Goal: Task Accomplishment & Management: Complete application form

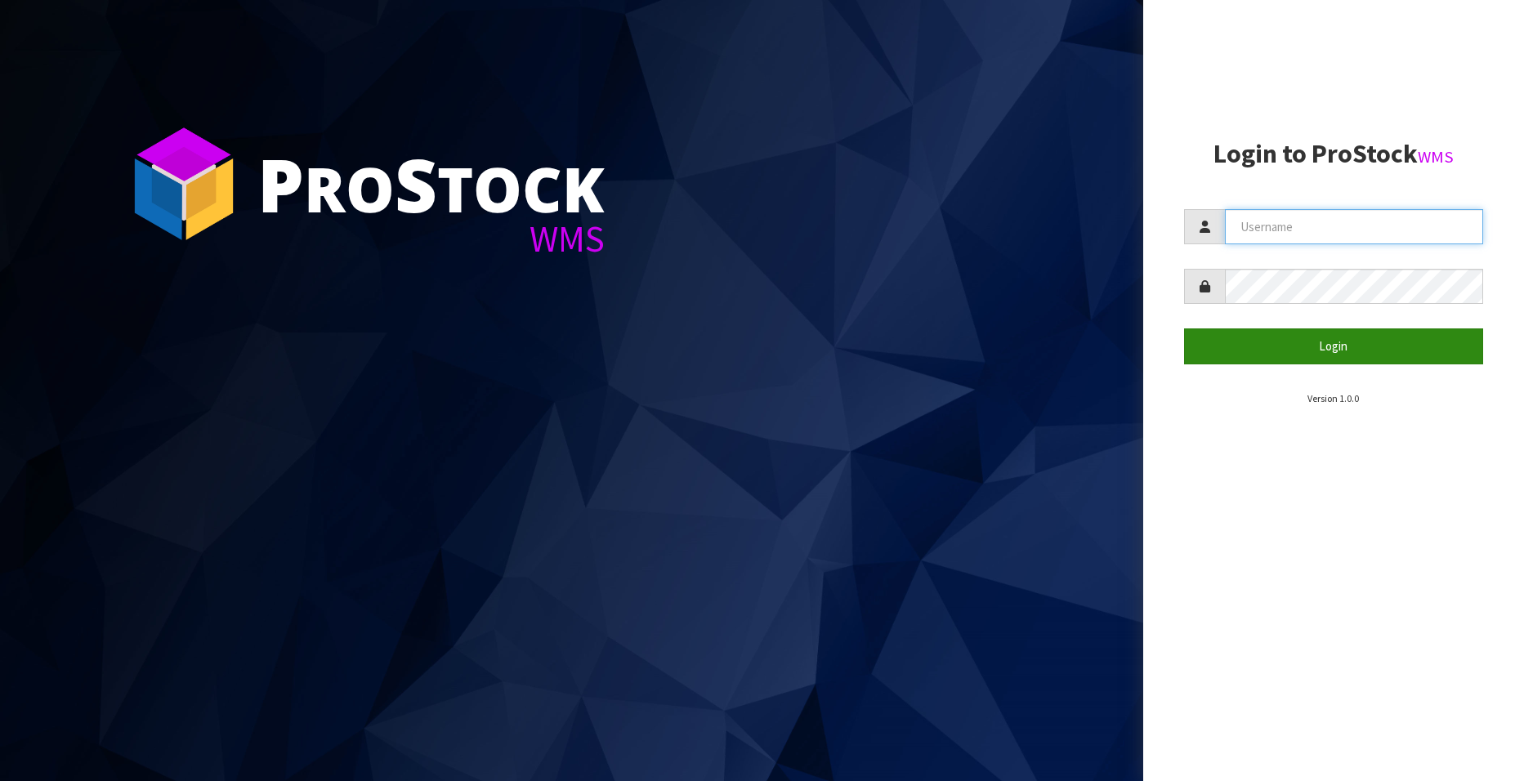
type input "[EMAIL_ADDRESS][DOMAIN_NAME]"
click at [1345, 337] on button "Login" at bounding box center [1333, 346] width 299 height 35
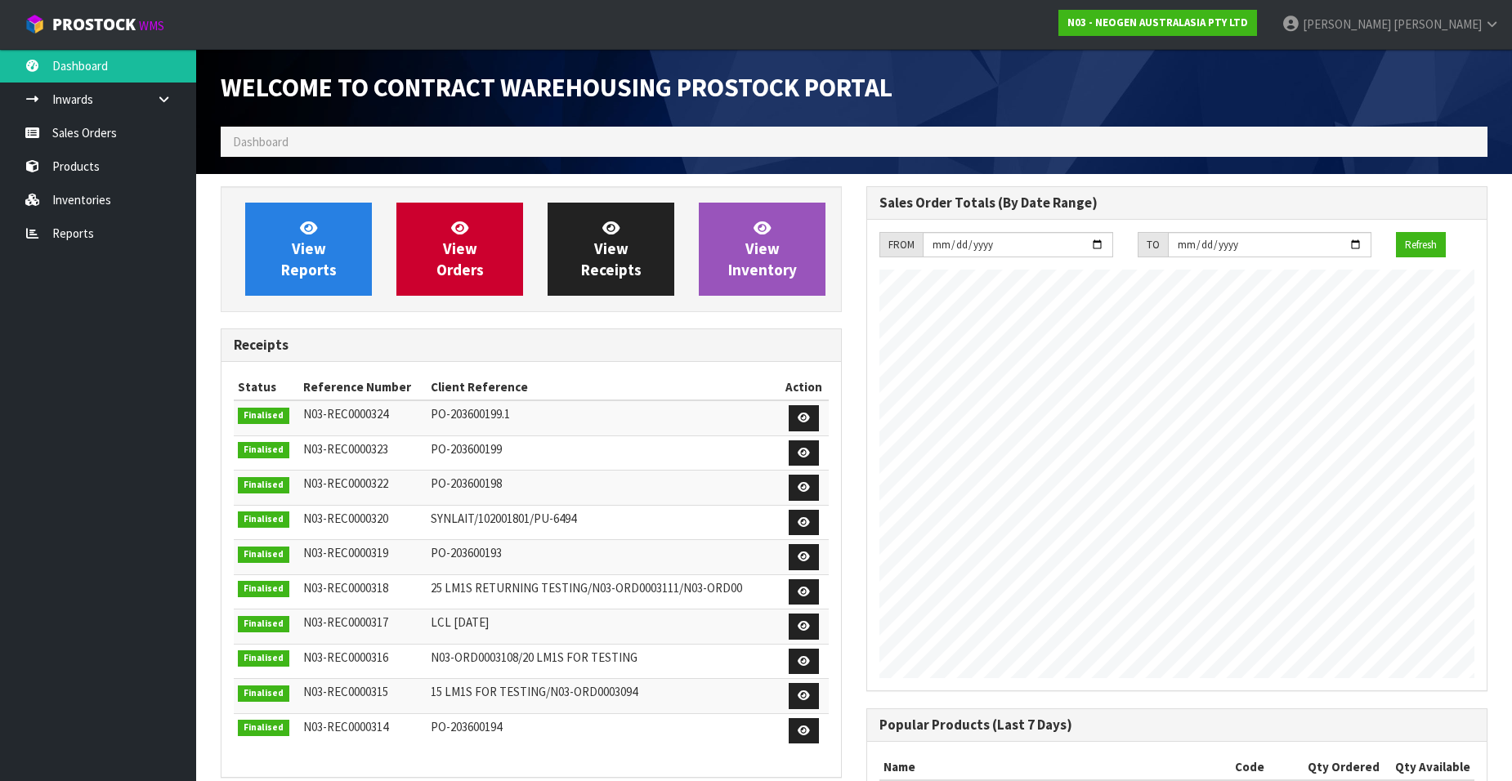
scroll to position [906, 646]
click at [76, 137] on link "Sales Orders" at bounding box center [98, 133] width 196 height 34
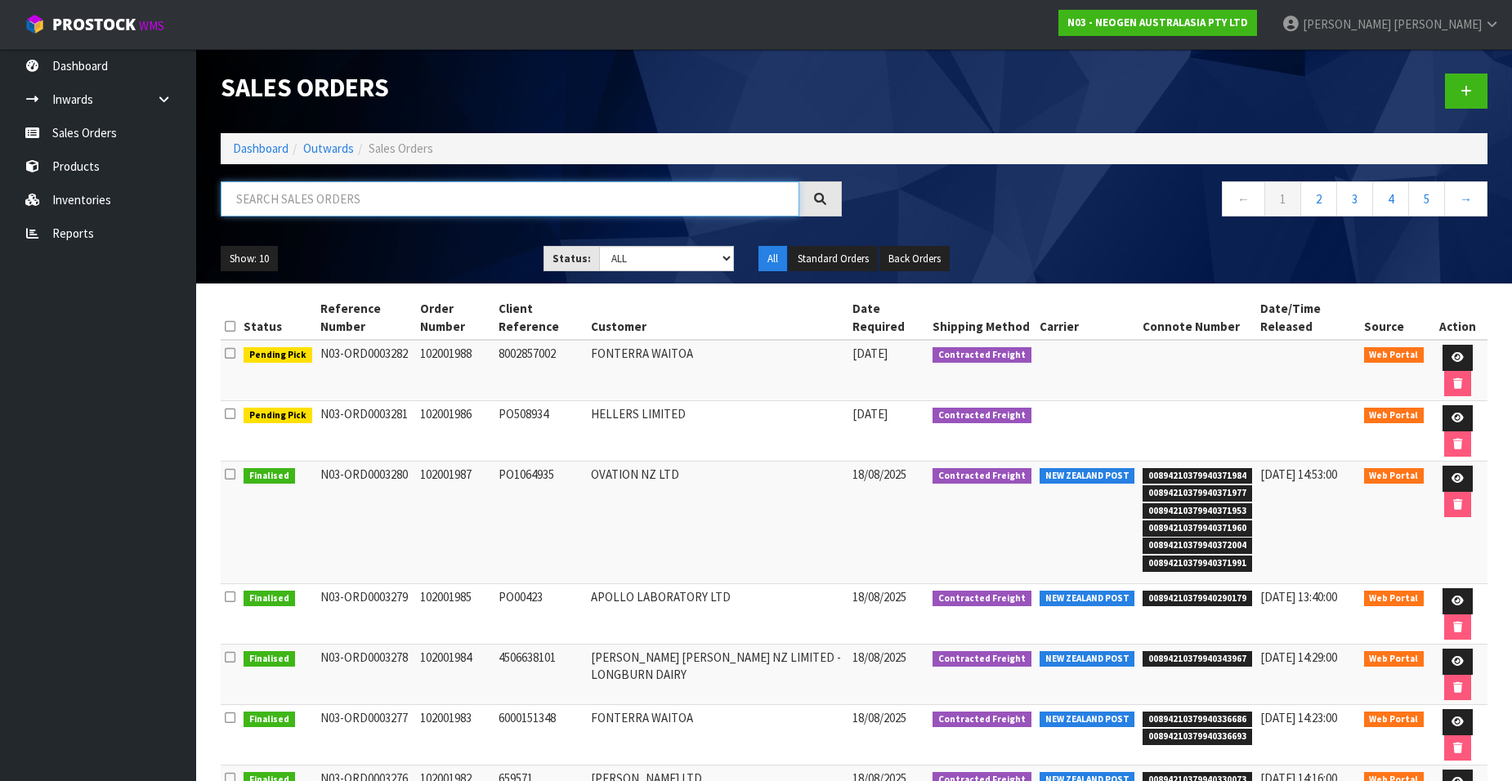
click at [308, 206] on input "text" at bounding box center [510, 198] width 579 height 35
paste input "102001973"
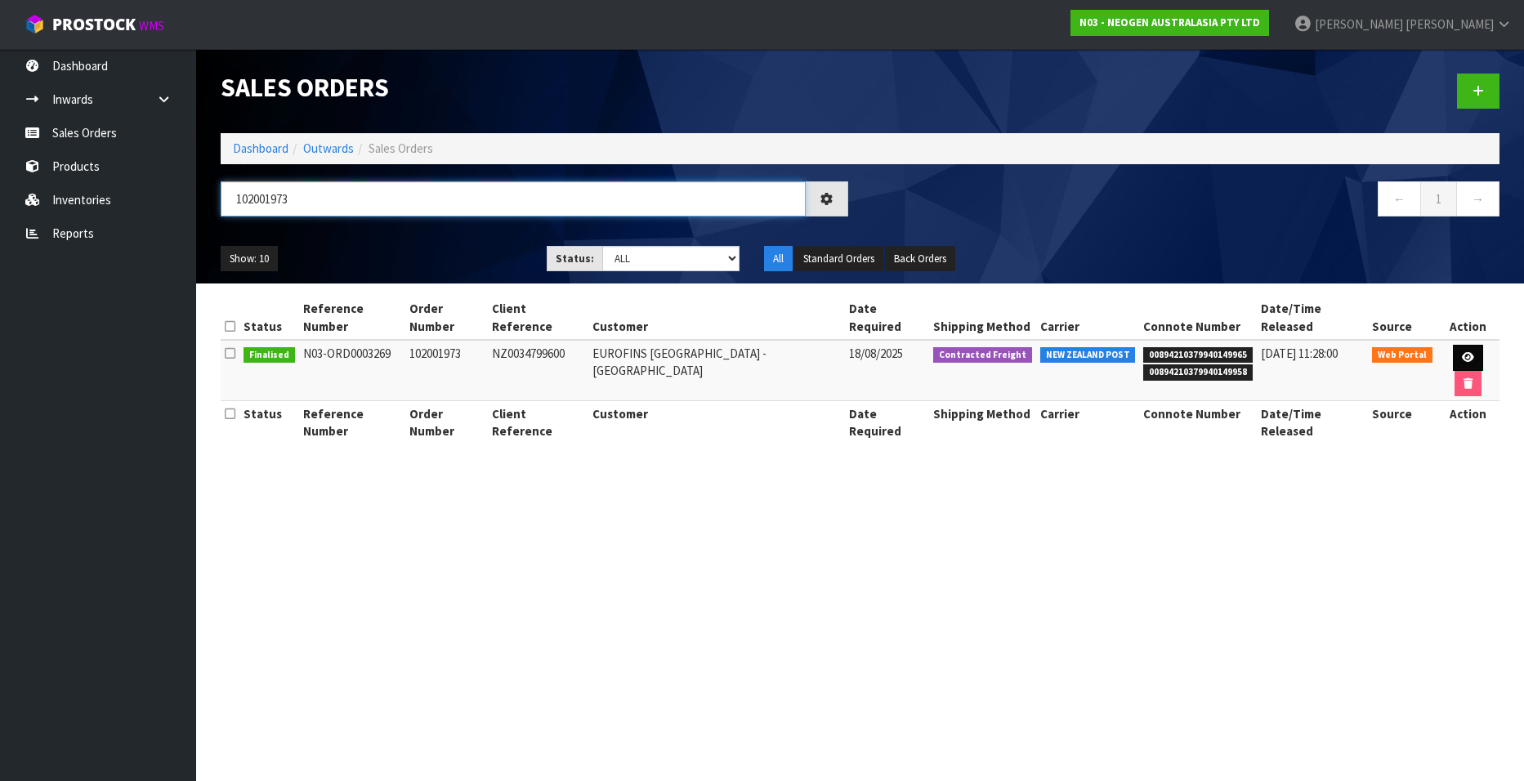
type input "102001973"
click at [1462, 352] on icon at bounding box center [1468, 357] width 12 height 11
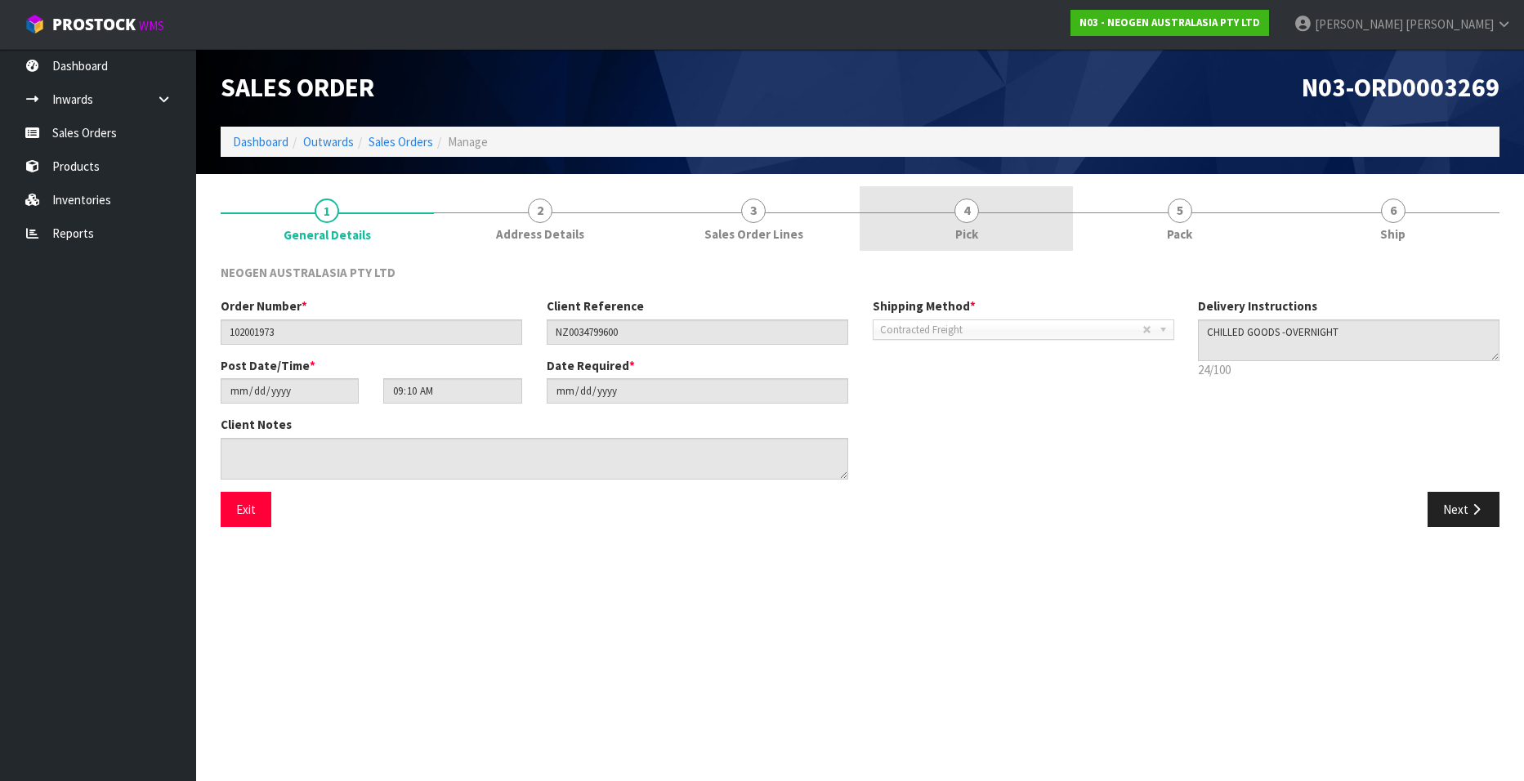
click at [961, 217] on span "4" at bounding box center [966, 211] width 25 height 25
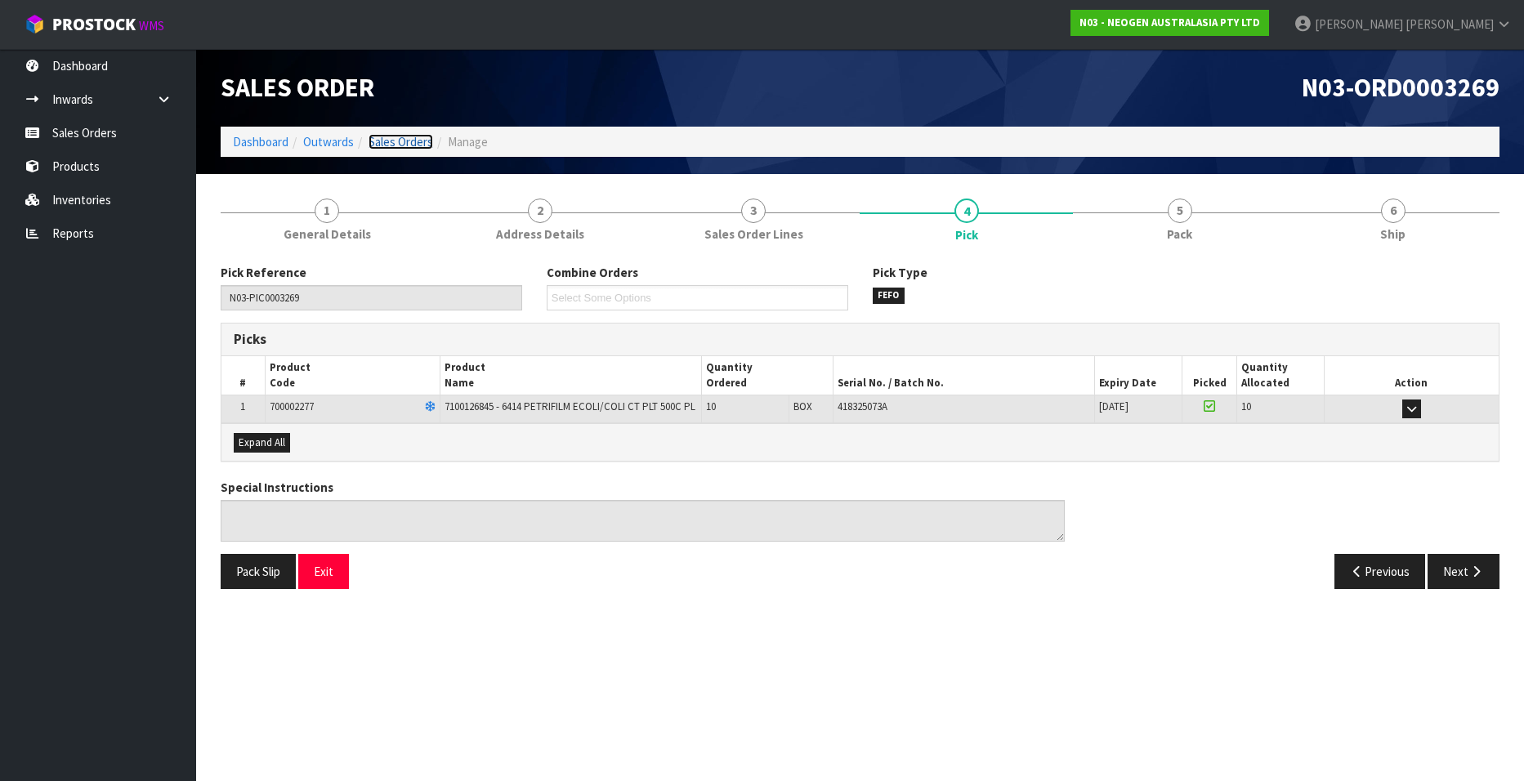
click at [403, 138] on link "Sales Orders" at bounding box center [401, 142] width 65 height 16
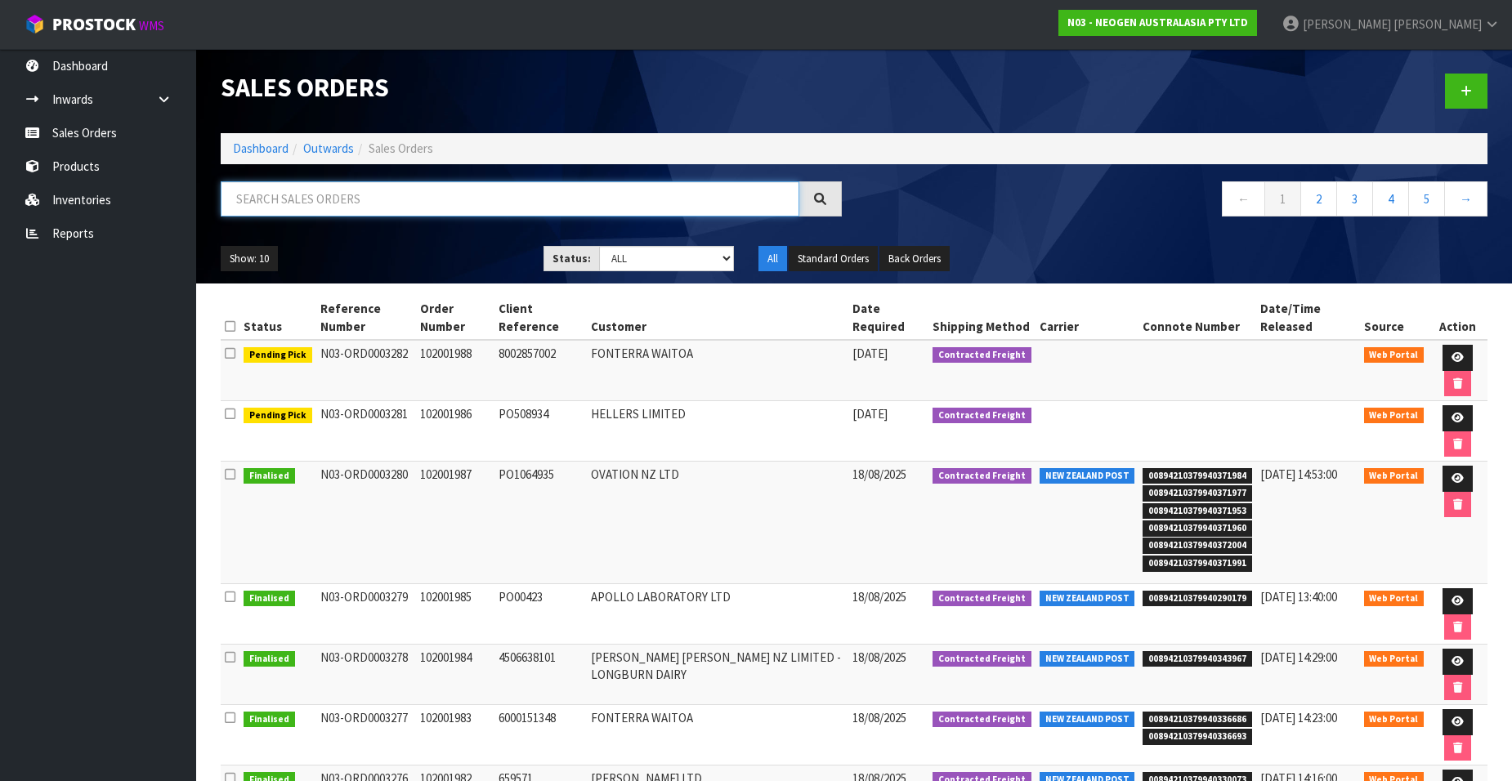
click at [276, 194] on input "text" at bounding box center [510, 198] width 579 height 35
paste input "102001974"
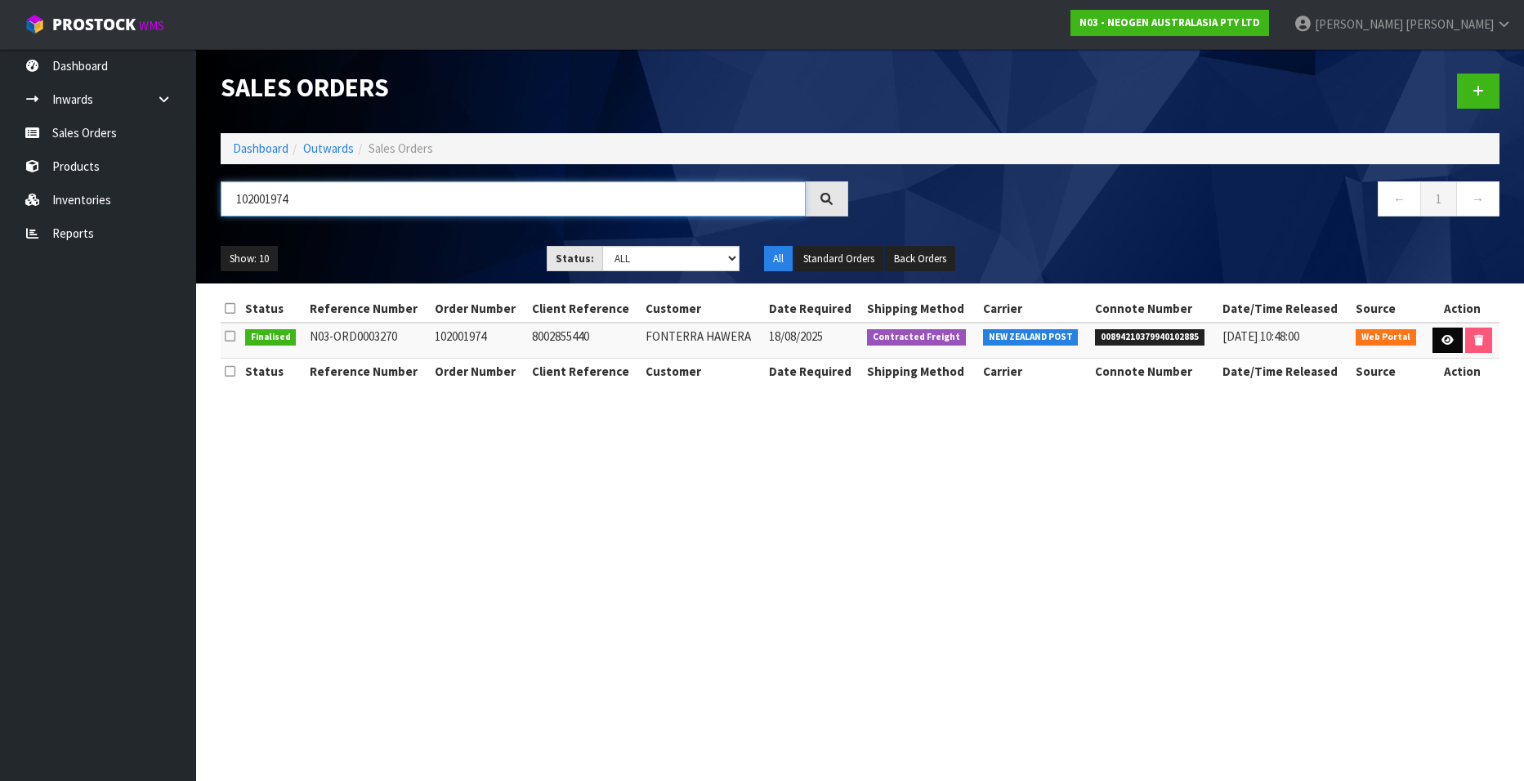
type input "102001974"
click at [1442, 337] on icon at bounding box center [1448, 340] width 12 height 11
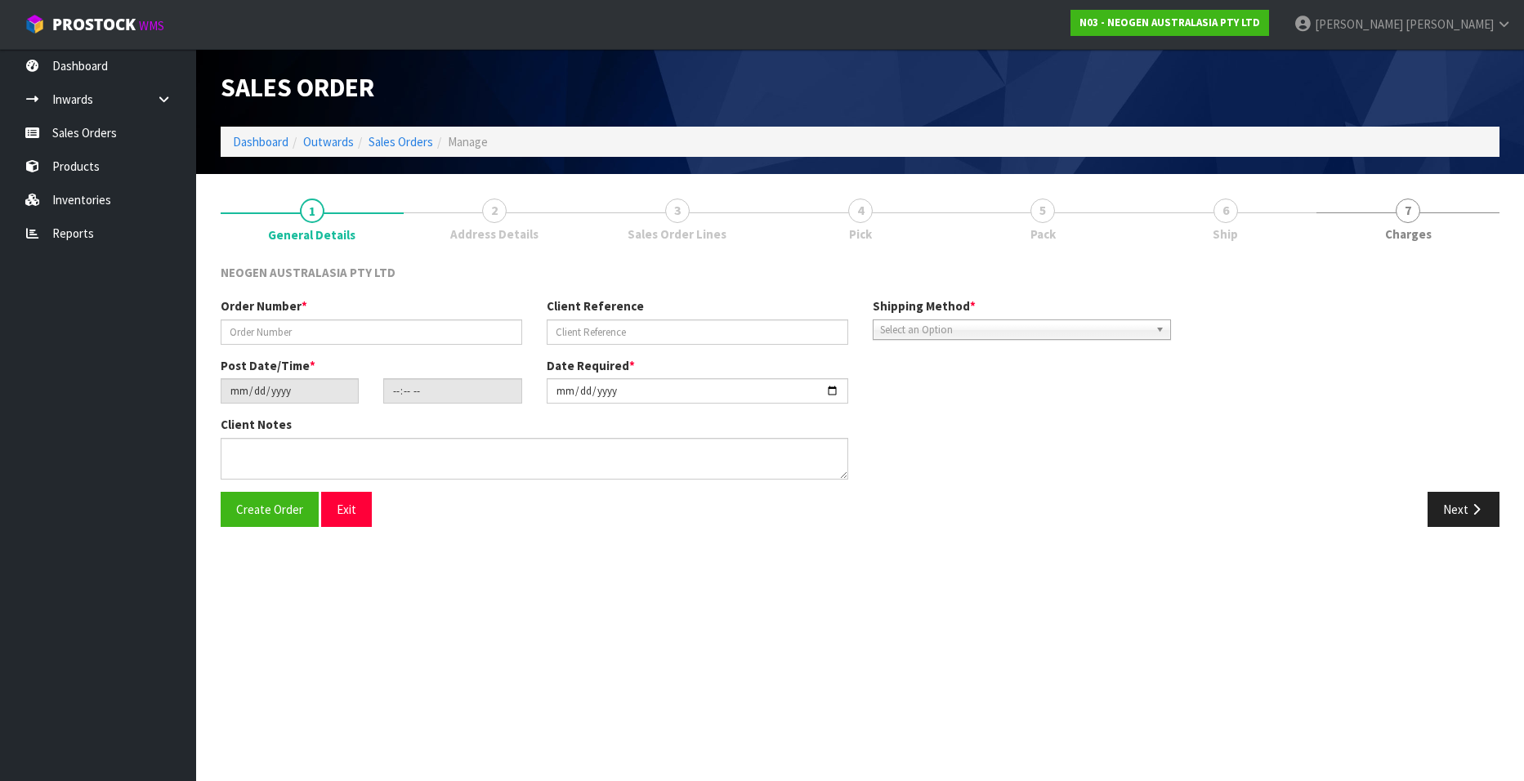
type input "102001974"
type input "8002855440"
type input "[DATE]"
type input "09:15:00.000"
type input "[DATE]"
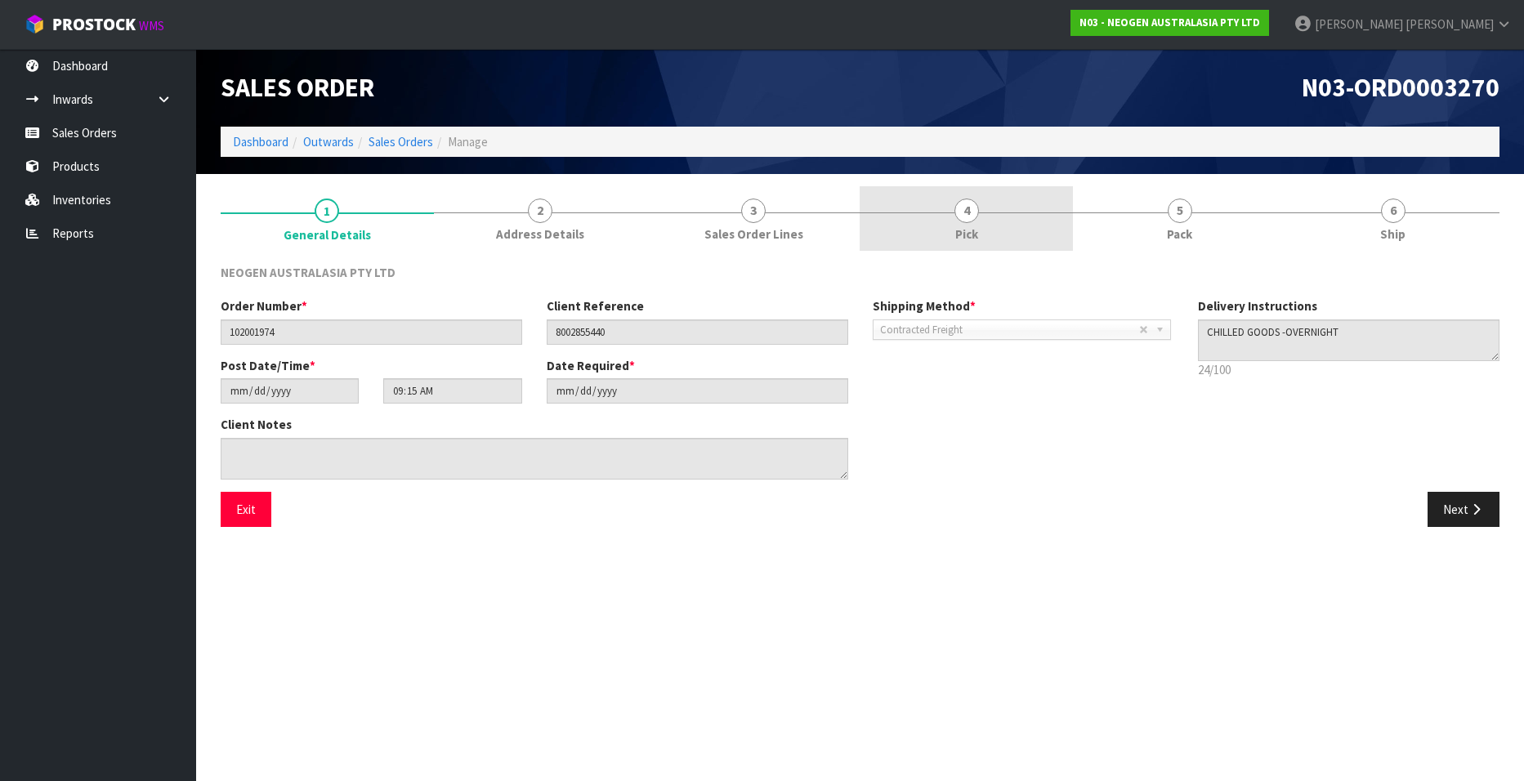
click at [975, 217] on span "4" at bounding box center [966, 211] width 25 height 25
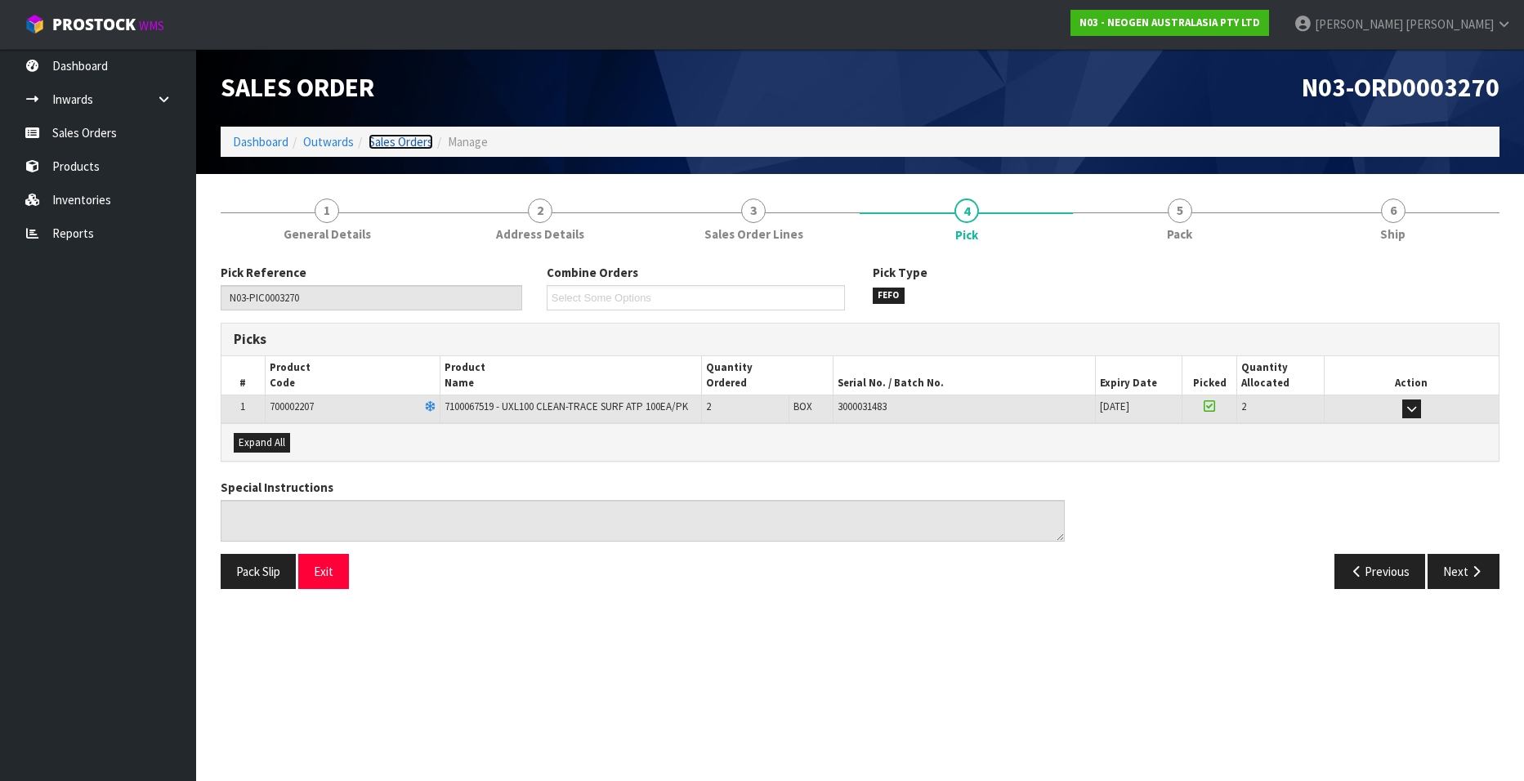
click at [389, 134] on link "Sales Orders" at bounding box center [401, 142] width 65 height 16
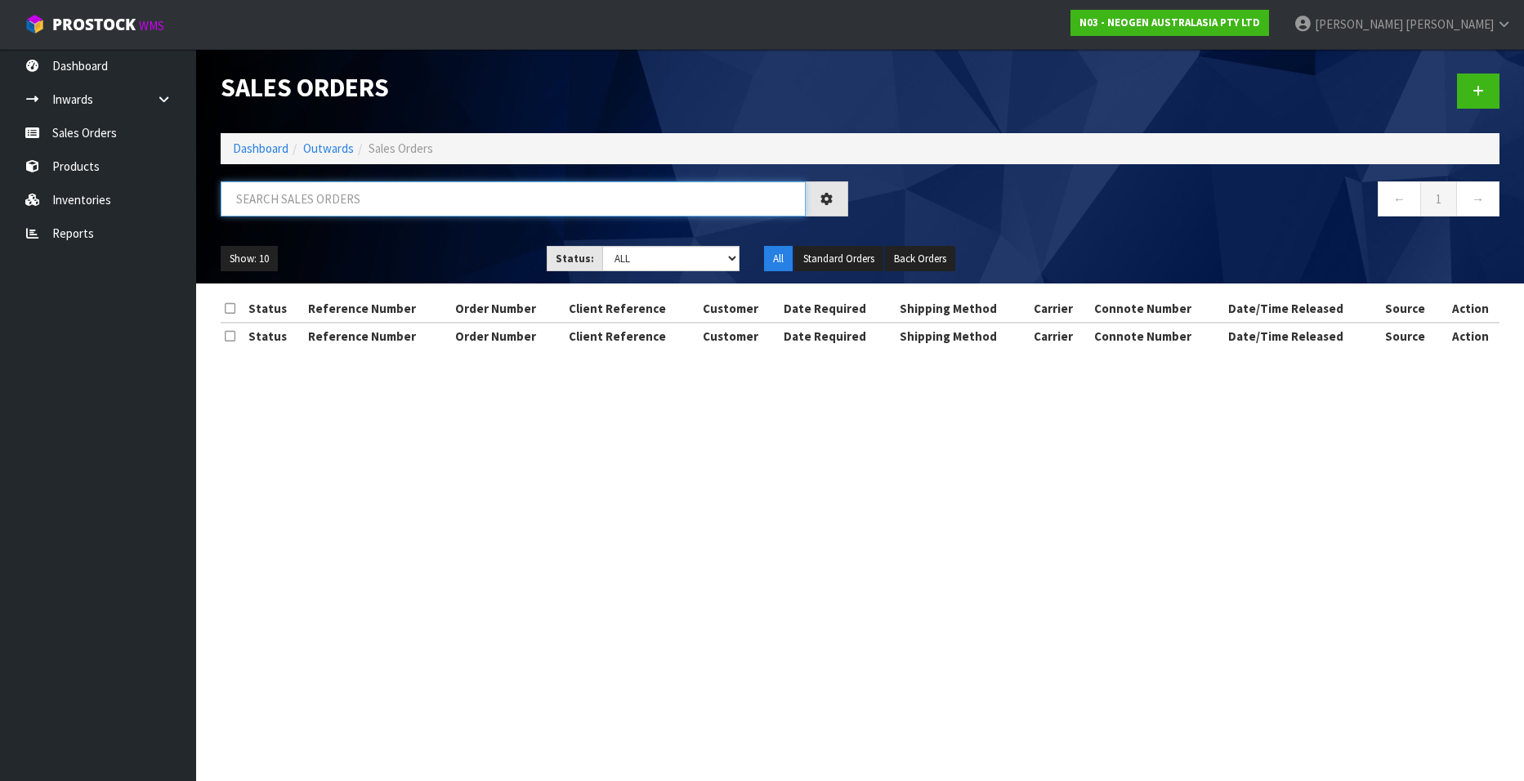
click at [307, 199] on input "text" at bounding box center [513, 198] width 585 height 35
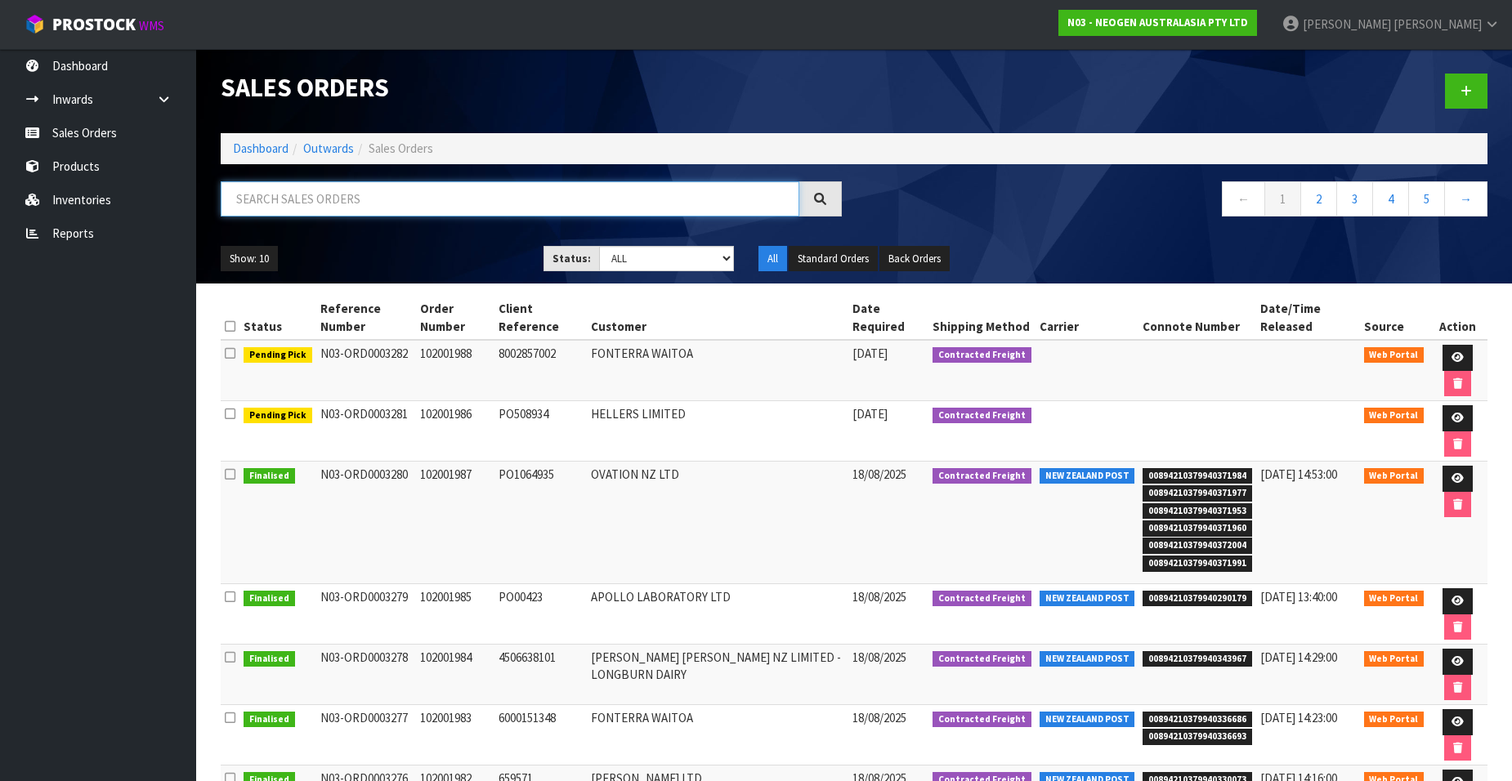
paste input "102001975"
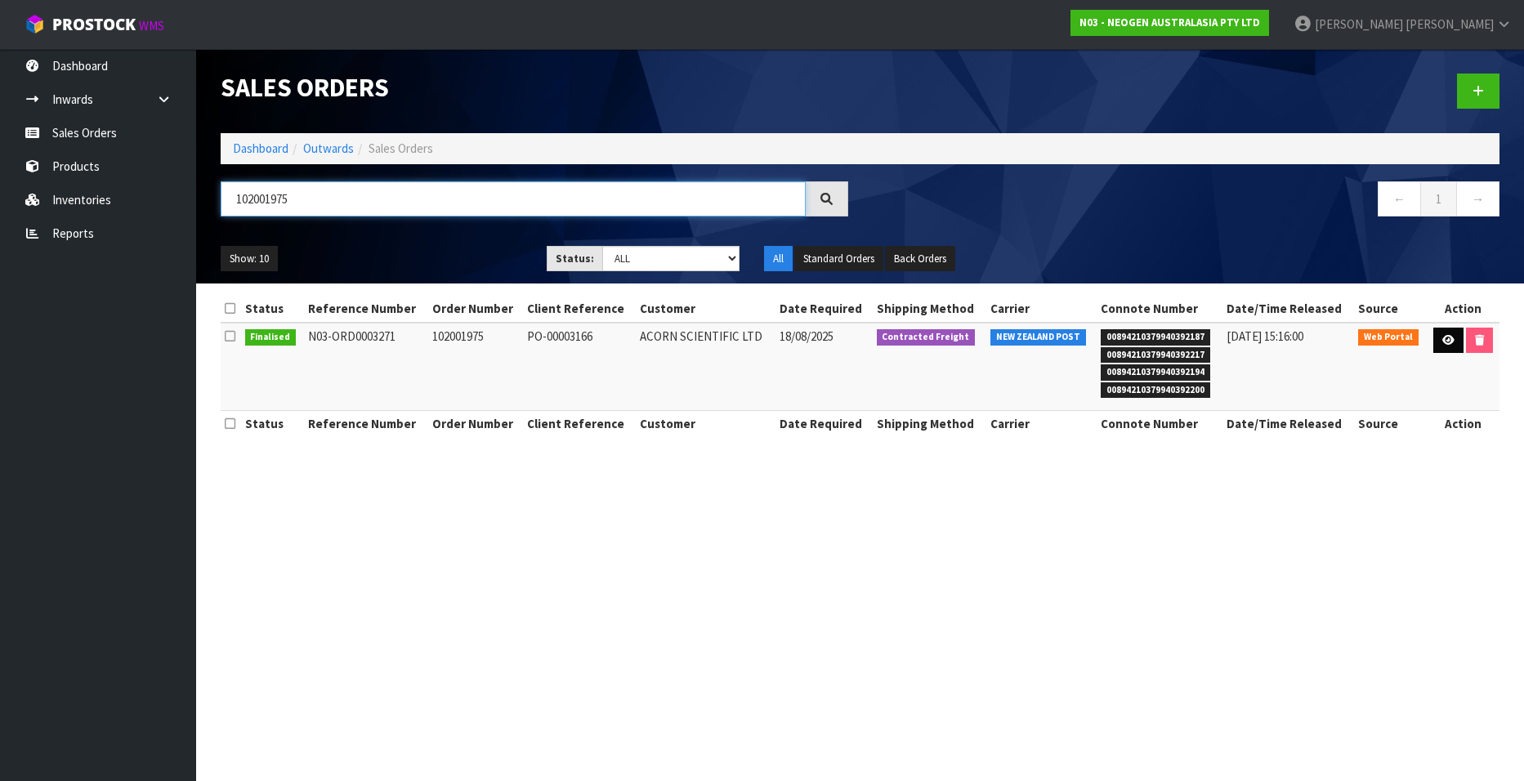
type input "102001975"
click at [1442, 338] on icon at bounding box center [1448, 340] width 12 height 11
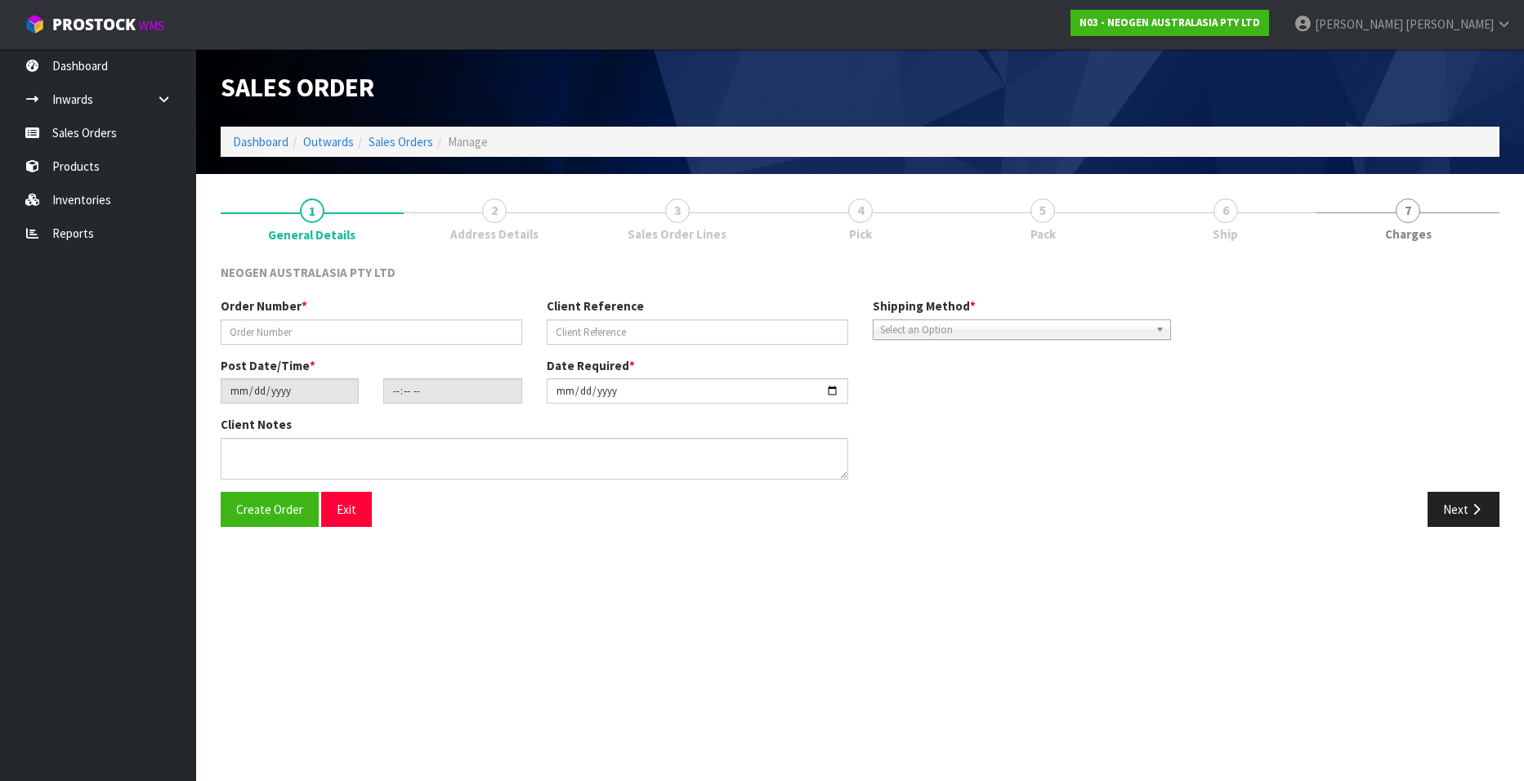
type input "102001975"
type input "PO-00003166"
type input "[DATE]"
type input "09:17:00.000"
type input "[DATE]"
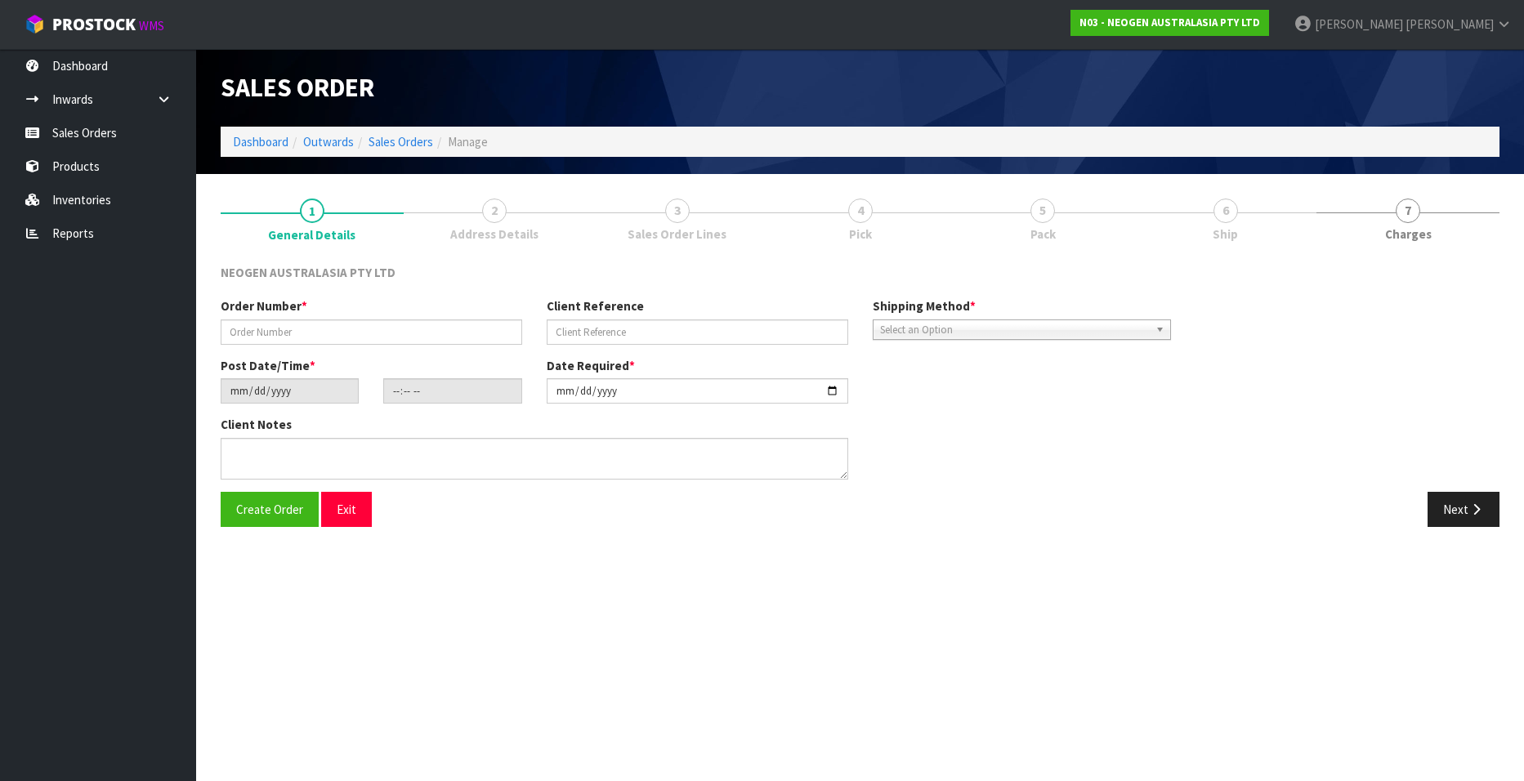
type textarea "6414 PETRIFILM ECOLI/COLI CT PLT 500C PL , PICK 1 UNIT FROM BATCH # 418325075A …"
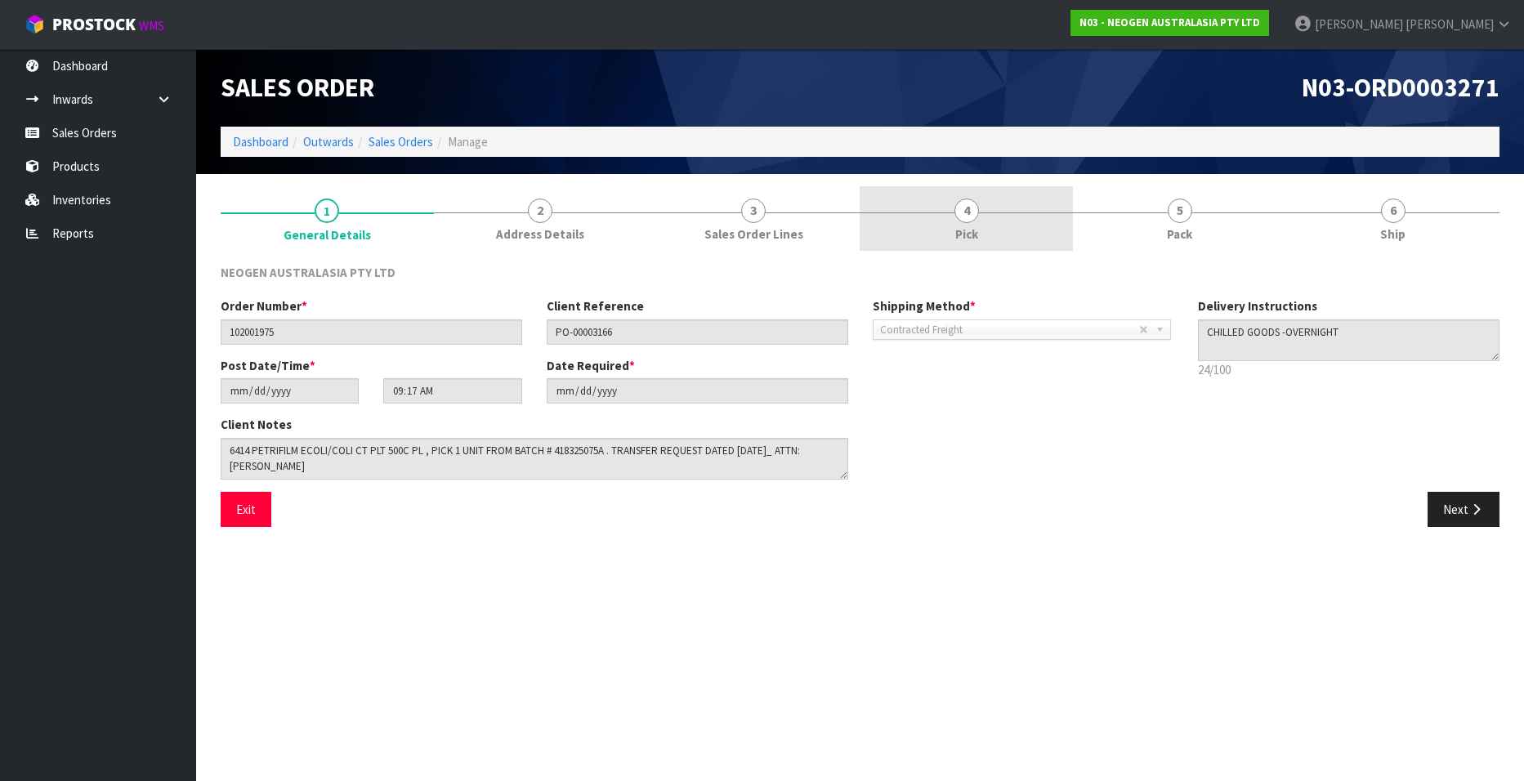
click at [971, 212] on span "4" at bounding box center [966, 211] width 25 height 25
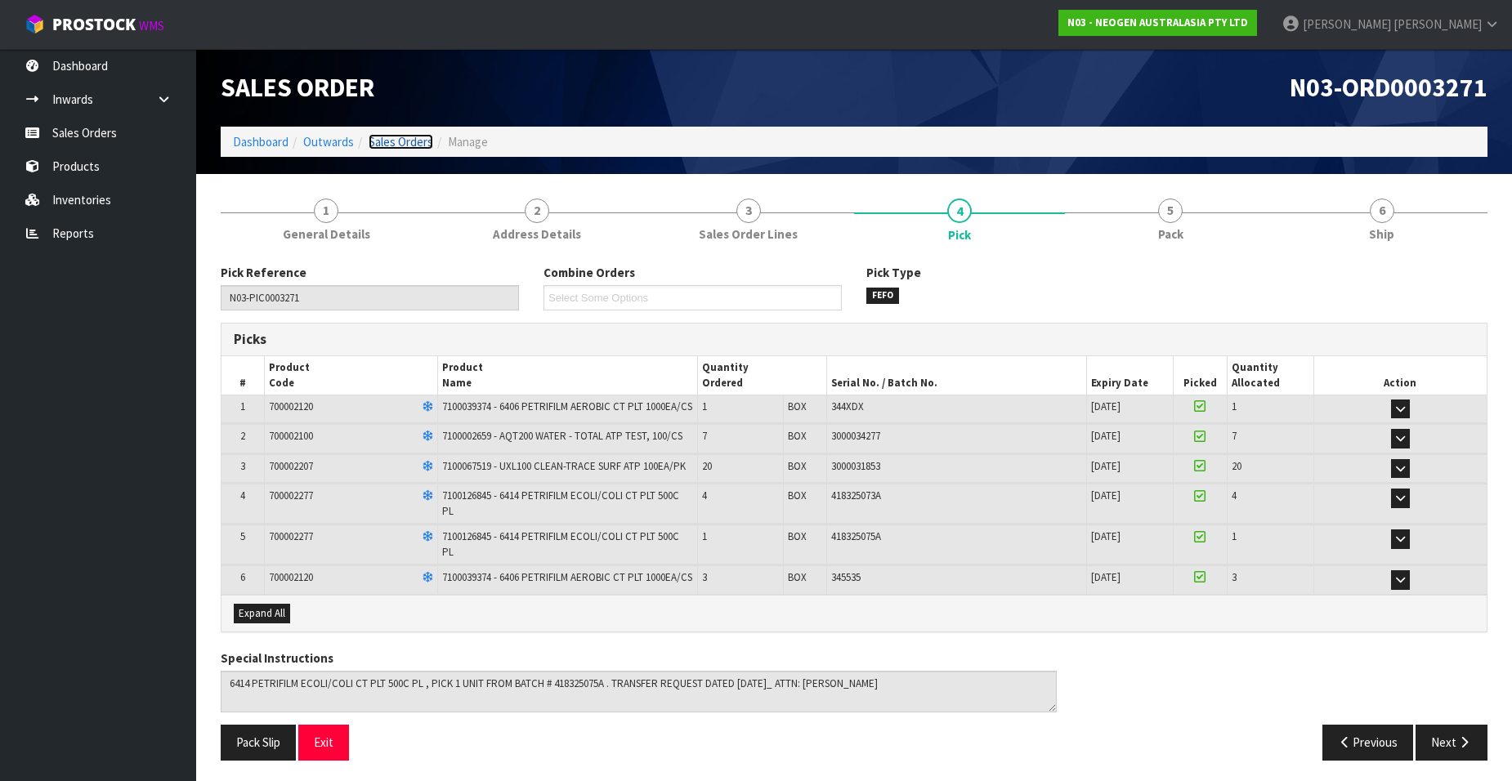
click at [400, 142] on link "Sales Orders" at bounding box center [401, 142] width 65 height 16
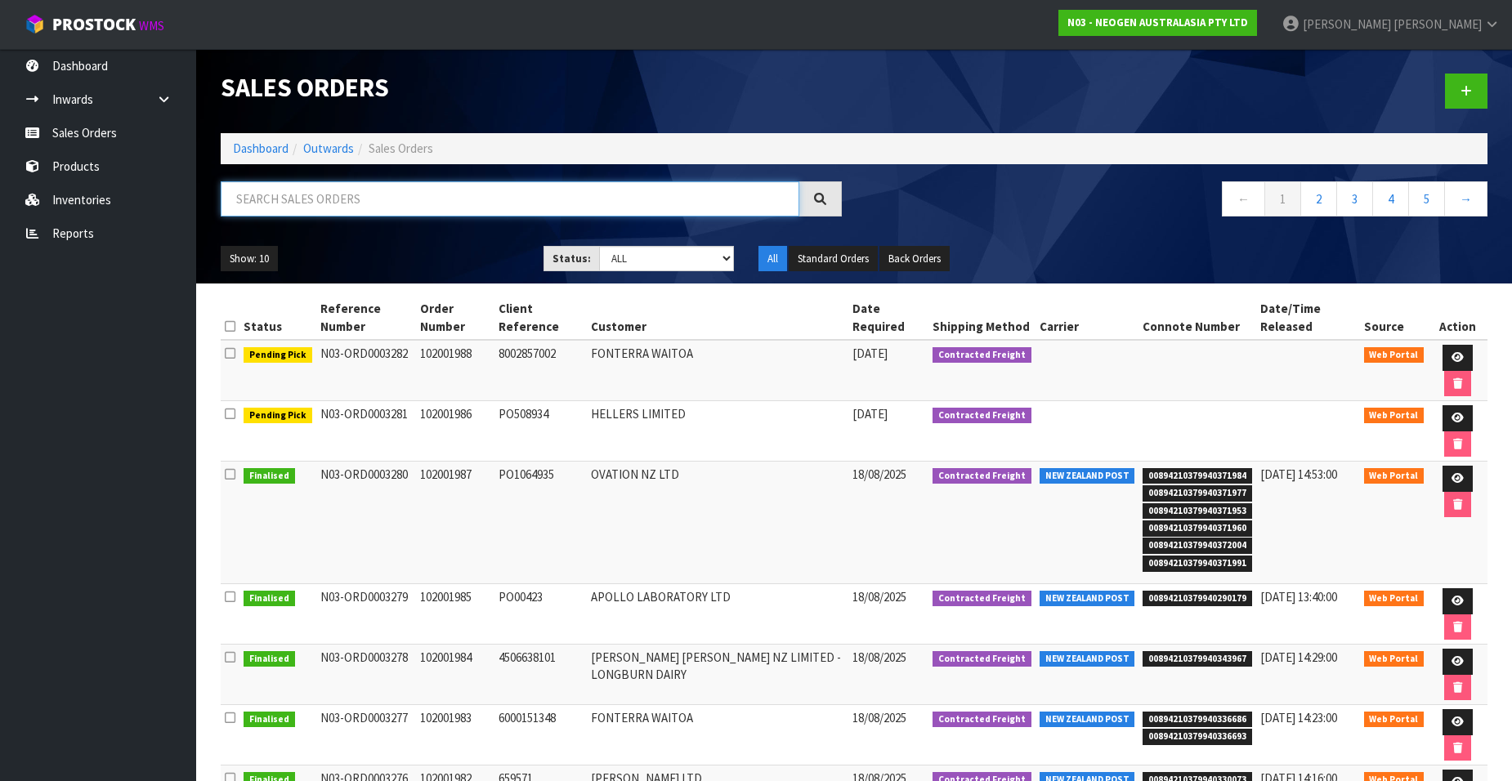
click at [330, 199] on input "text" at bounding box center [510, 198] width 579 height 35
paste input "102001976"
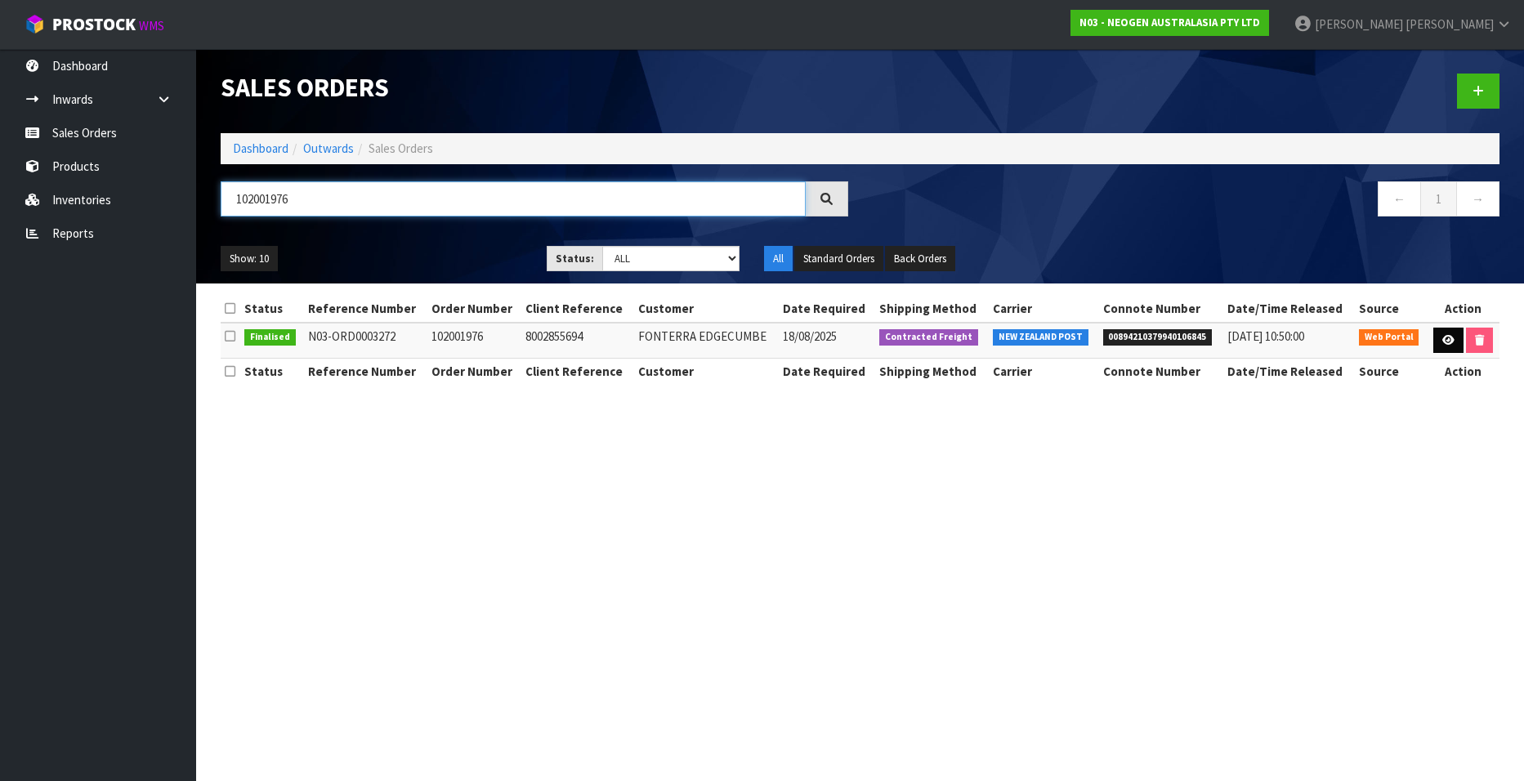
type input "102001976"
click at [1442, 339] on icon at bounding box center [1448, 340] width 12 height 11
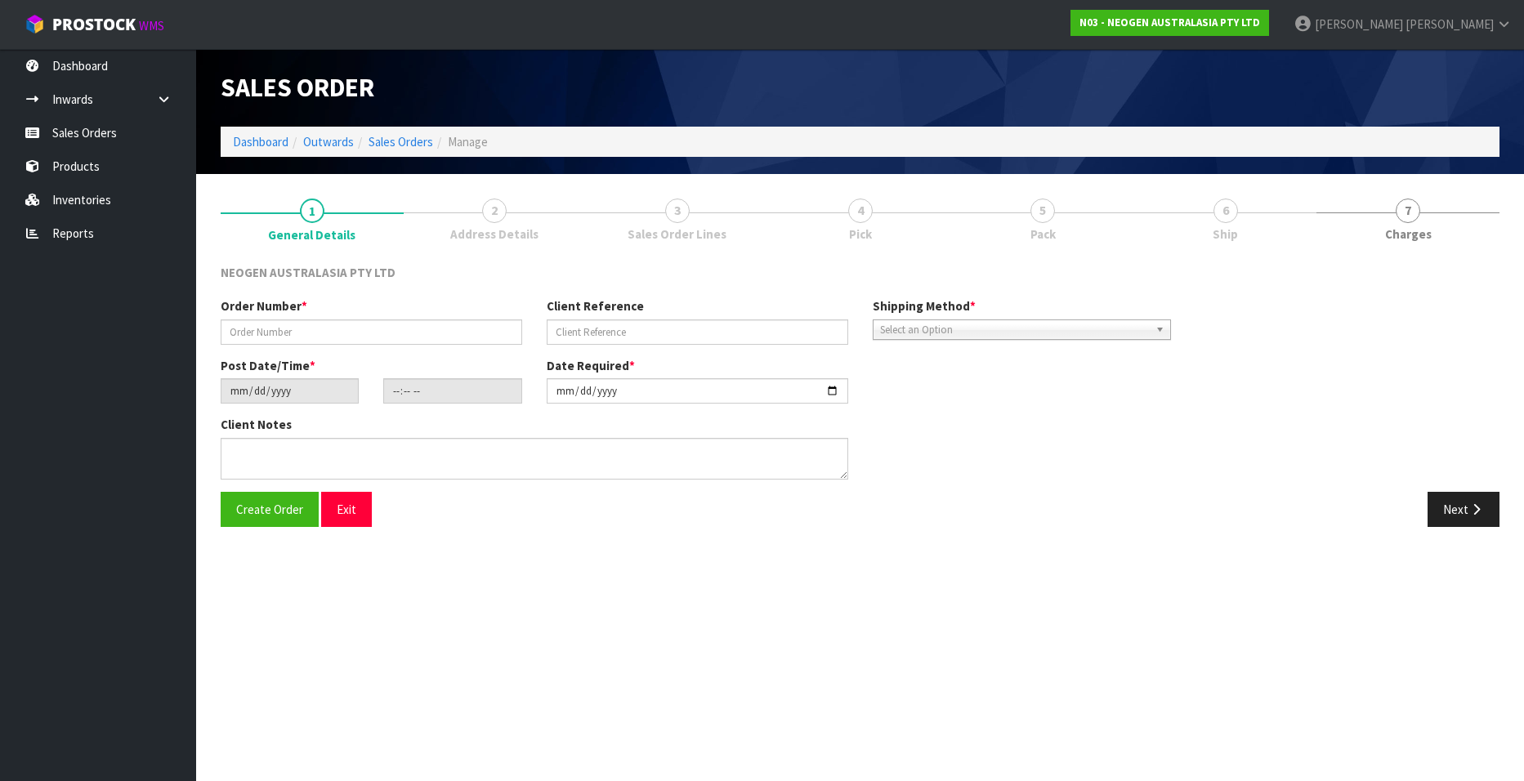
type input "102001976"
type input "8002855694"
type input "[DATE]"
type input "09:28:00.000"
type input "[DATE]"
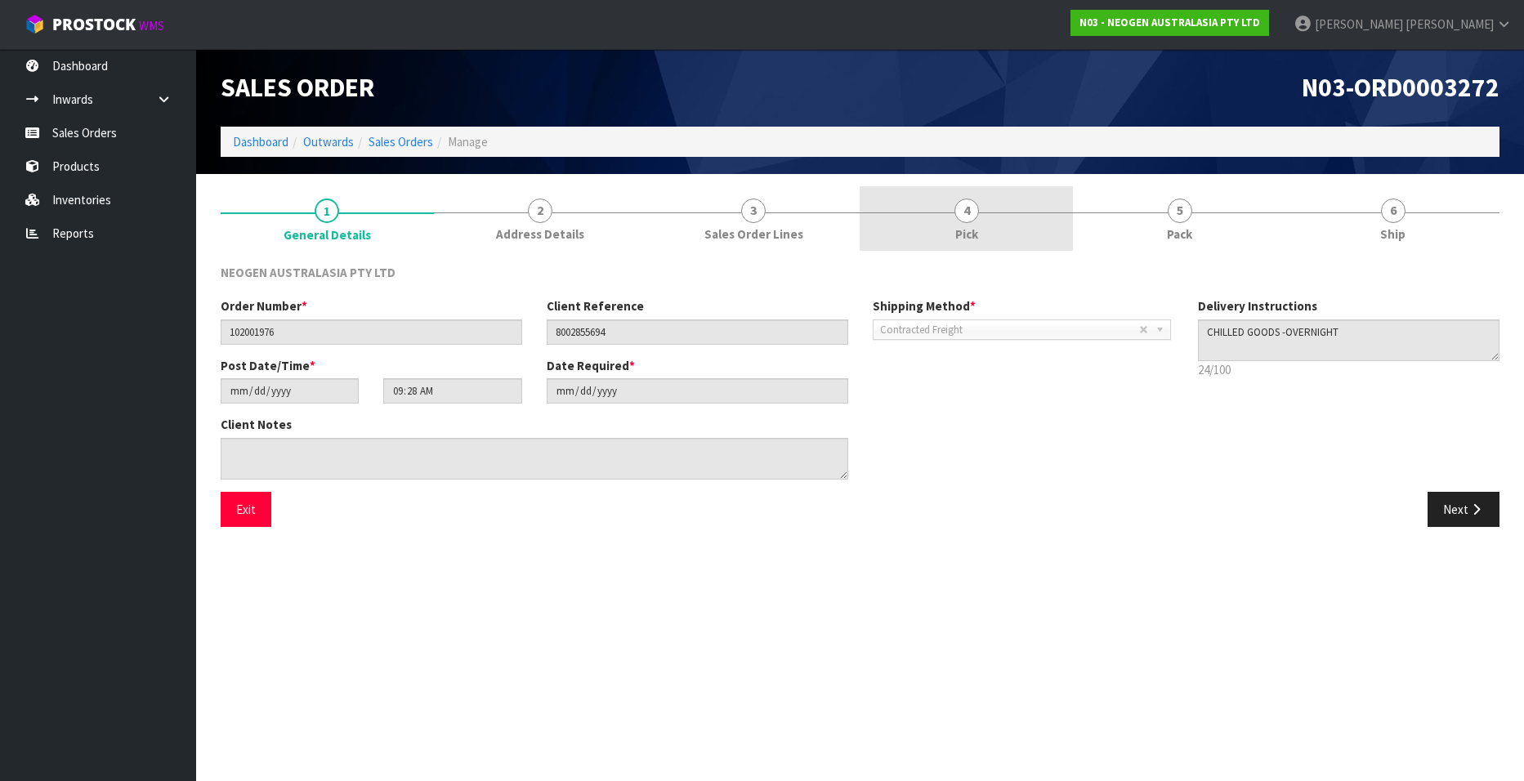
click at [954, 208] on link "4 Pick" at bounding box center [966, 218] width 213 height 65
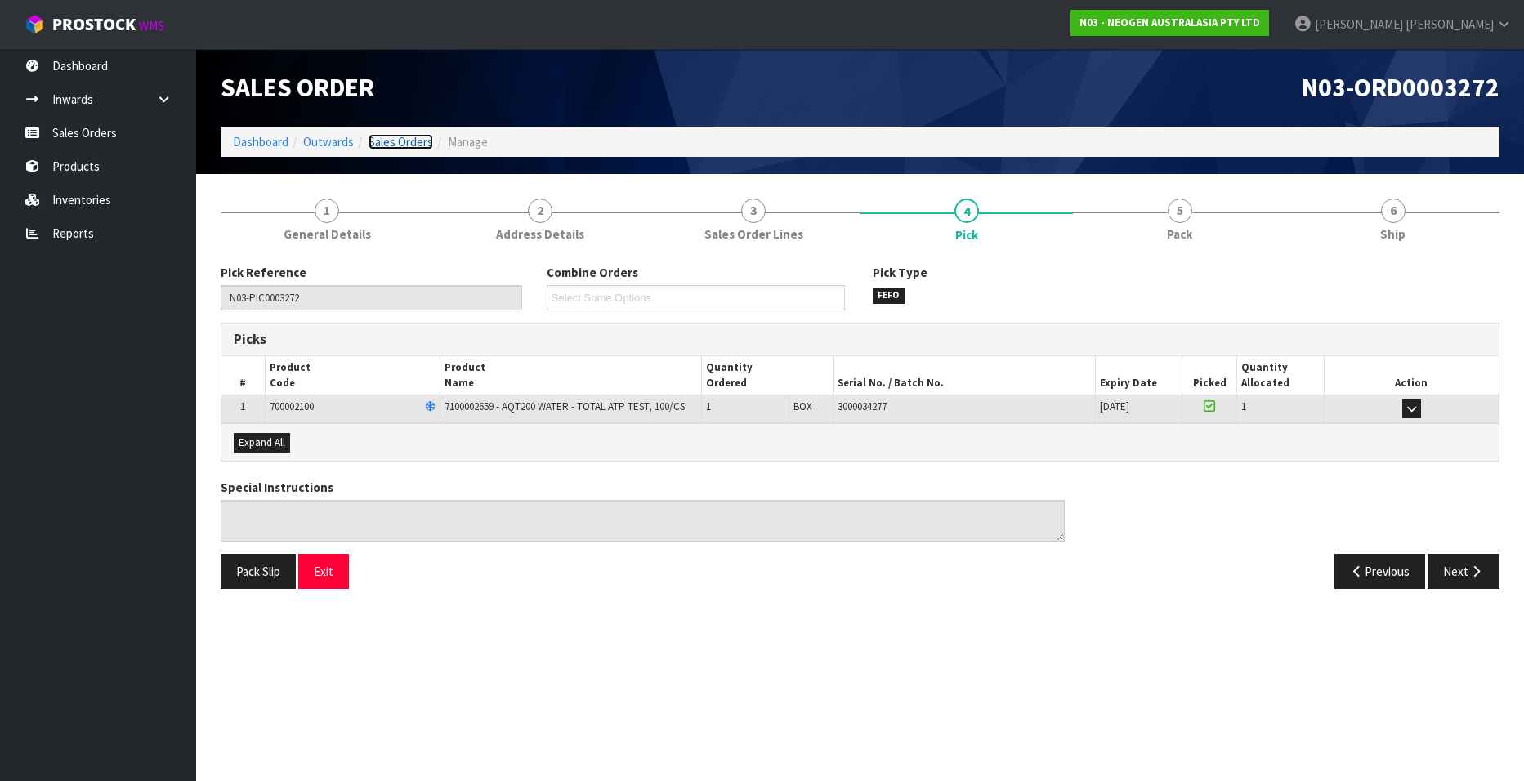
click at [403, 142] on link "Sales Orders" at bounding box center [401, 142] width 65 height 16
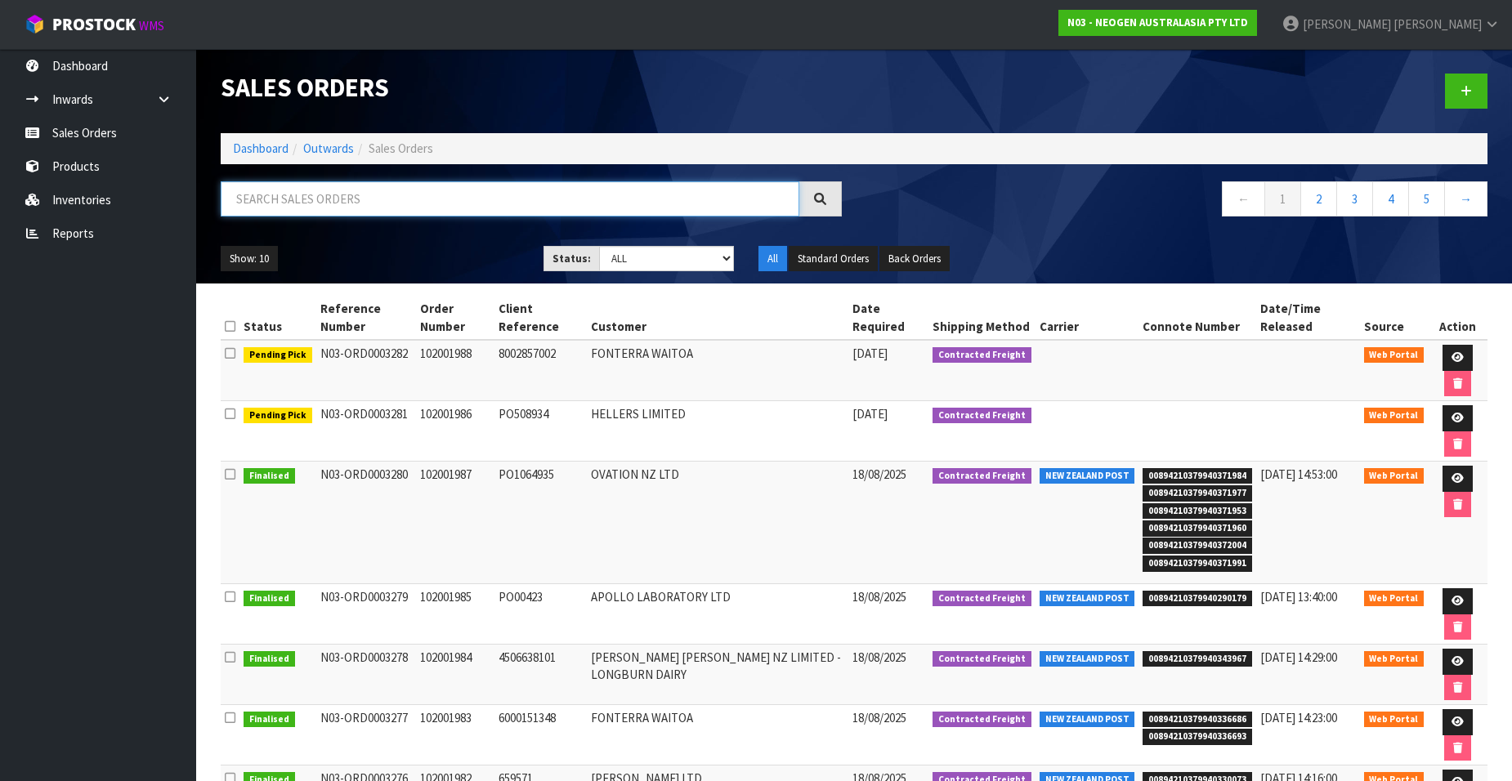
click at [378, 202] on input "text" at bounding box center [510, 198] width 579 height 35
paste input "102001979"
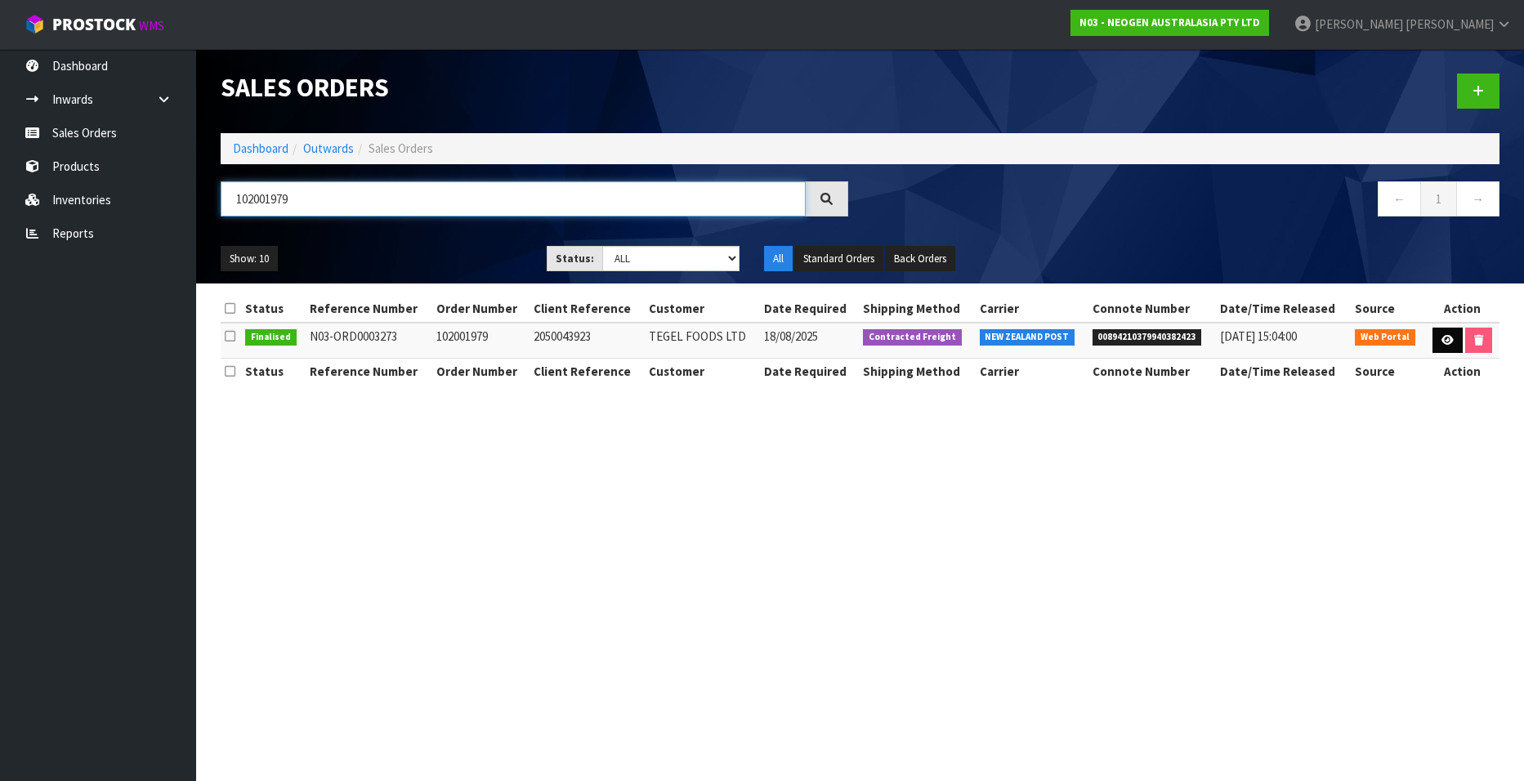
type input "102001979"
click at [1438, 335] on link at bounding box center [1448, 341] width 30 height 26
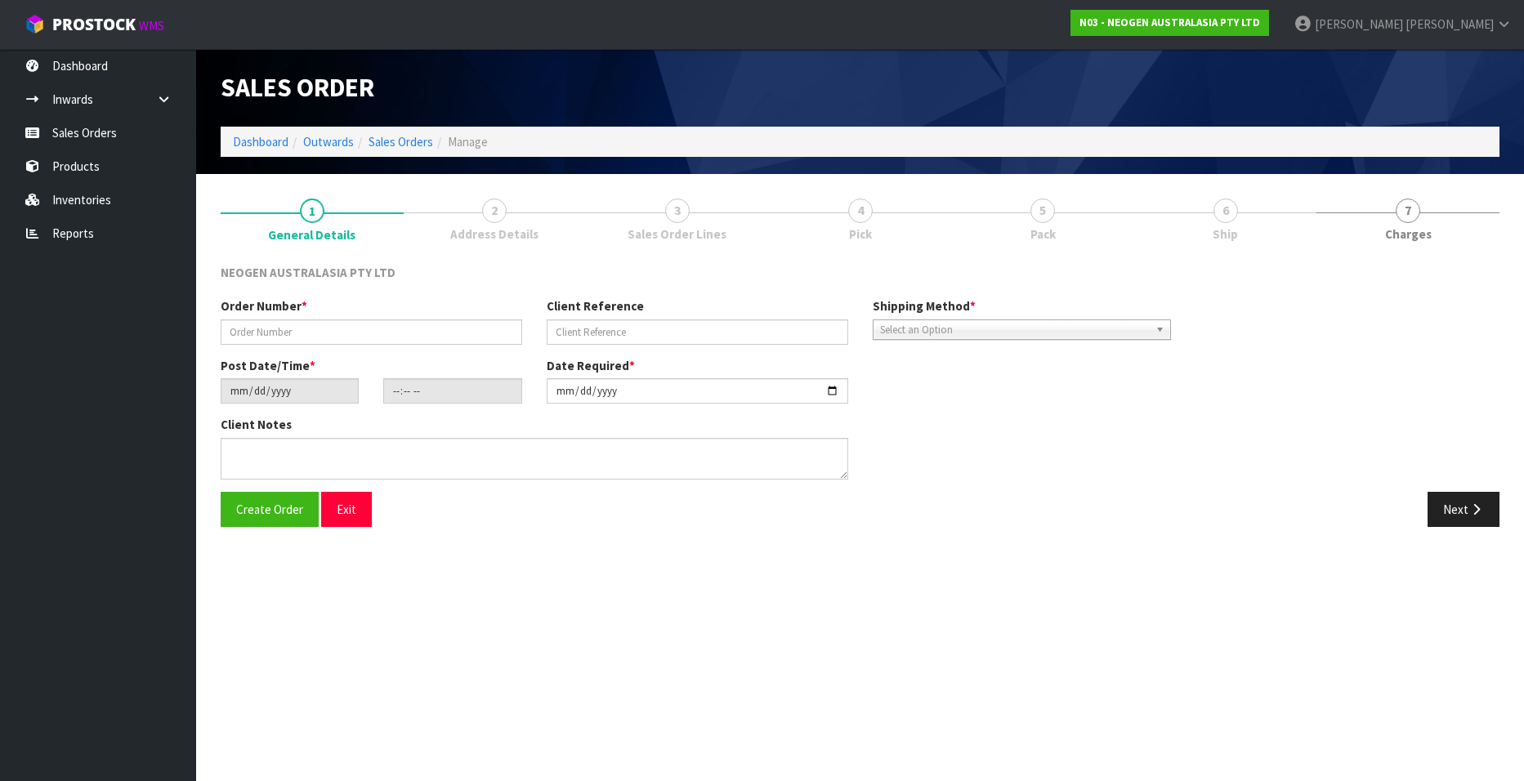
type input "102001979"
type input "2050043923"
type input "[DATE]"
type input "09:24:00.000"
type input "[DATE]"
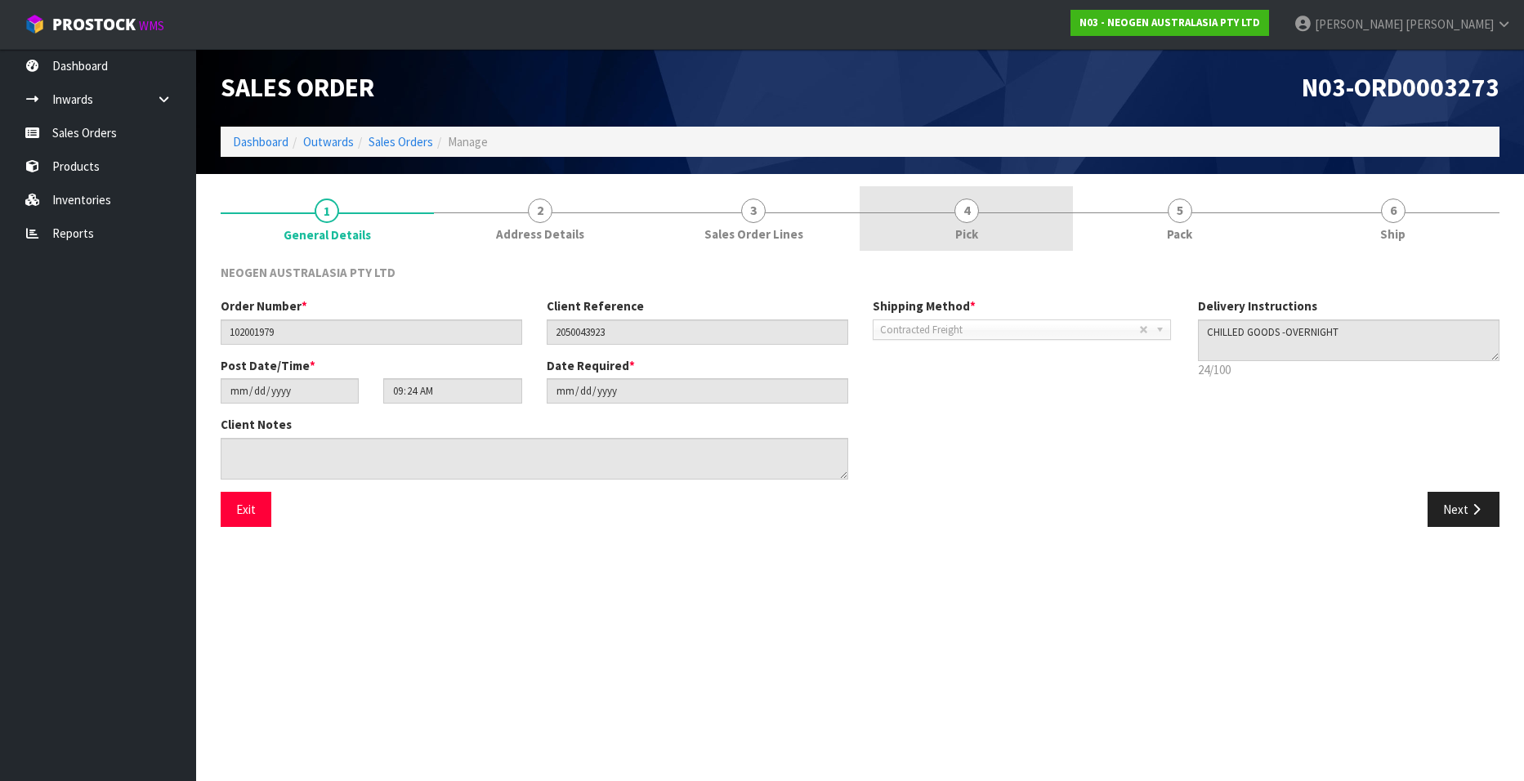
click at [968, 203] on span "4" at bounding box center [966, 211] width 25 height 25
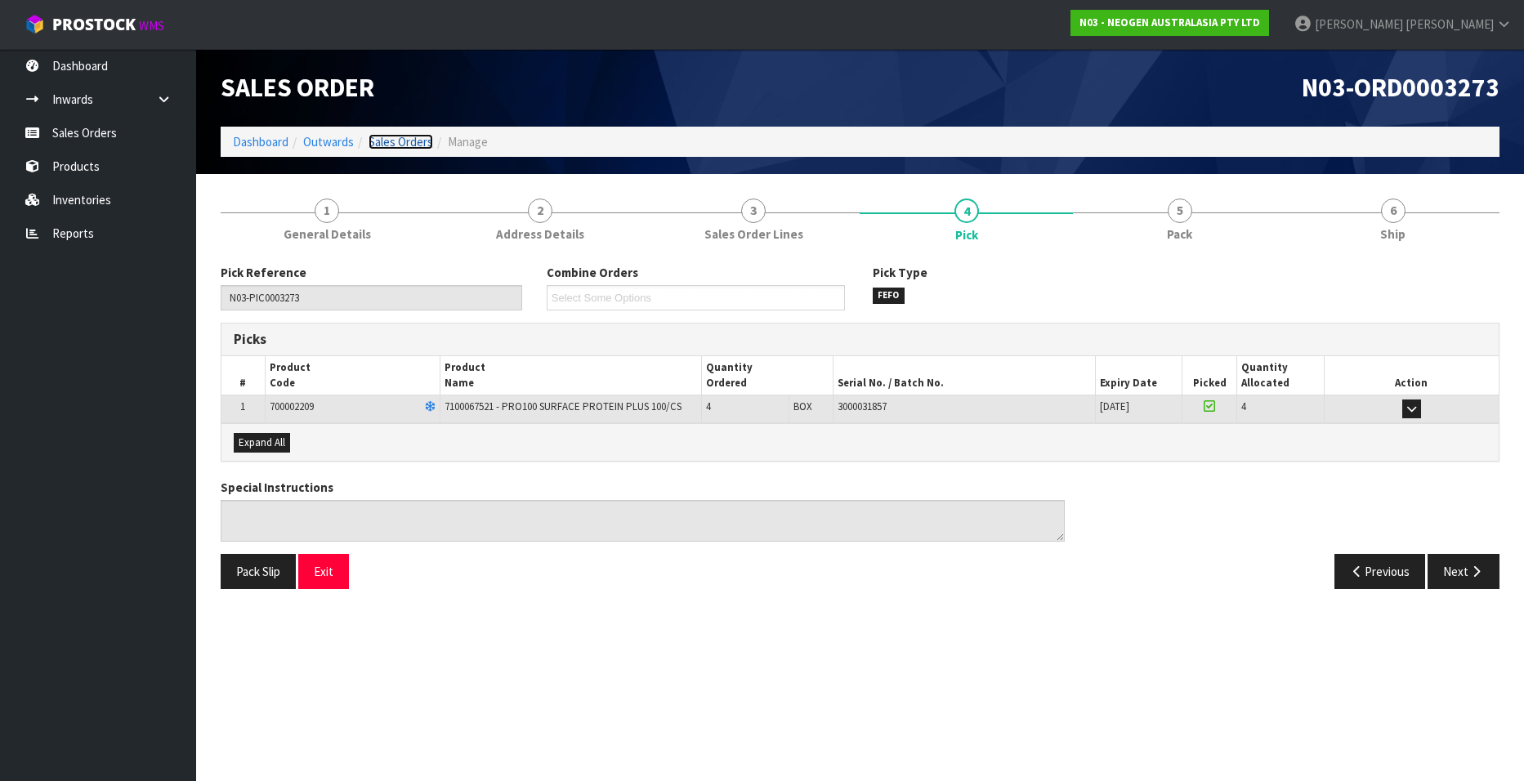
click at [380, 136] on link "Sales Orders" at bounding box center [401, 142] width 65 height 16
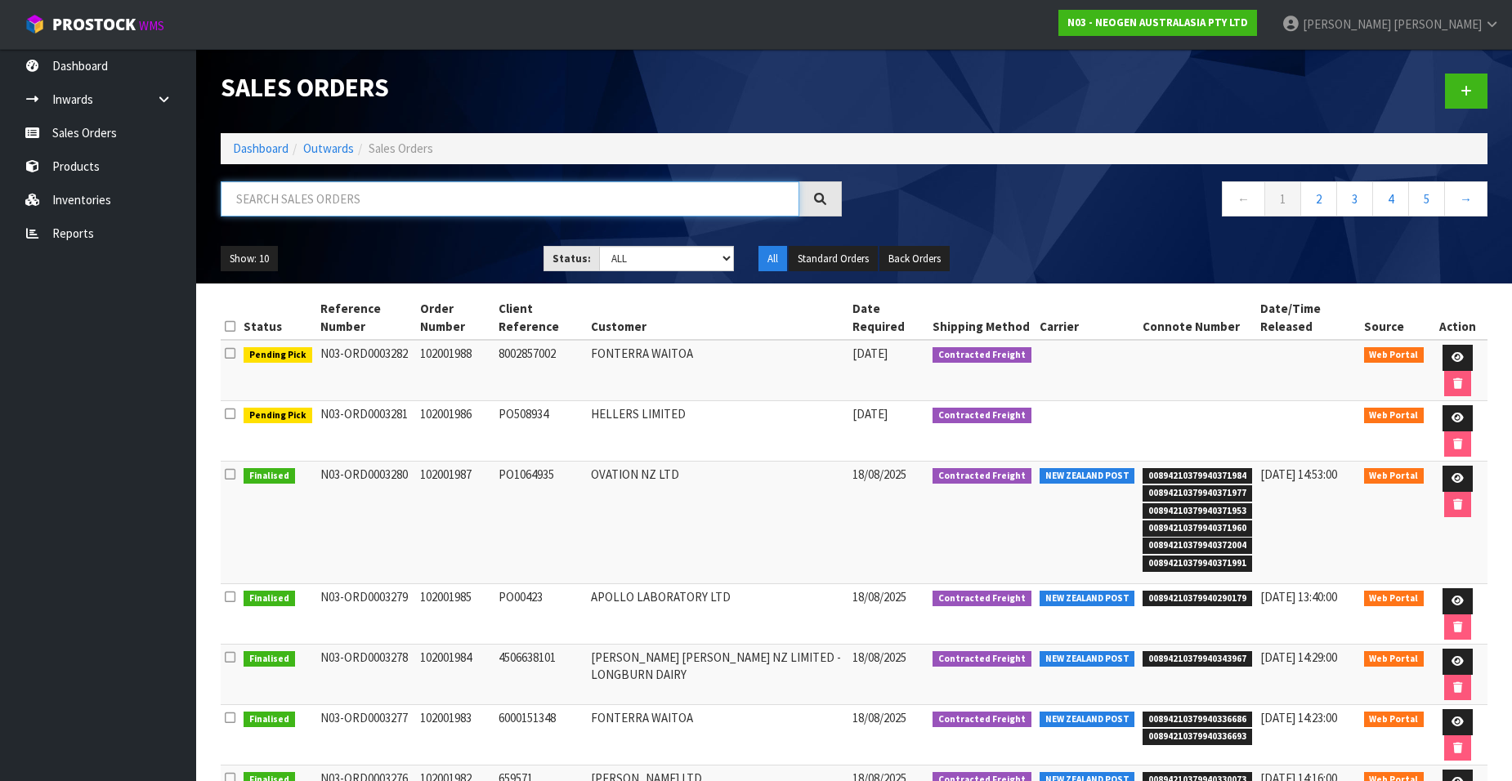
click at [346, 197] on input "text" at bounding box center [510, 198] width 579 height 35
paste input "102001980"
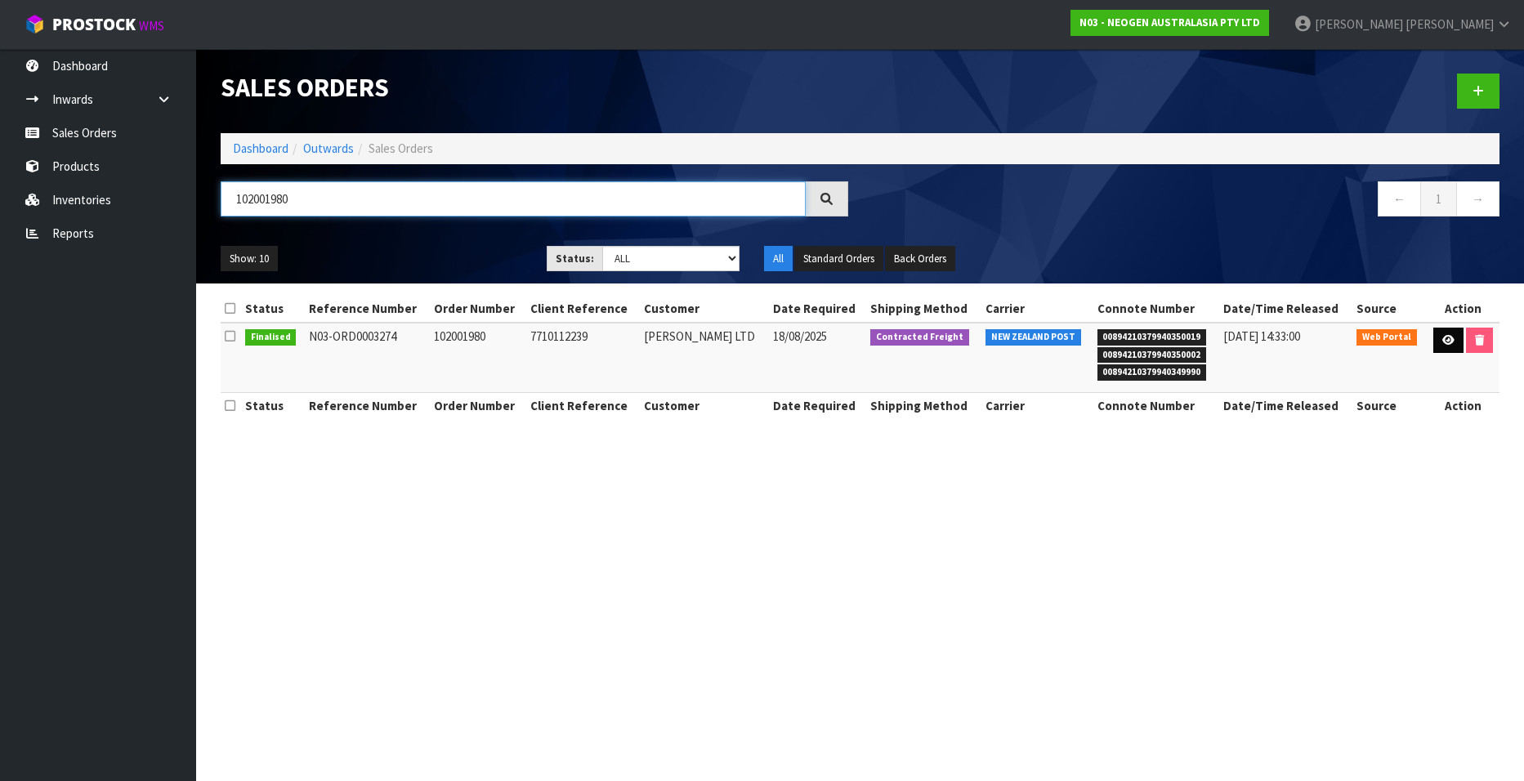
type input "102001980"
click at [1439, 338] on link at bounding box center [1448, 341] width 30 height 26
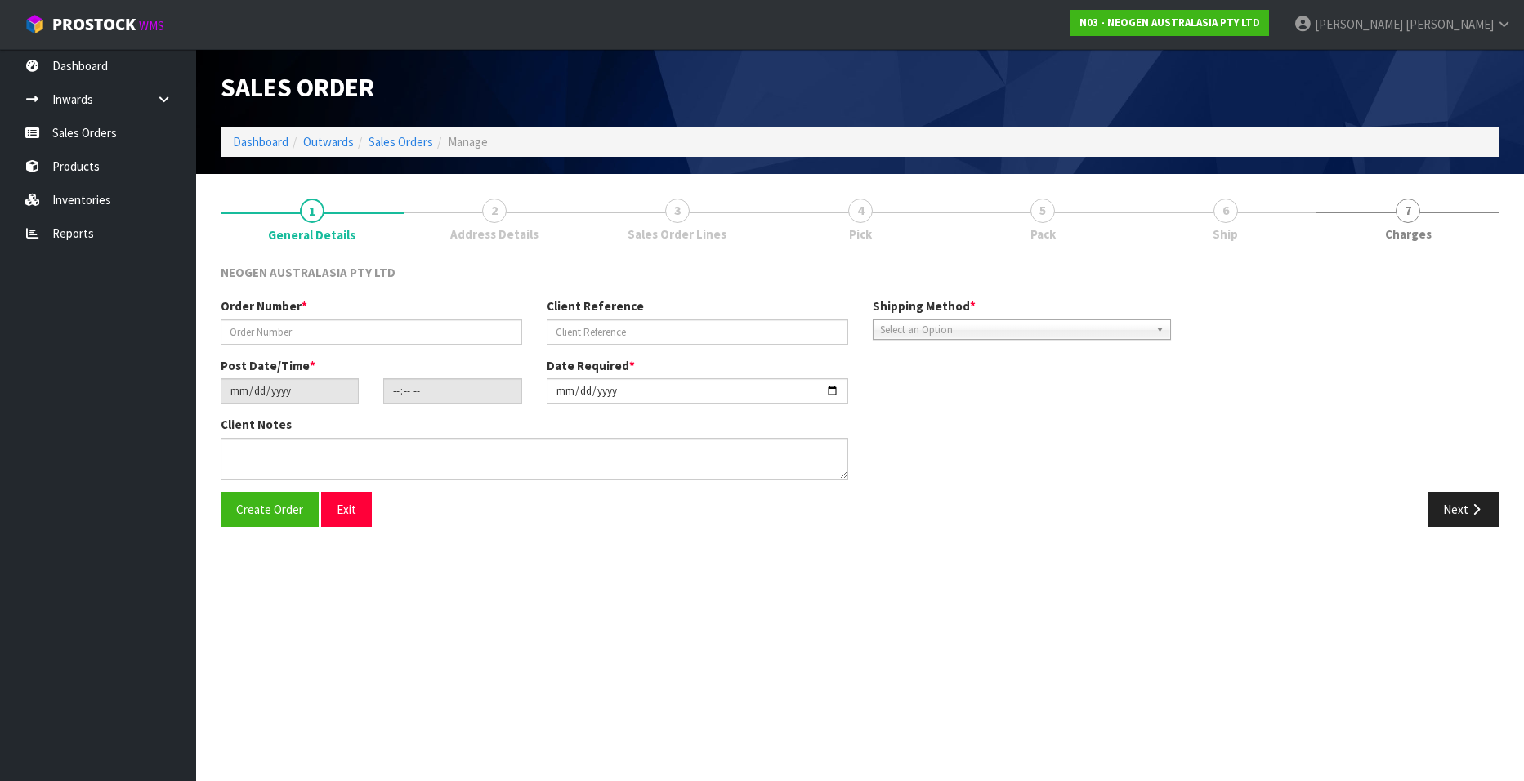
type input "102001980"
type input "7710112239"
type input "[DATE]"
type input "09:27:00.000"
type input "[DATE]"
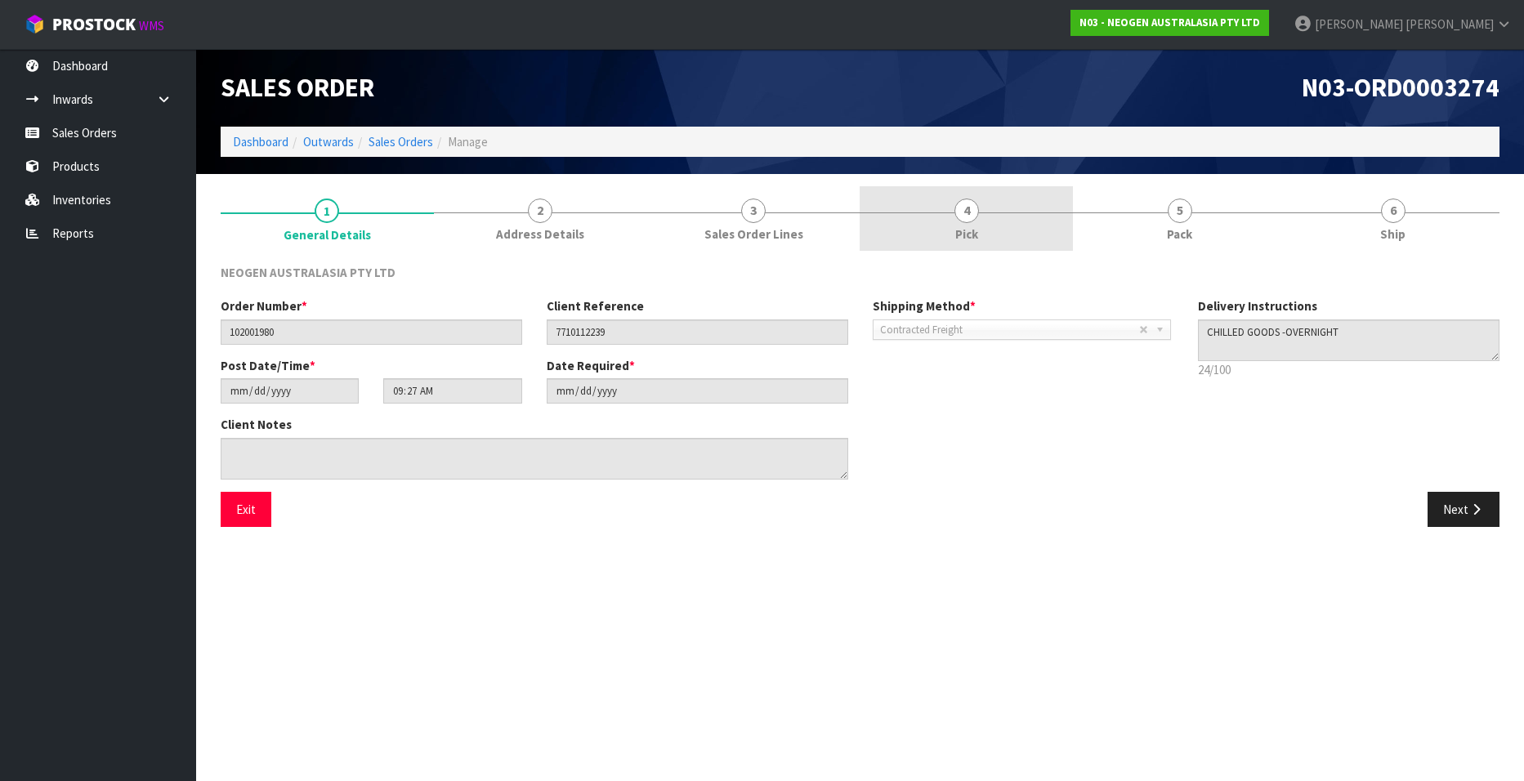
click at [977, 216] on span "4" at bounding box center [966, 211] width 25 height 25
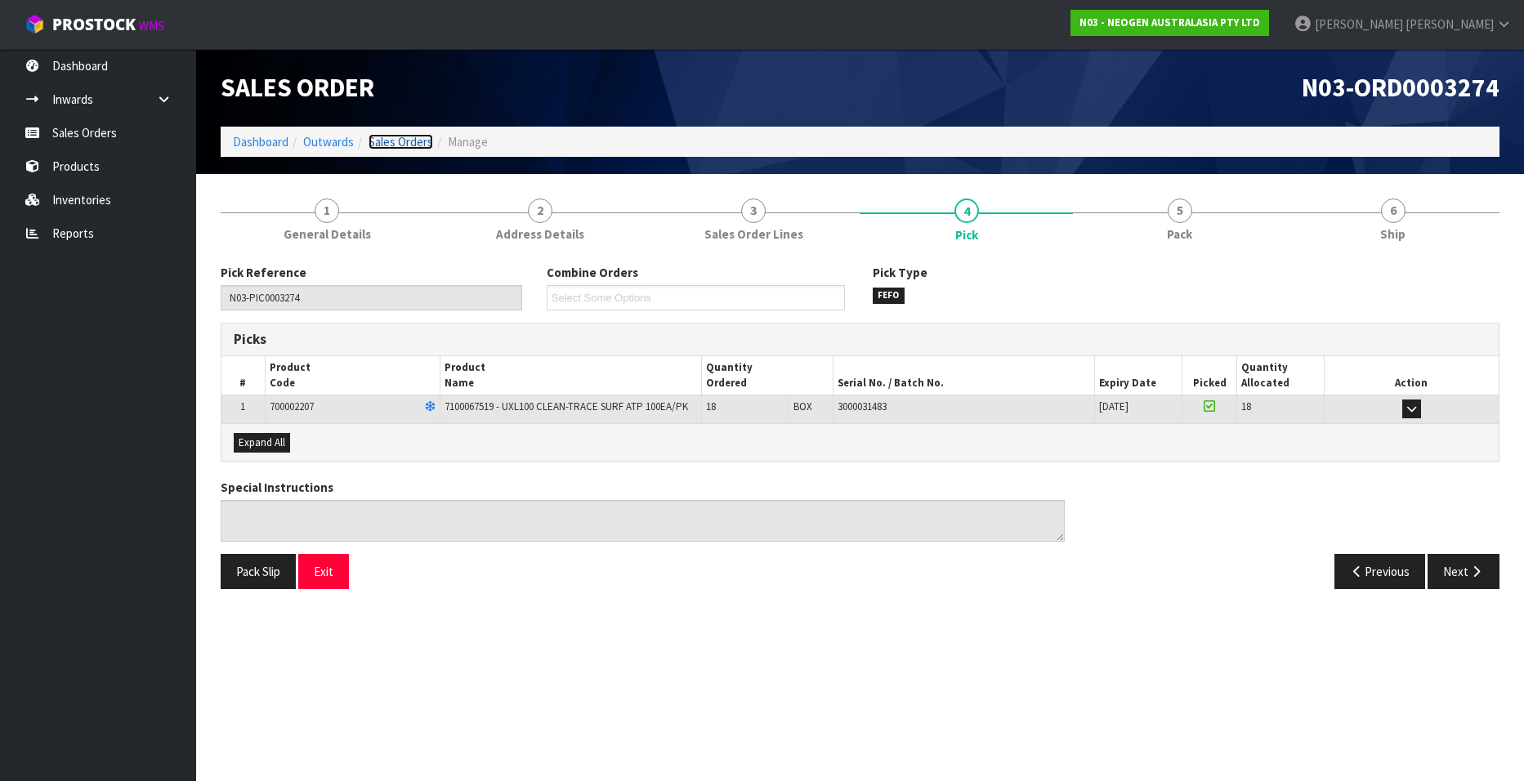
click at [387, 144] on link "Sales Orders" at bounding box center [401, 142] width 65 height 16
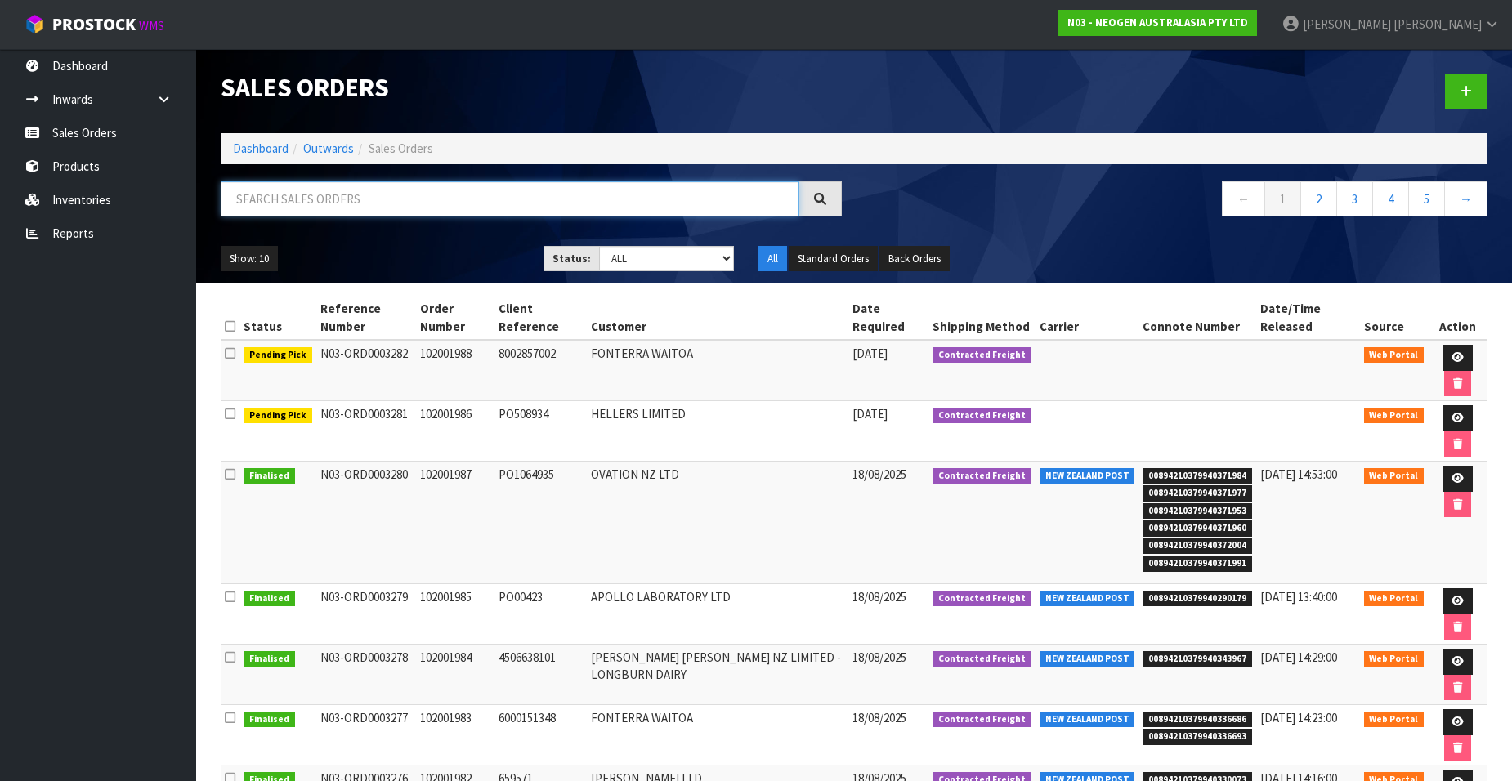
click at [360, 198] on input "text" at bounding box center [510, 198] width 579 height 35
paste input "102001981"
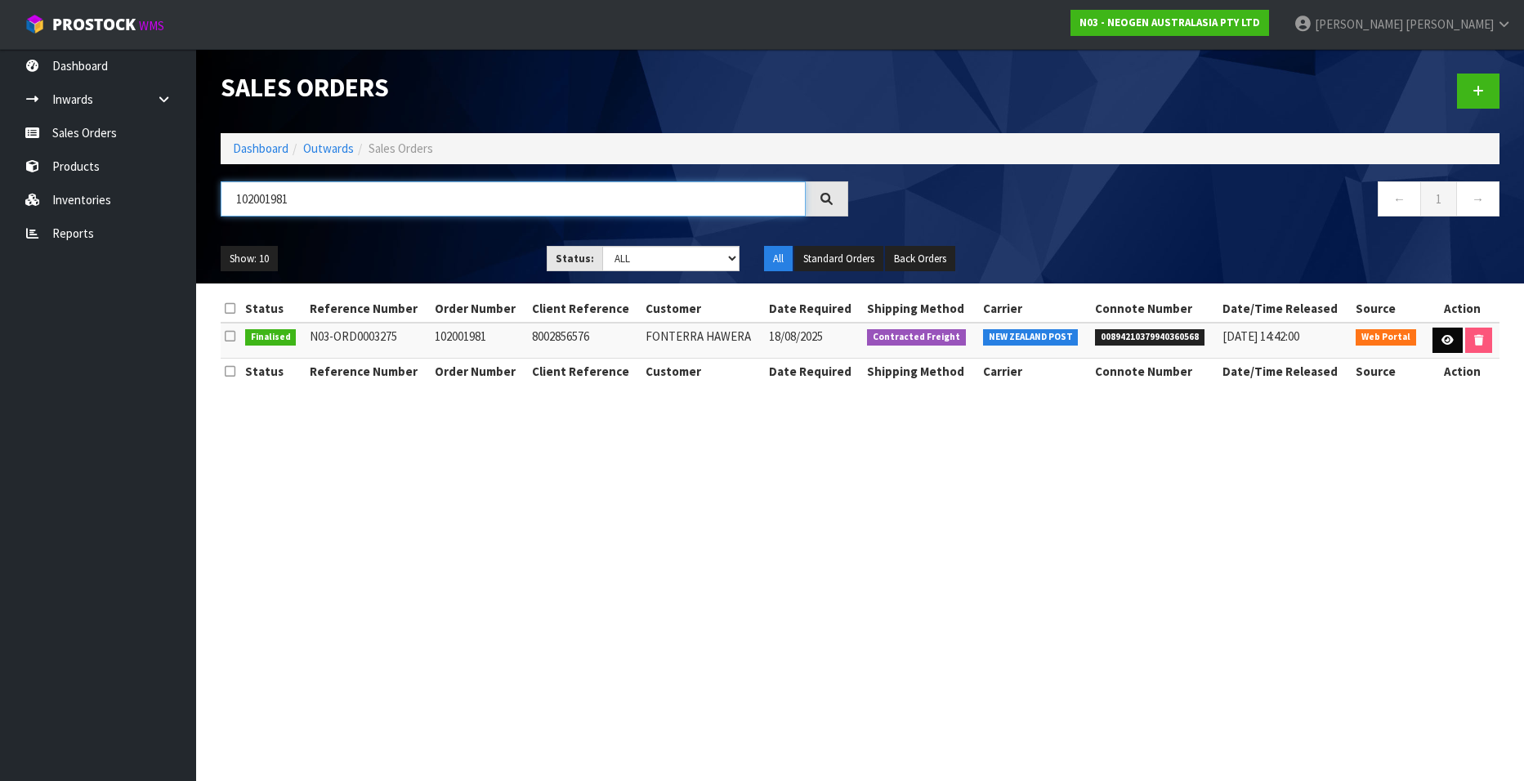
type input "102001981"
click at [1446, 340] on icon at bounding box center [1448, 340] width 12 height 11
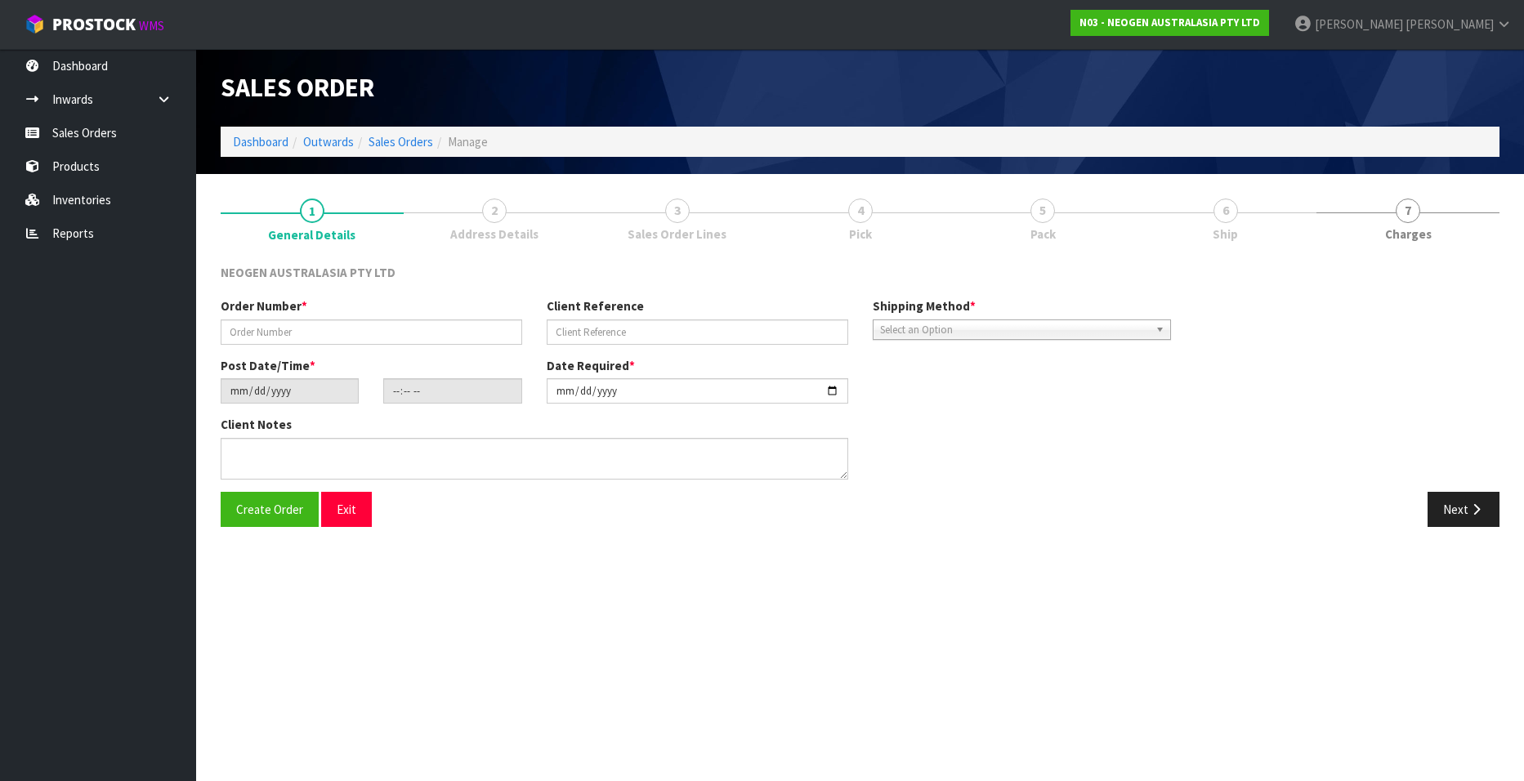
type input "102001981"
type input "8002856576"
type input "[DATE]"
type input "12:11:00.000"
type input "[DATE]"
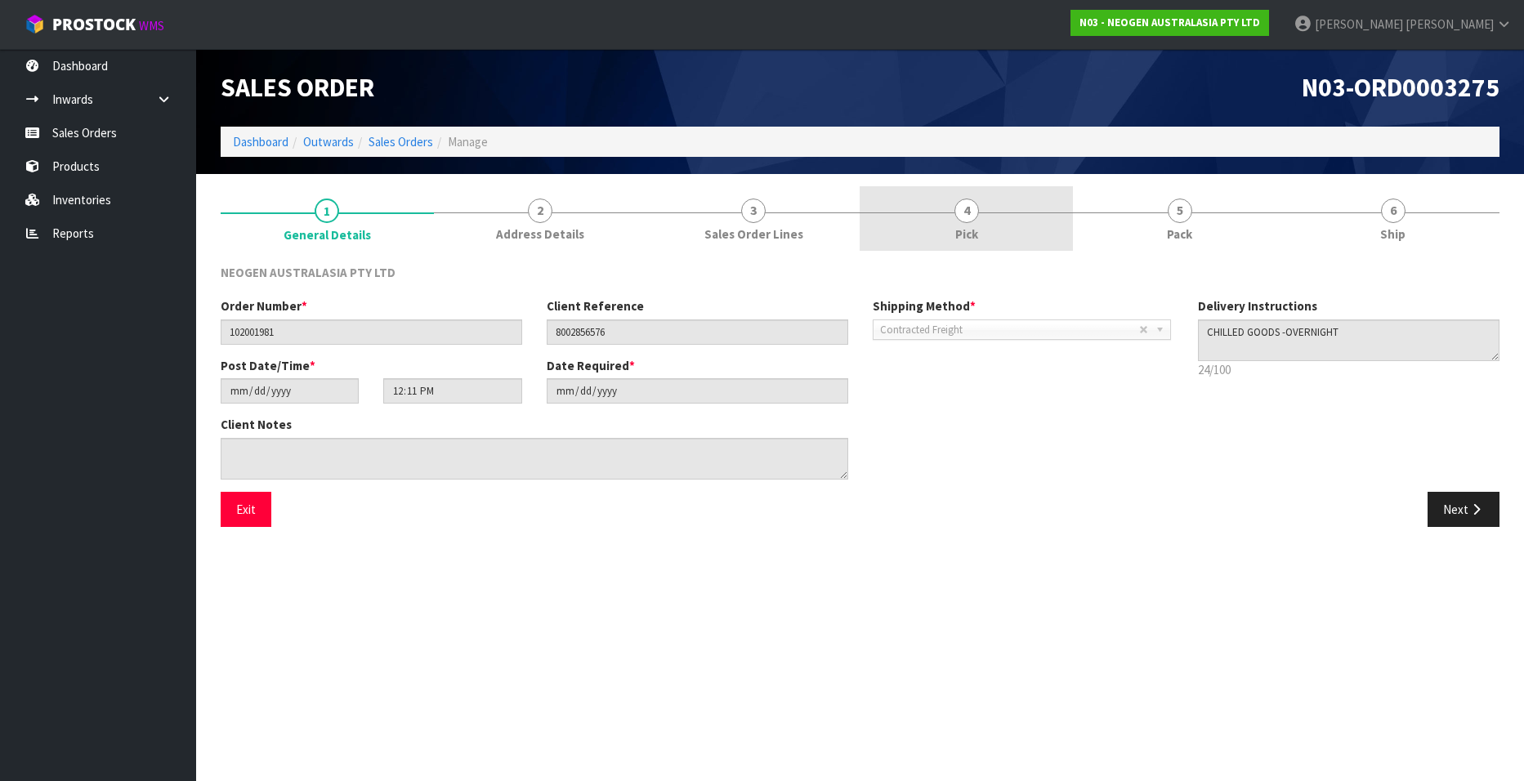
click at [958, 223] on link "4 Pick" at bounding box center [966, 218] width 213 height 65
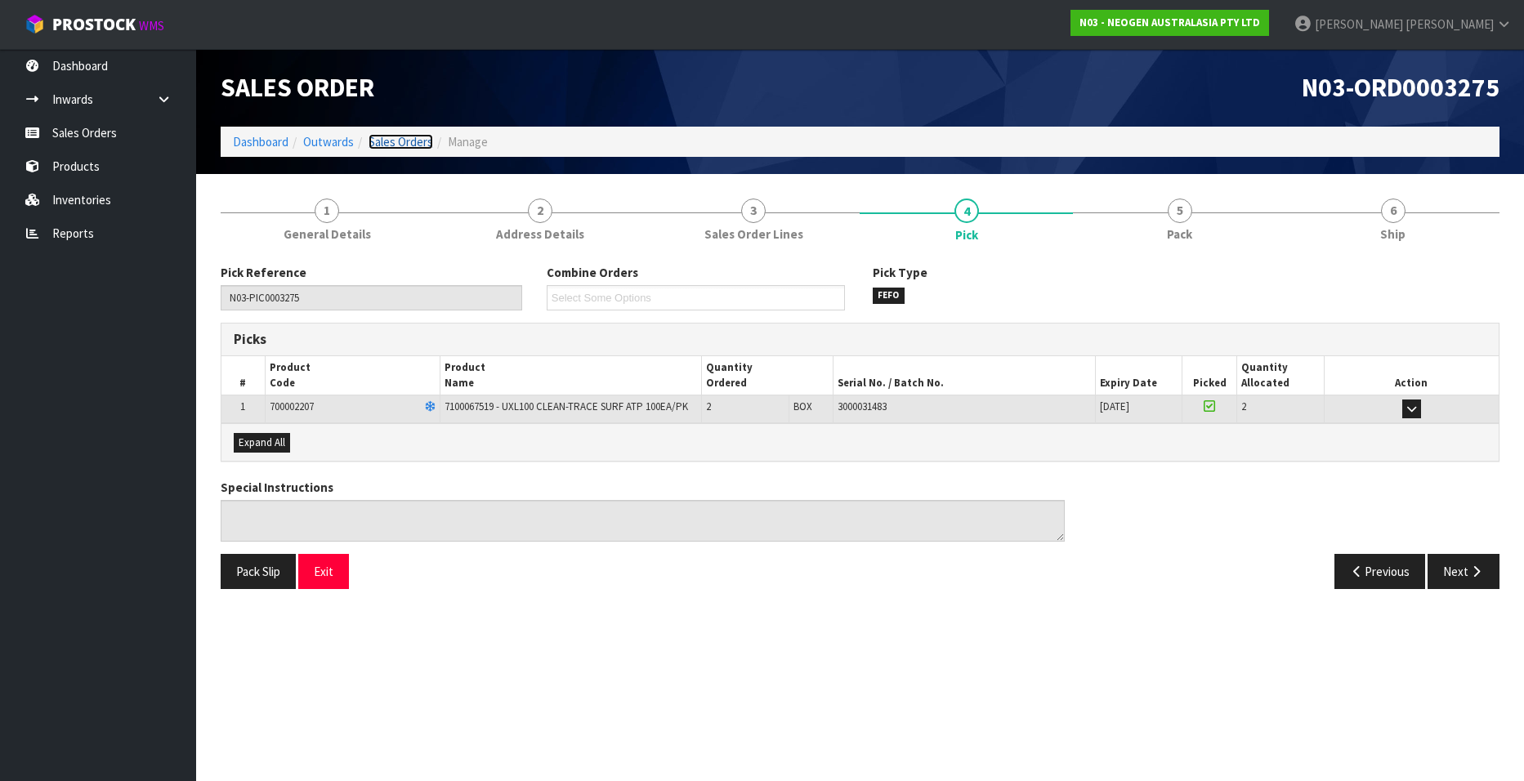
click at [407, 137] on link "Sales Orders" at bounding box center [401, 142] width 65 height 16
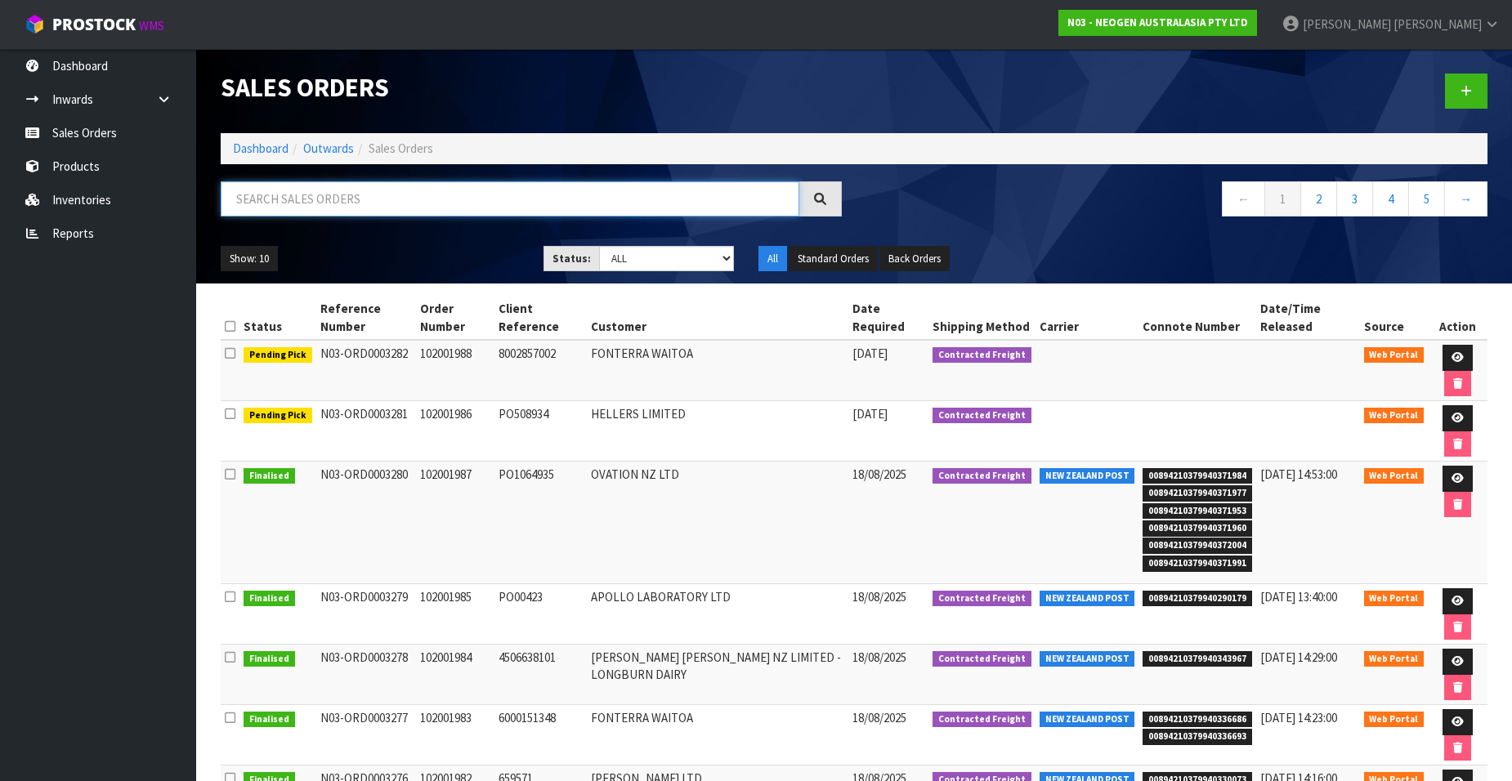
click at [378, 196] on input "text" at bounding box center [510, 198] width 579 height 35
paste input "102001982"
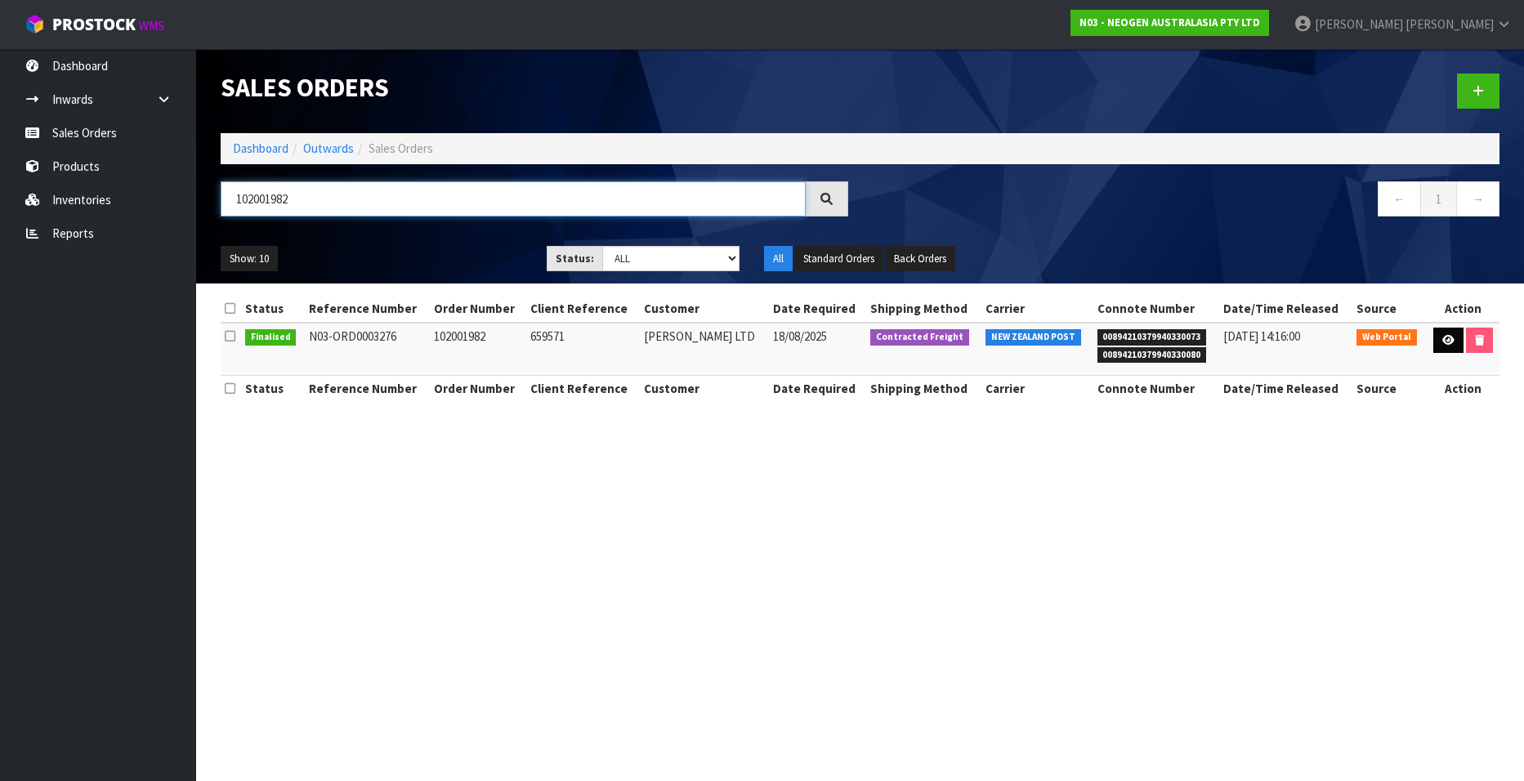
type input "102001982"
click at [1439, 342] on link at bounding box center [1448, 341] width 30 height 26
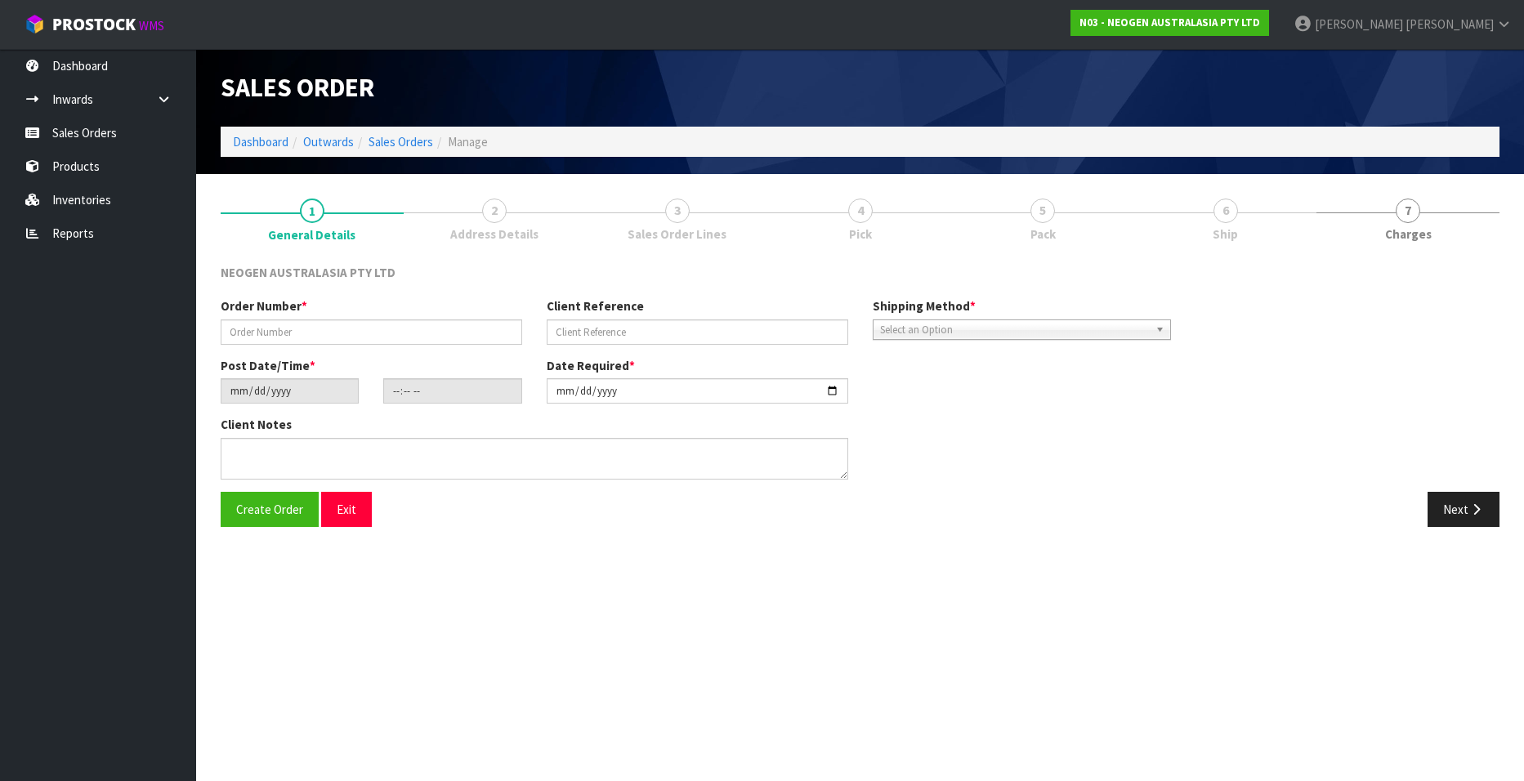
type input "102001982"
type input "659571"
type input "[DATE]"
type input "10:14:00.000"
type input "[DATE]"
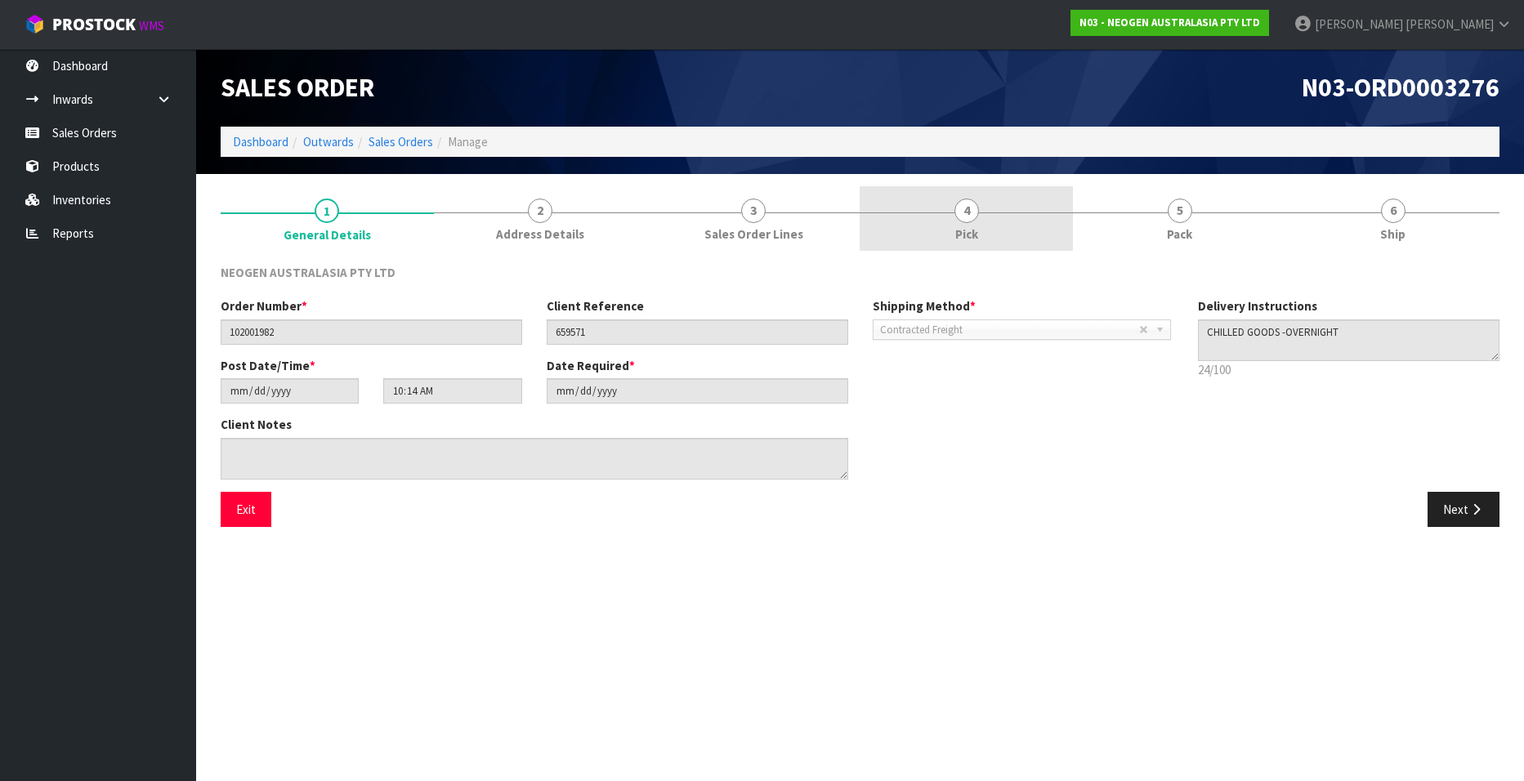
click at [968, 218] on span "4" at bounding box center [966, 211] width 25 height 25
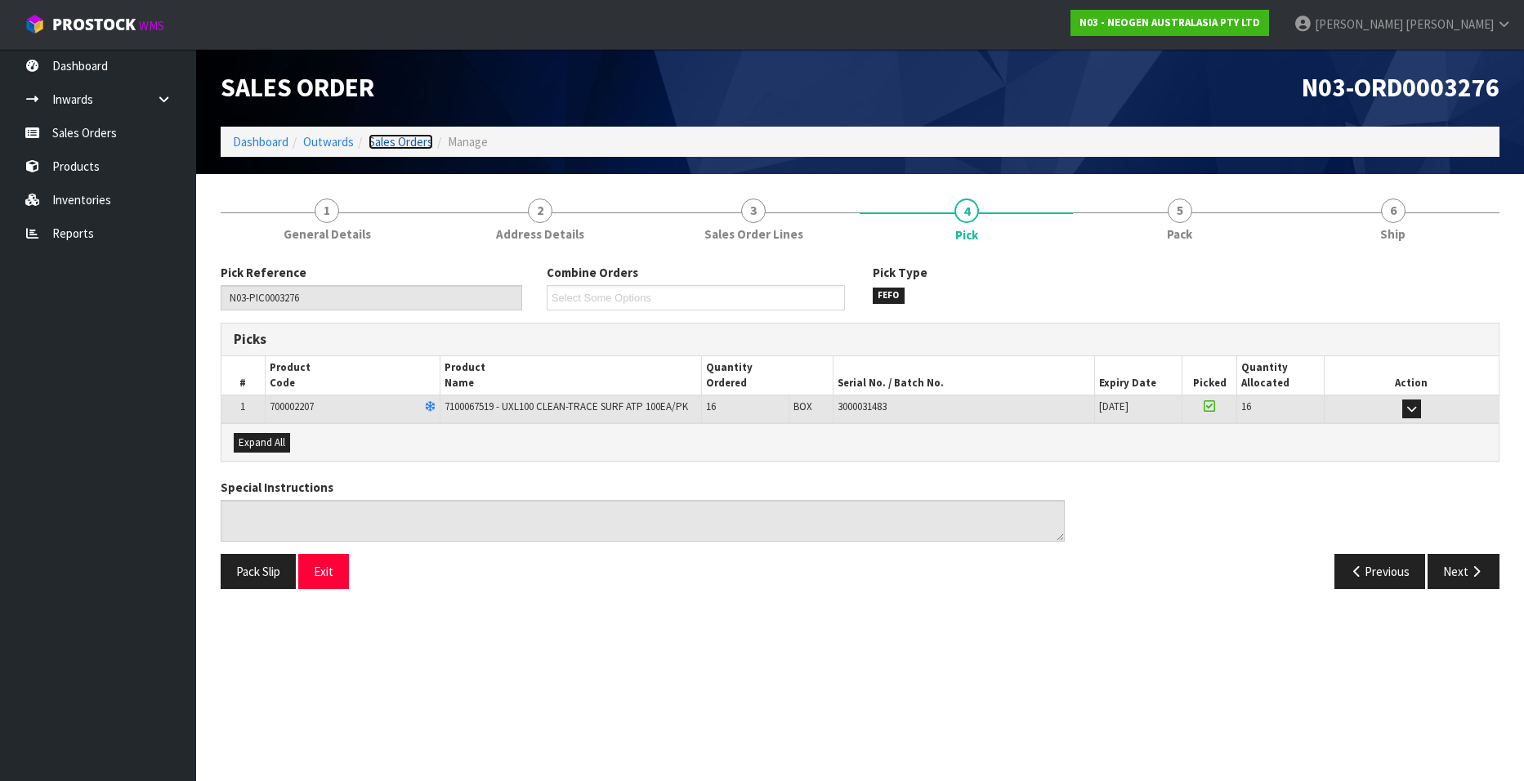
click at [389, 140] on link "Sales Orders" at bounding box center [401, 142] width 65 height 16
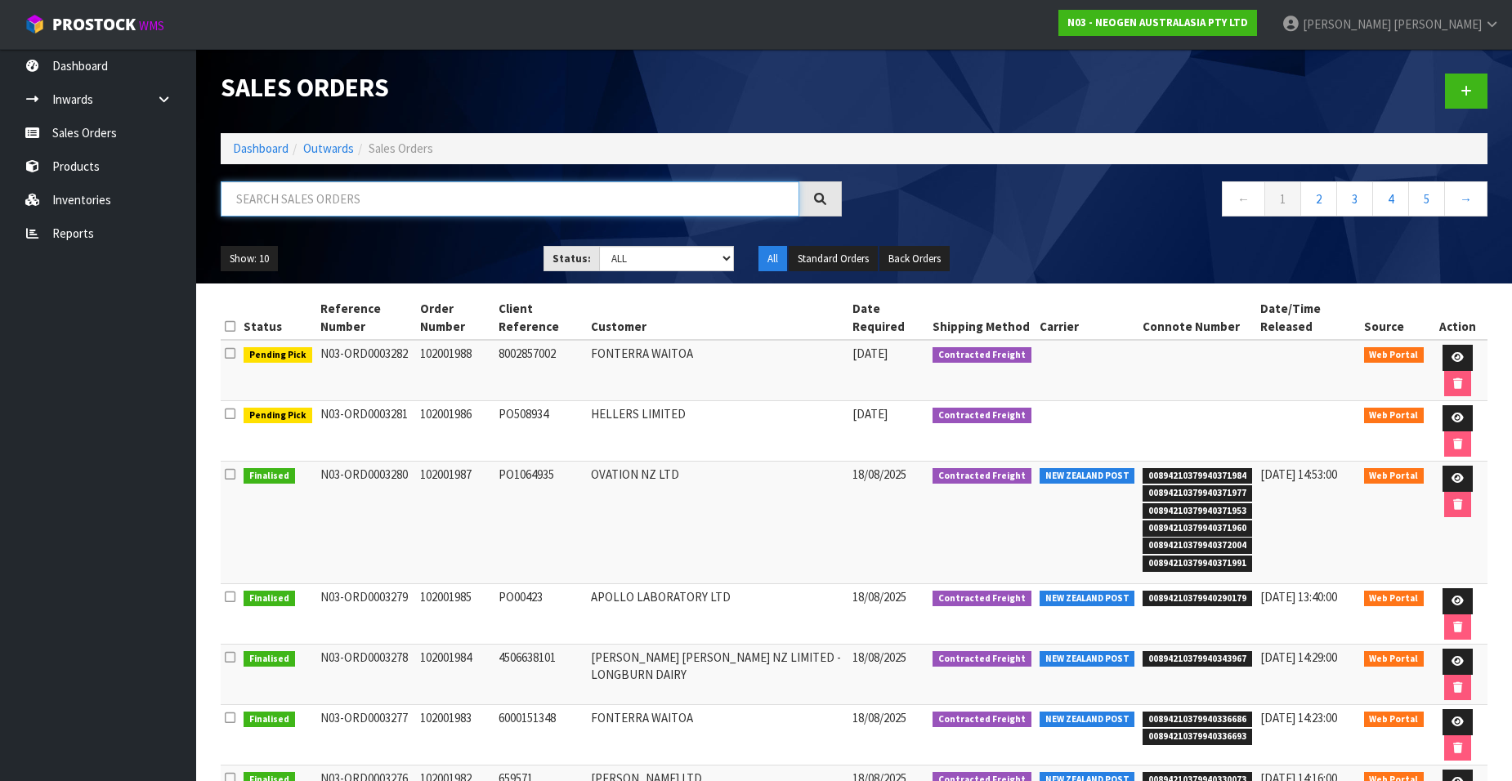
click at [313, 204] on input "text" at bounding box center [510, 198] width 579 height 35
paste input "102001983"
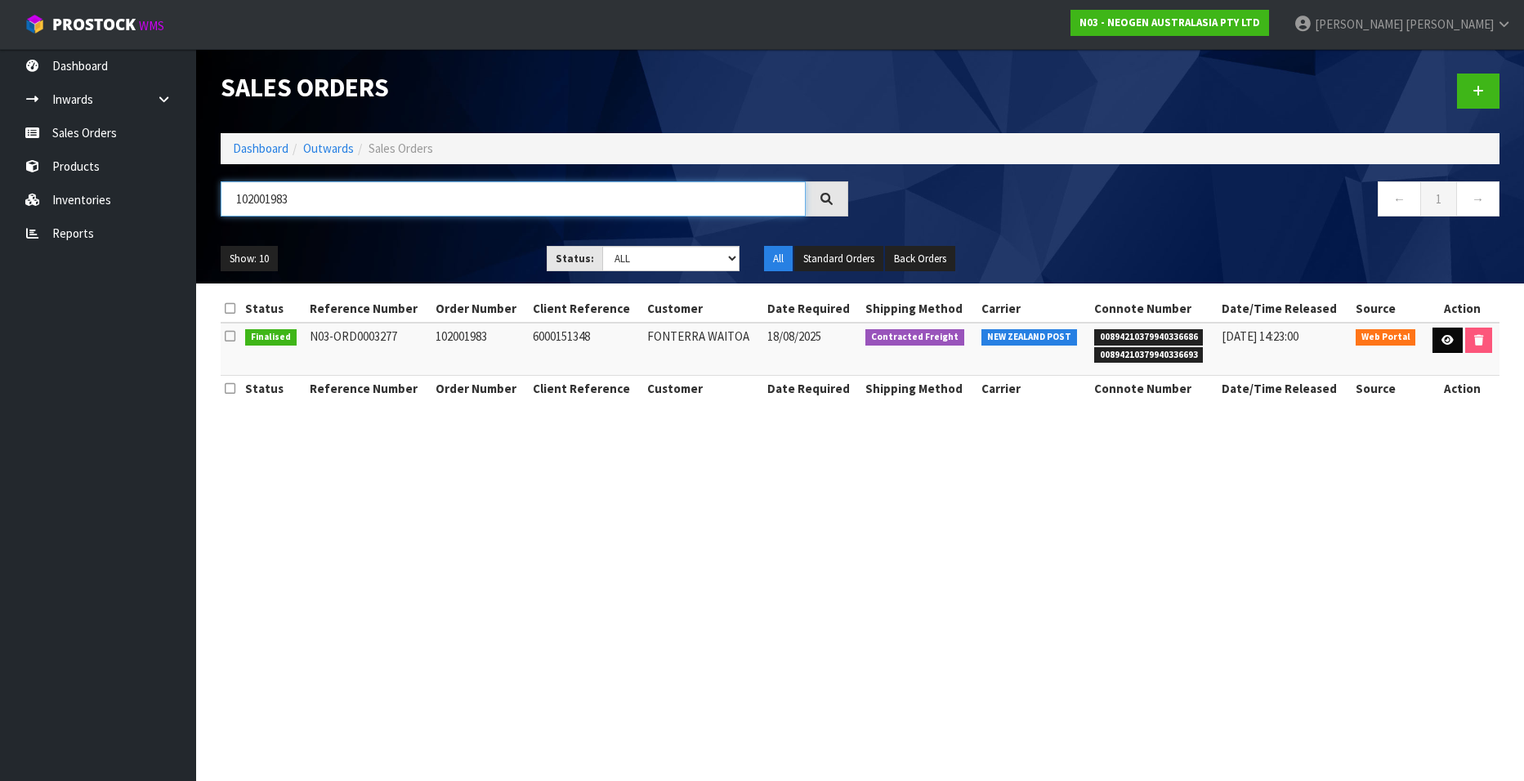
type input "102001983"
click at [1444, 343] on icon at bounding box center [1448, 340] width 12 height 11
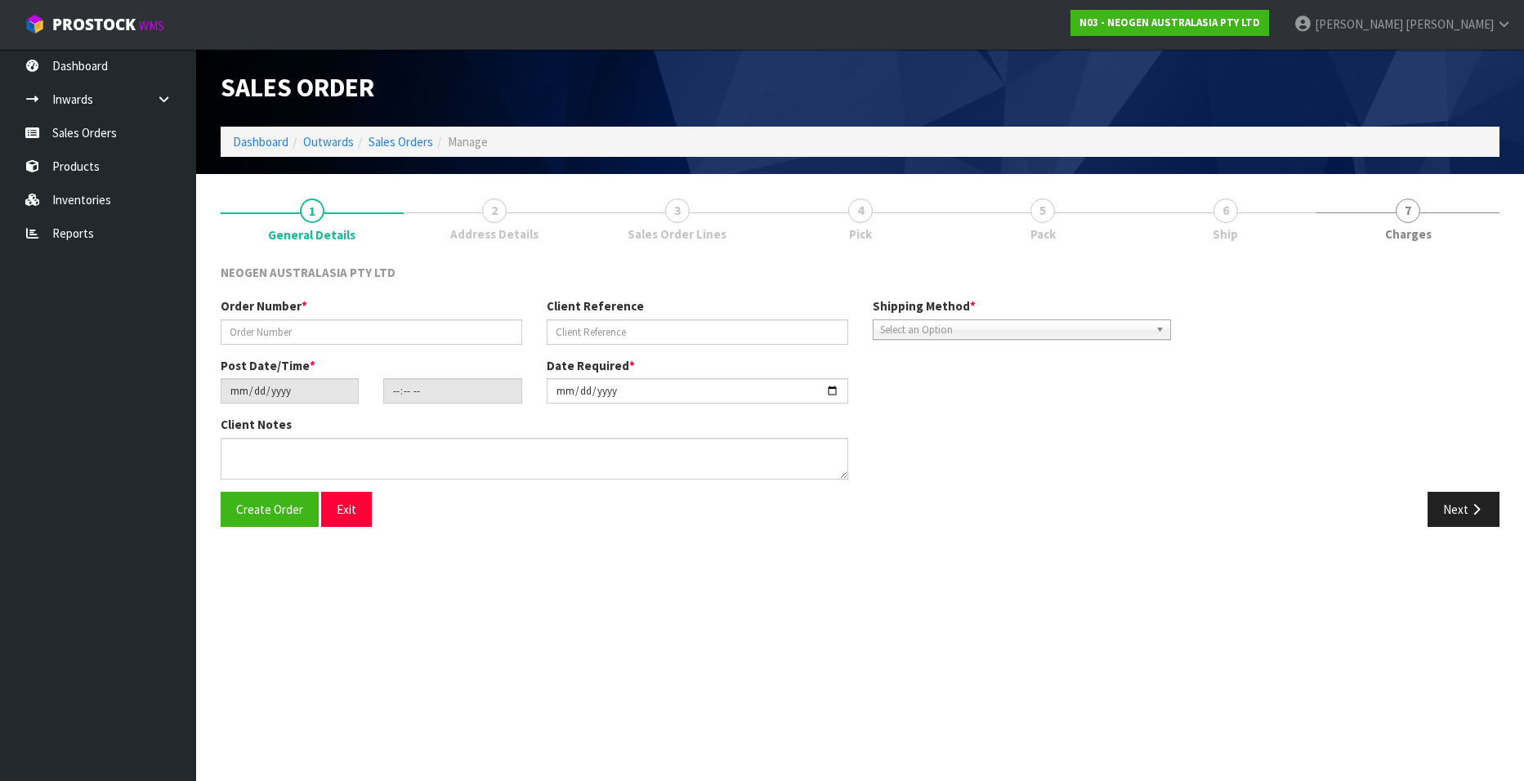
type input "102001983"
type input "6000151348"
type input "[DATE]"
type input "12:18:00.000"
type input "[DATE]"
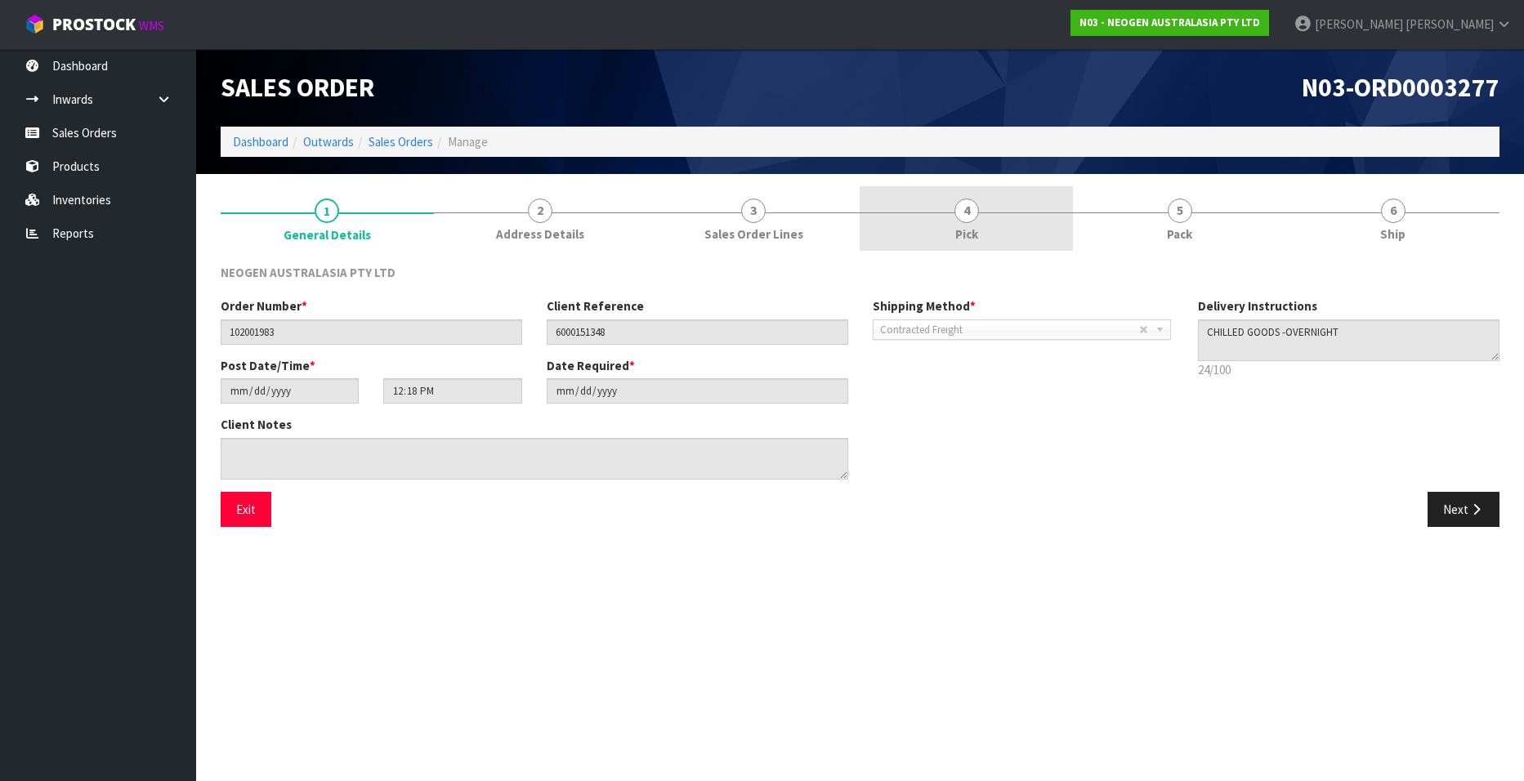
click at [963, 217] on span "4" at bounding box center [966, 211] width 25 height 25
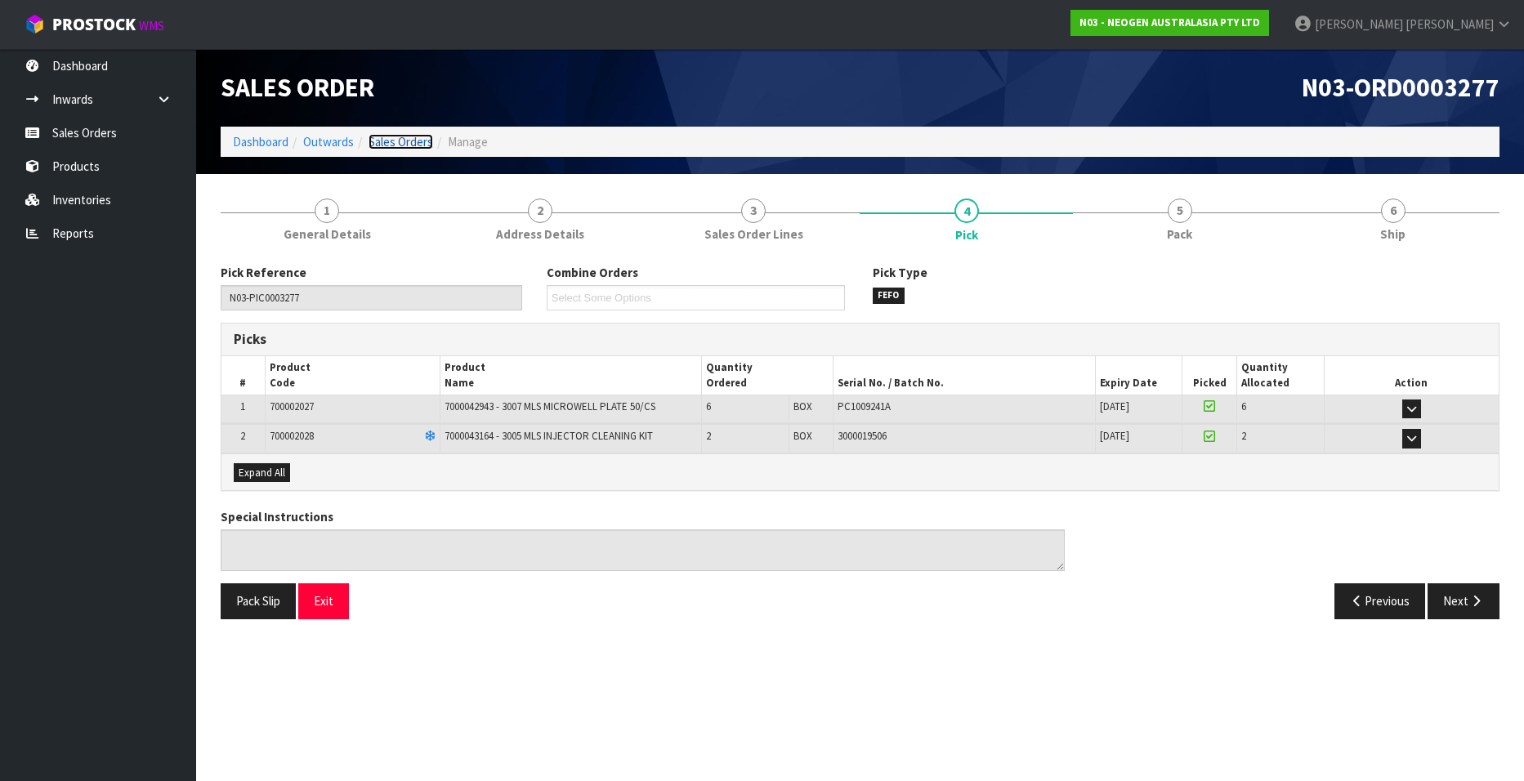
click at [407, 144] on link "Sales Orders" at bounding box center [401, 142] width 65 height 16
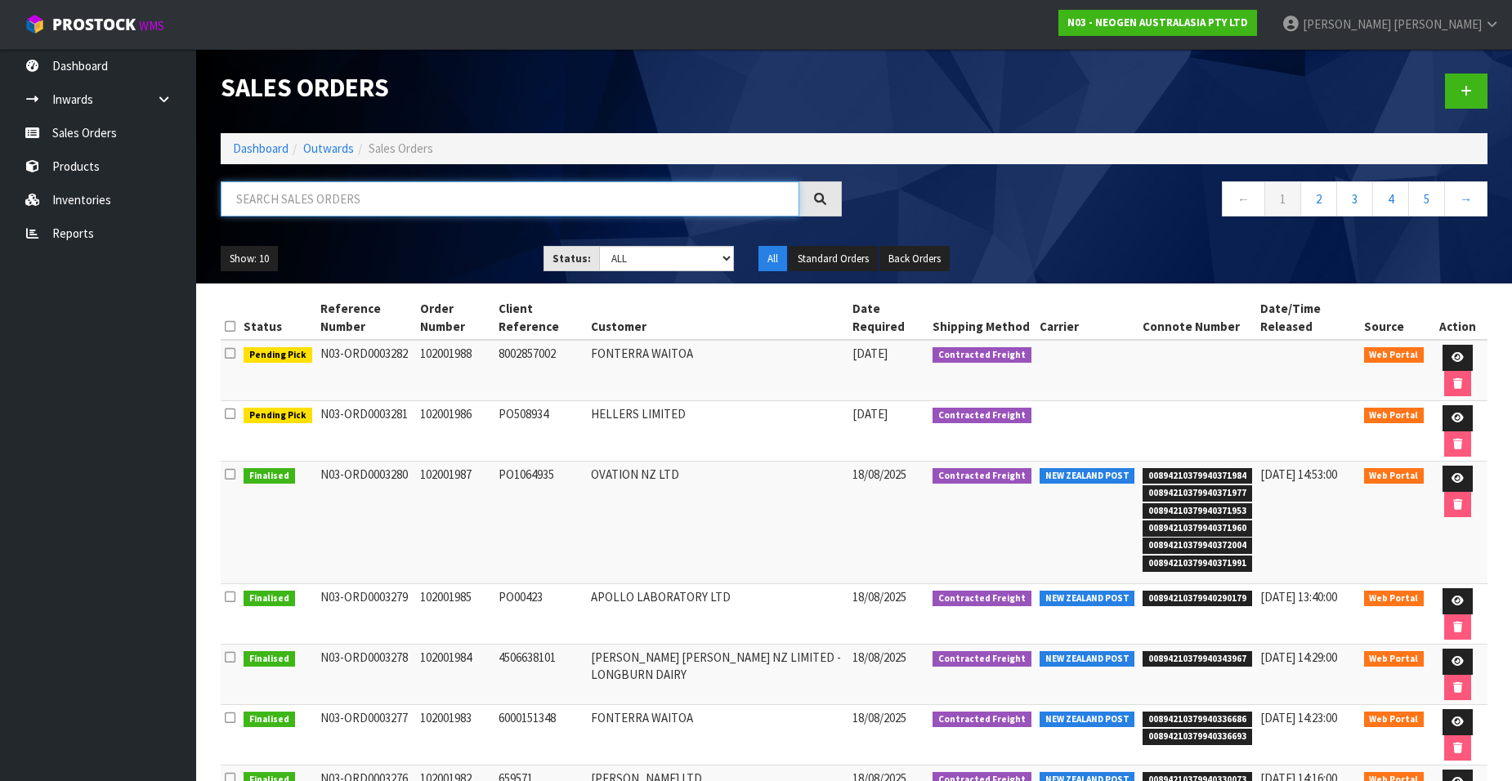
click at [369, 199] on input "text" at bounding box center [510, 198] width 579 height 35
paste input "102001984"
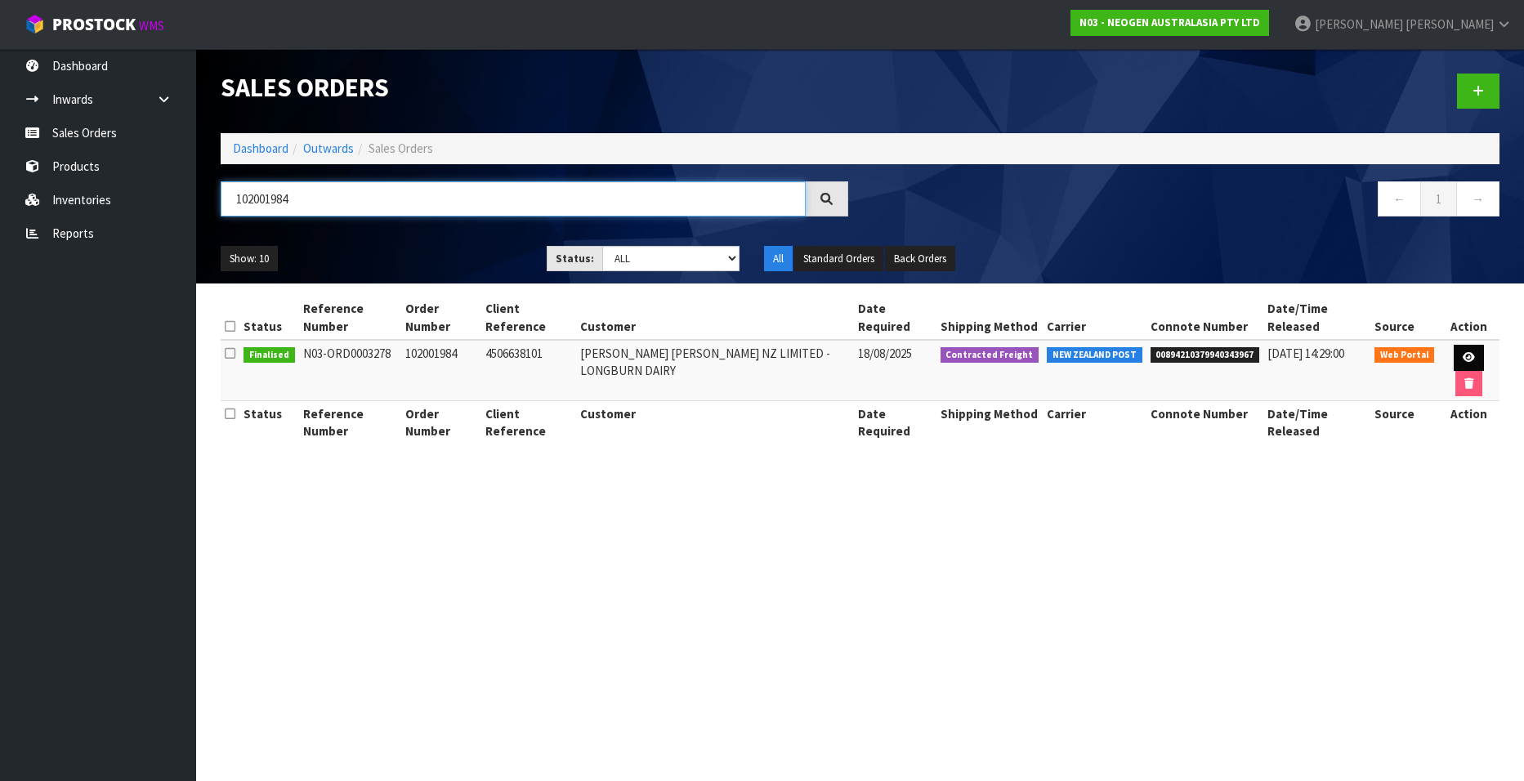
type input "102001984"
click at [1464, 353] on icon at bounding box center [1469, 357] width 12 height 11
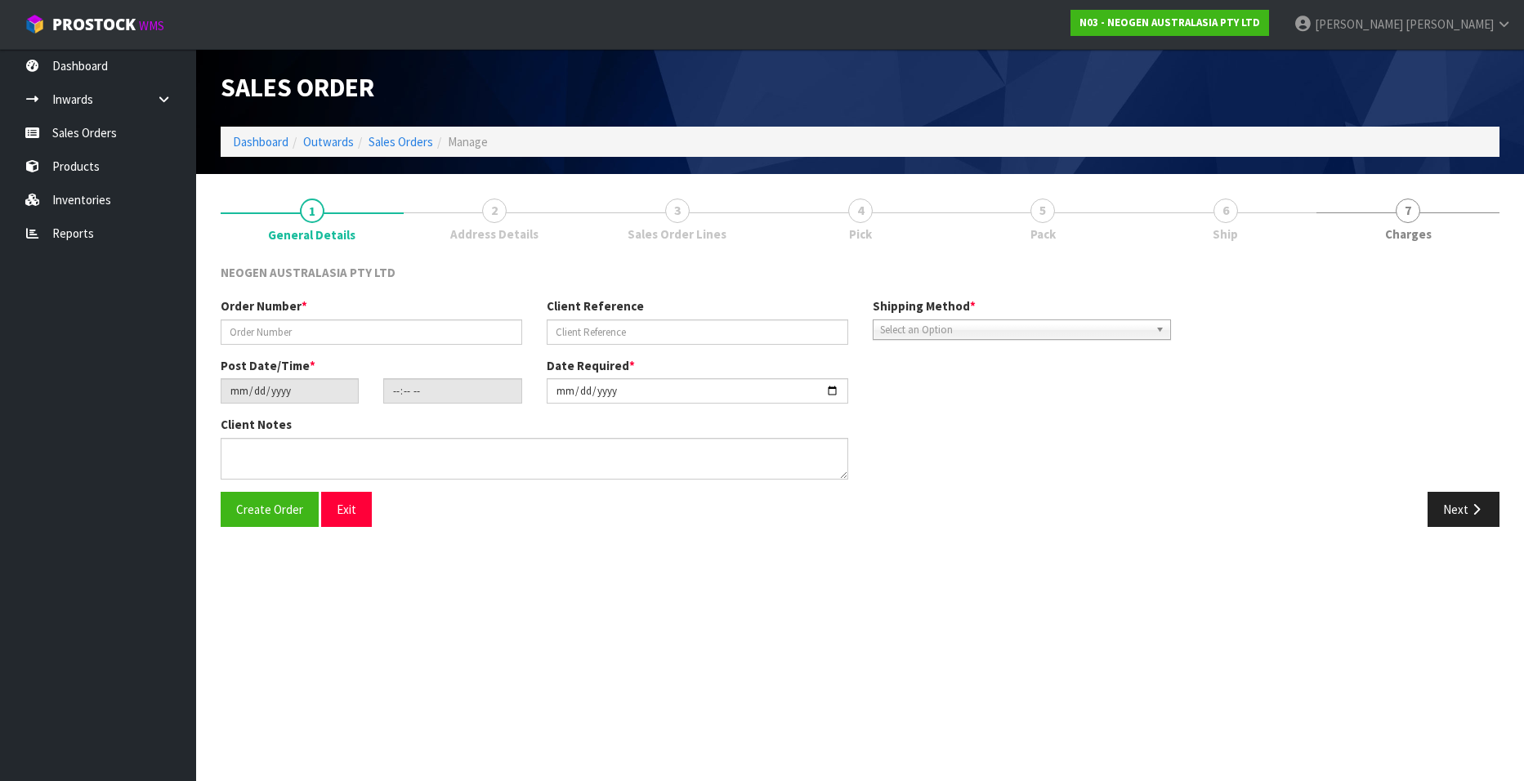
type input "102001984"
type input "4506638101"
type input "[DATE]"
type input "10:21:00.000"
type input "[DATE]"
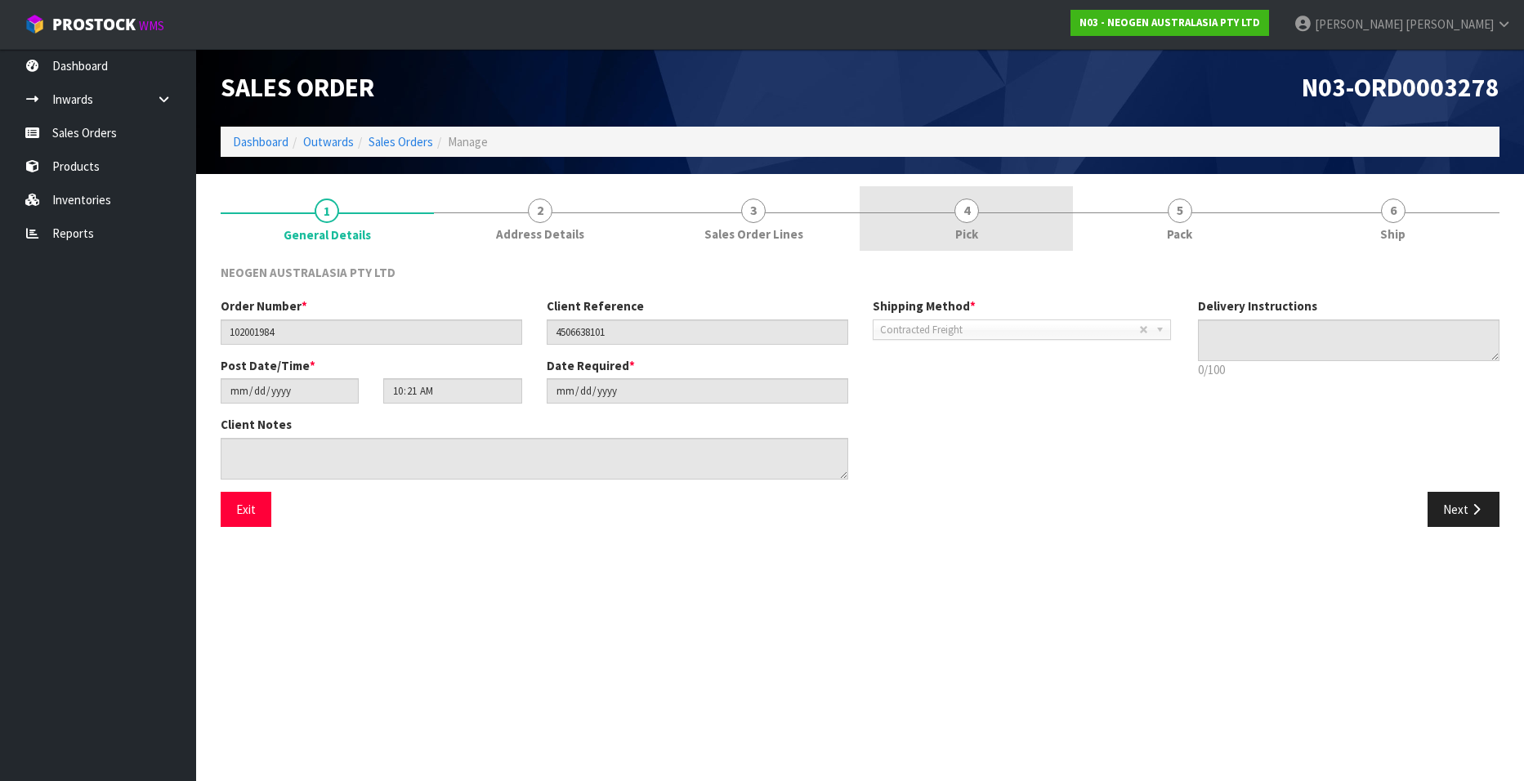
click at [973, 206] on span "4" at bounding box center [966, 211] width 25 height 25
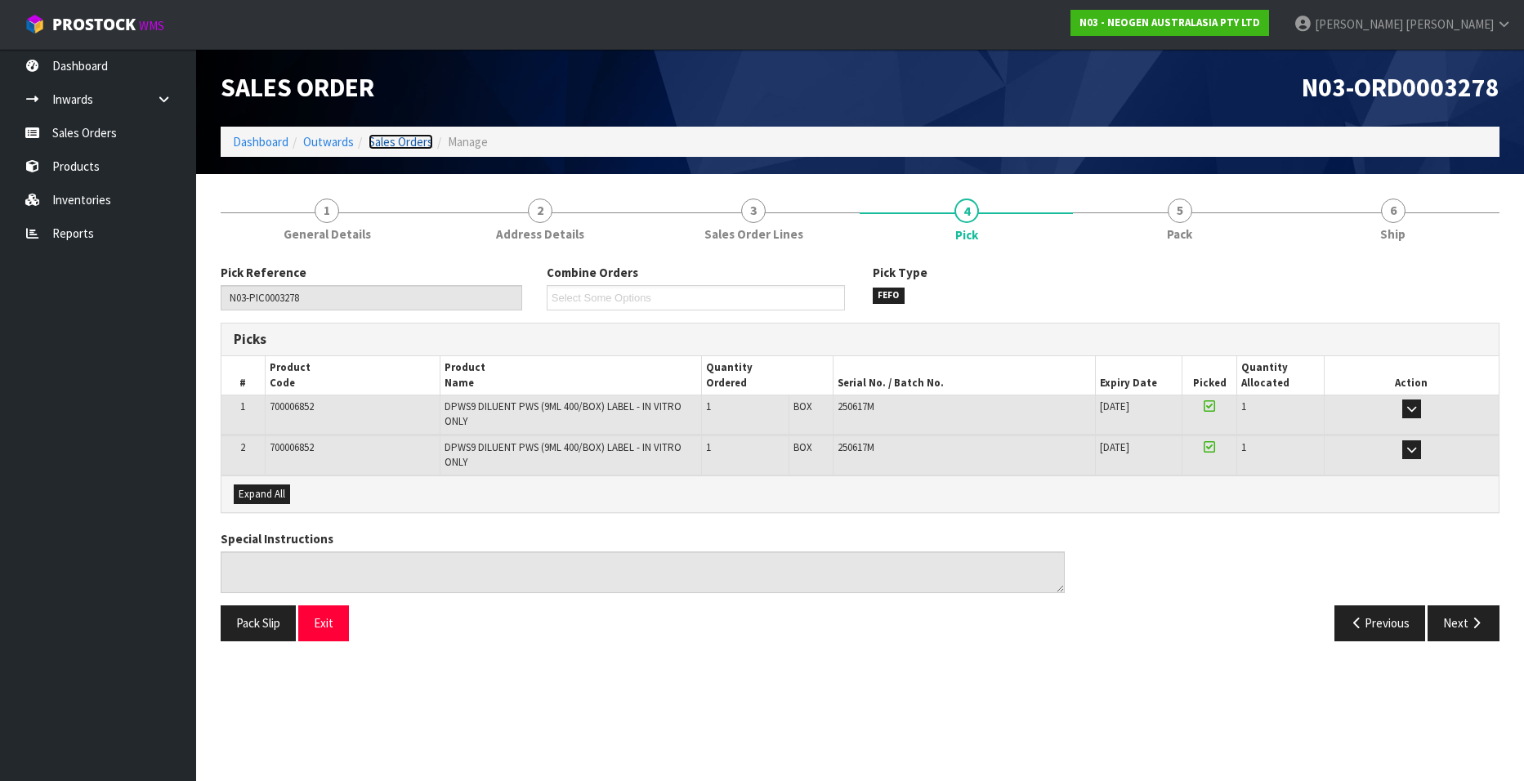
click at [408, 143] on link "Sales Orders" at bounding box center [401, 142] width 65 height 16
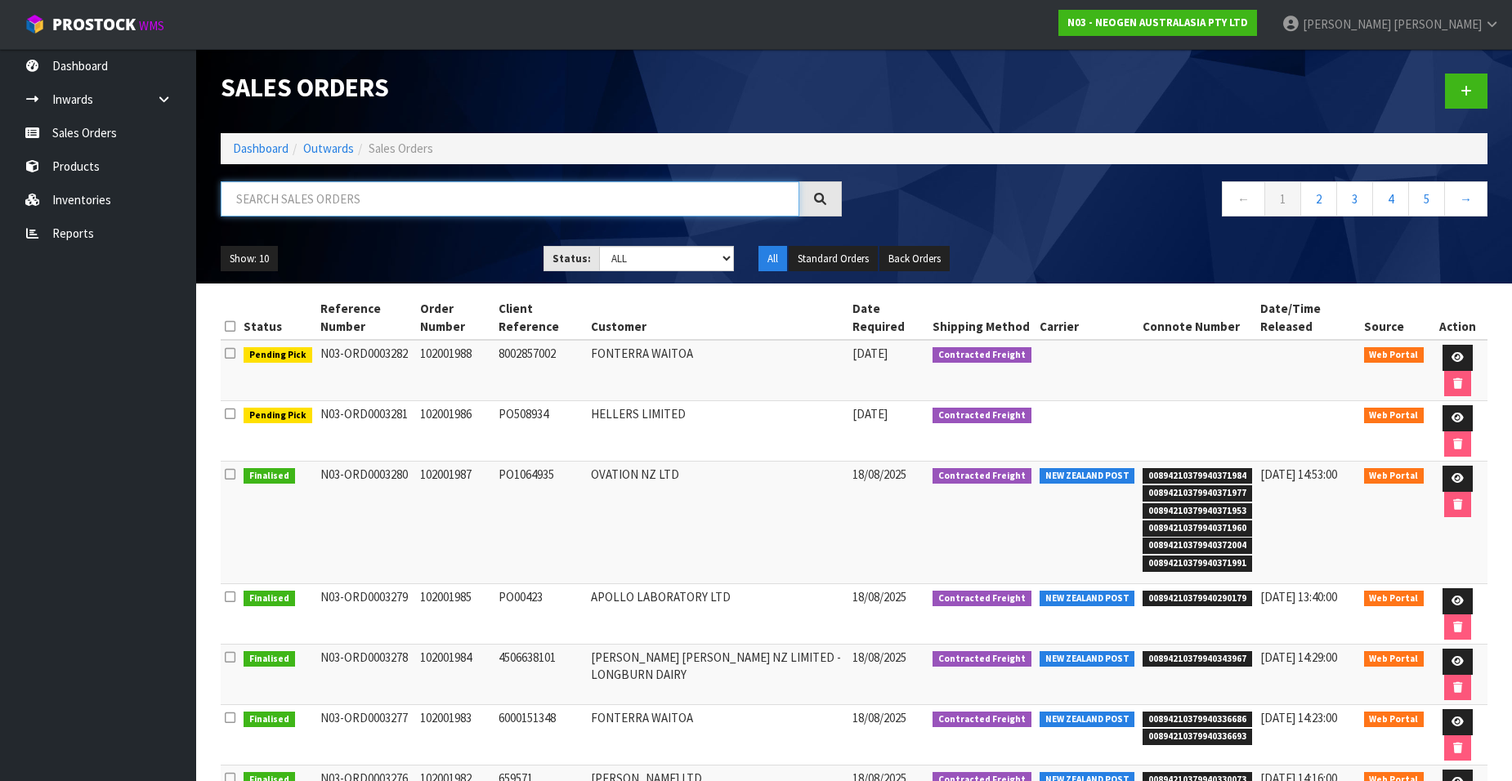
click at [435, 201] on input "text" at bounding box center [510, 198] width 579 height 35
paste input "102001985"
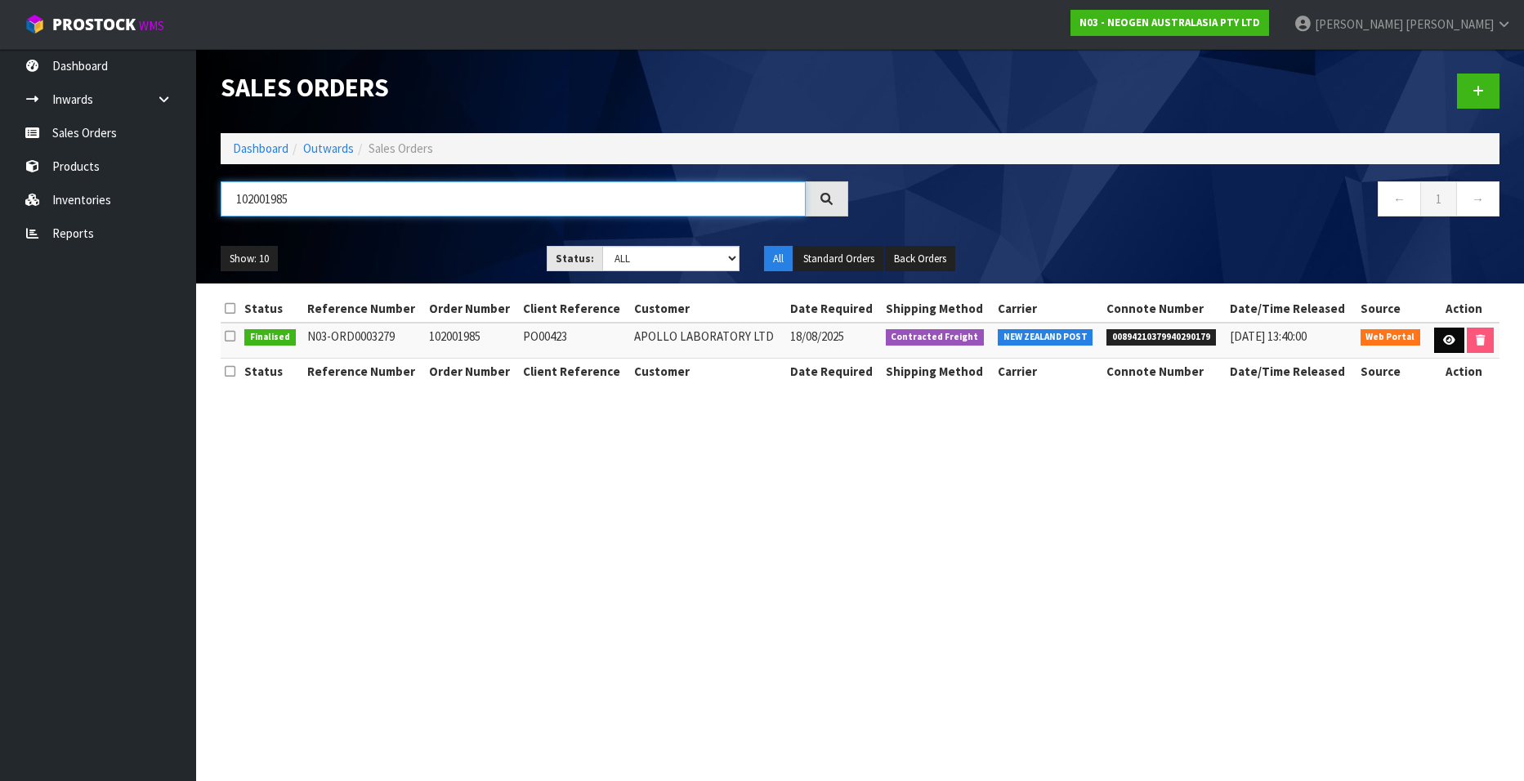
type input "102001985"
click at [1446, 341] on icon at bounding box center [1449, 340] width 12 height 11
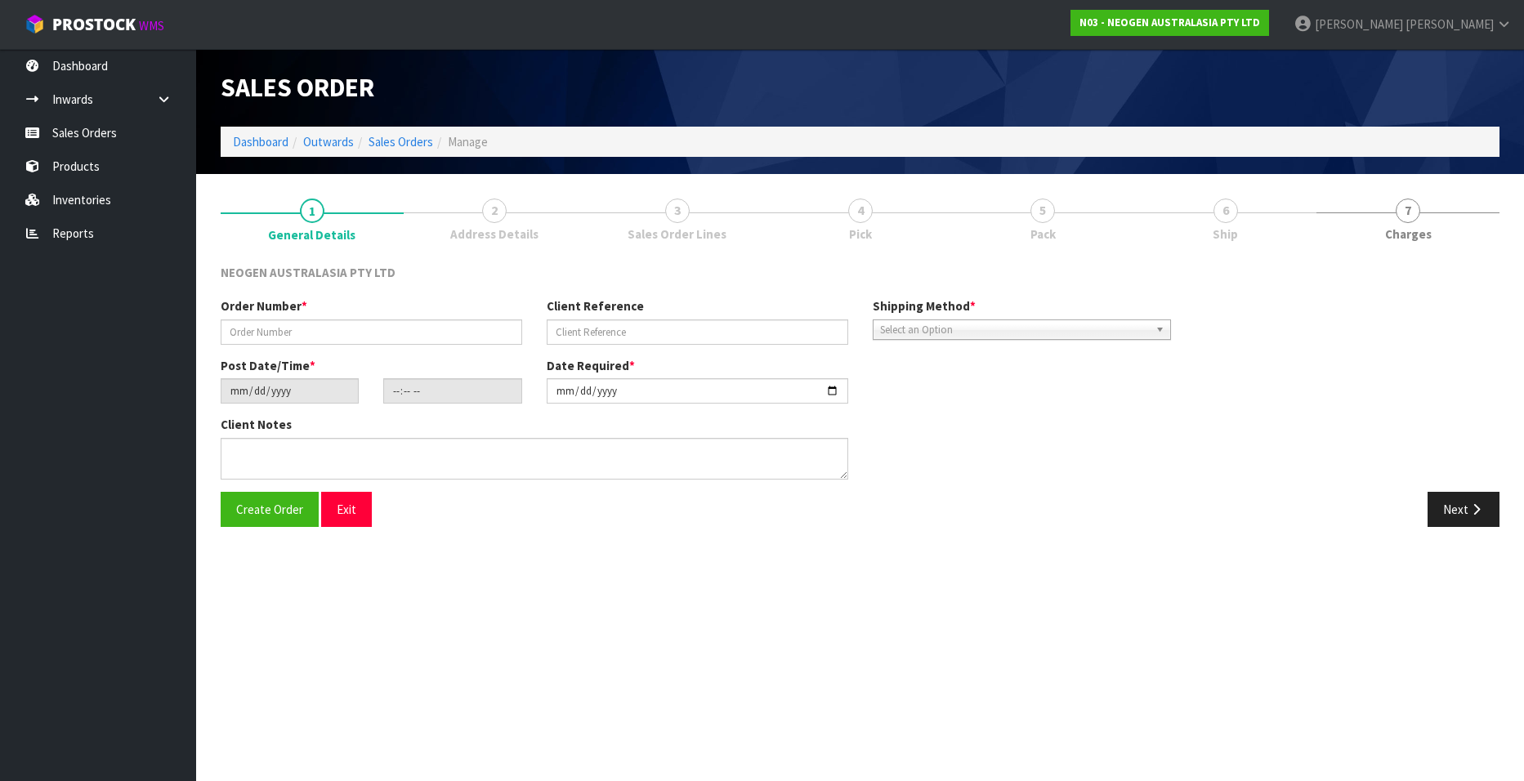
type input "102001985"
type input "PO00423"
type input "[DATE]"
type input "11:35:00.000"
type input "[DATE]"
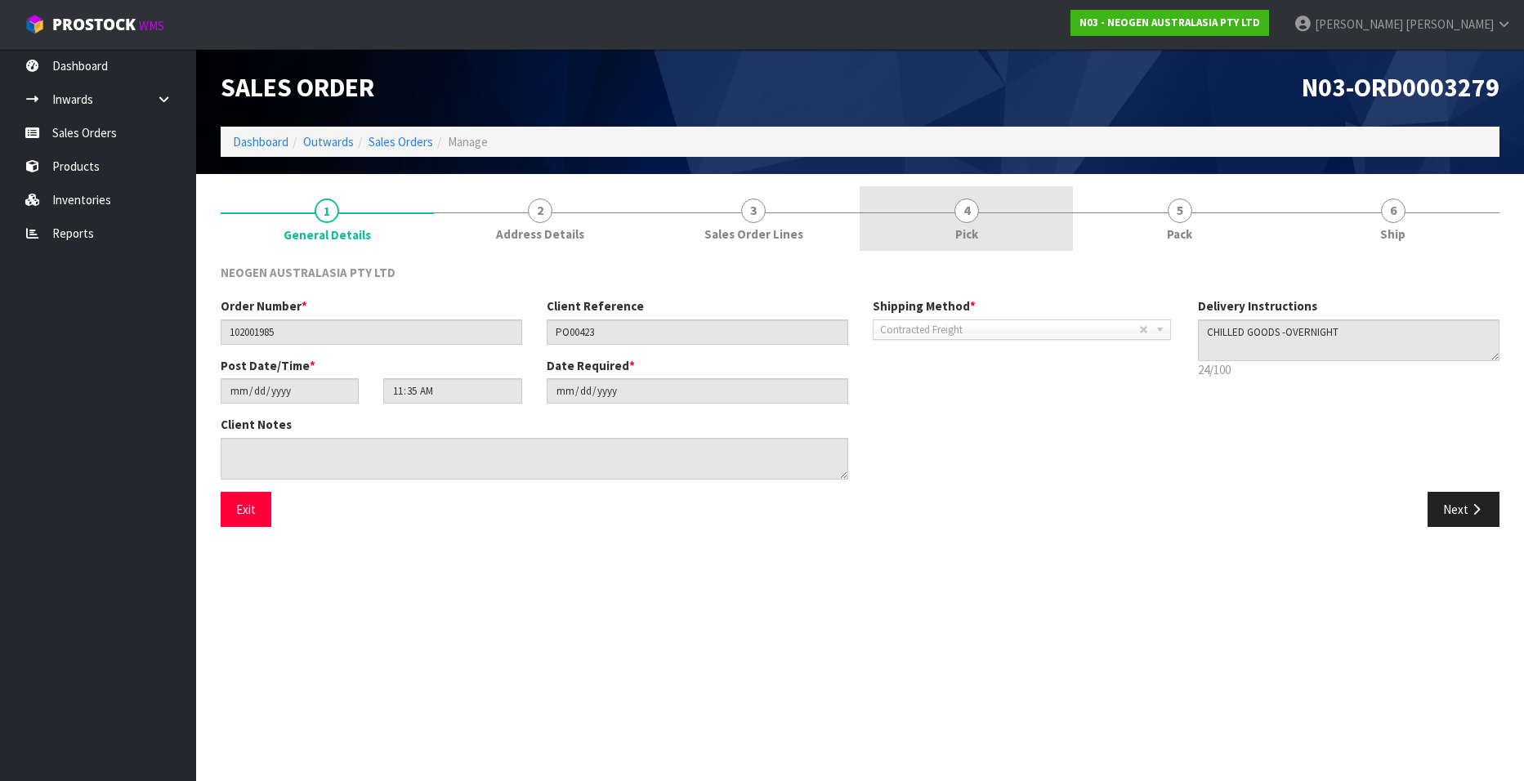
click at [960, 209] on span "4" at bounding box center [966, 211] width 25 height 25
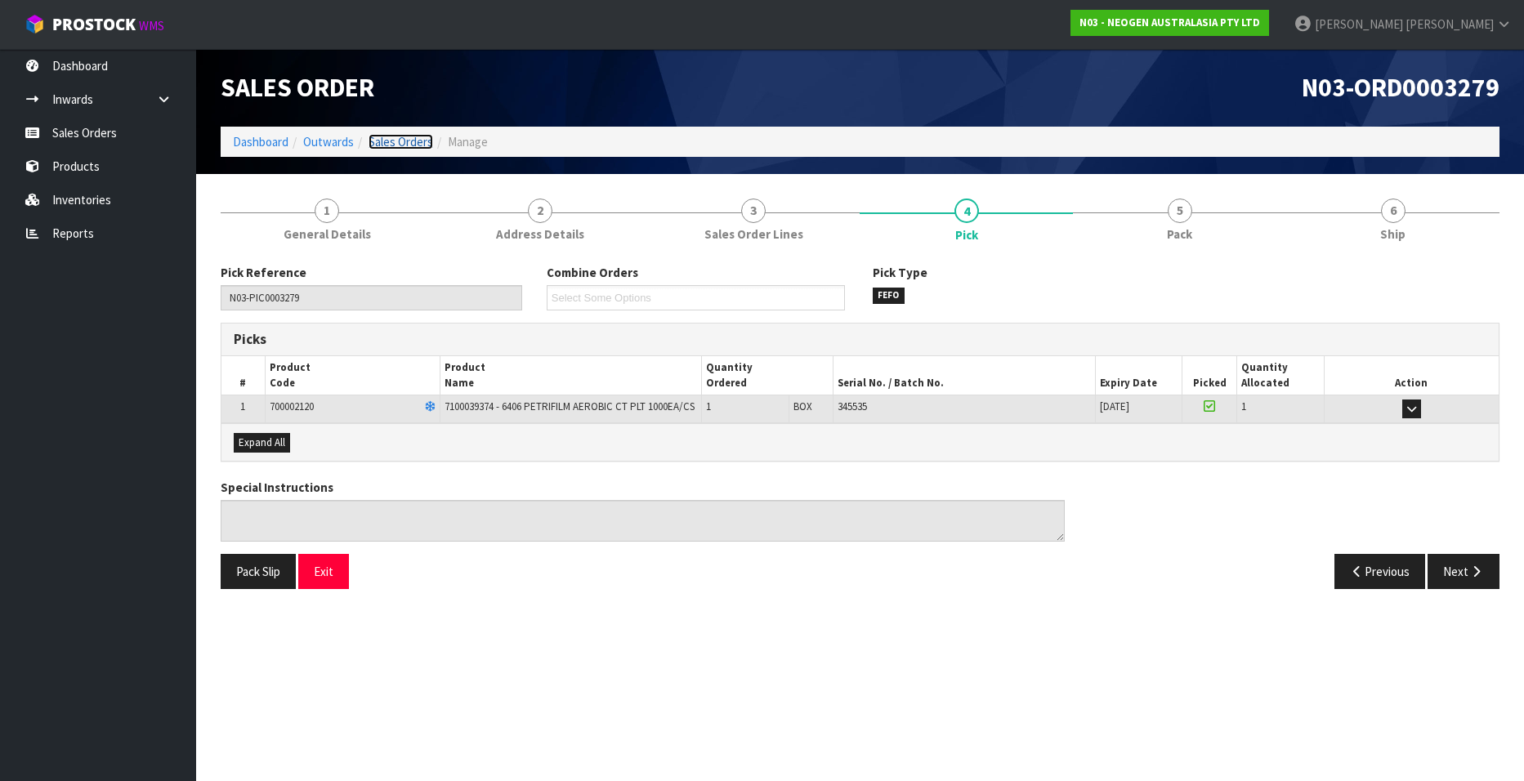
click at [407, 139] on link "Sales Orders" at bounding box center [401, 142] width 65 height 16
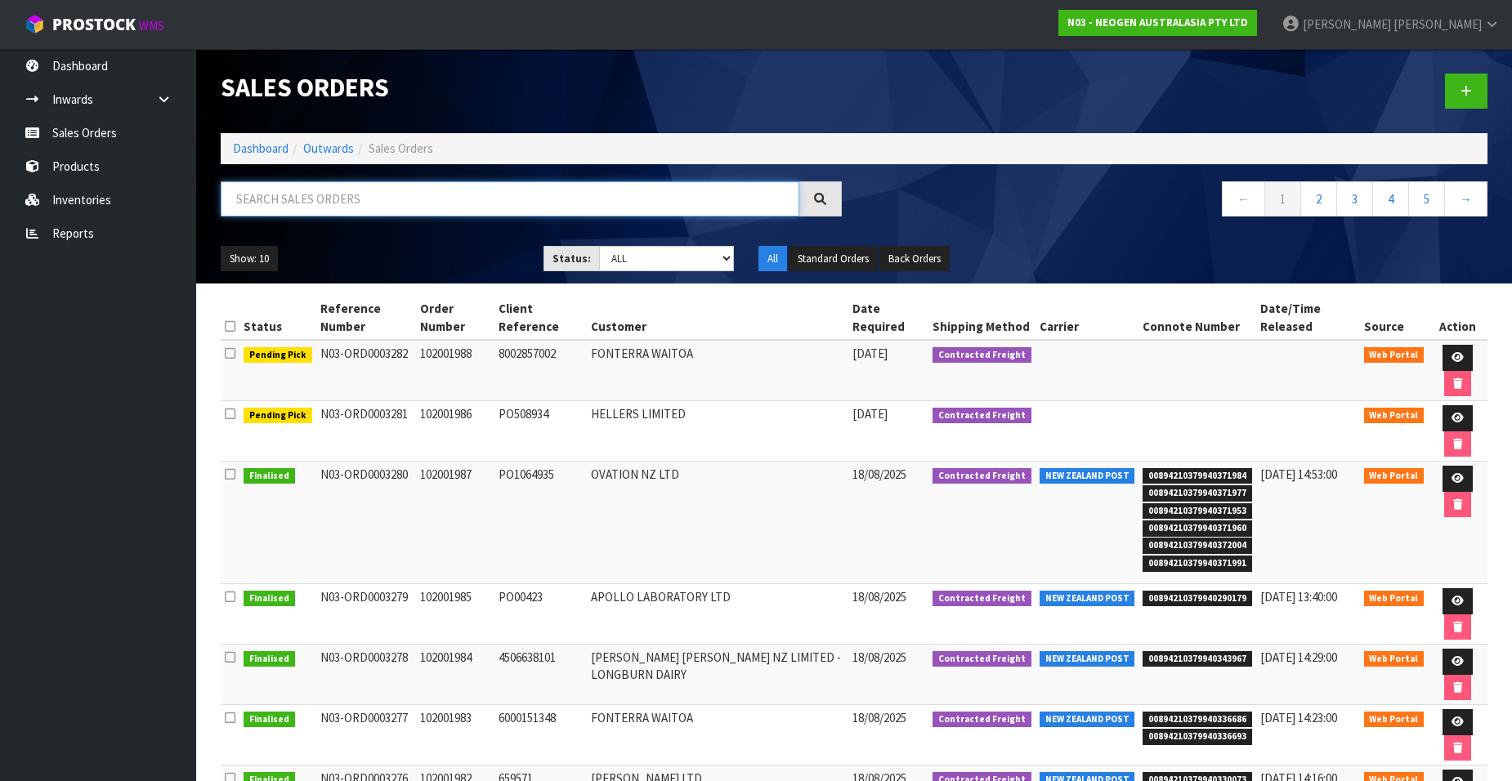
click at [359, 198] on input "text" at bounding box center [510, 198] width 579 height 35
paste input "102001987"
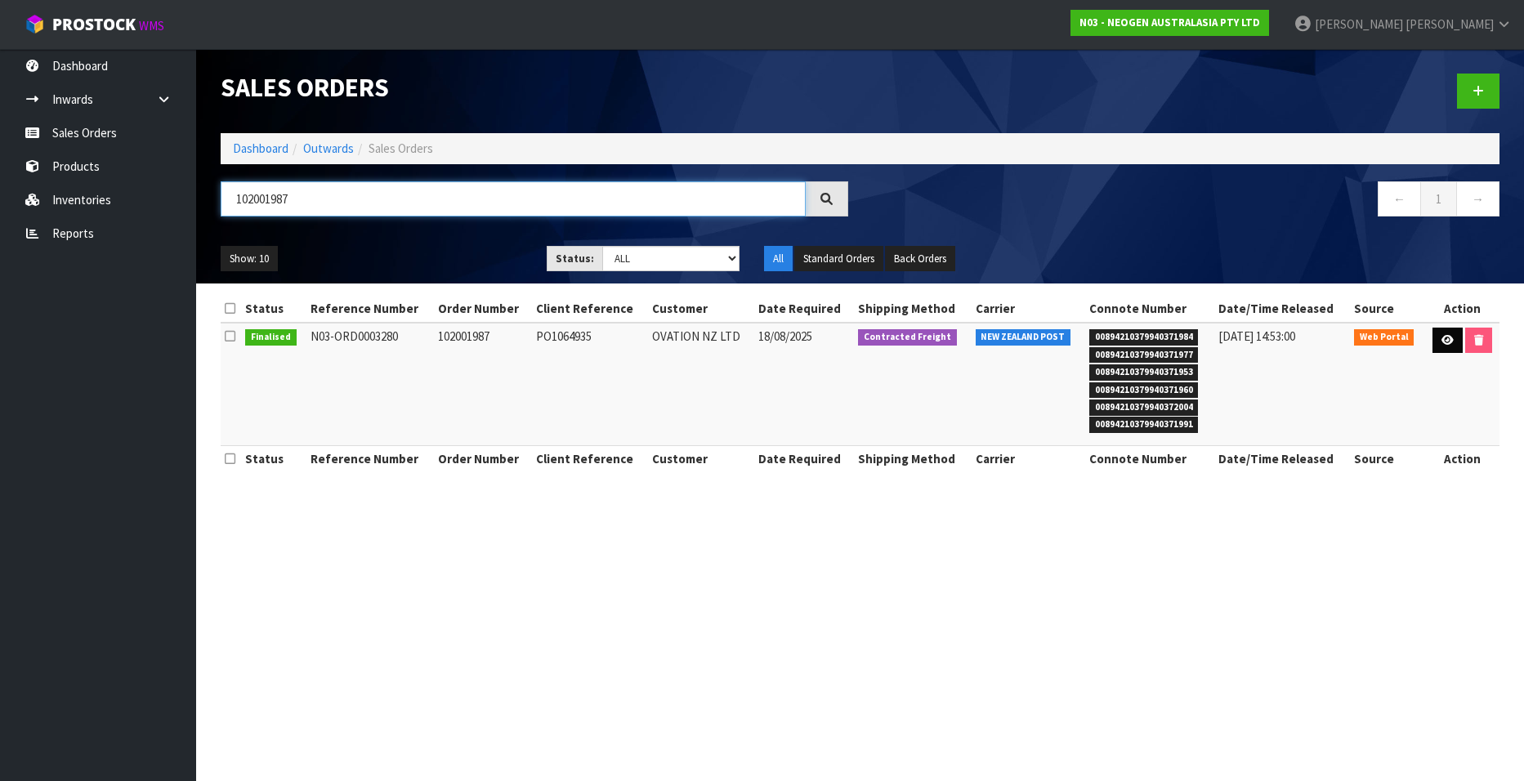
type input "102001987"
click at [1442, 342] on icon at bounding box center [1448, 340] width 12 height 11
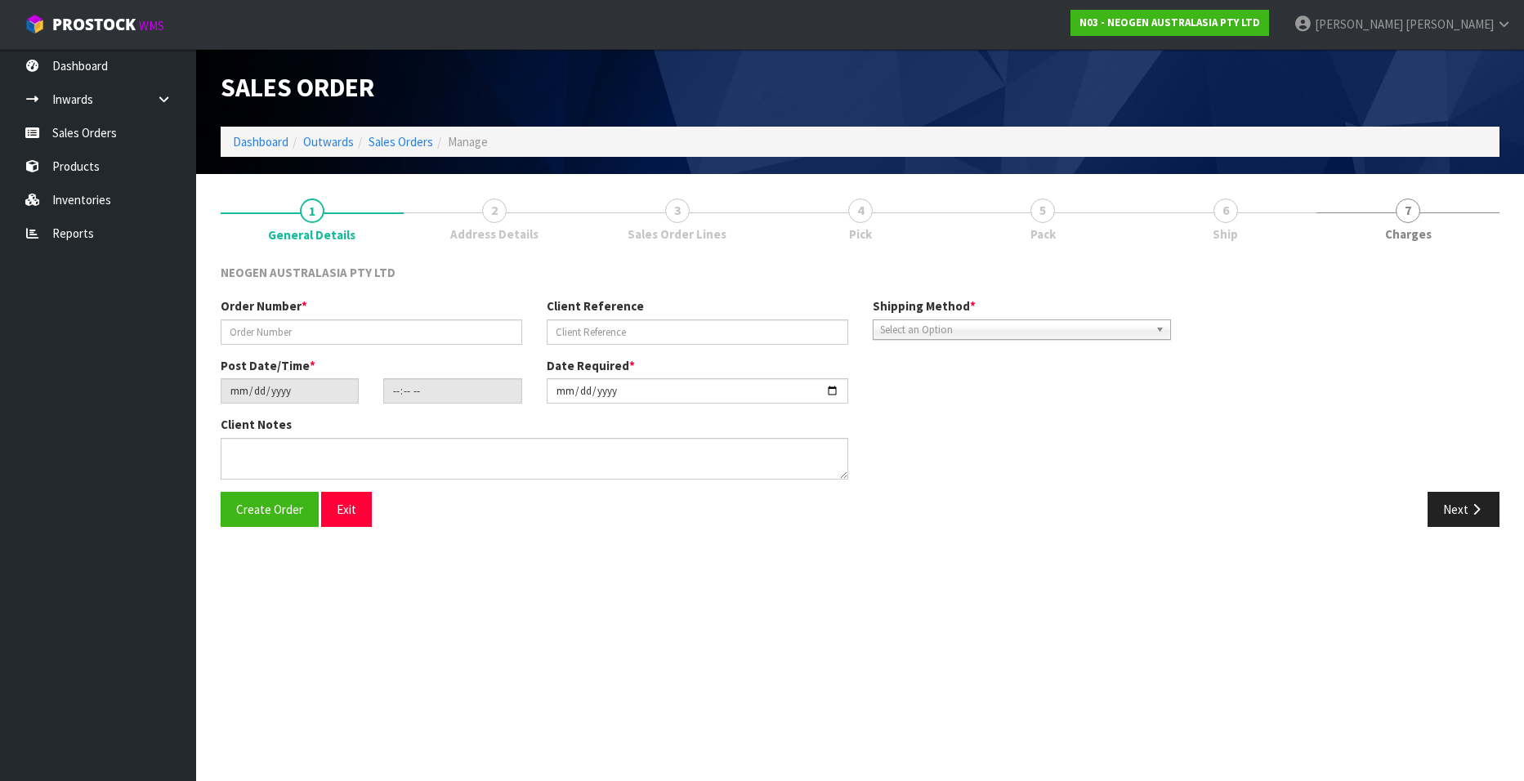
type input "102001987"
type input "PO1064935"
type input "[DATE]"
type input "11:38:00.000"
type input "[DATE]"
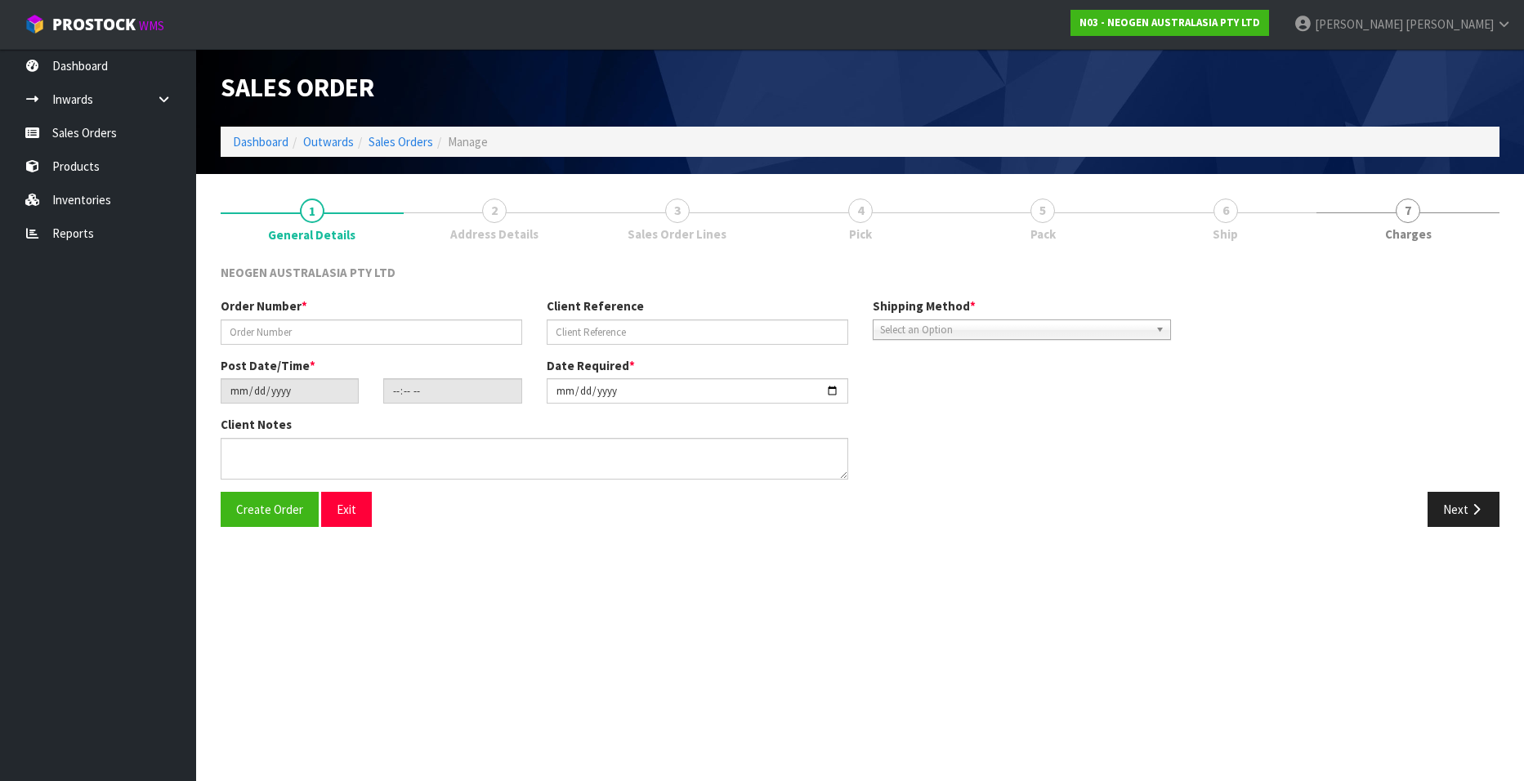
type textarea "ATTN: [PERSON_NAME]"
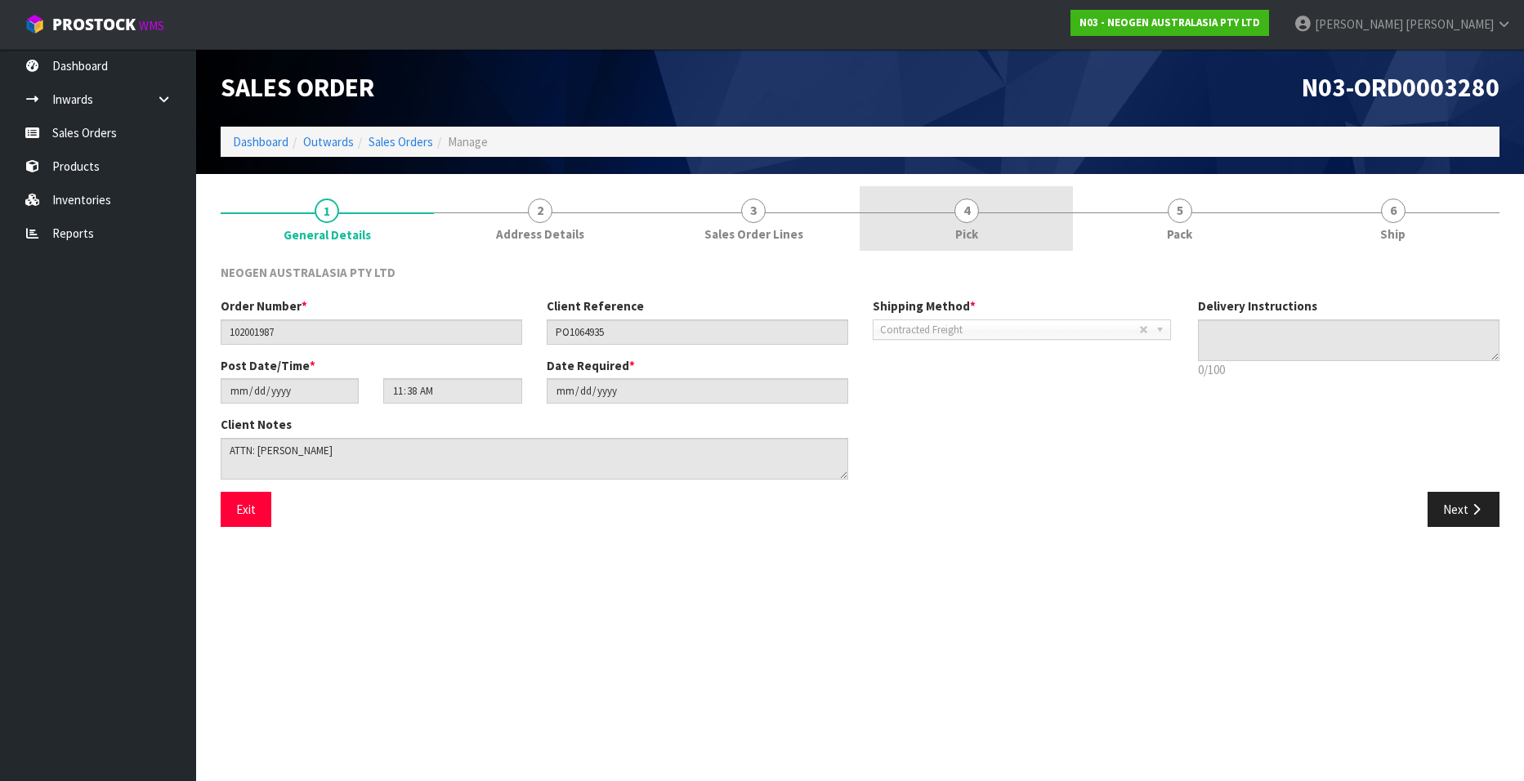
click at [976, 219] on span "4" at bounding box center [966, 211] width 25 height 25
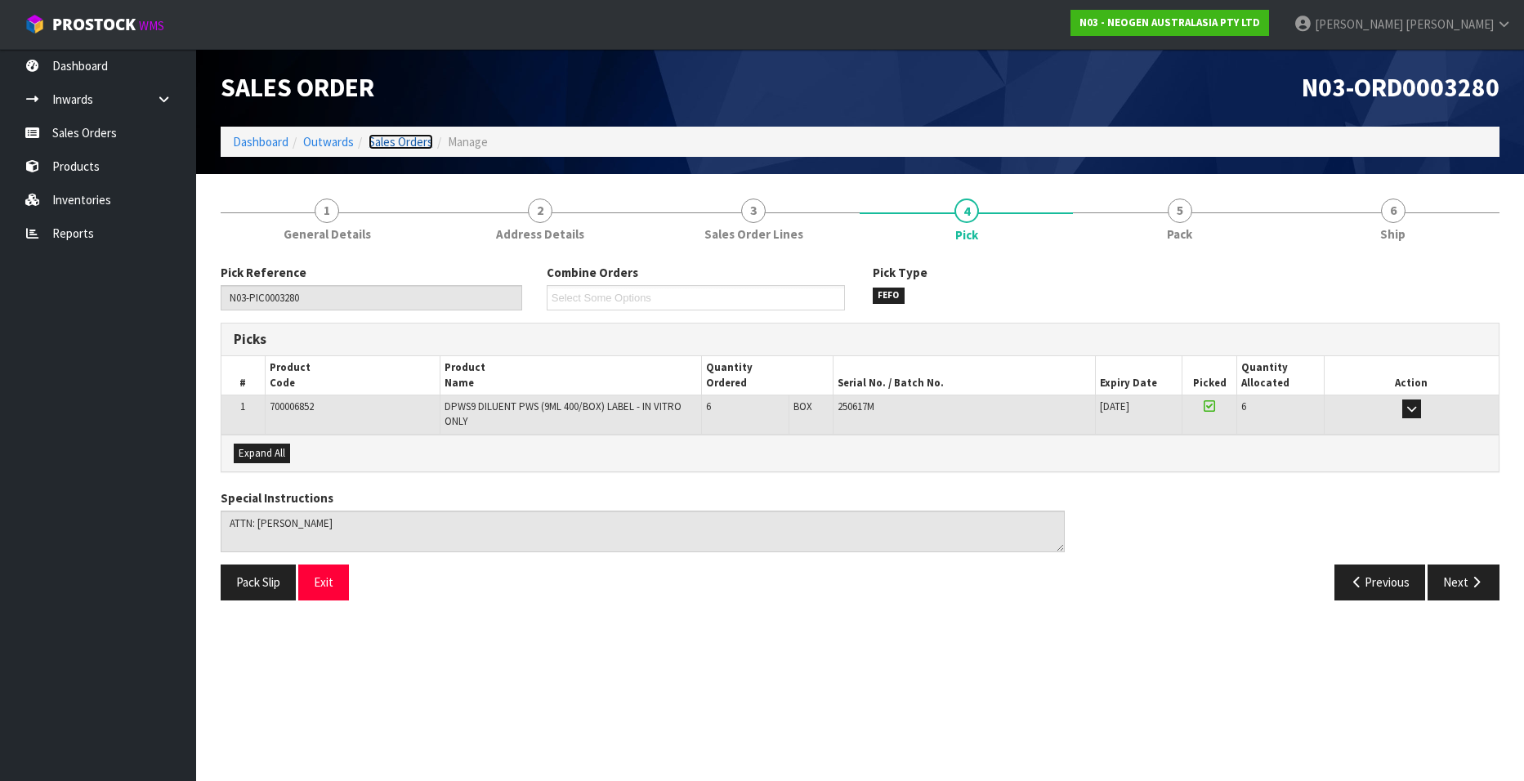
click at [393, 140] on link "Sales Orders" at bounding box center [401, 142] width 65 height 16
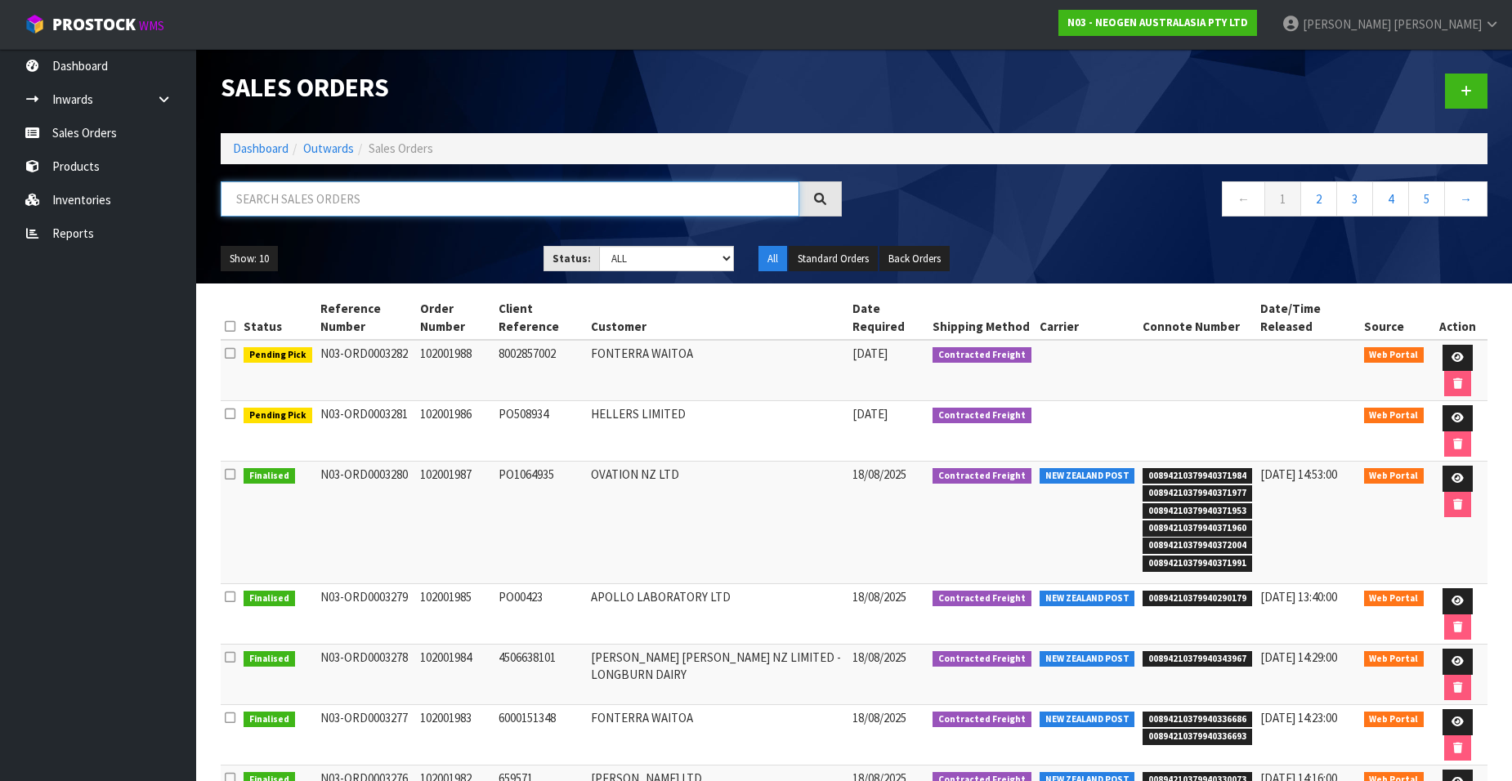
click at [325, 198] on input "text" at bounding box center [510, 198] width 579 height 35
type input "1"
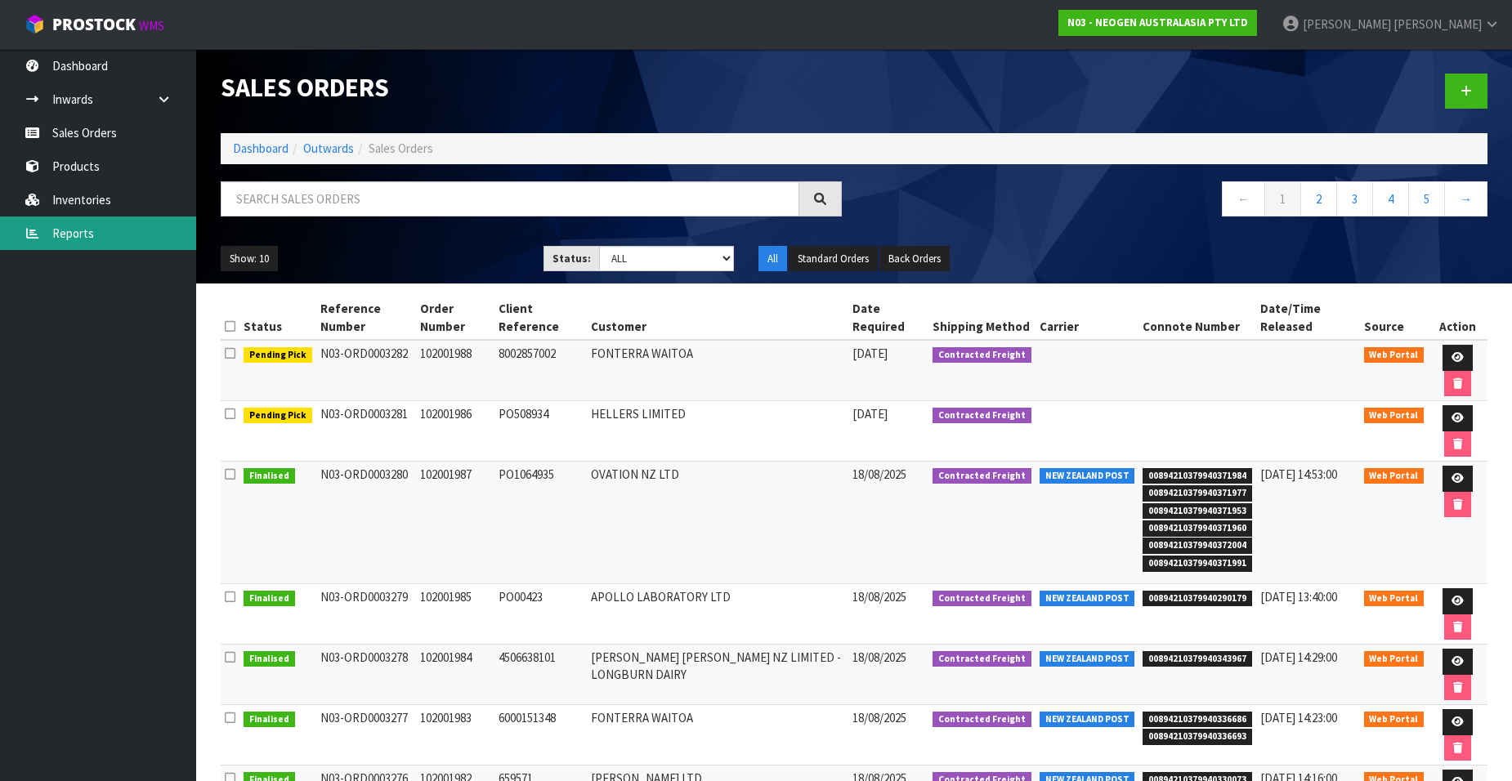
click at [74, 231] on link "Reports" at bounding box center [98, 234] width 196 height 34
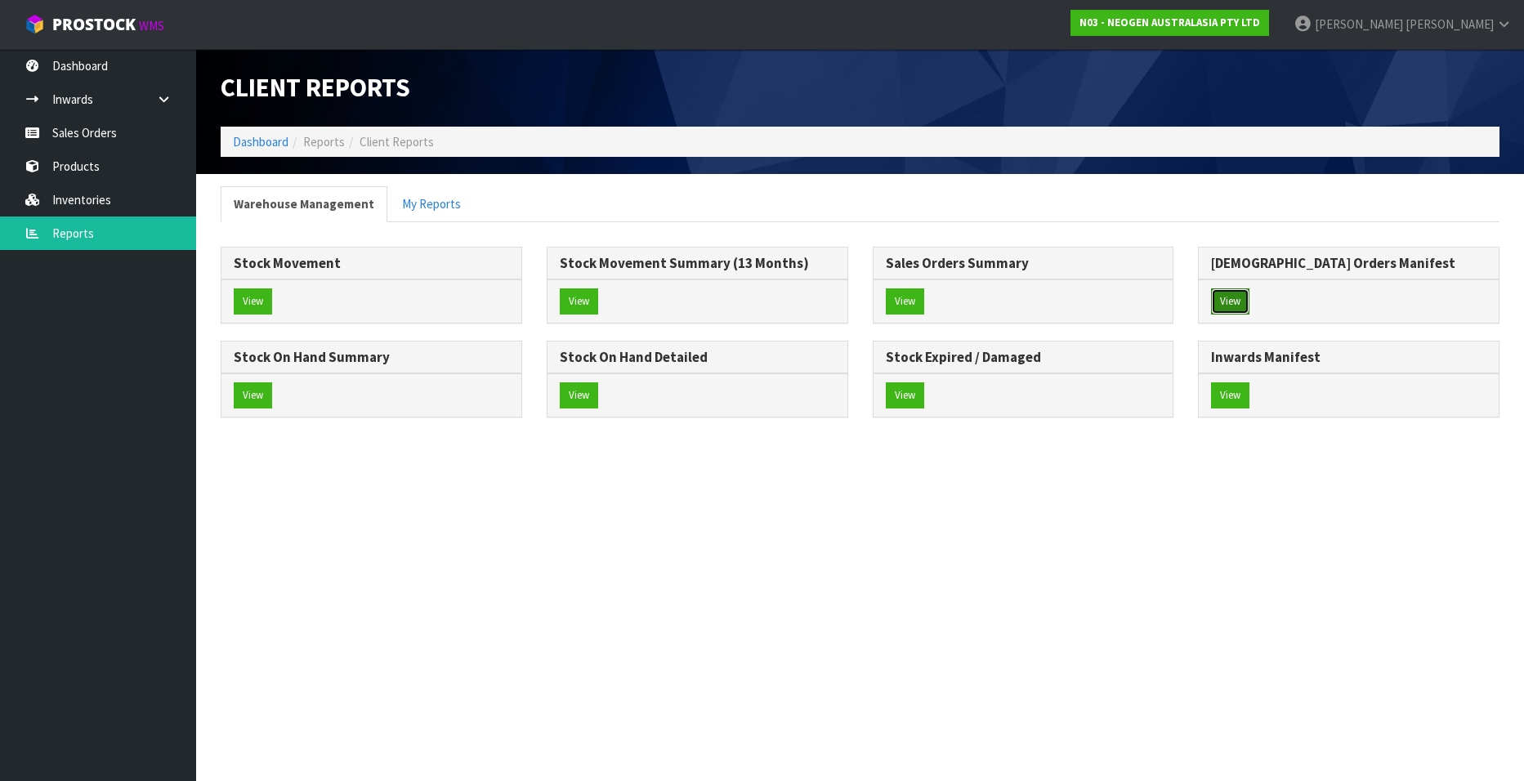
click at [1229, 300] on button "View" at bounding box center [1230, 301] width 38 height 26
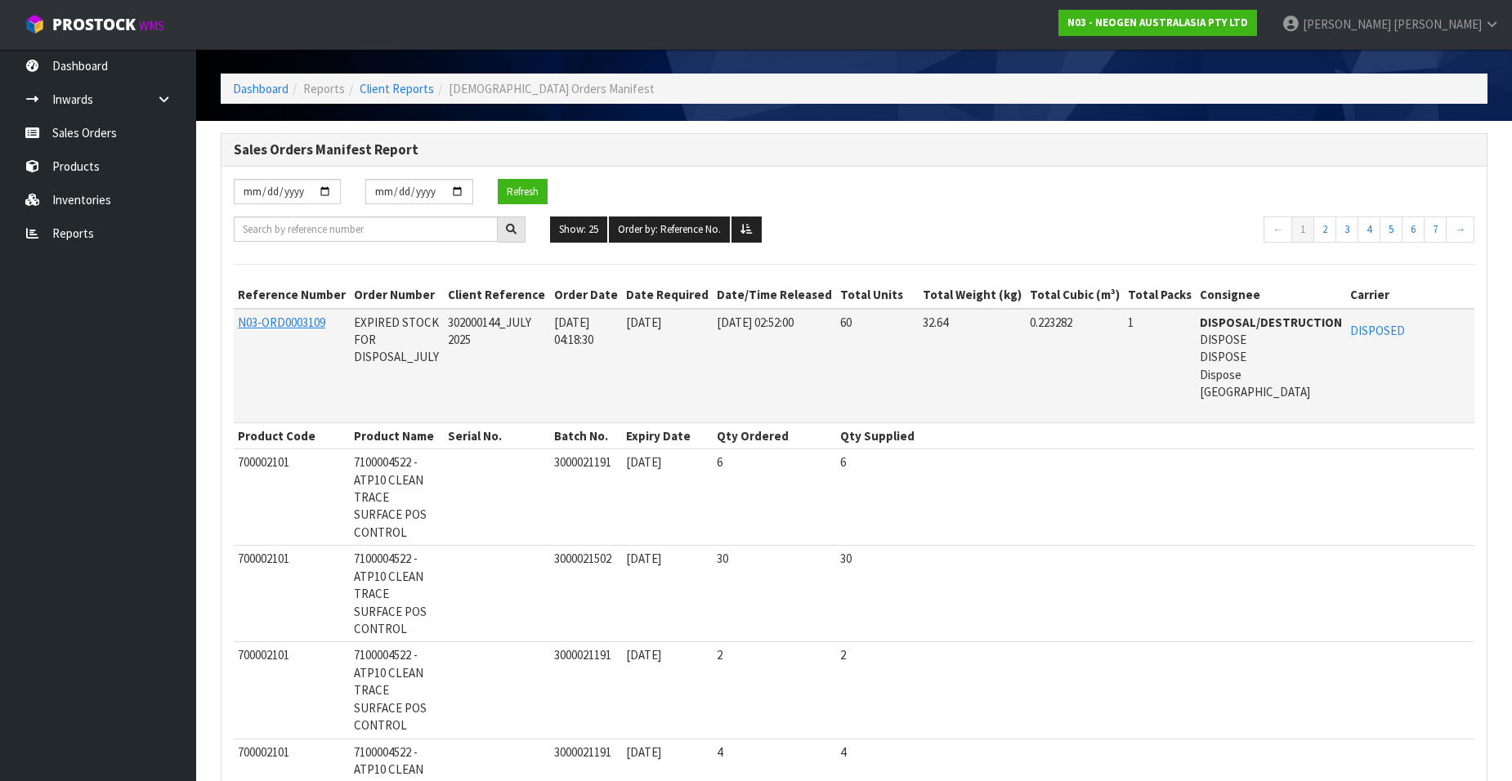
scroll to position [82, 0]
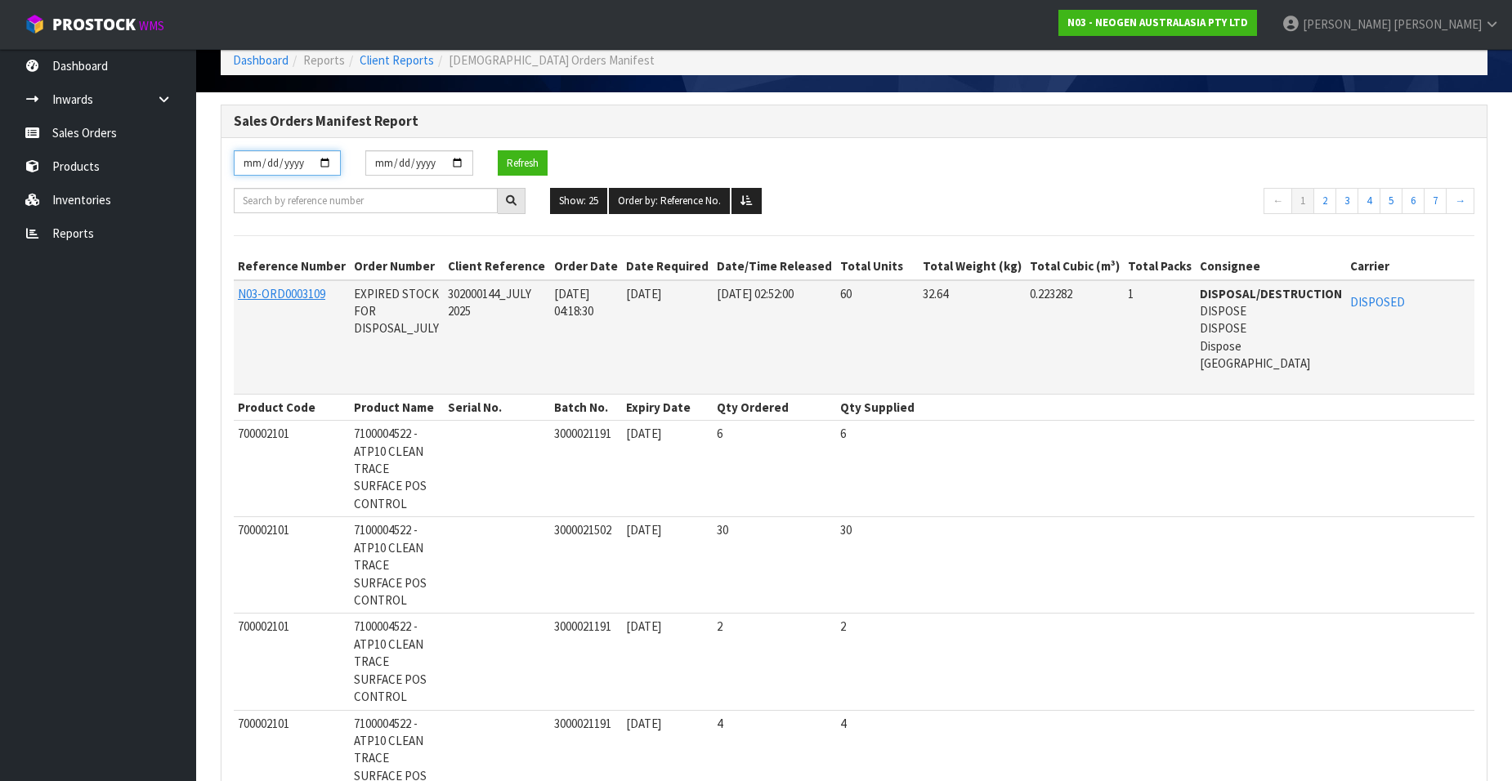
click at [324, 160] on input "[DATE]" at bounding box center [287, 162] width 107 height 25
type input "[DATE]"
click at [454, 163] on input "[DATE]" at bounding box center [418, 162] width 107 height 25
type input "[DATE]"
click at [528, 168] on button "Refresh" at bounding box center [523, 163] width 50 height 26
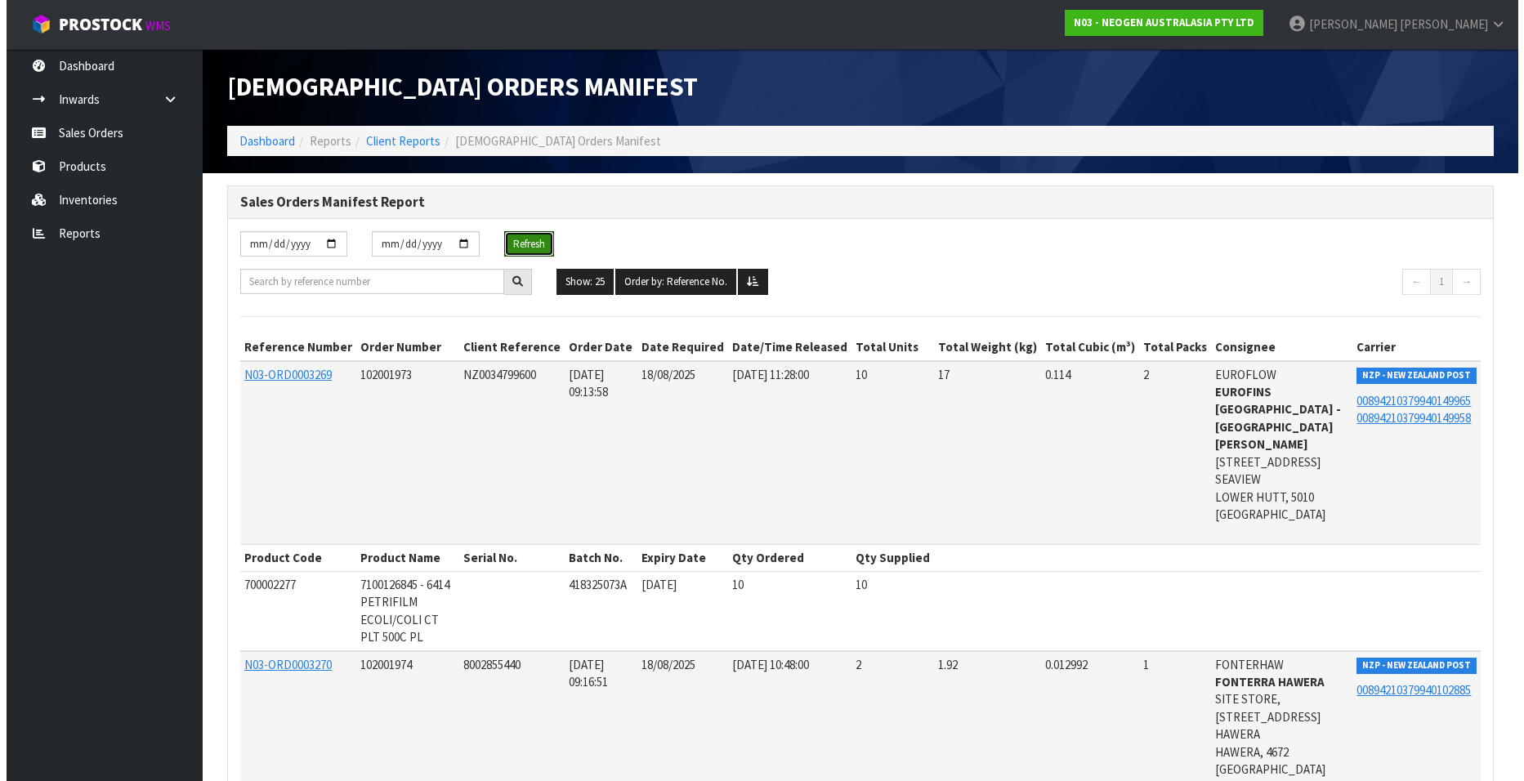
scroll to position [0, 0]
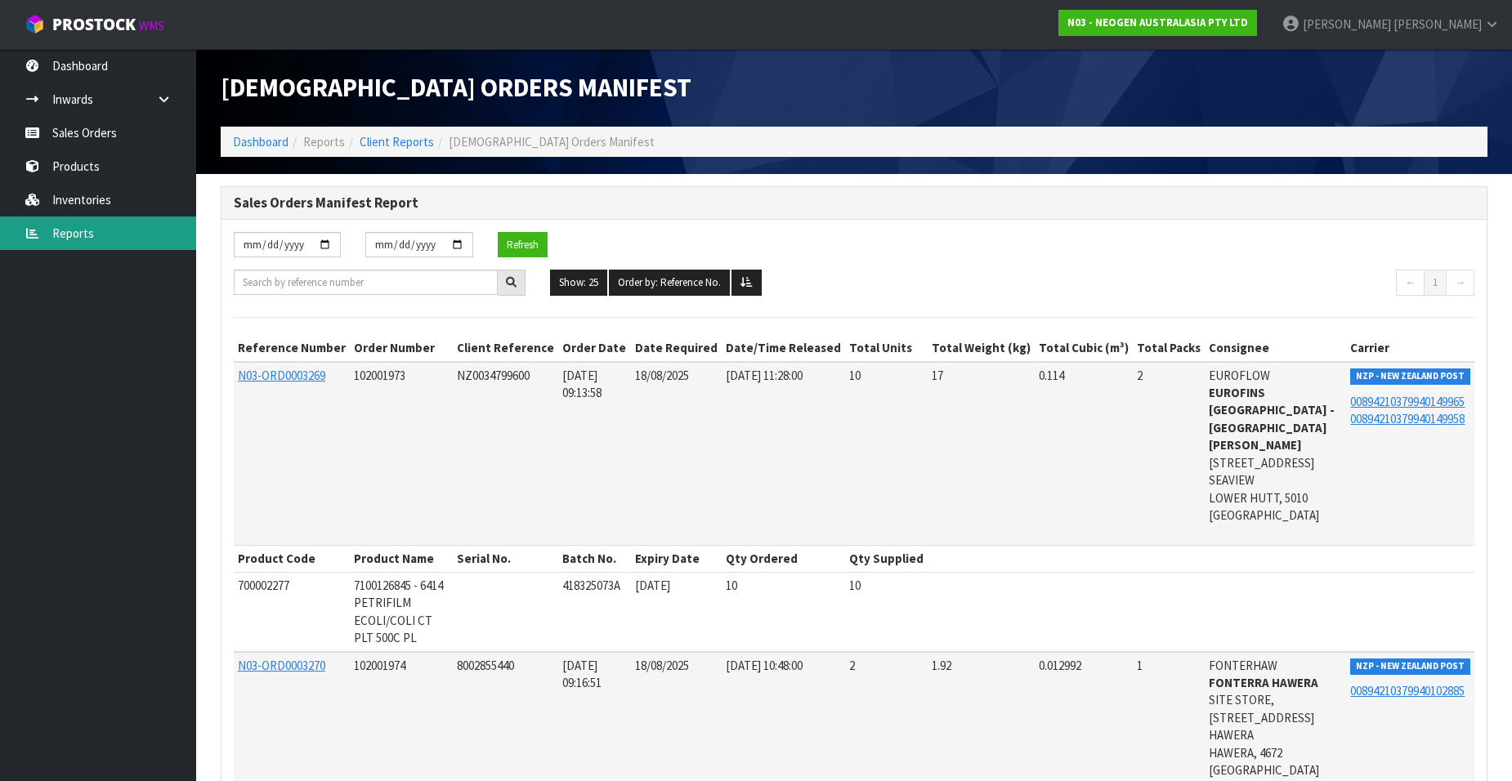
click at [90, 235] on link "Reports" at bounding box center [98, 234] width 196 height 34
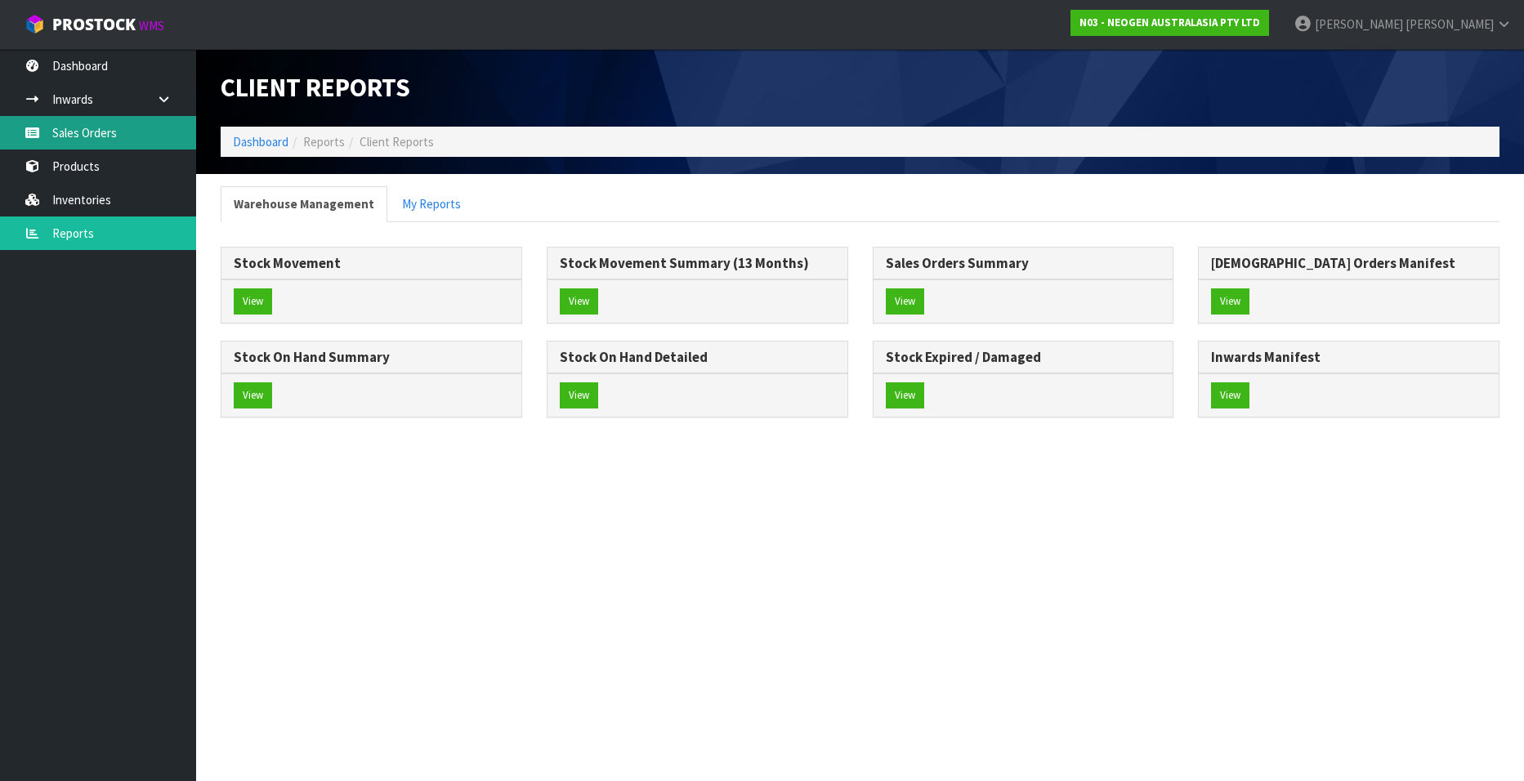
click at [96, 129] on link "Sales Orders" at bounding box center [98, 133] width 196 height 34
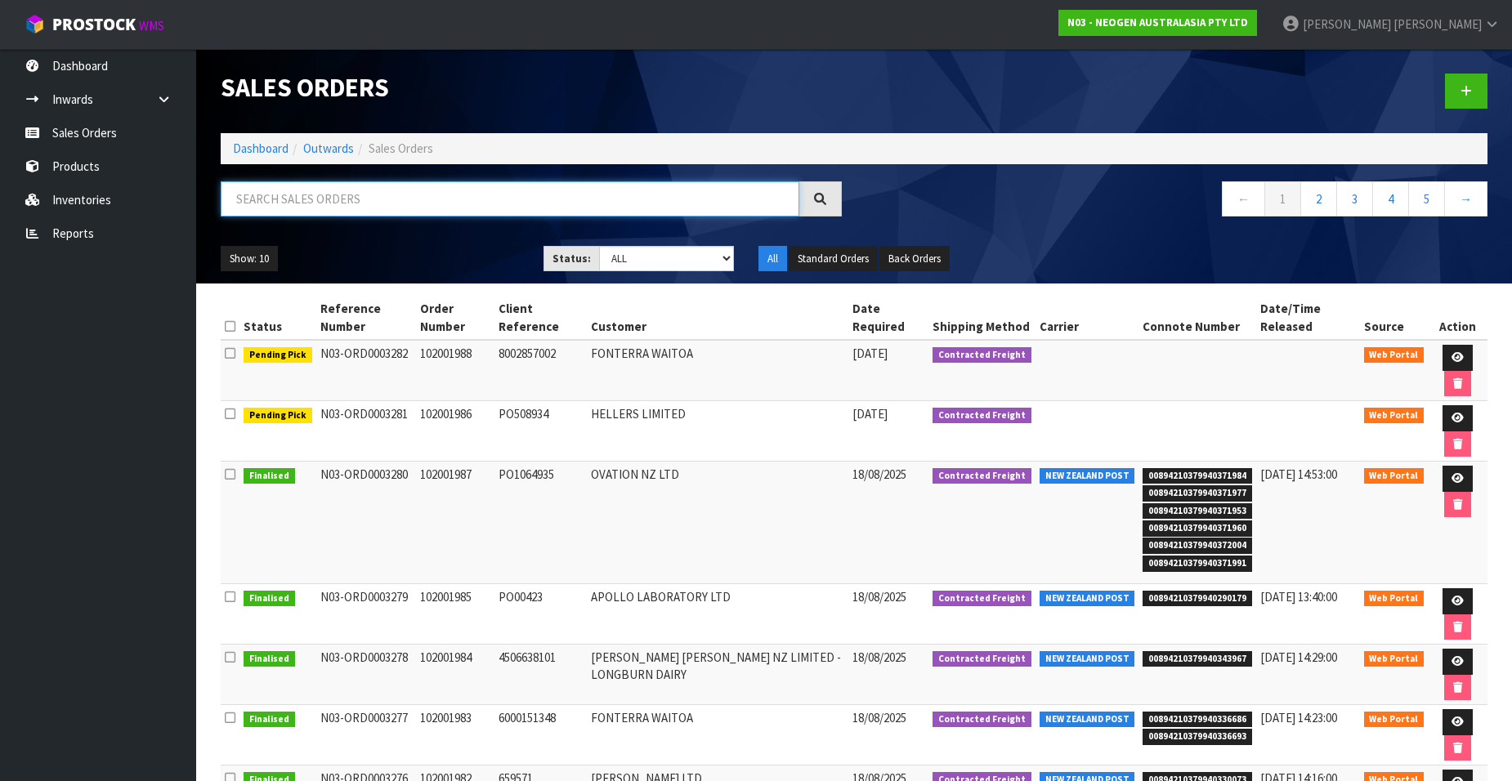
click at [385, 194] on input "text" at bounding box center [510, 198] width 579 height 35
paste input "102001989"
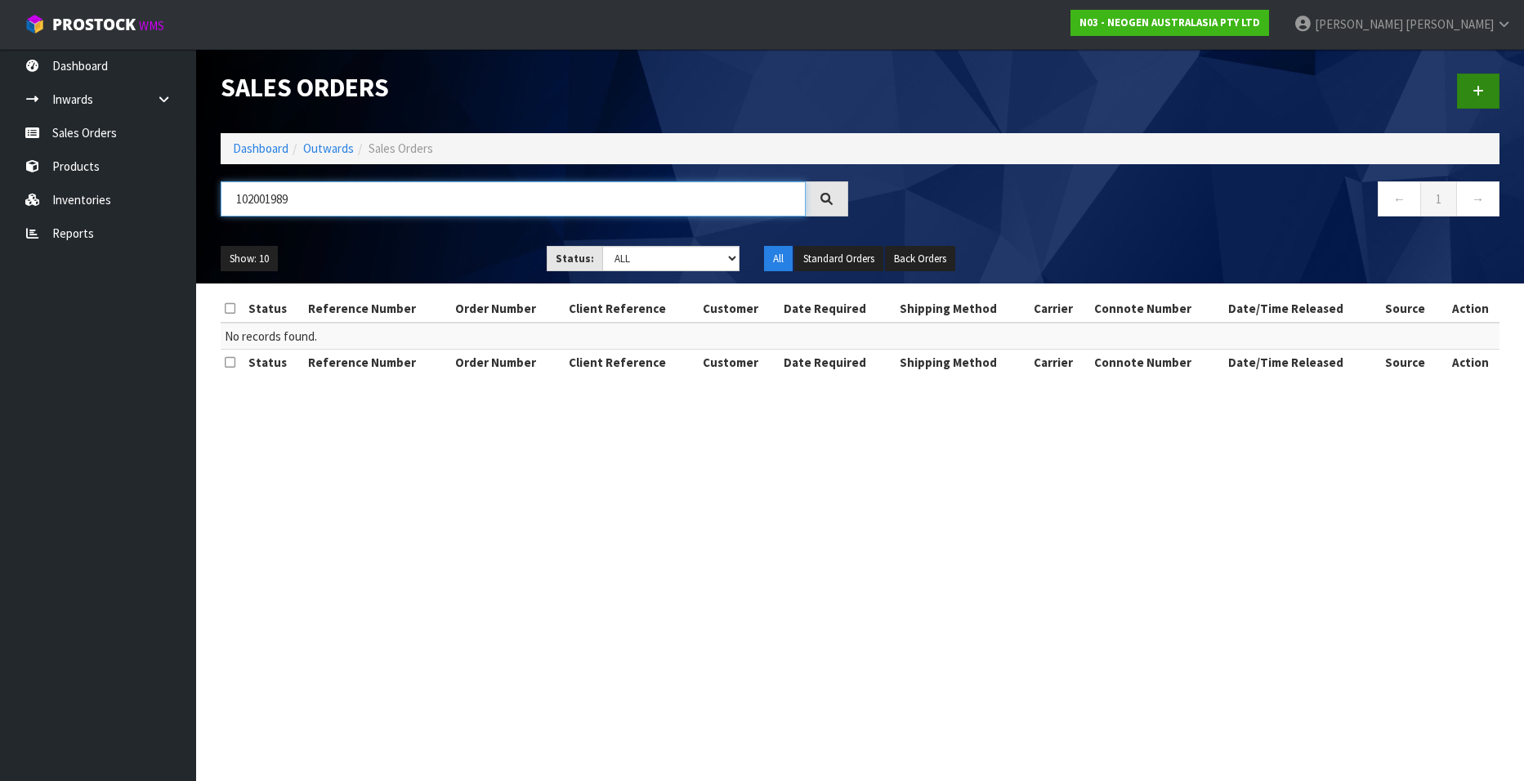
type input "102001989"
click at [1473, 84] on link at bounding box center [1478, 91] width 42 height 35
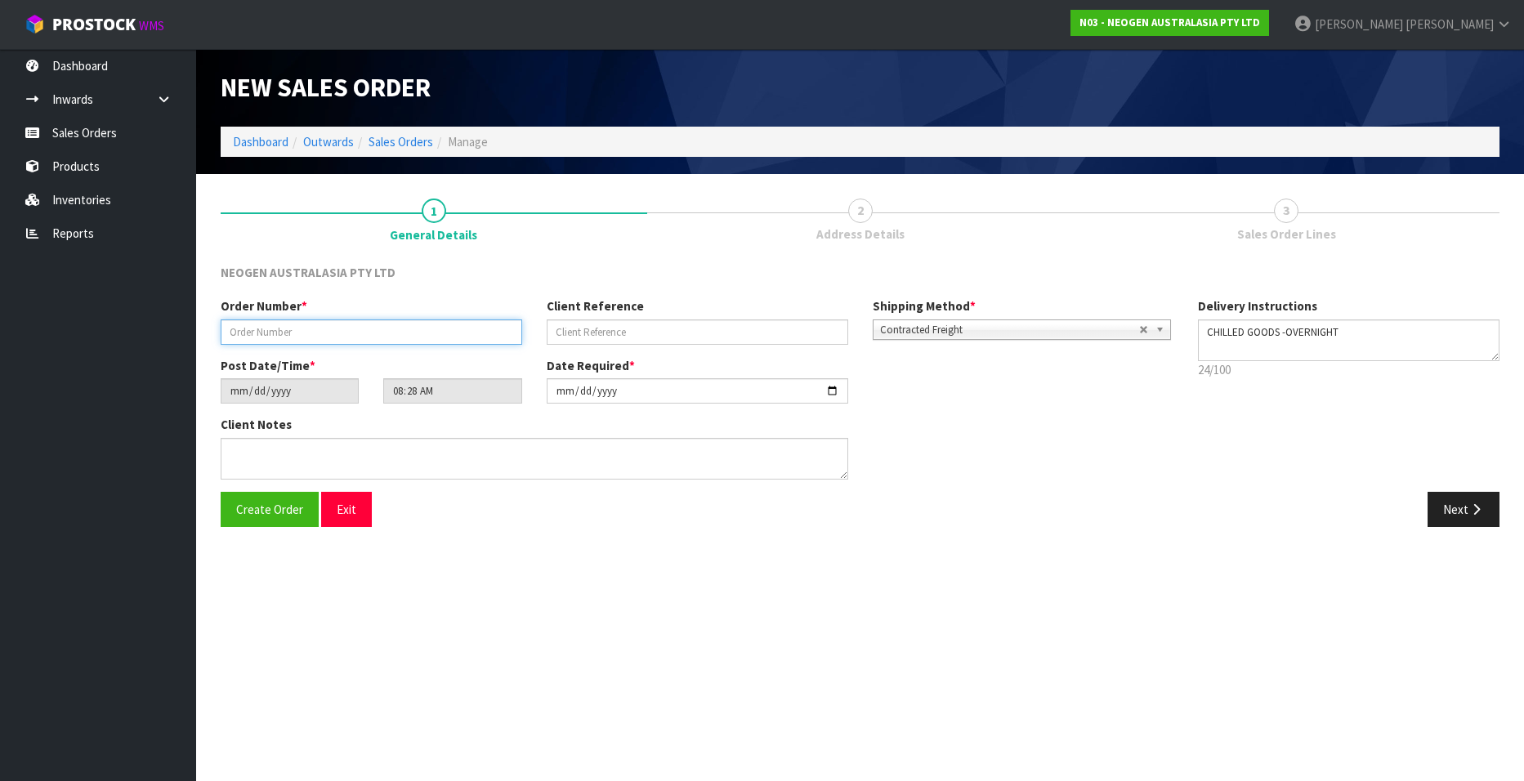
click at [264, 335] on input "text" at bounding box center [372, 332] width 302 height 25
paste input "102001989"
type input "102001989"
click at [567, 330] on input "text" at bounding box center [698, 332] width 302 height 25
paste input "NZ0024807712"
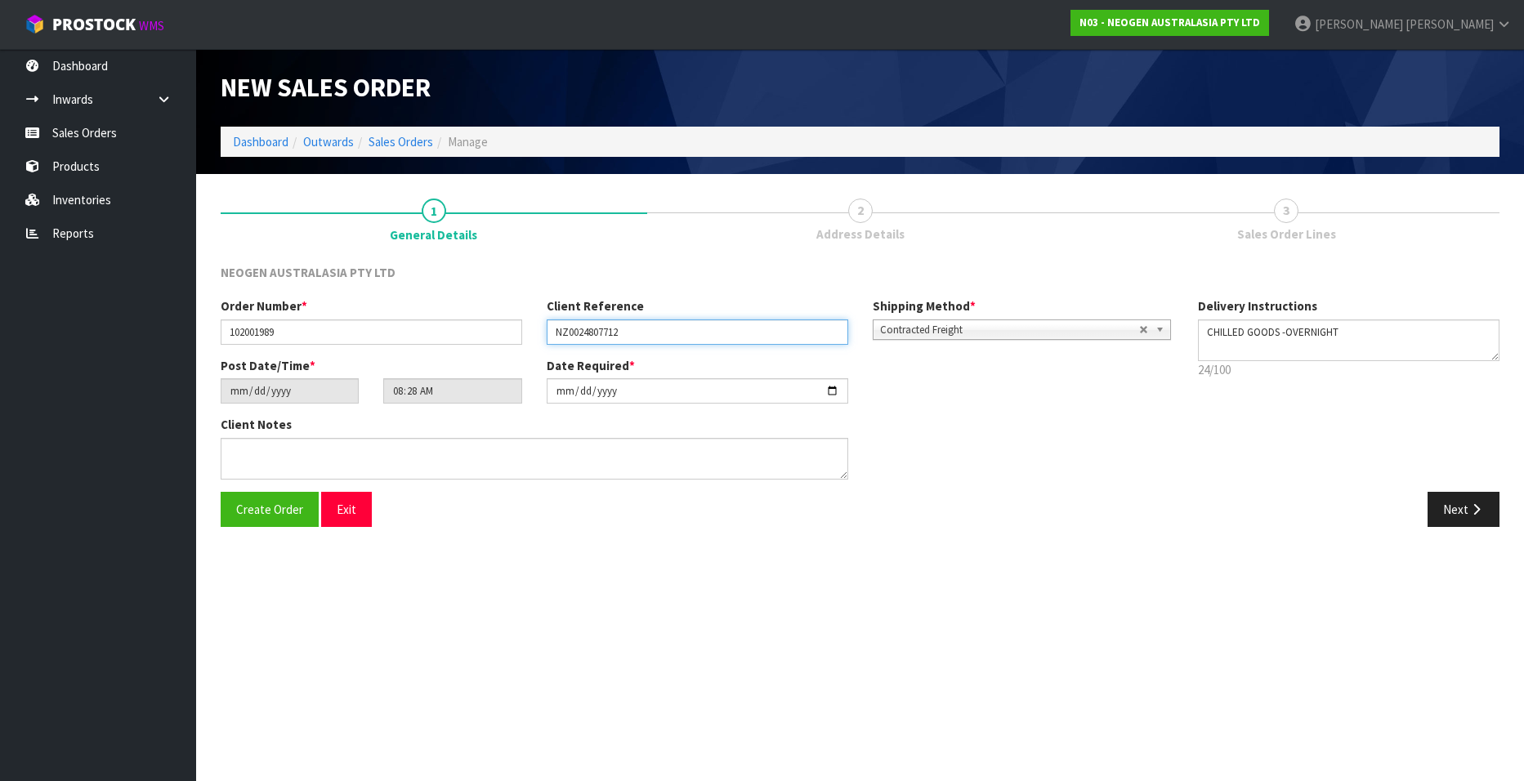
type input "NZ0024807712"
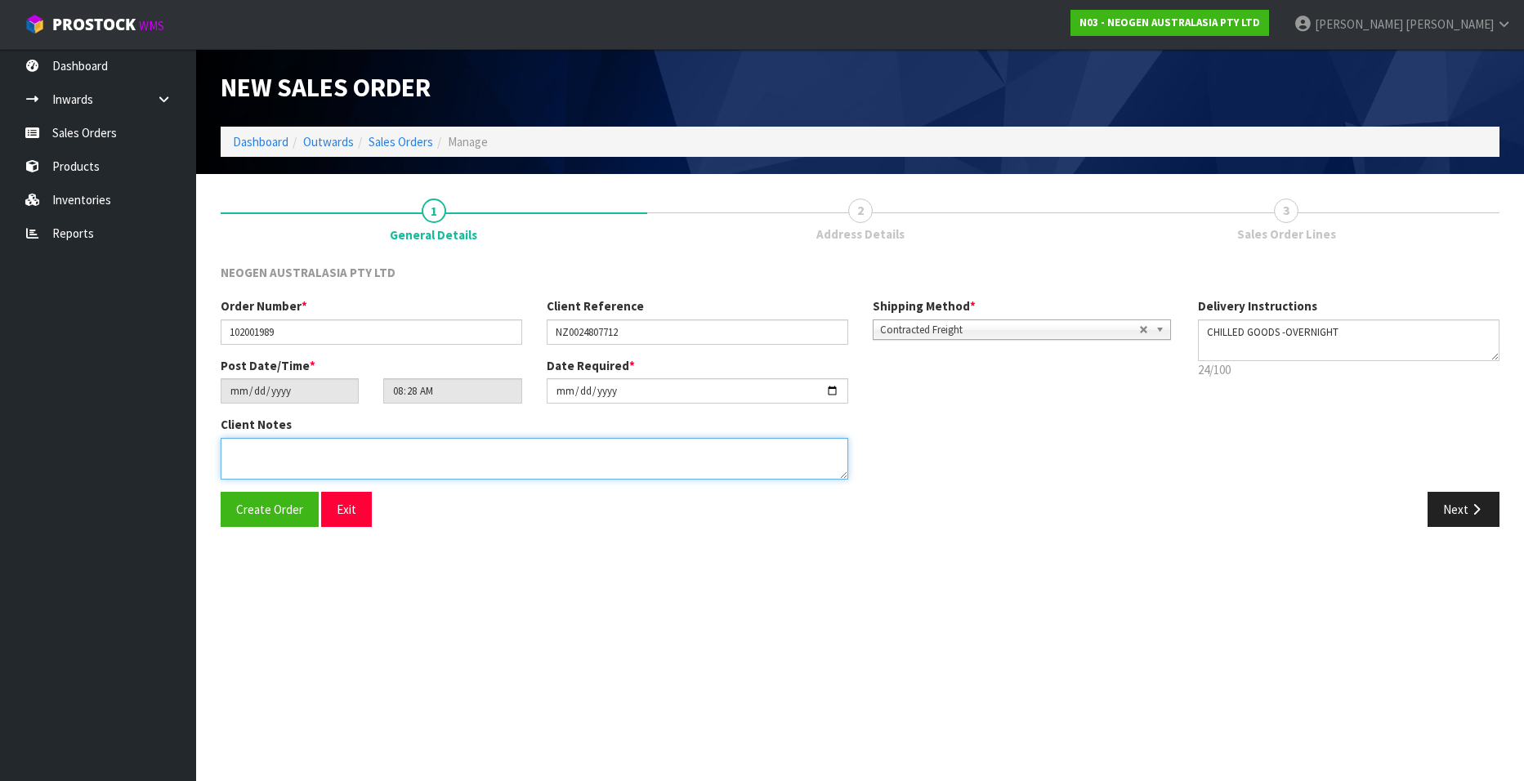
click at [264, 462] on textarea at bounding box center [535, 459] width 628 height 42
paste textarea "ATTN [PERSON_NAME]"
type textarea "ATTN [PERSON_NAME]"
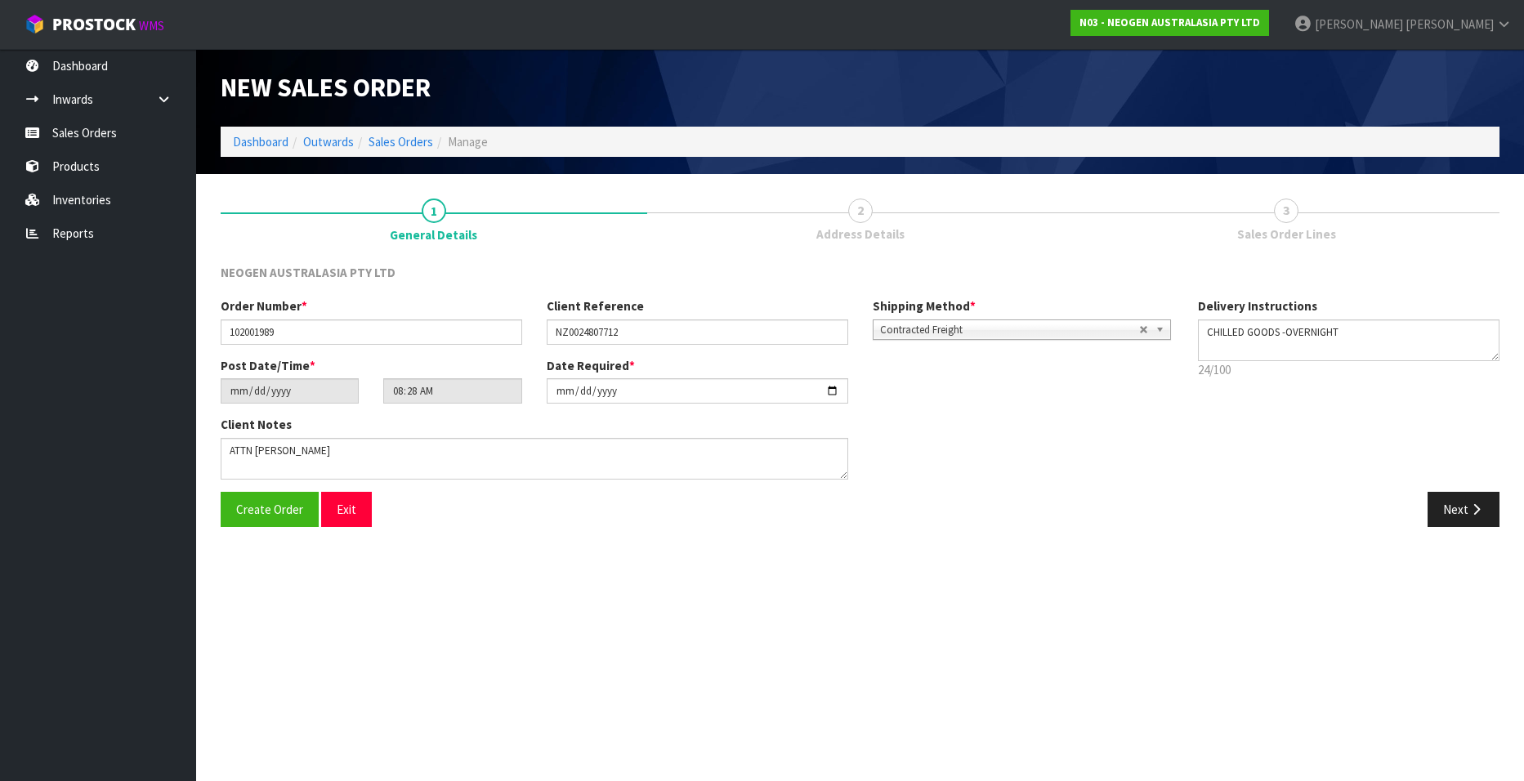
click at [1160, 328] on b at bounding box center [1163, 329] width 15 height 19
click at [1107, 495] on div "Next" at bounding box center [1187, 509] width 652 height 35
click at [1160, 331] on b at bounding box center [1163, 329] width 15 height 19
click at [917, 372] on li "Pickup" at bounding box center [1022, 376] width 290 height 20
click at [1159, 331] on b at bounding box center [1163, 329] width 15 height 19
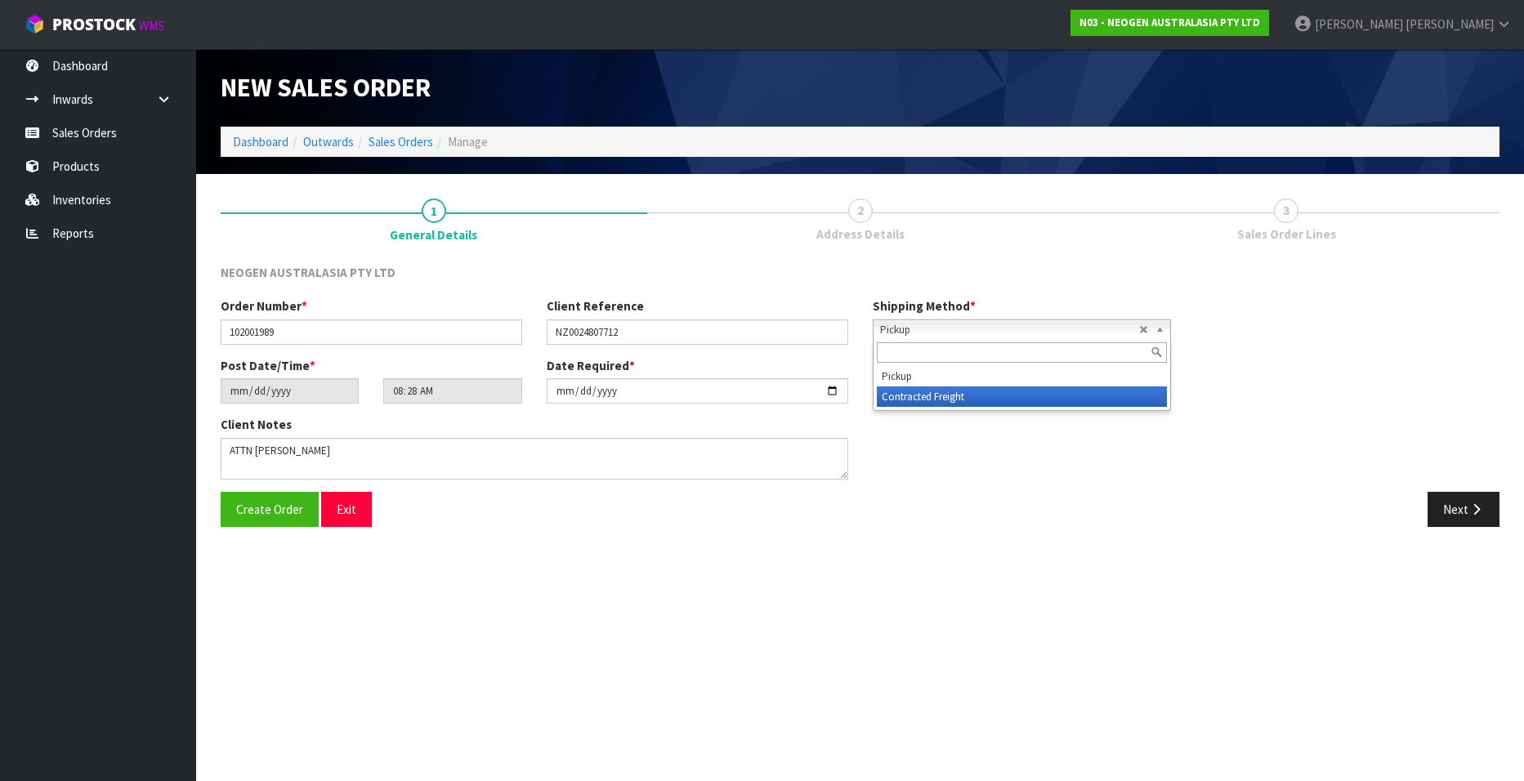
click at [962, 391] on li "Contracted Freight" at bounding box center [1022, 397] width 290 height 20
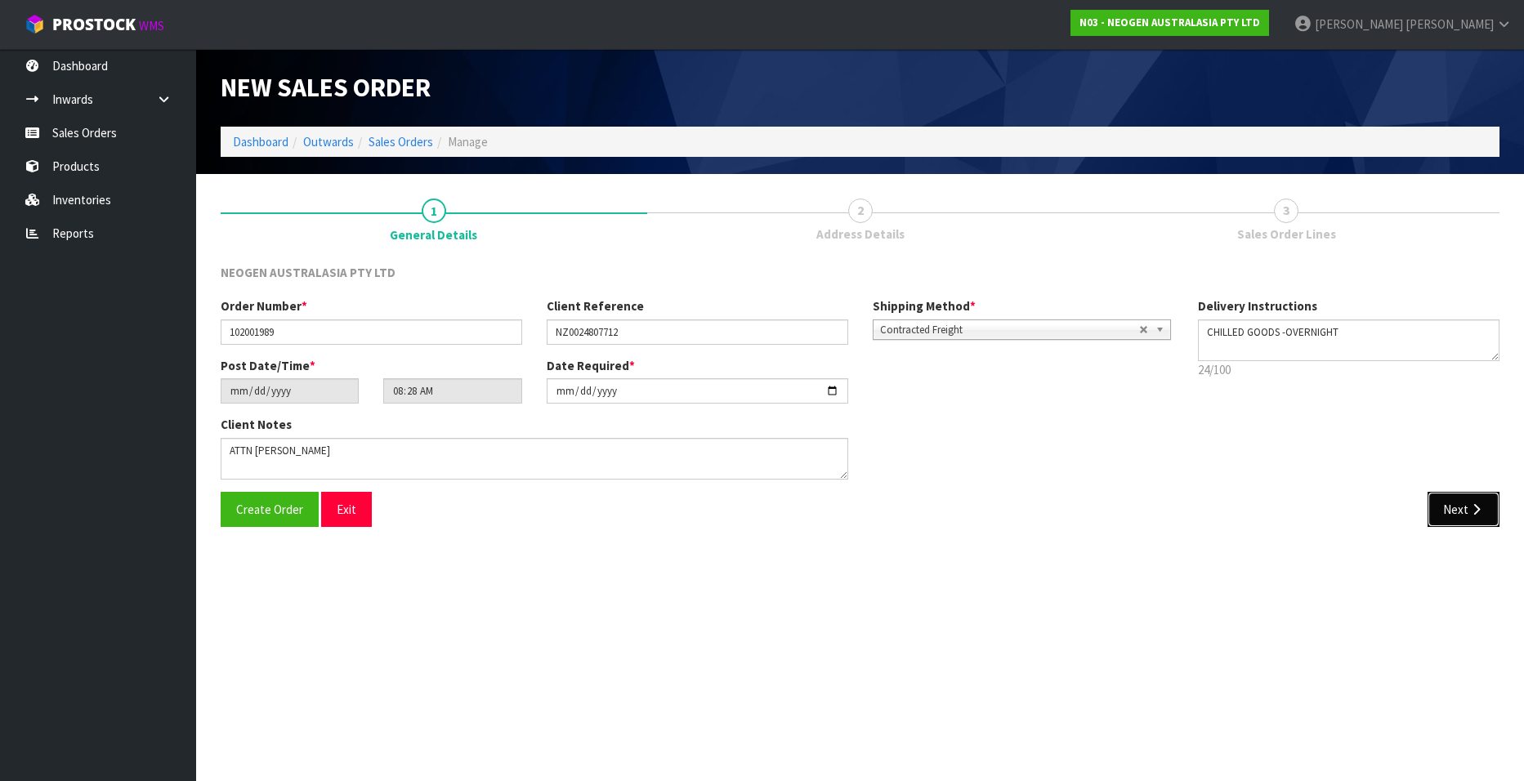
click at [1445, 509] on button "Next" at bounding box center [1464, 509] width 72 height 35
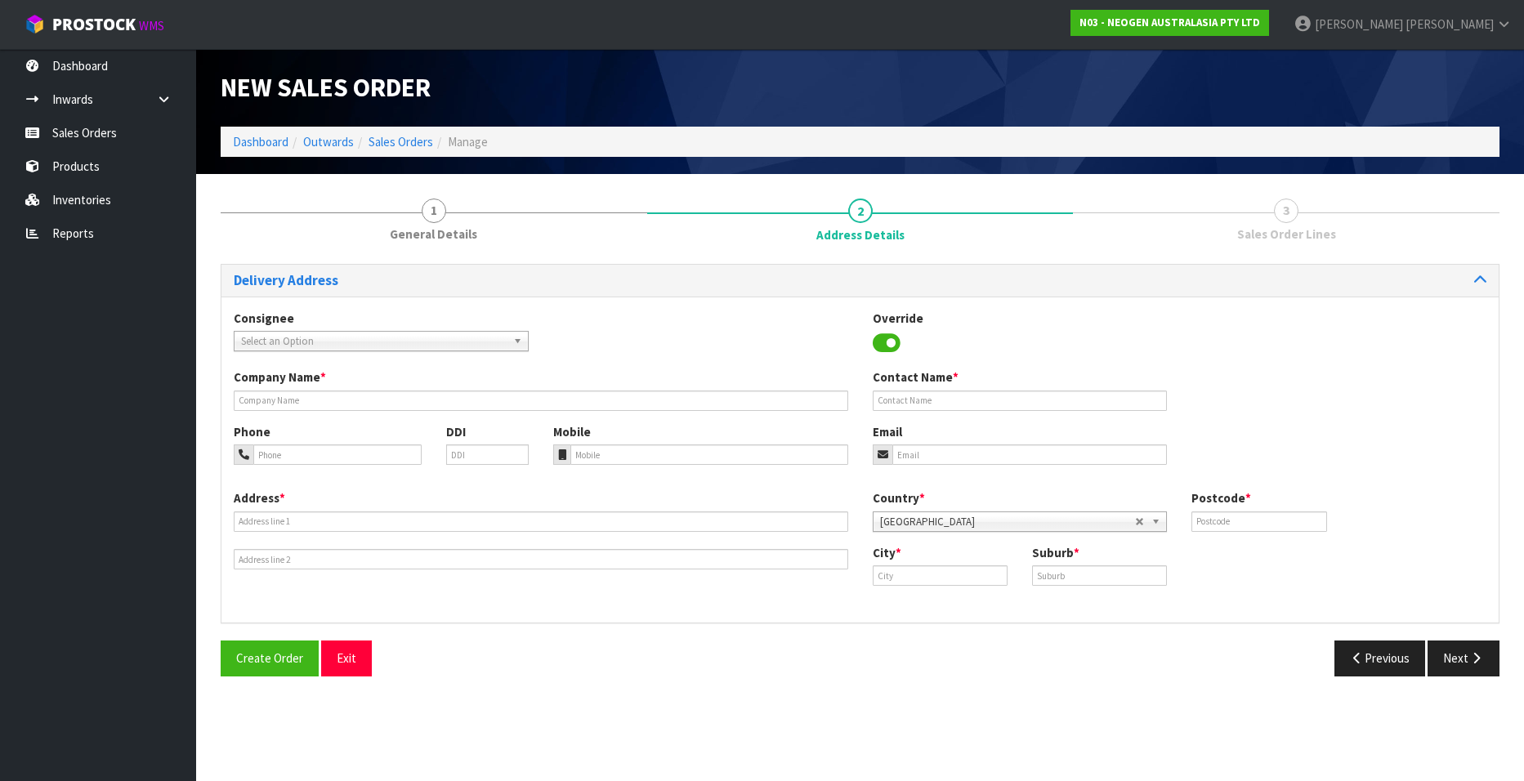
click at [513, 342] on b at bounding box center [520, 341] width 15 height 19
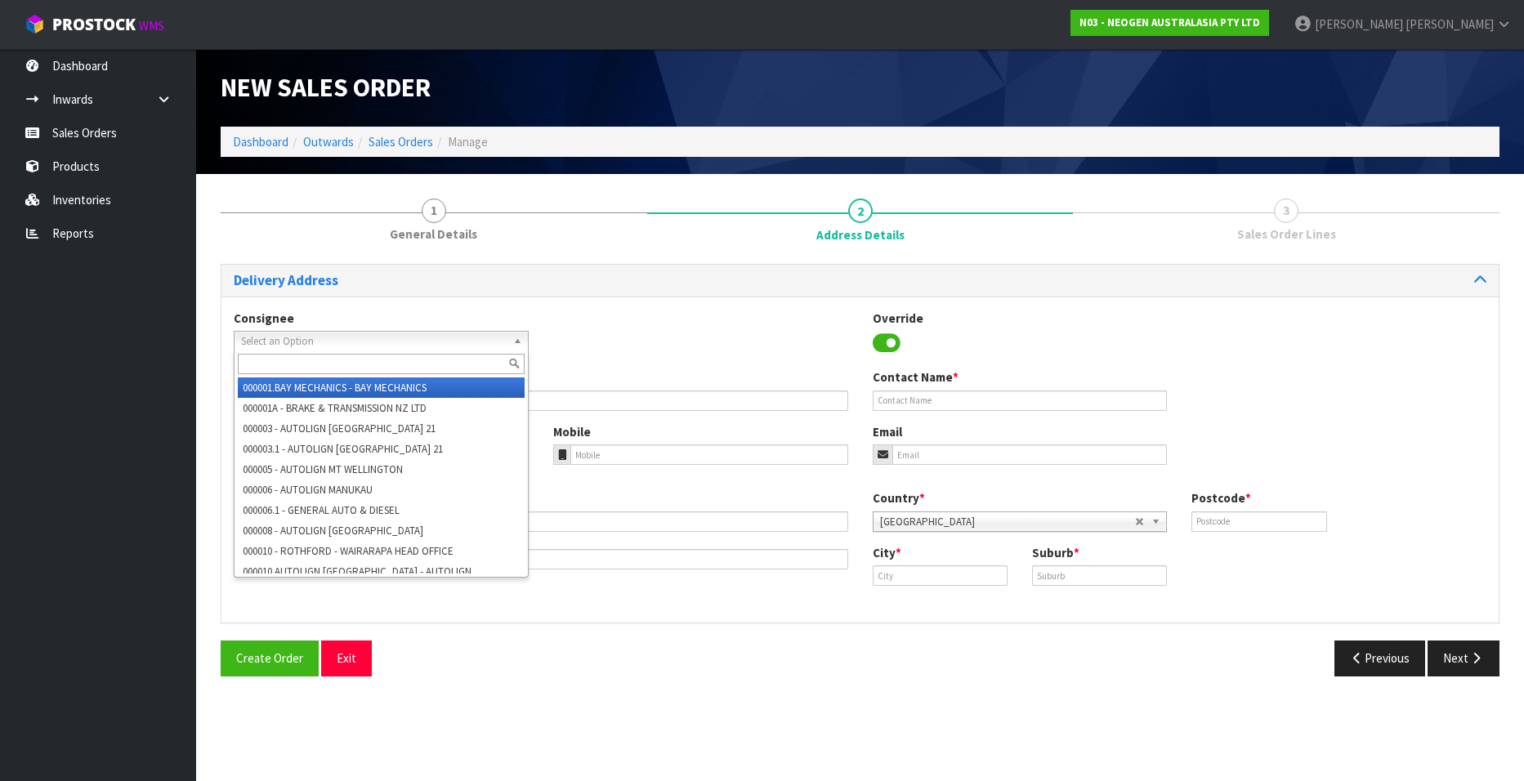
click at [253, 362] on input "text" at bounding box center [381, 364] width 287 height 20
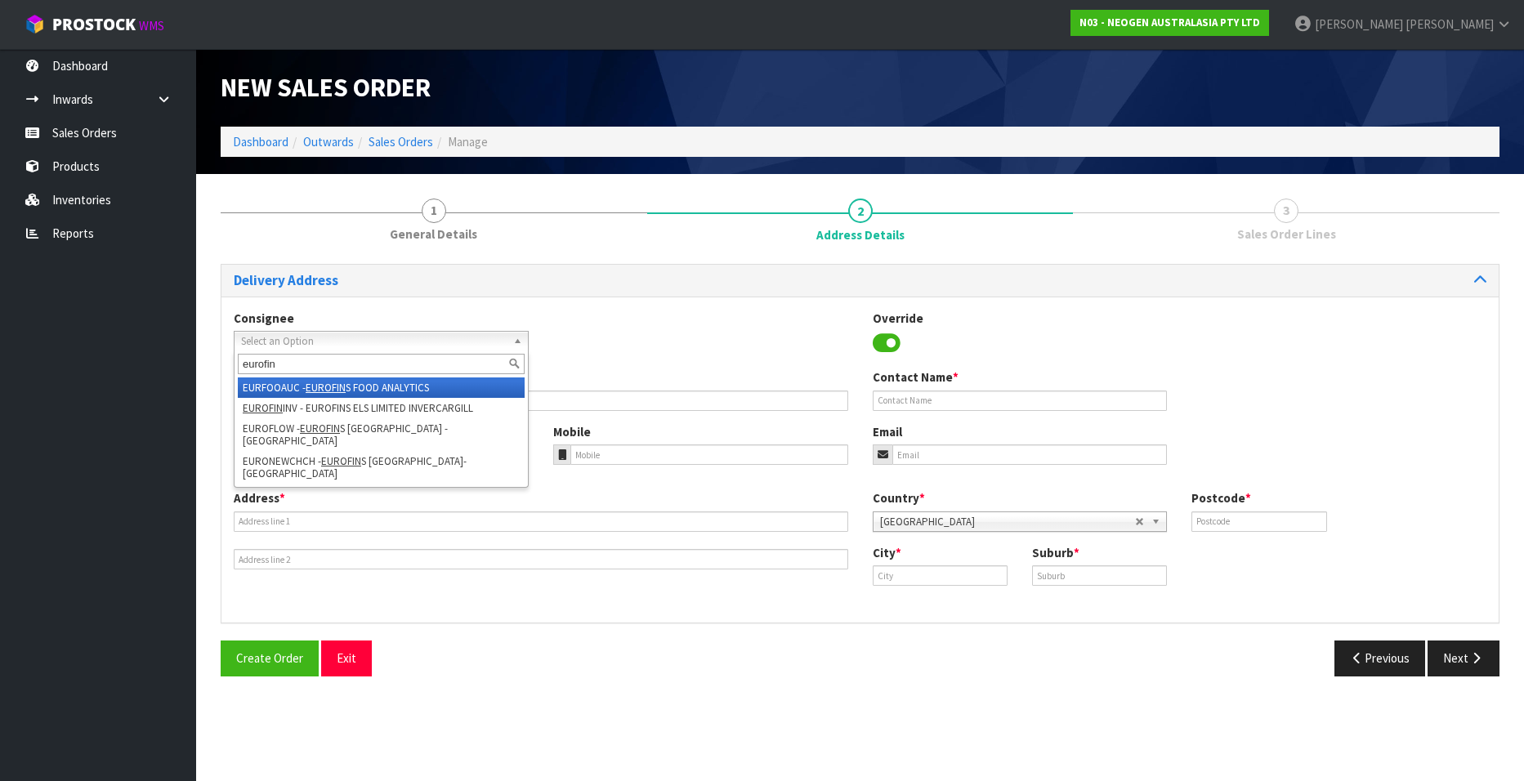
type input "eurofin"
click at [389, 384] on li "EURFOOAUC - EUROFIN S FOOD ANALYTICS" at bounding box center [381, 388] width 287 height 20
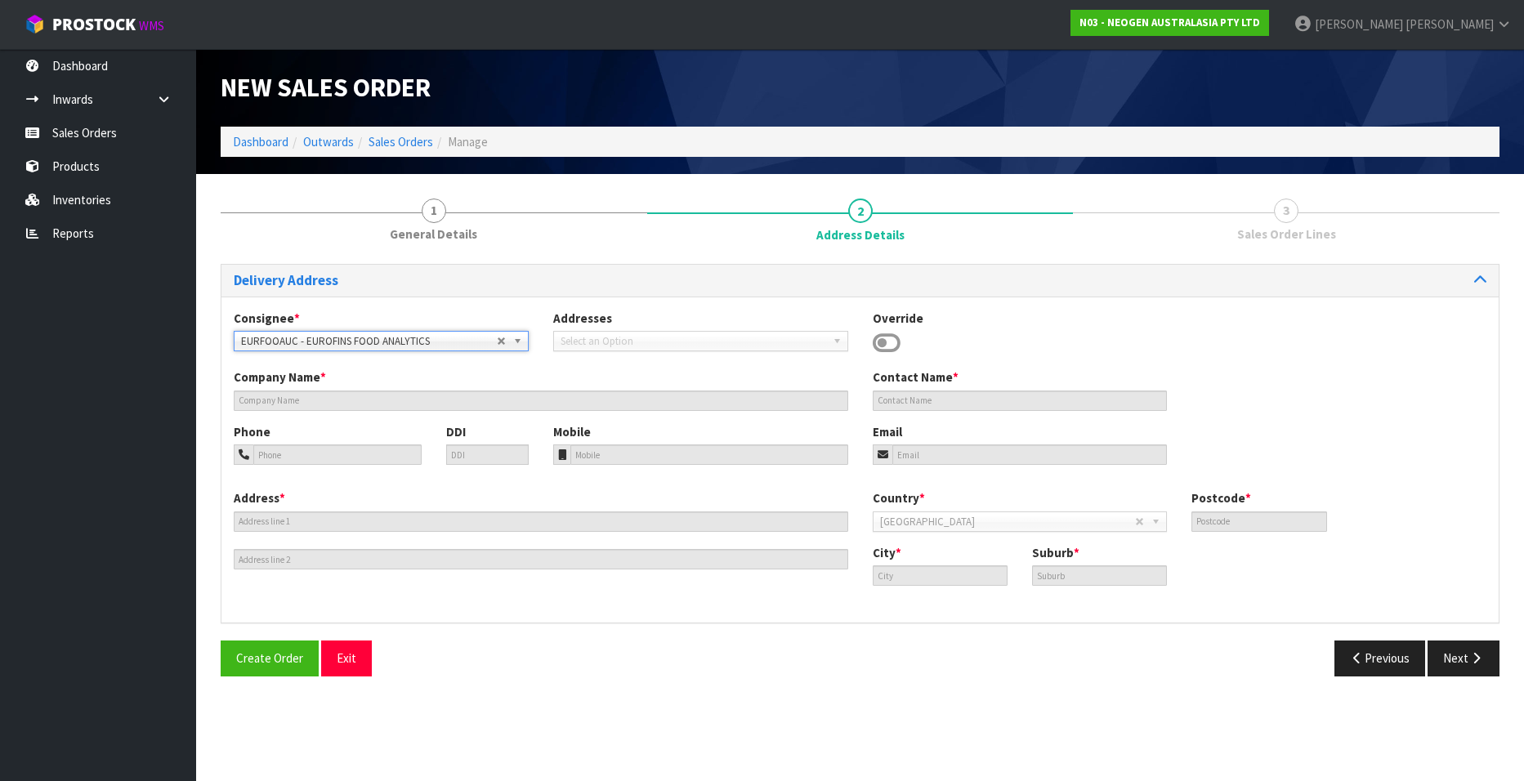
type input "EUROFINS FOOD ANALYTICS"
type input "ATT: [PERSON_NAME]"
type input "[STREET_ADDRESS][PERSON_NAME]"
type input "1061"
type input "[GEOGRAPHIC_DATA]"
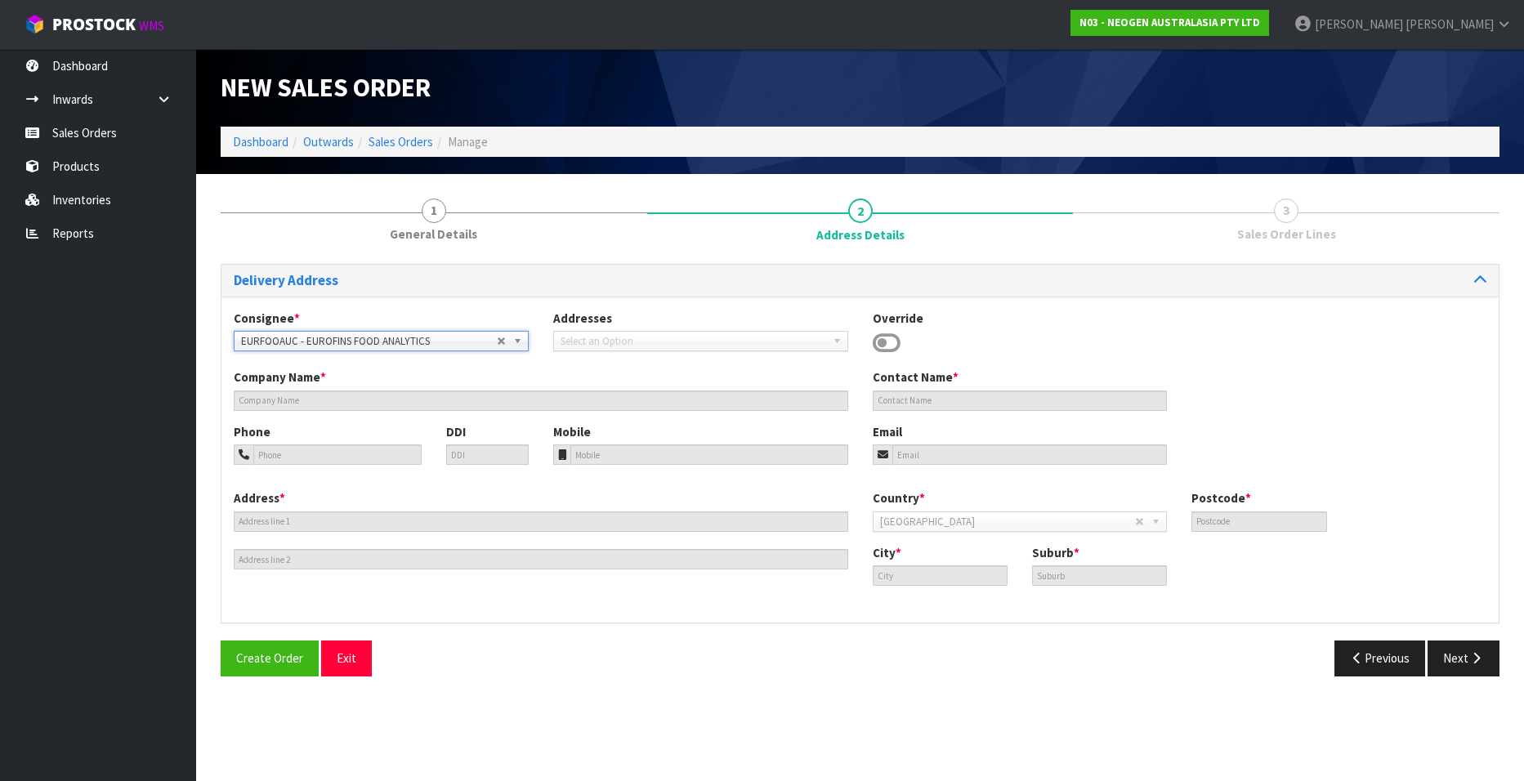
type input "[PERSON_NAME]"
click at [883, 344] on icon at bounding box center [887, 343] width 28 height 25
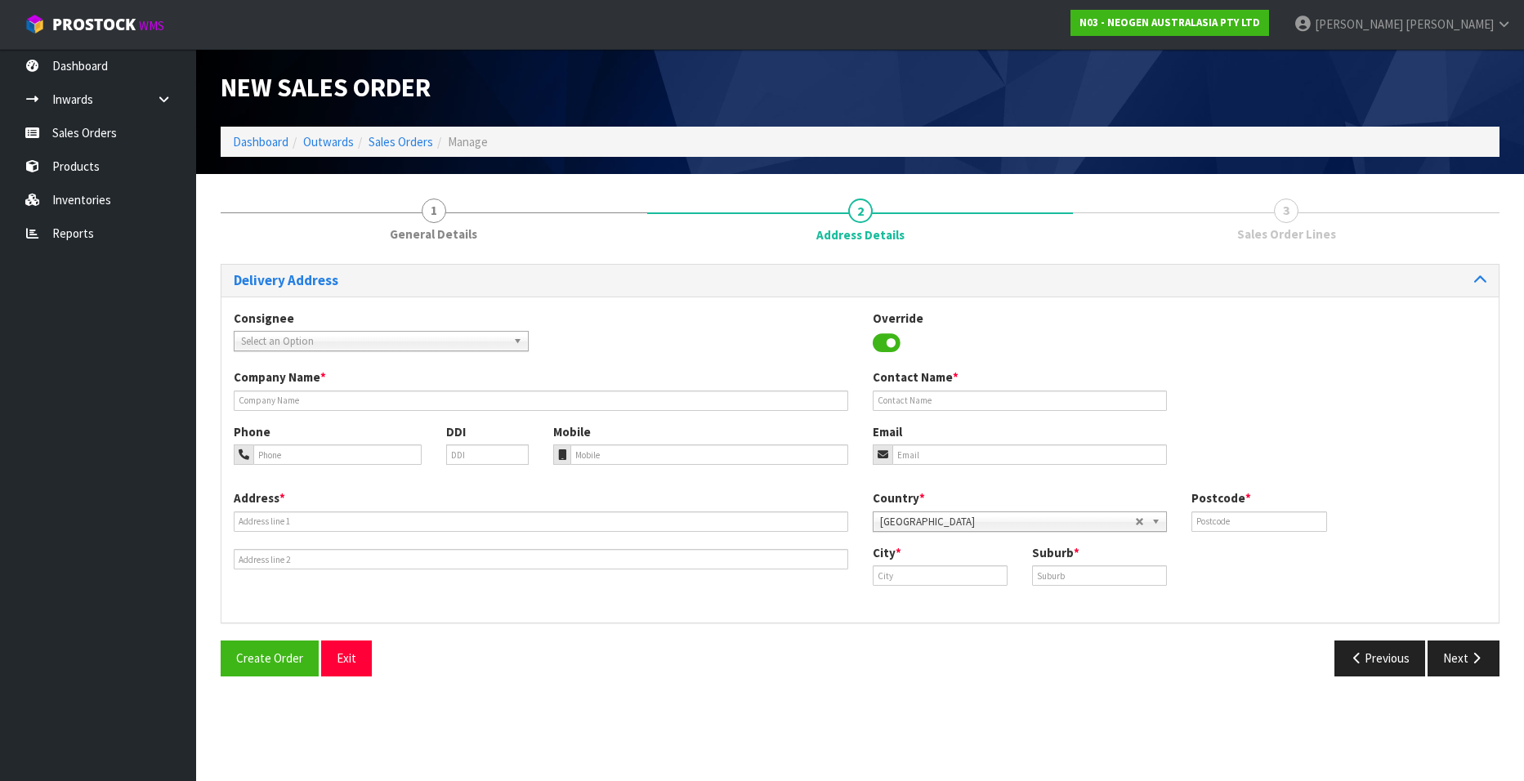
click at [888, 341] on icon at bounding box center [887, 343] width 28 height 25
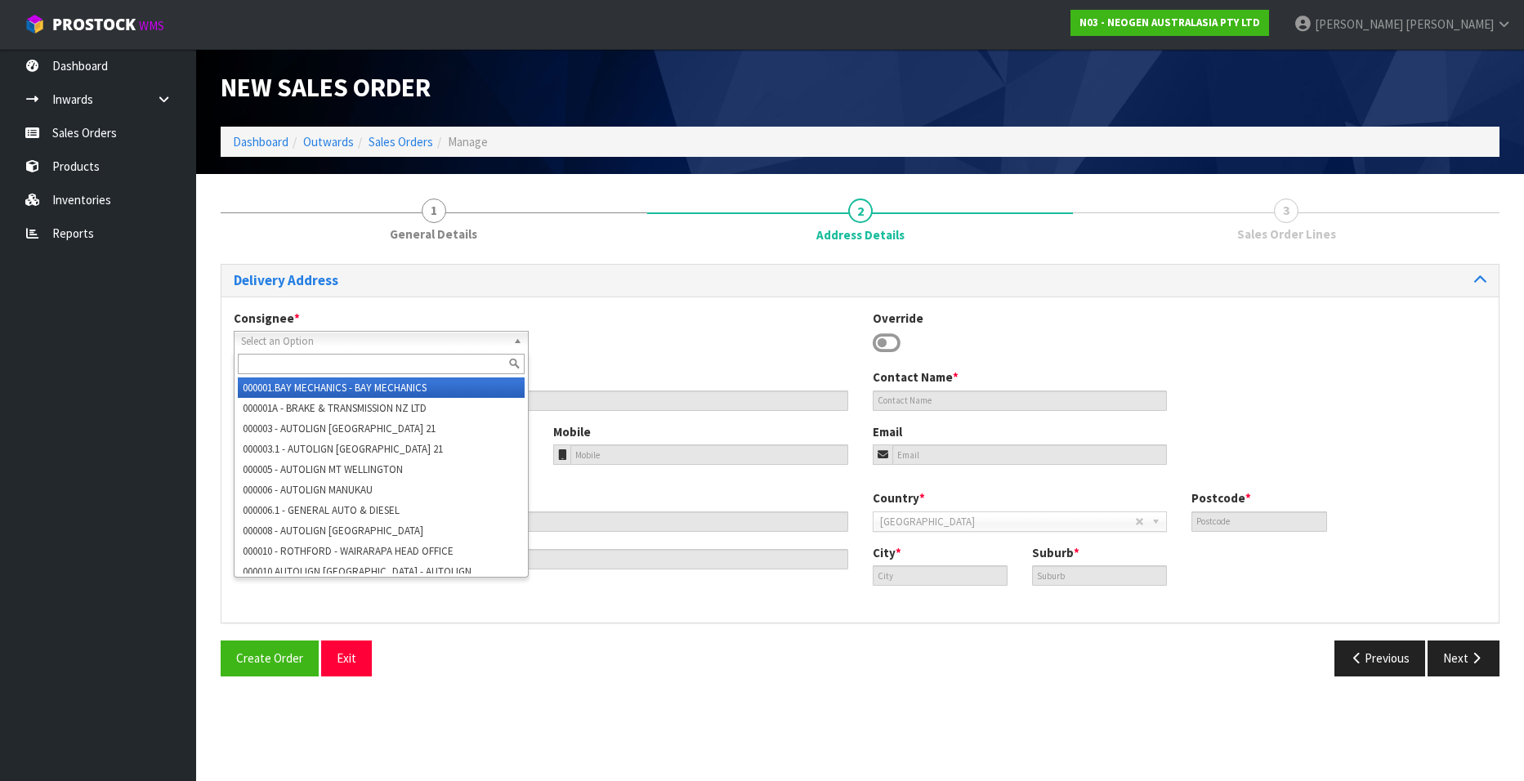
drag, startPoint x: 517, startPoint y: 339, endPoint x: 508, endPoint y: 339, distance: 9.0
click at [514, 339] on b at bounding box center [520, 341] width 15 height 19
click at [318, 357] on input "text" at bounding box center [381, 364] width 287 height 20
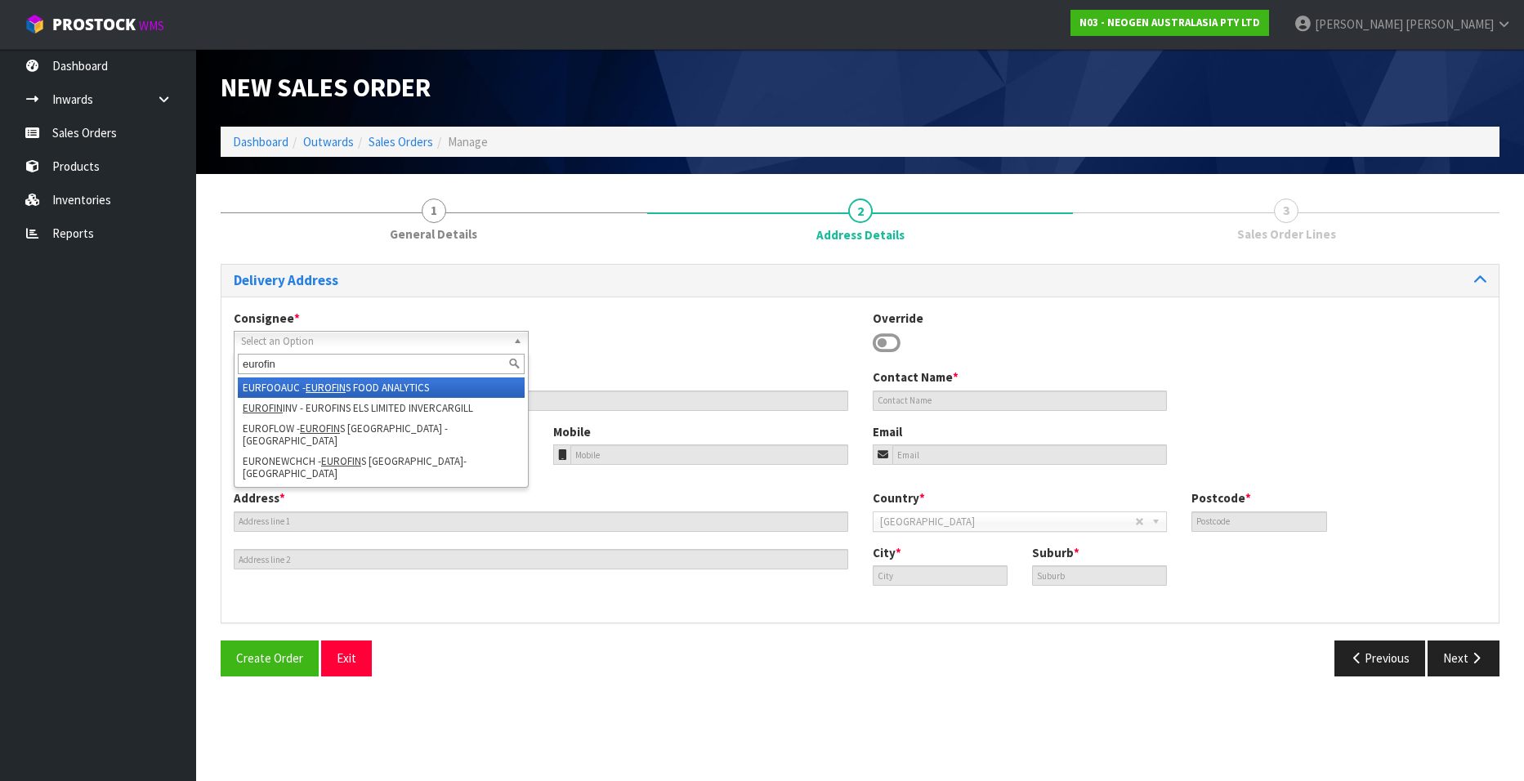
type input "eurofin"
click at [294, 380] on li "EURFOOAUC - EUROFIN S FOOD ANALYTICS" at bounding box center [381, 388] width 287 height 20
type input "EUROFINS FOOD ANALYTICS"
type input "ATT: [PERSON_NAME]"
type input "[STREET_ADDRESS][PERSON_NAME]"
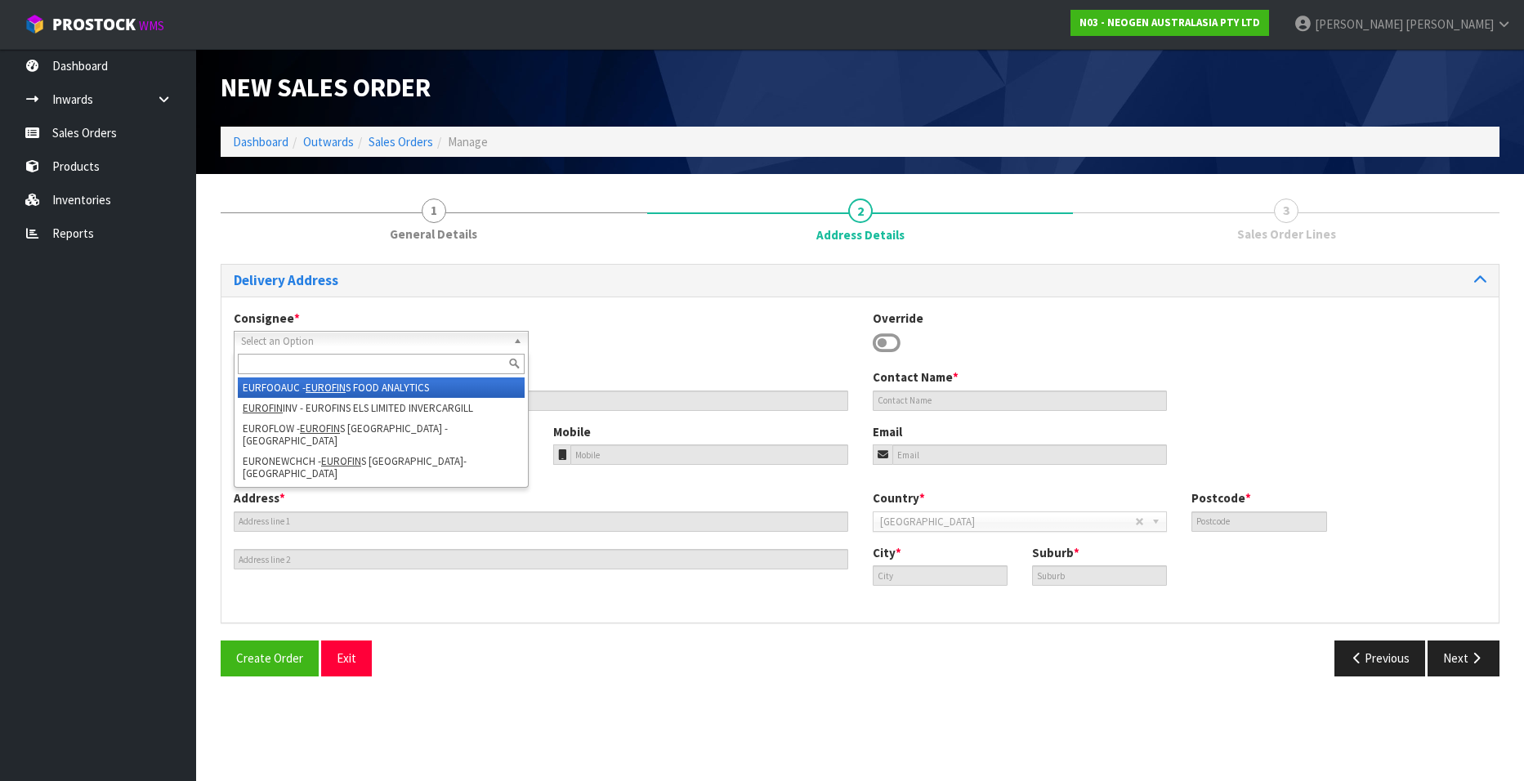
type input "1061"
type input "[GEOGRAPHIC_DATA]"
type input "[PERSON_NAME]"
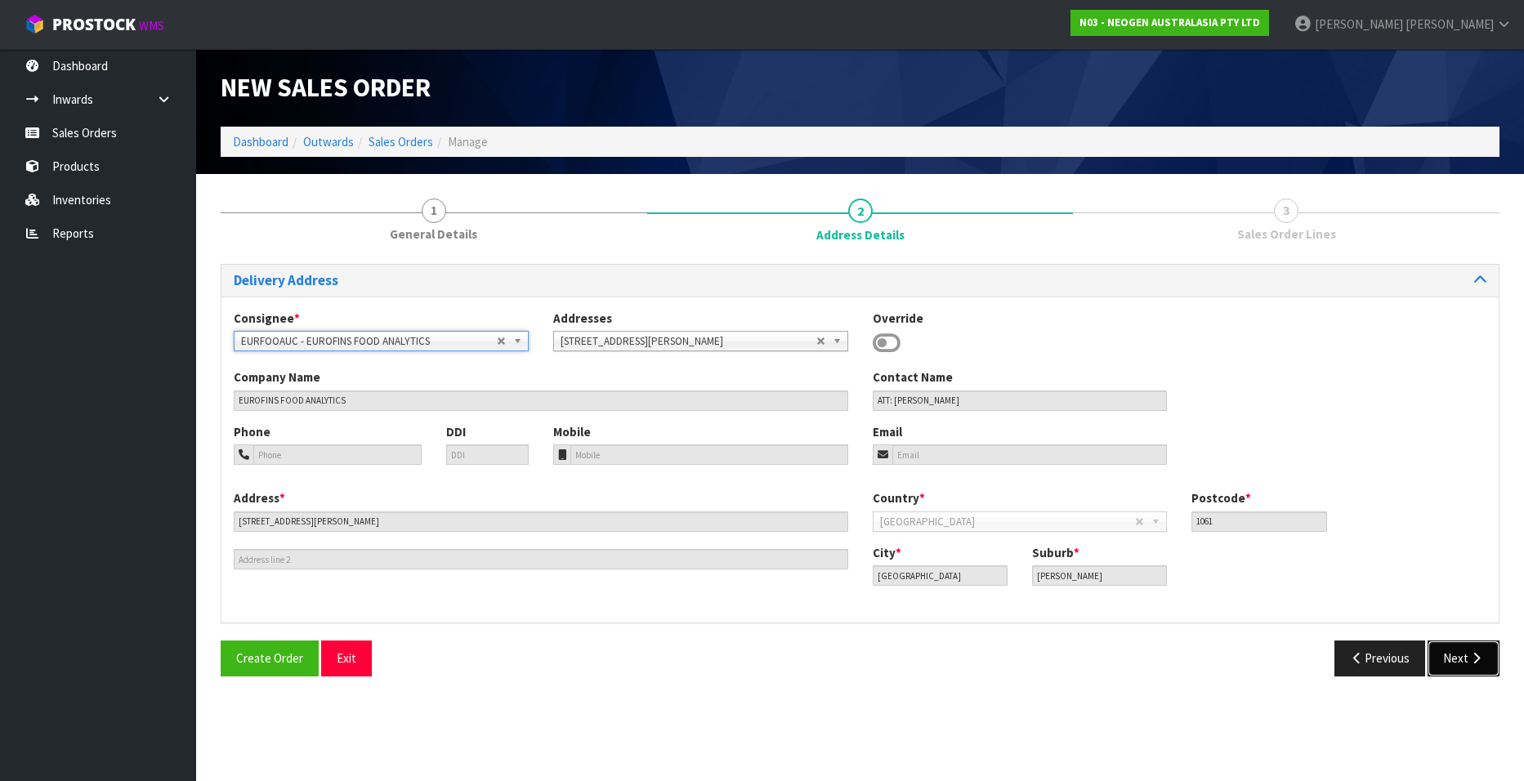
click at [1451, 658] on button "Next" at bounding box center [1464, 658] width 72 height 35
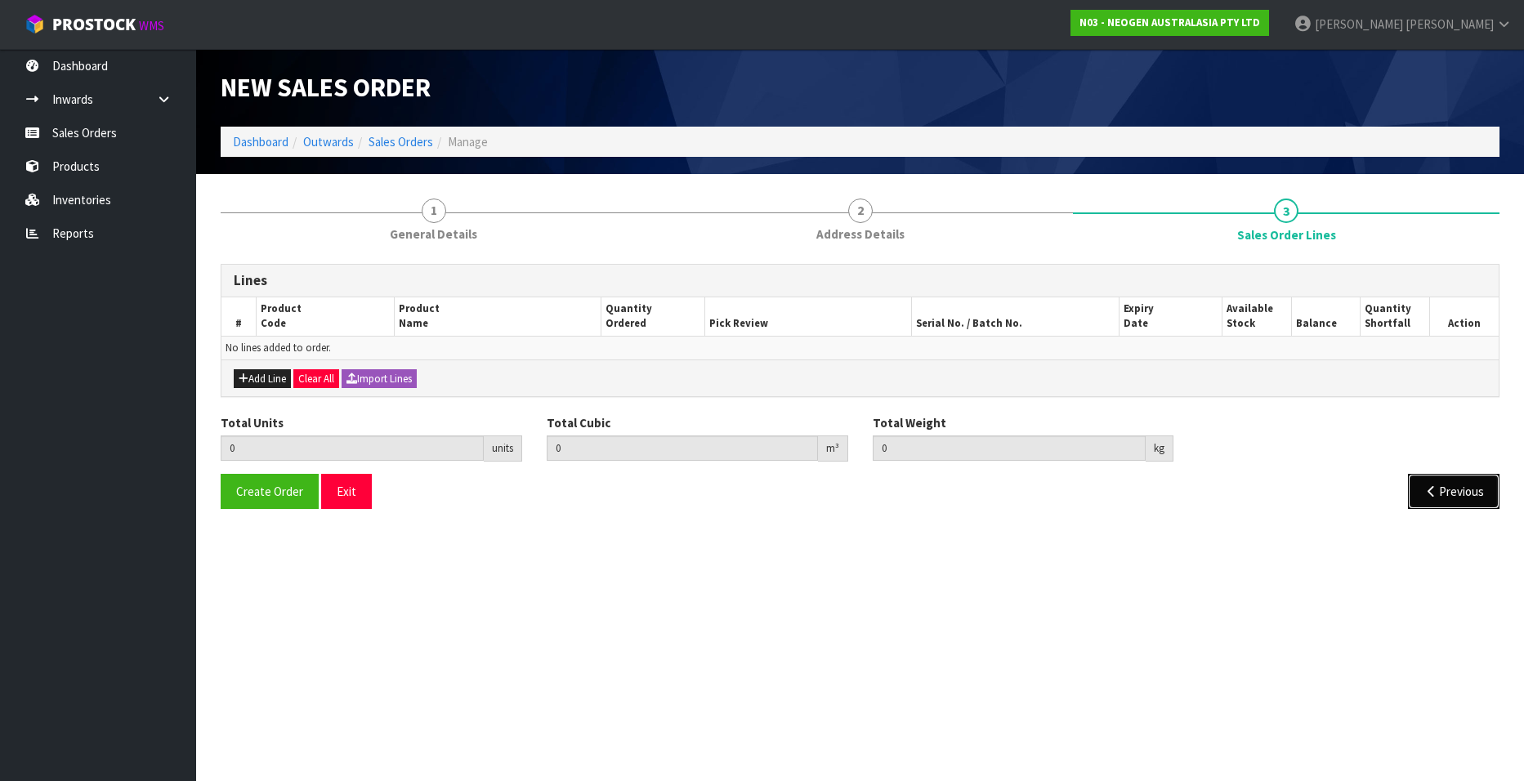
click at [1445, 483] on button "Previous" at bounding box center [1454, 491] width 92 height 35
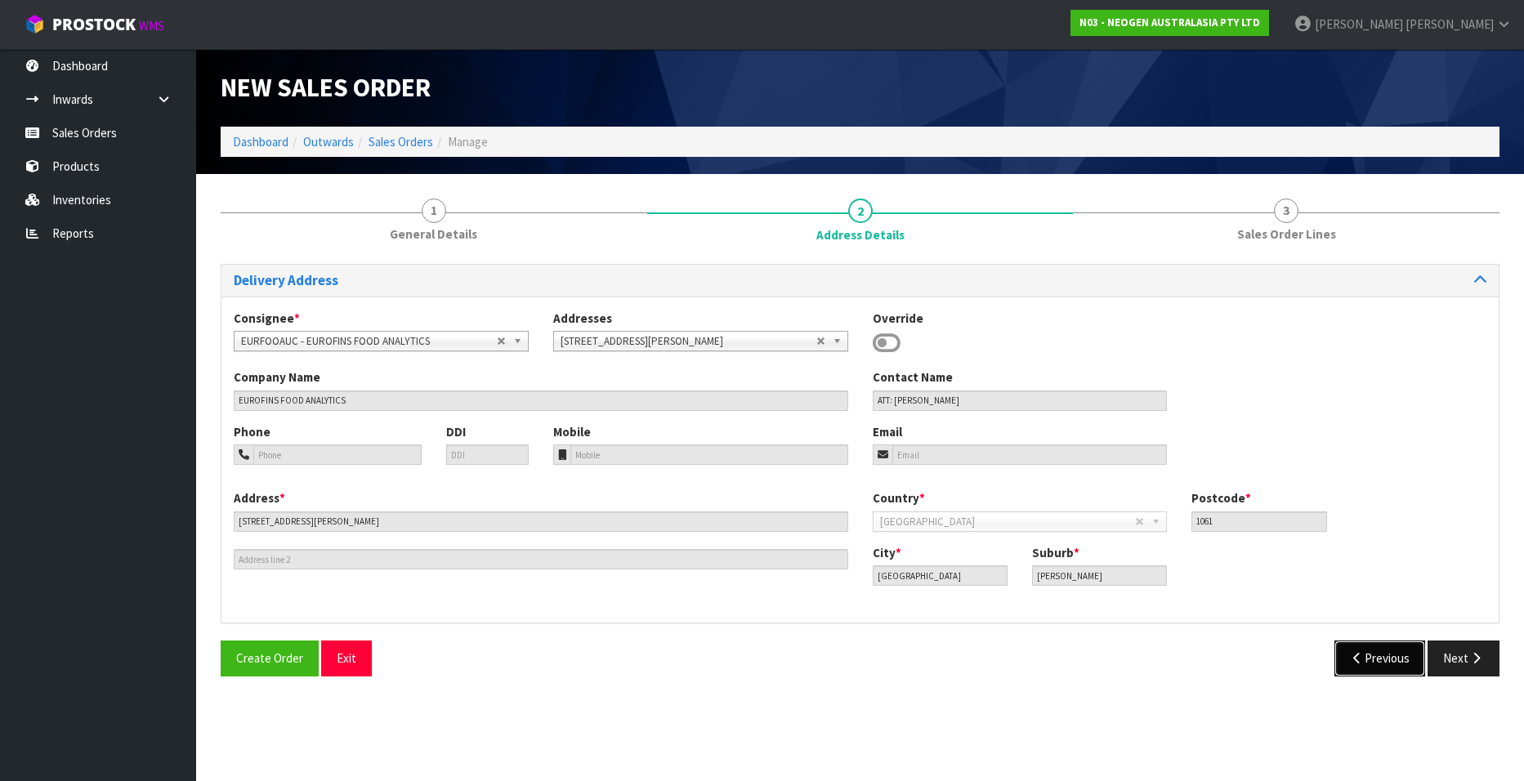
click at [1352, 655] on icon "button" at bounding box center [1358, 658] width 16 height 12
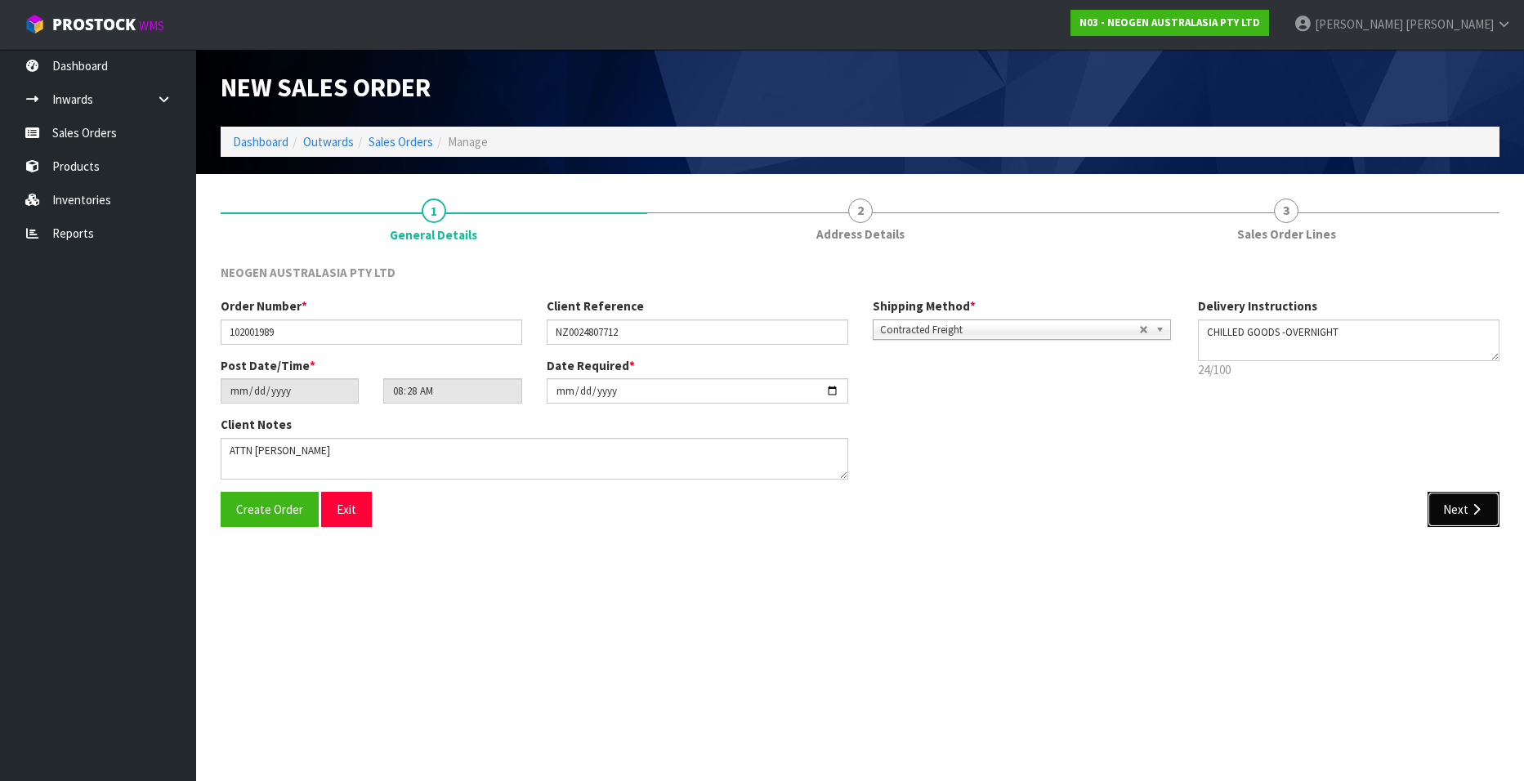
click at [1452, 505] on button "Next" at bounding box center [1464, 509] width 72 height 35
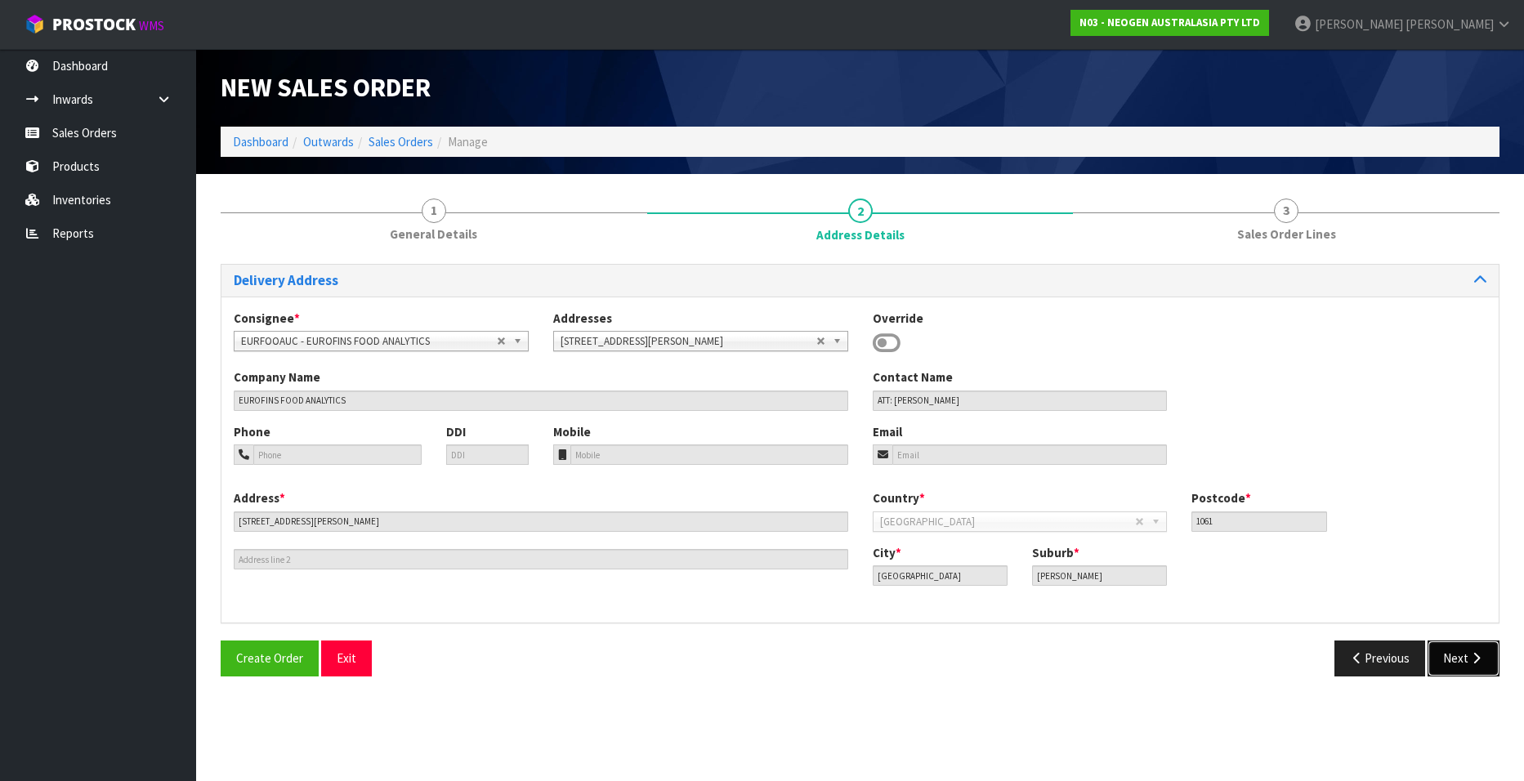
click at [1451, 659] on button "Next" at bounding box center [1464, 658] width 72 height 35
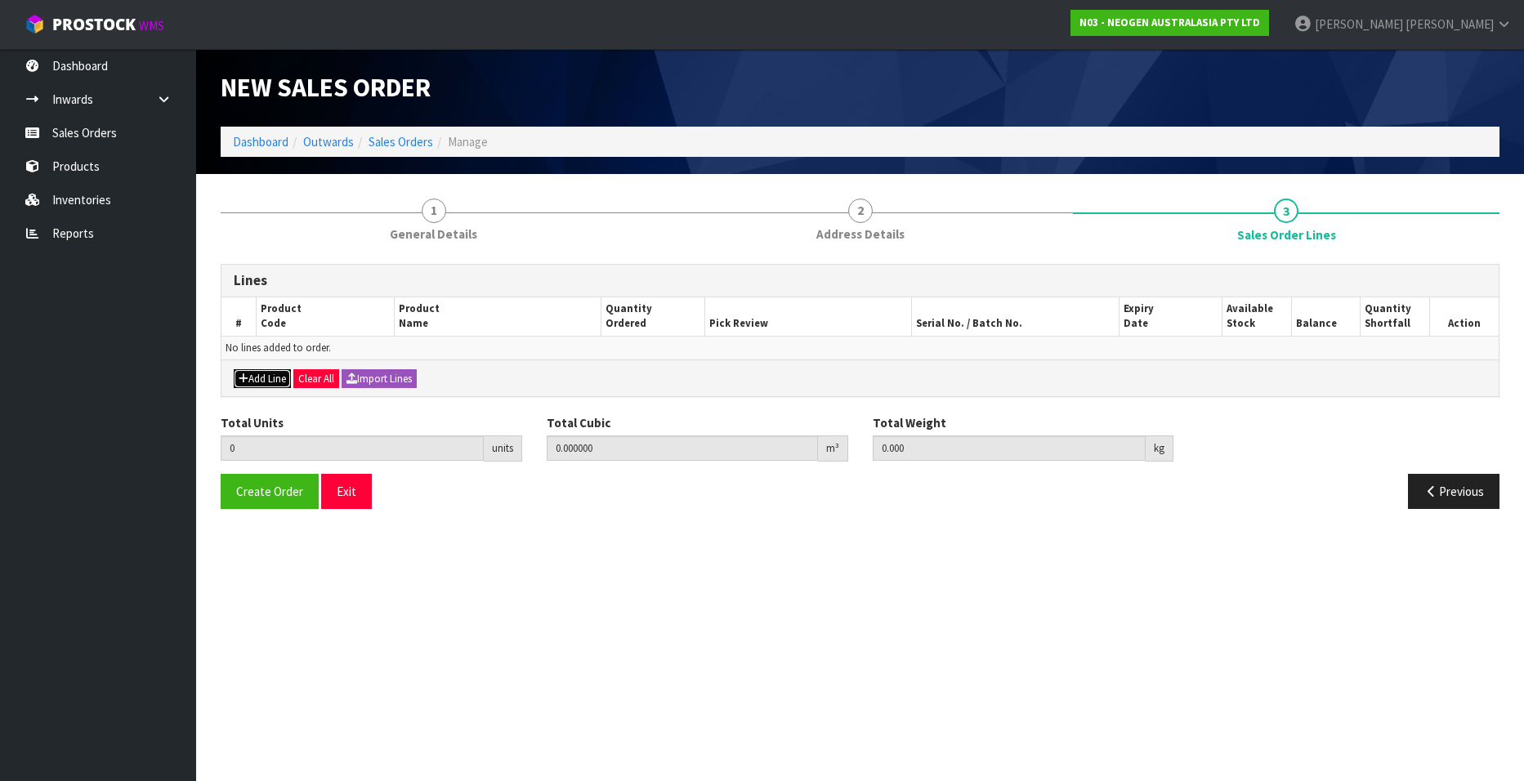
click at [262, 374] on button "Add Line" at bounding box center [262, 379] width 57 height 20
type input "0"
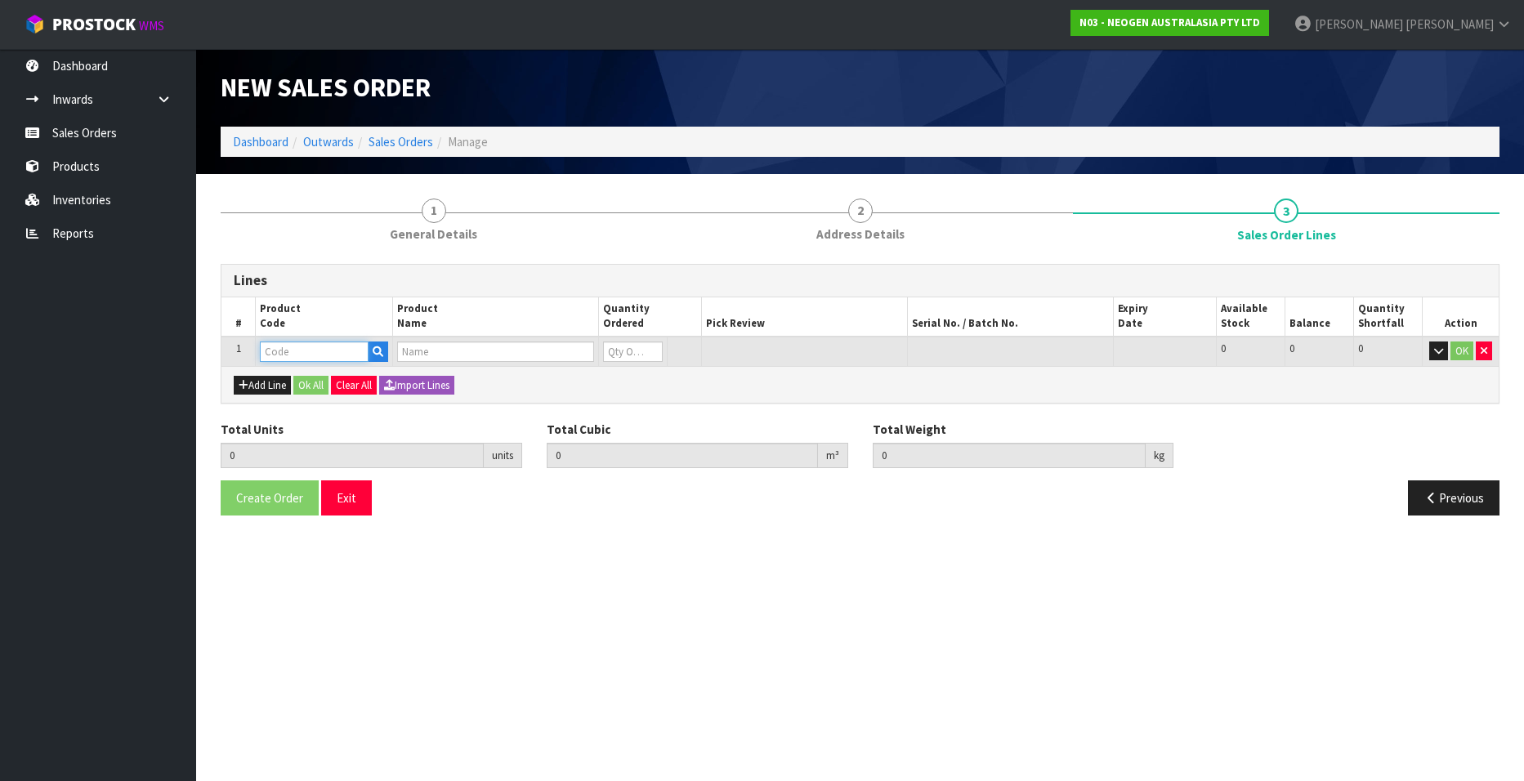
click at [280, 351] on input "text" at bounding box center [314, 352] width 109 height 20
paste input "700002285"
type input "700002285"
type input "0.000000"
type input "0.000"
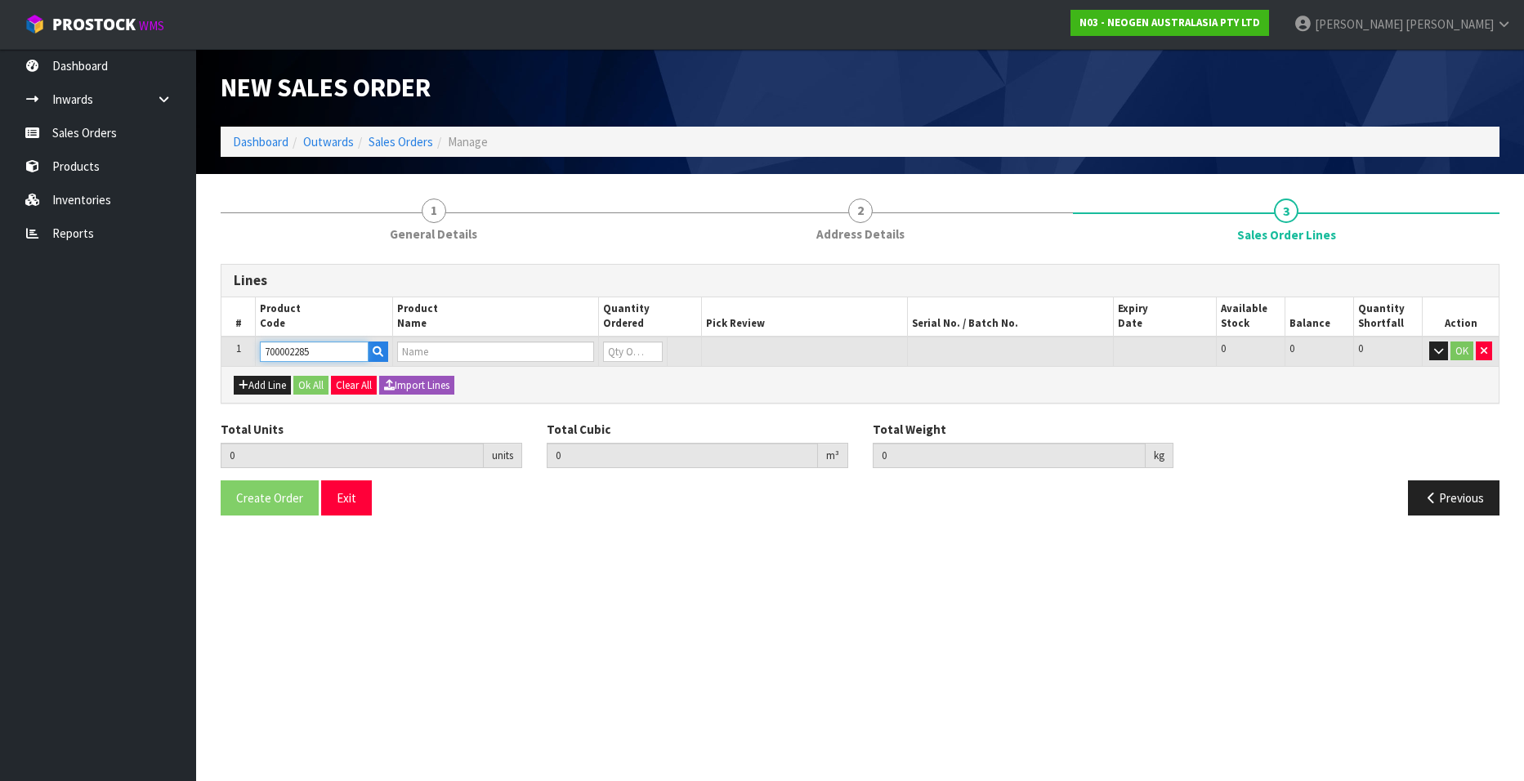
type input "7100133299 - [DATE] MDA2 [MEDICAL_DATA] ENRICH 250G ,LABEL - IN VITRO ONLY"
type input "0"
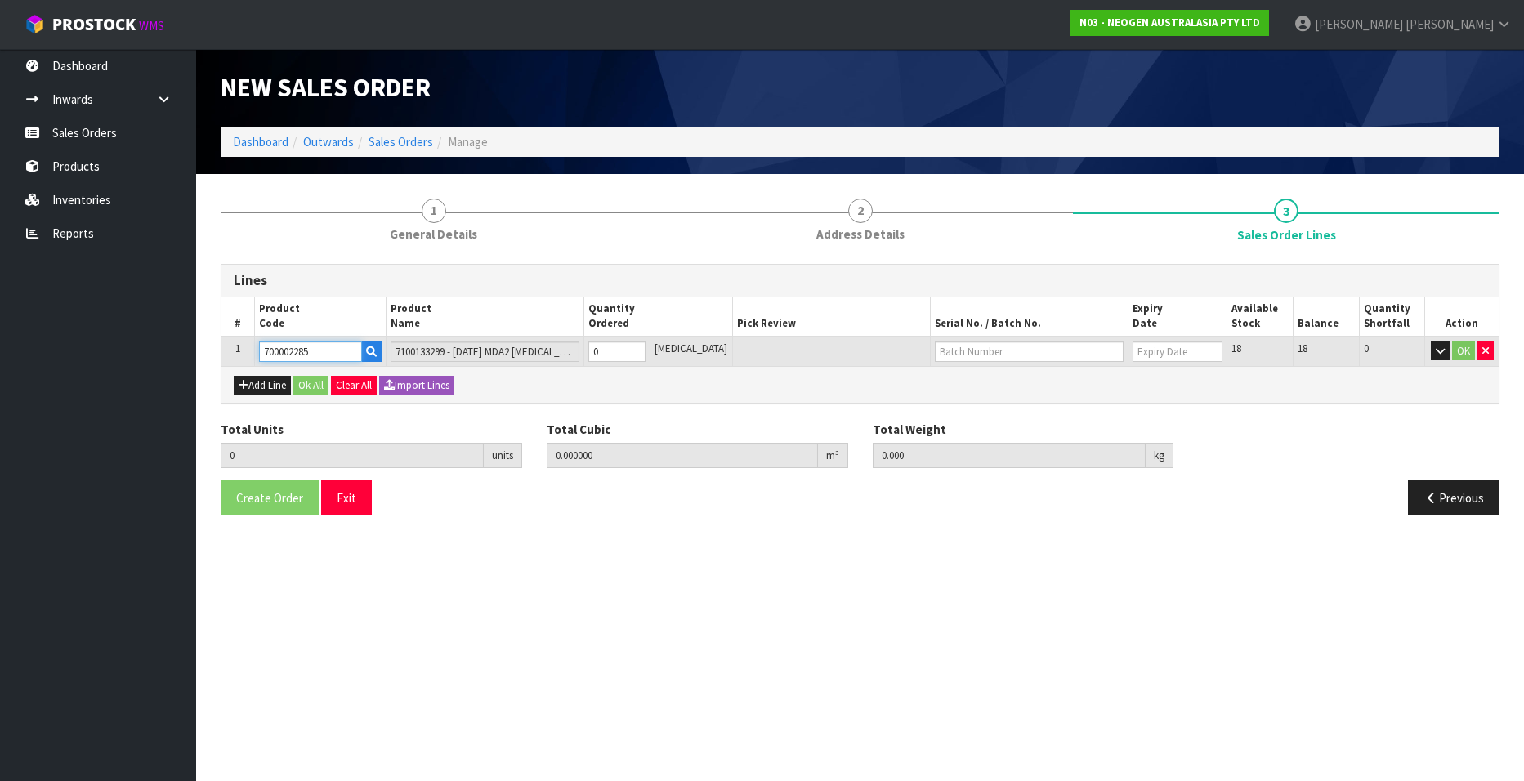
type input "700002285"
click at [615, 352] on input "0" at bounding box center [616, 352] width 57 height 20
type input "0"
type input "1"
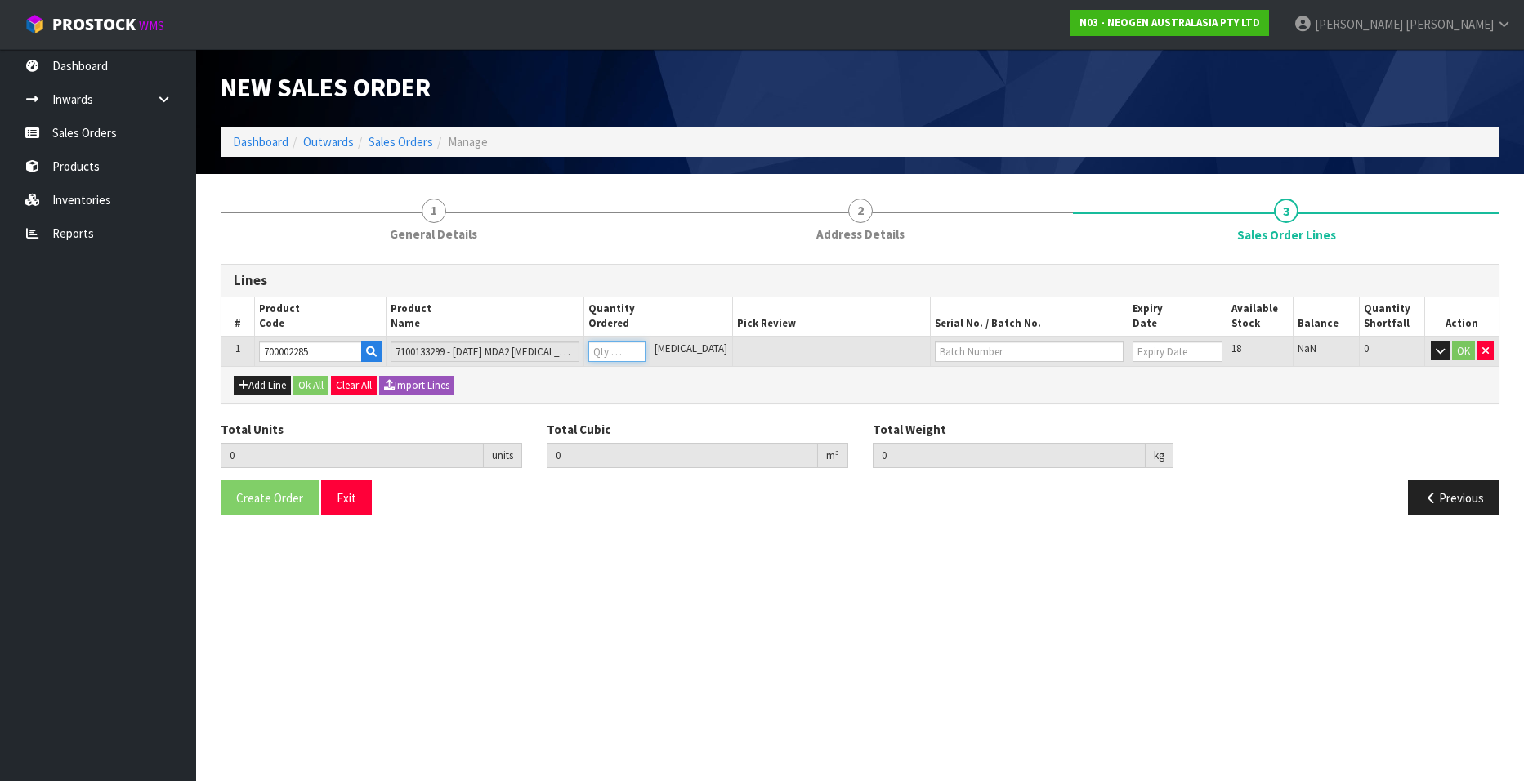
type input "0.000729"
type input "0.3"
type input "1"
type input "10"
type input "0.00729"
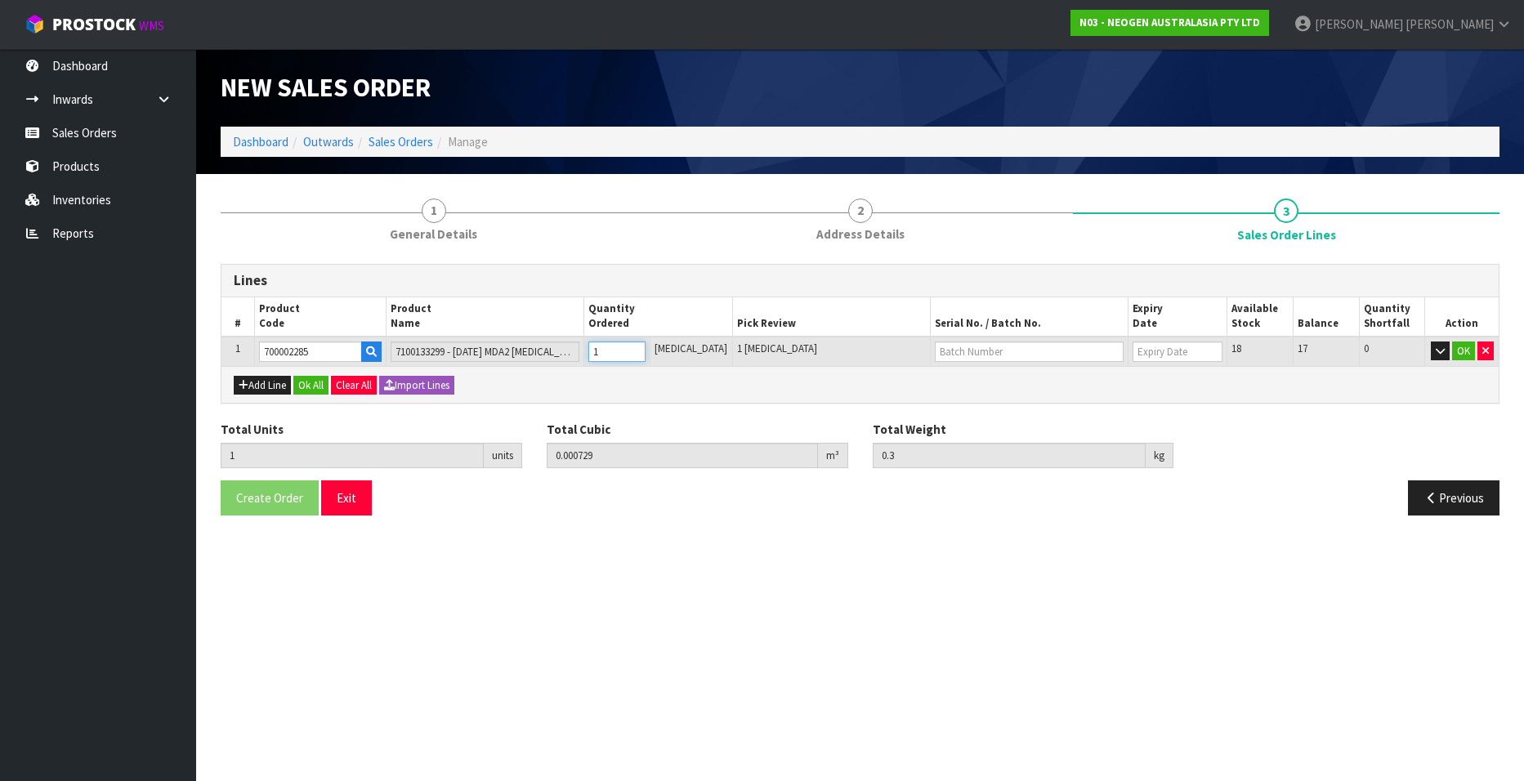
type input "3"
type input "10"
click at [935, 356] on input "text" at bounding box center [1029, 352] width 189 height 20
click at [968, 376] on link "2504DR01" at bounding box center [977, 380] width 129 height 22
type input "2504DR01"
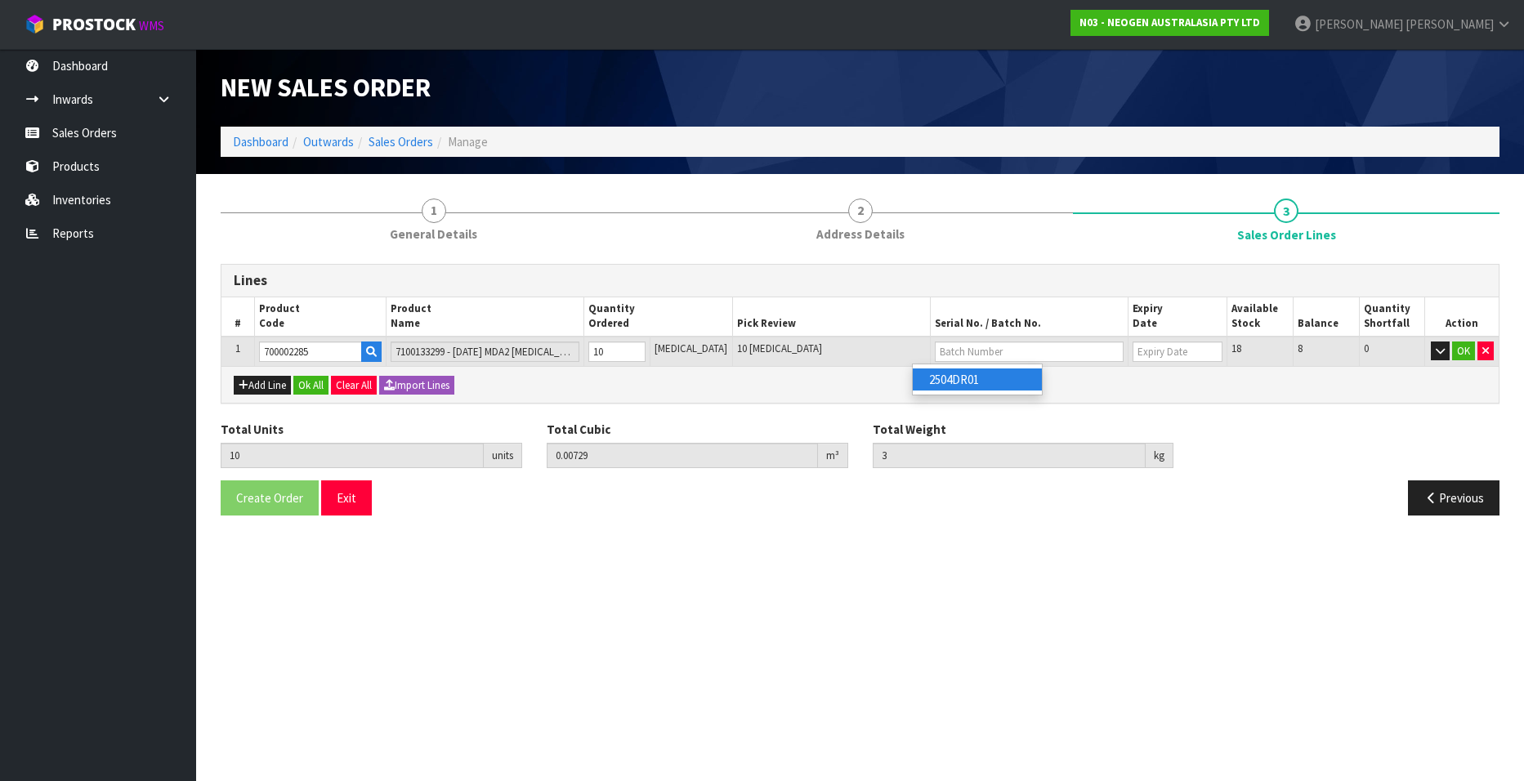
type input "[DATE]"
click at [1461, 351] on button "OK" at bounding box center [1463, 352] width 23 height 20
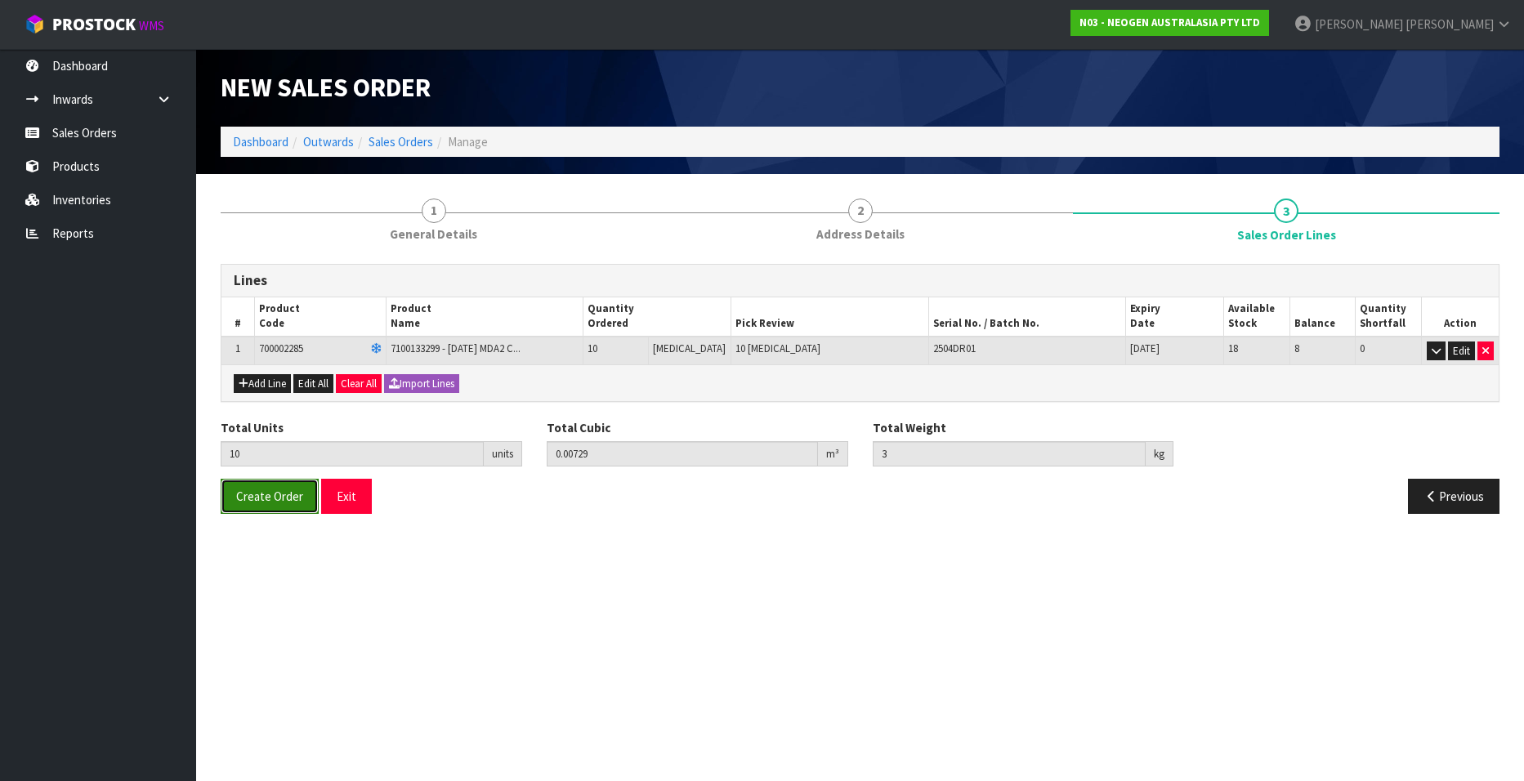
click at [279, 496] on span "Create Order" at bounding box center [269, 497] width 67 height 16
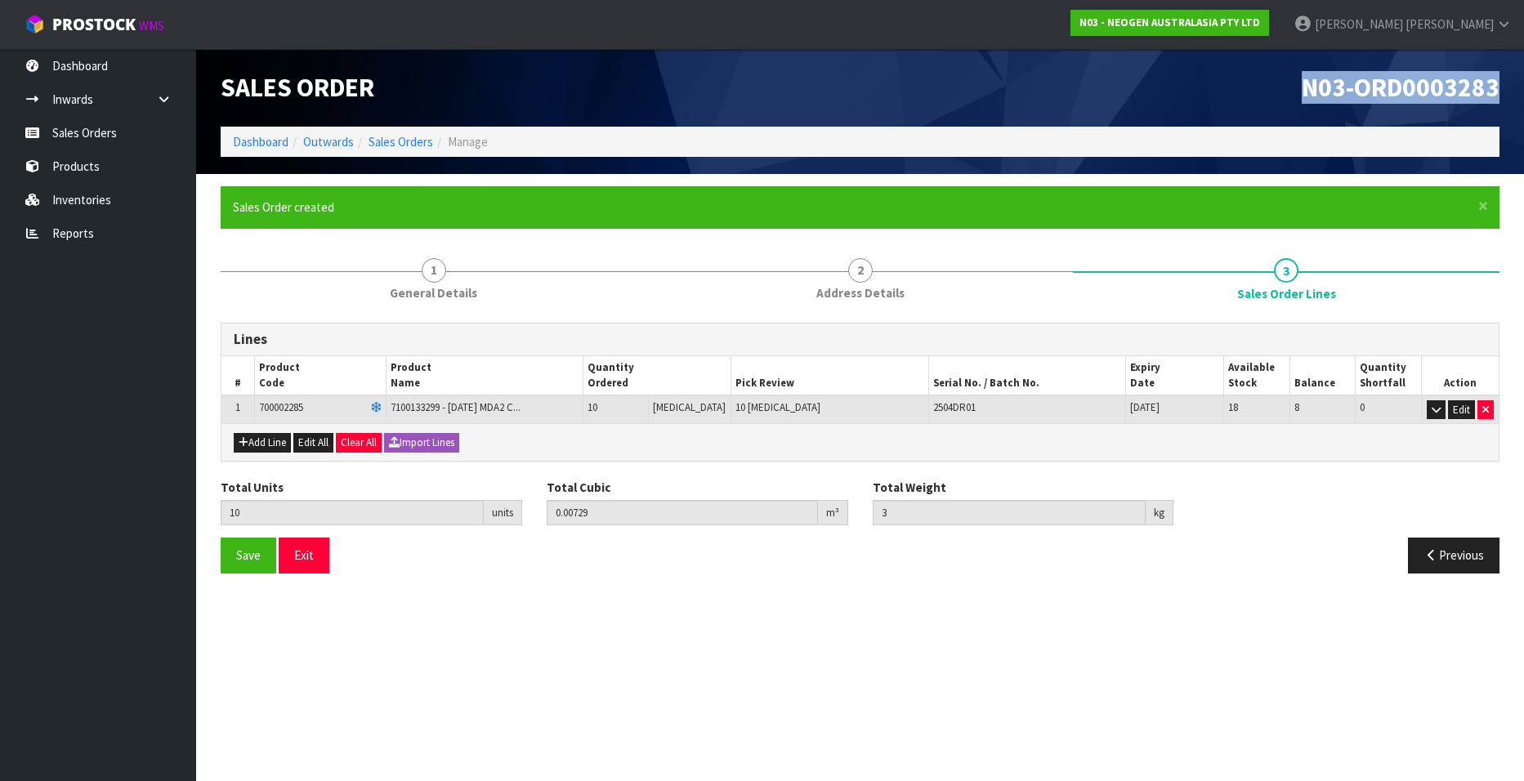
drag, startPoint x: 1303, startPoint y: 83, endPoint x: 1502, endPoint y: 87, distance: 198.6
click at [1502, 87] on div "N03-ORD0003283" at bounding box center [1187, 88] width 652 height 78
copy span "N03-ORD0003283"
click at [396, 141] on link "Sales Orders" at bounding box center [401, 142] width 65 height 16
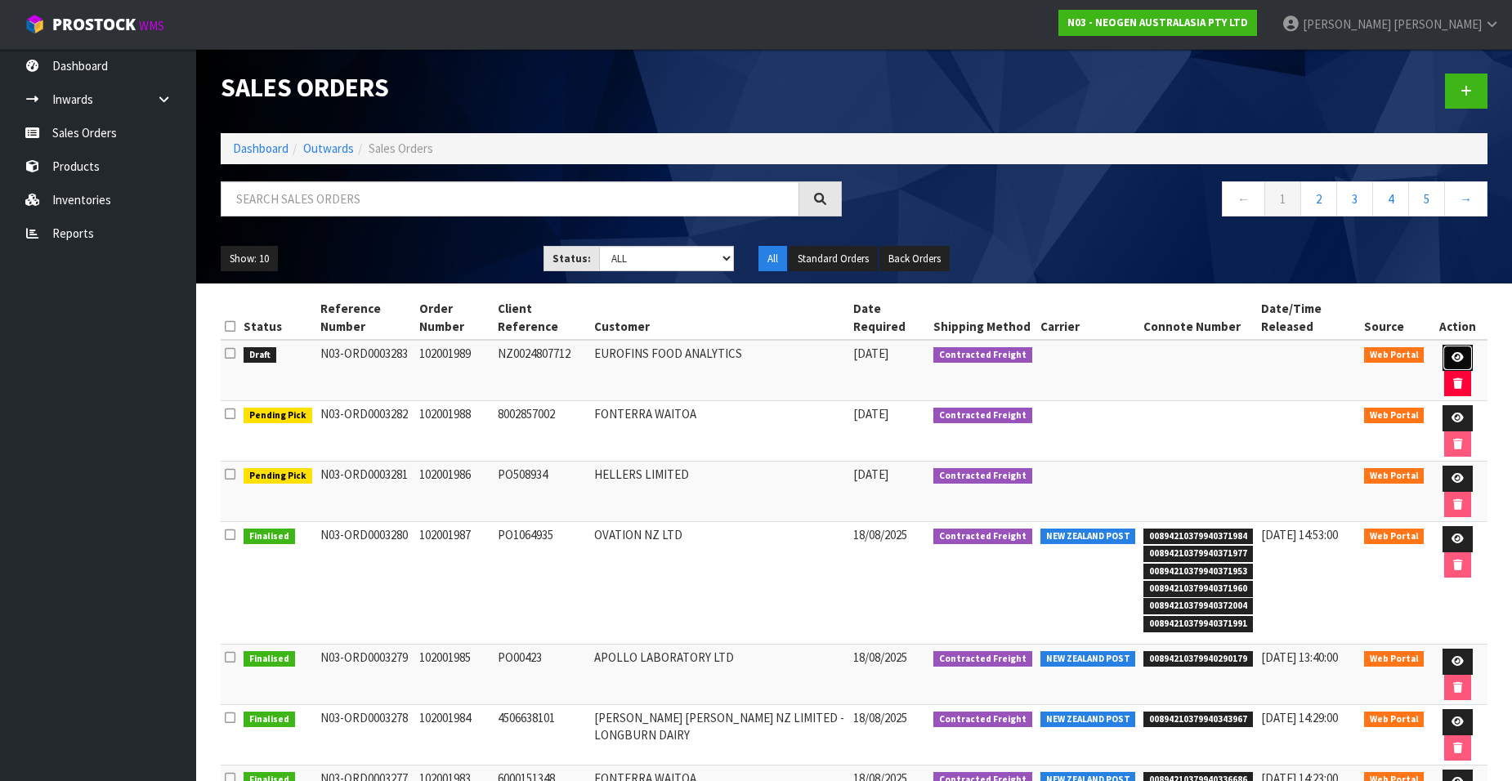
click at [1455, 351] on link at bounding box center [1457, 358] width 30 height 26
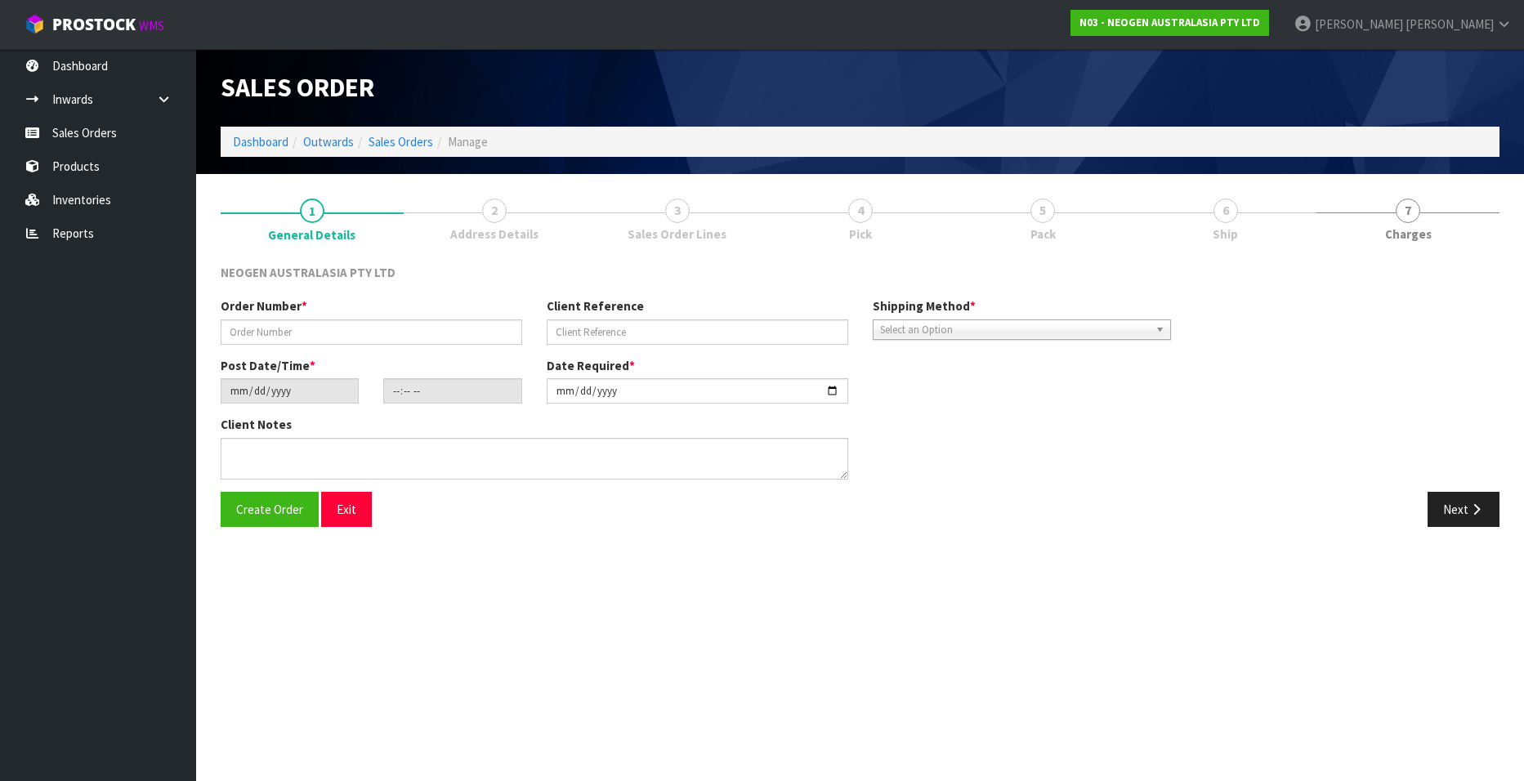
type input "102001989"
type input "NZ0024807712"
type input "[DATE]"
type input "10:28:00.000"
type input "[DATE]"
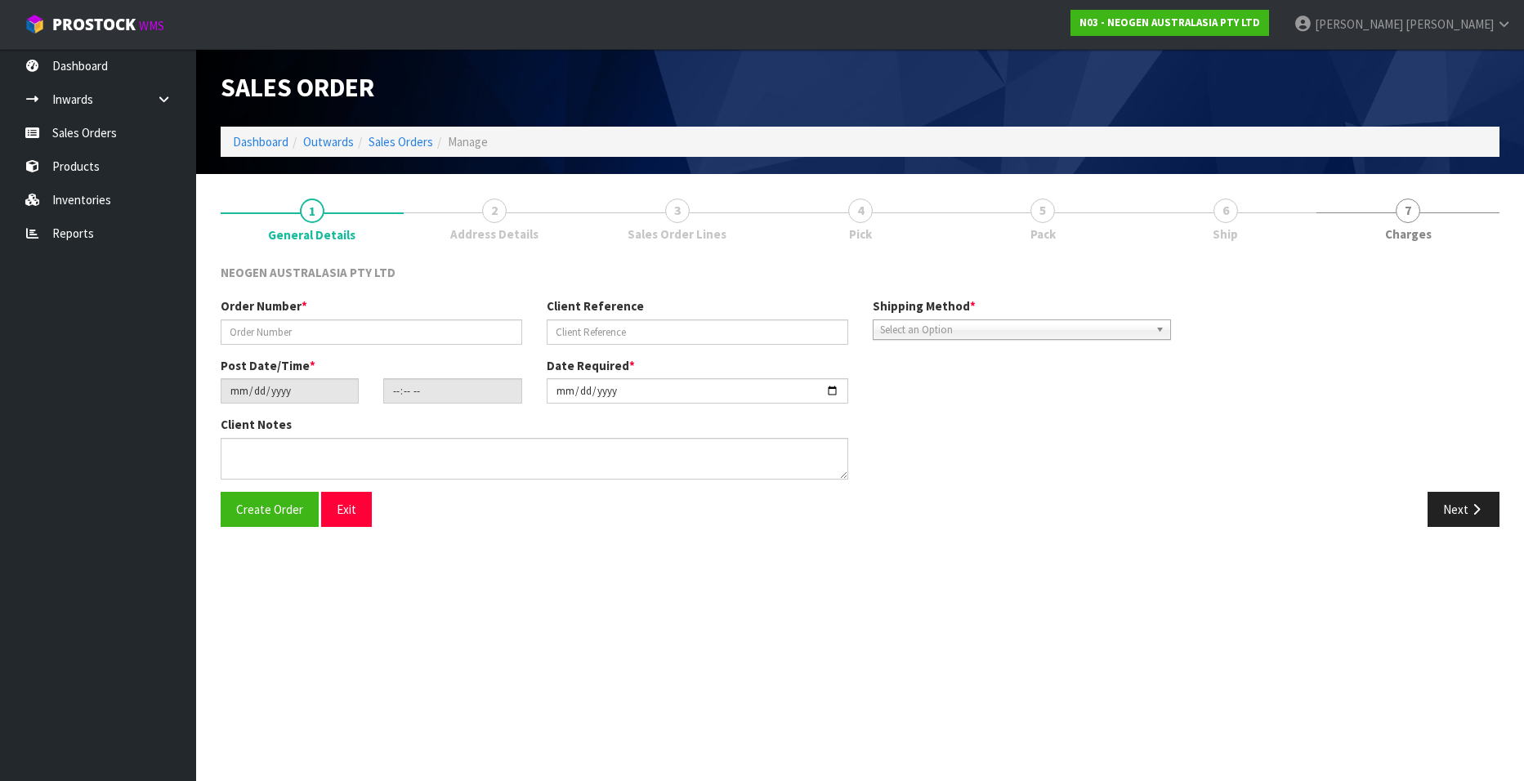
type textarea "ATTN [PERSON_NAME]"
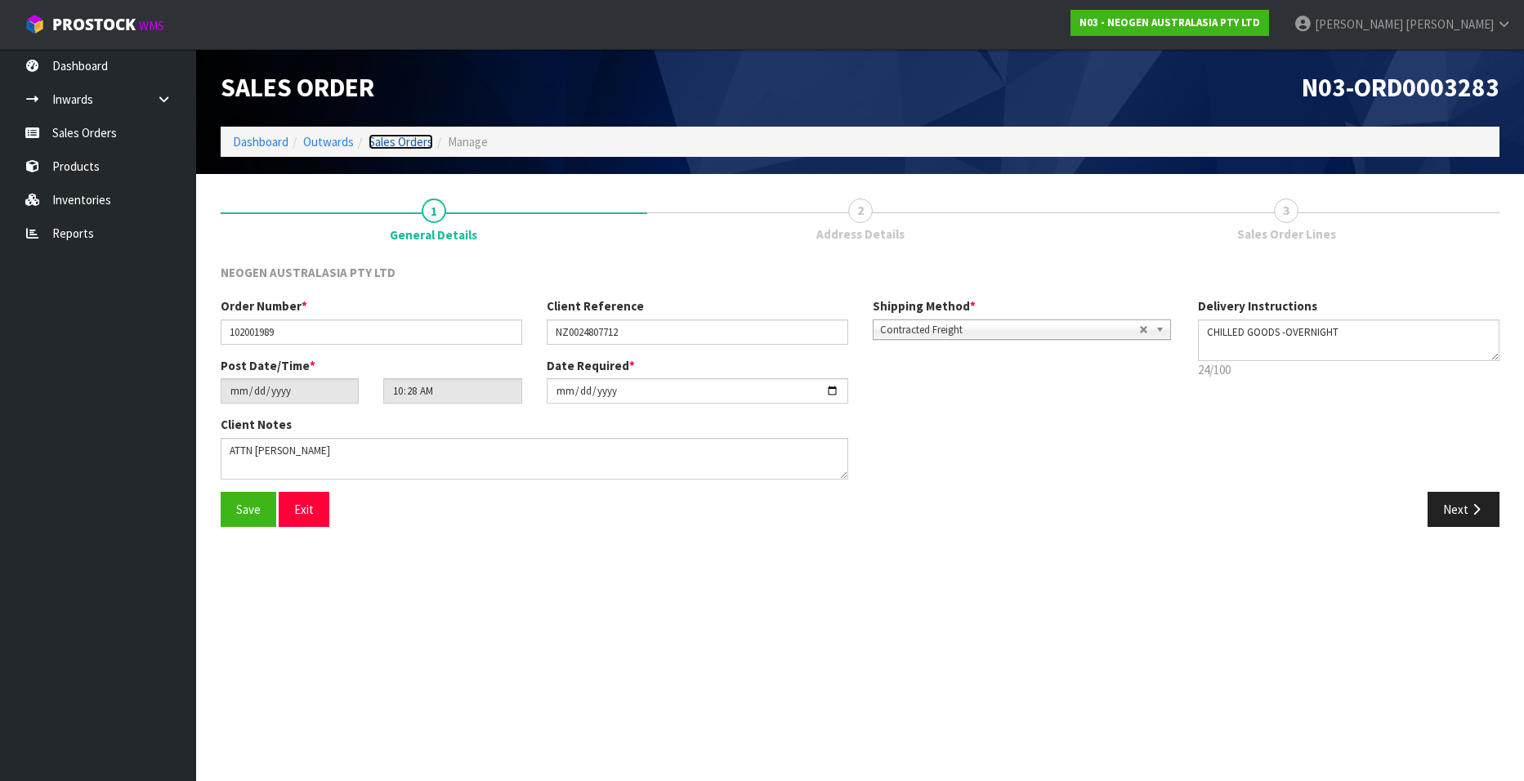
click at [391, 136] on link "Sales Orders" at bounding box center [401, 142] width 65 height 16
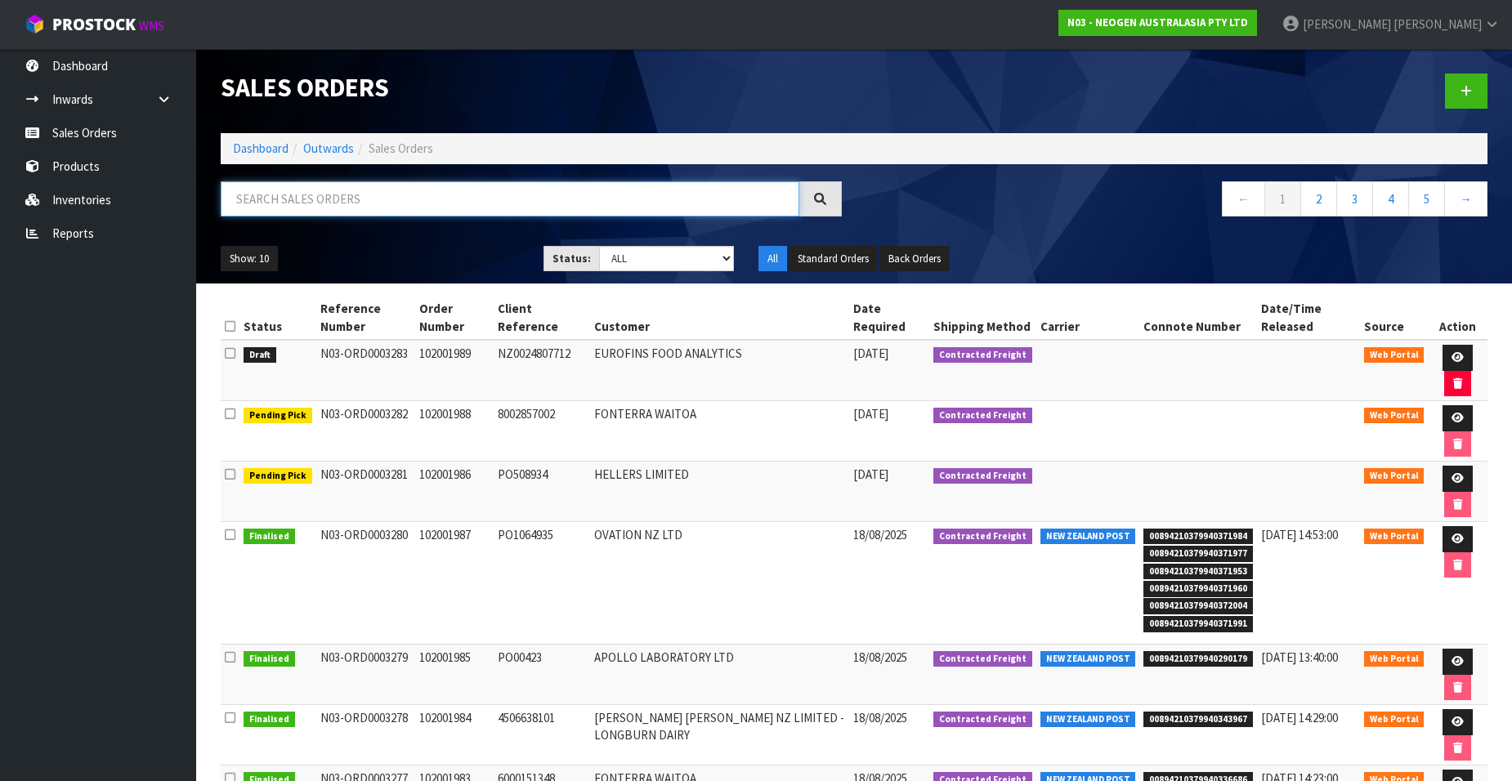
click at [270, 199] on input "text" at bounding box center [510, 198] width 579 height 35
paste input "102001990"
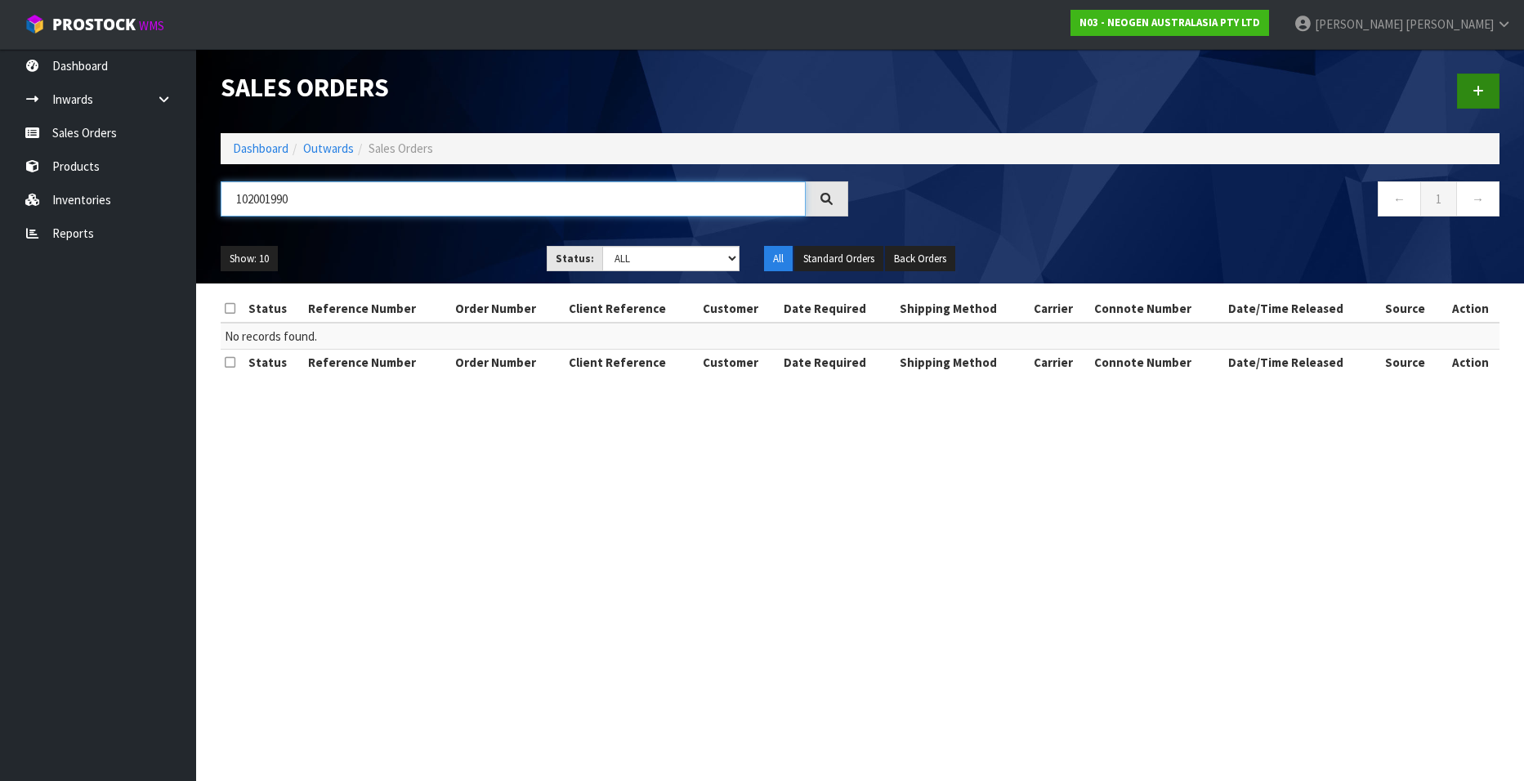
type input "102001990"
click at [1474, 89] on icon at bounding box center [1478, 91] width 11 height 12
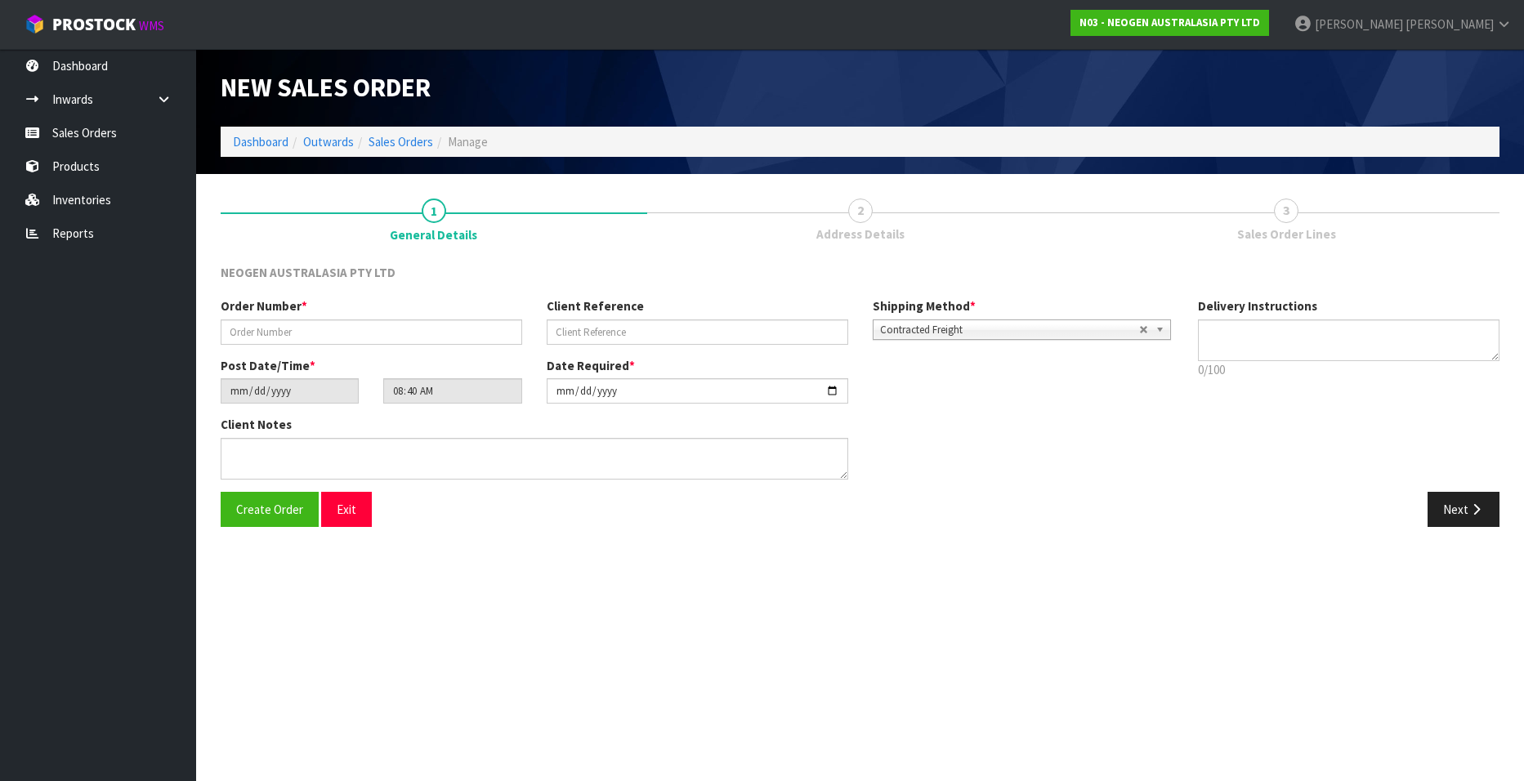
type textarea "CHILLED GOODS -OVERNIGHT"
click at [243, 333] on input "text" at bounding box center [372, 332] width 302 height 25
paste input "102001990"
type input "102001990"
click at [637, 329] on input "text" at bounding box center [698, 332] width 302 height 25
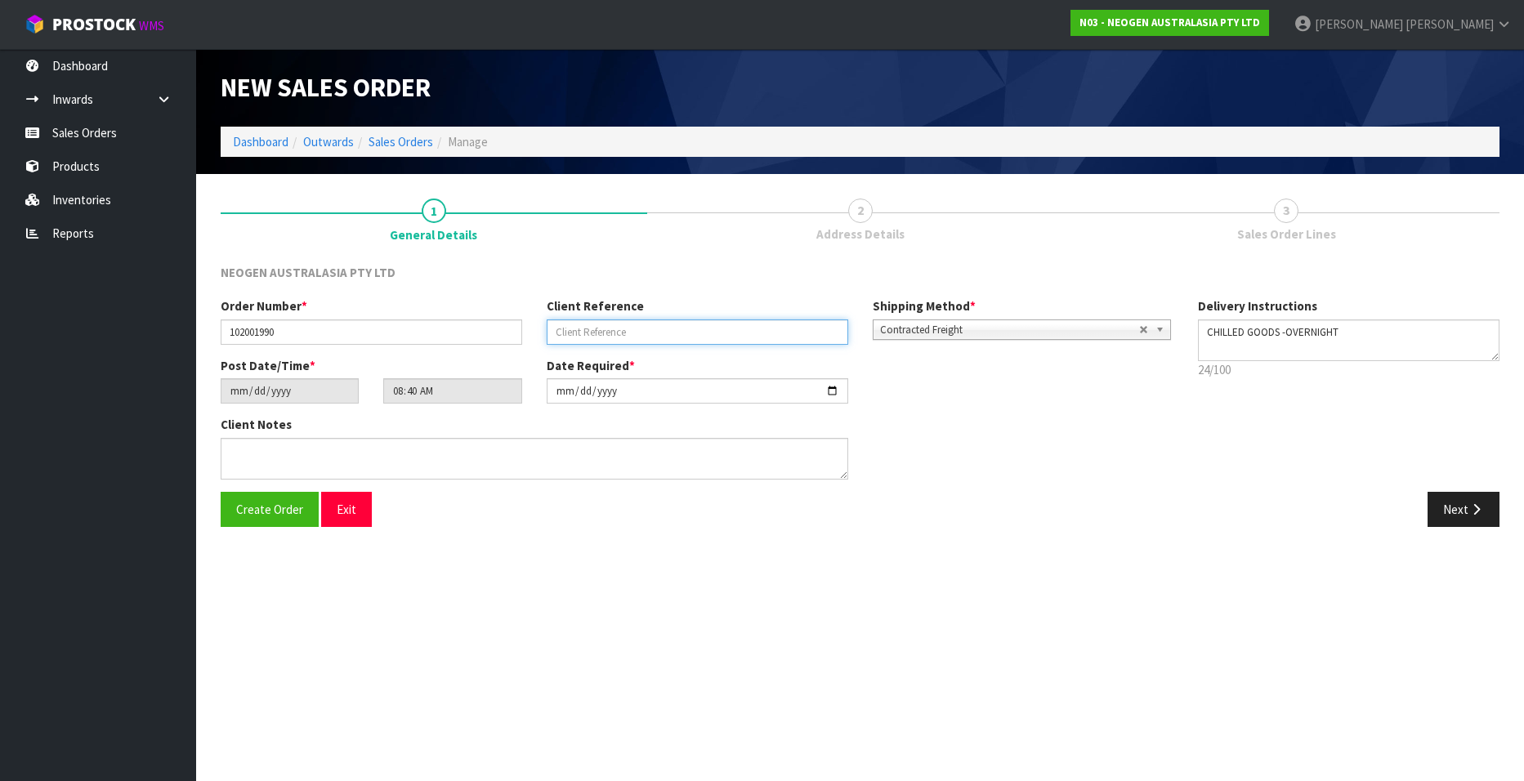
click at [581, 329] on input "text" at bounding box center [698, 332] width 302 height 25
paste input "6000151490"
type input "6000151490"
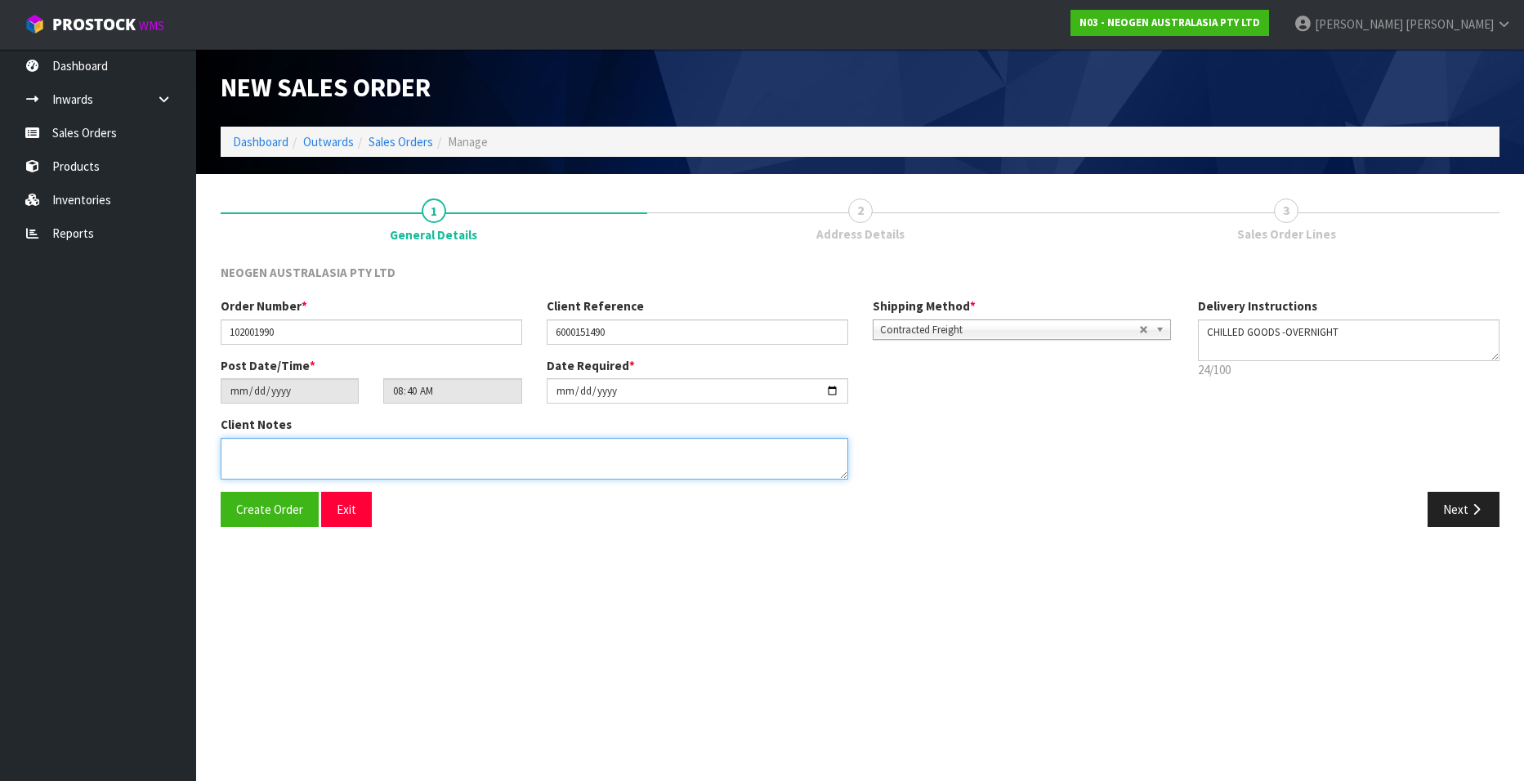
click at [276, 453] on textarea at bounding box center [535, 459] width 628 height 42
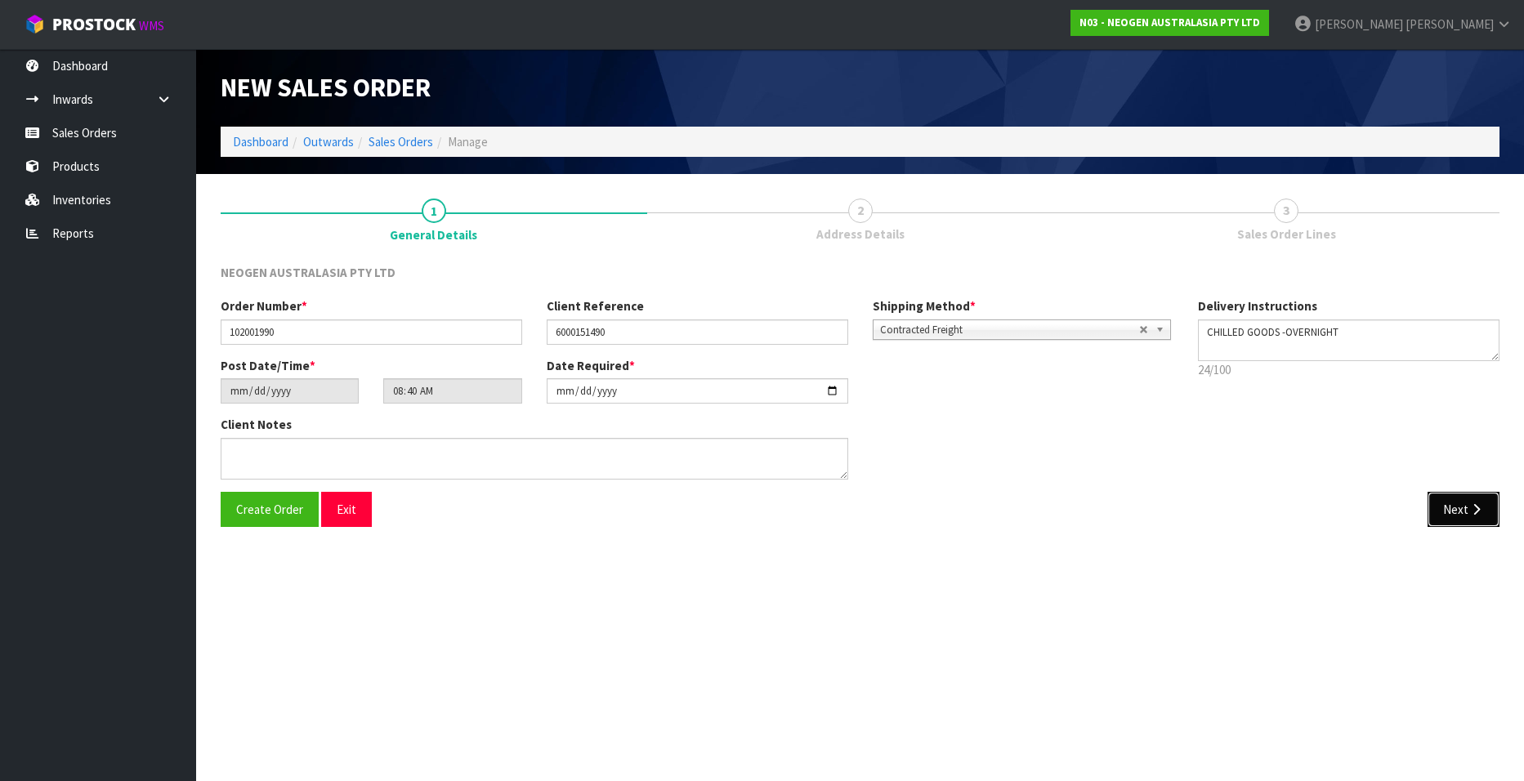
click at [1440, 510] on button "Next" at bounding box center [1464, 509] width 72 height 35
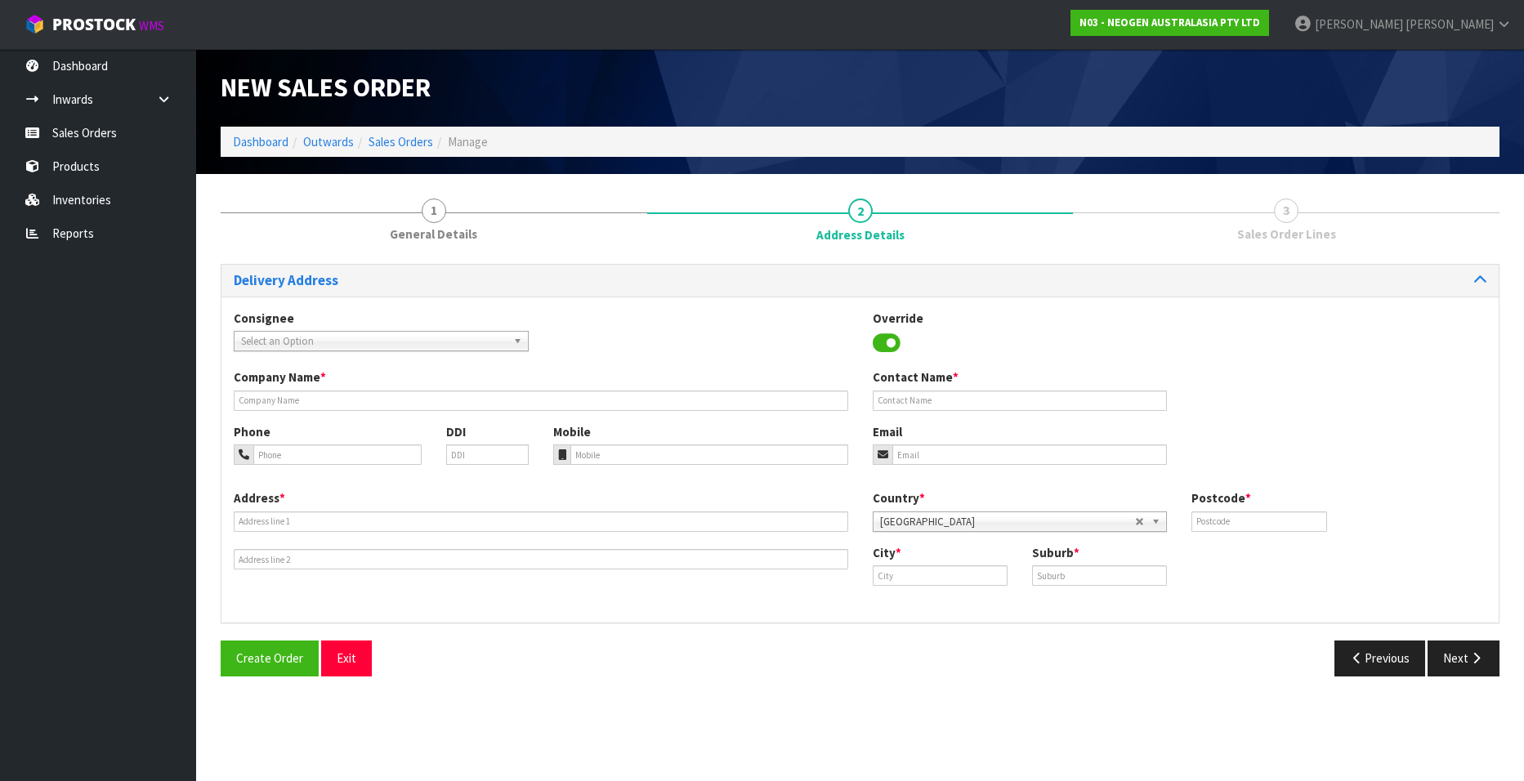
click at [515, 337] on b at bounding box center [520, 341] width 15 height 19
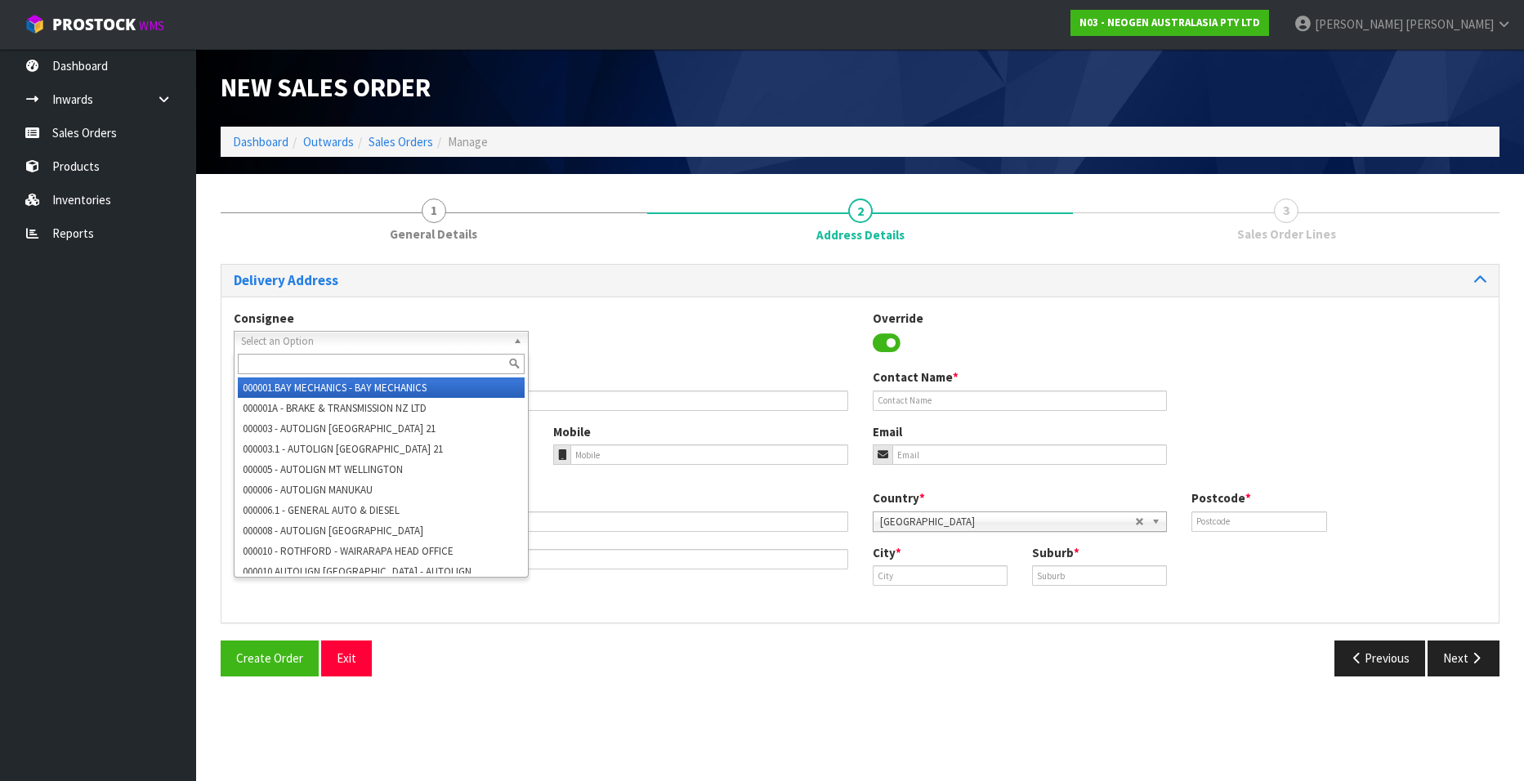
click at [321, 359] on input "text" at bounding box center [381, 364] width 287 height 20
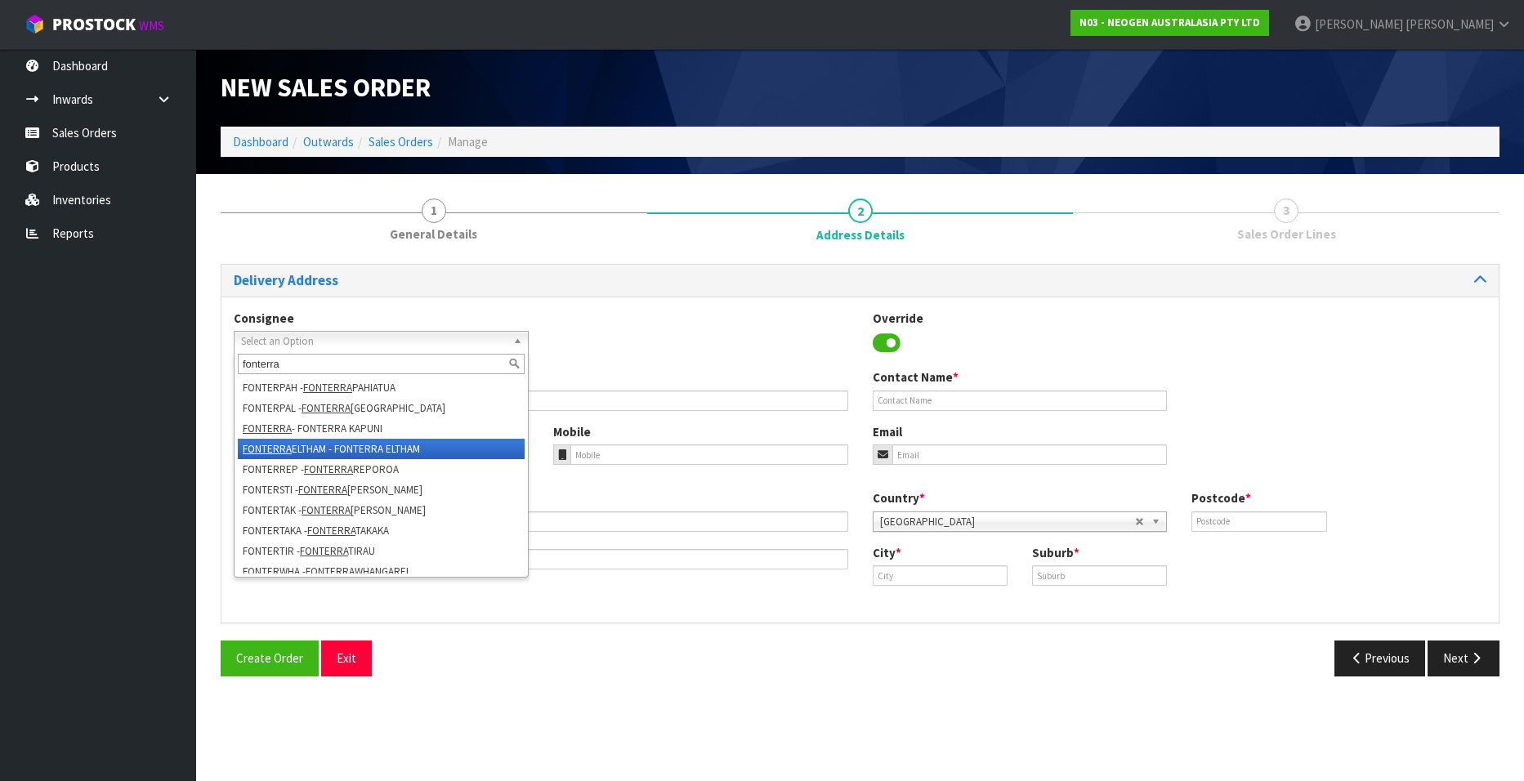
scroll to position [409, 0]
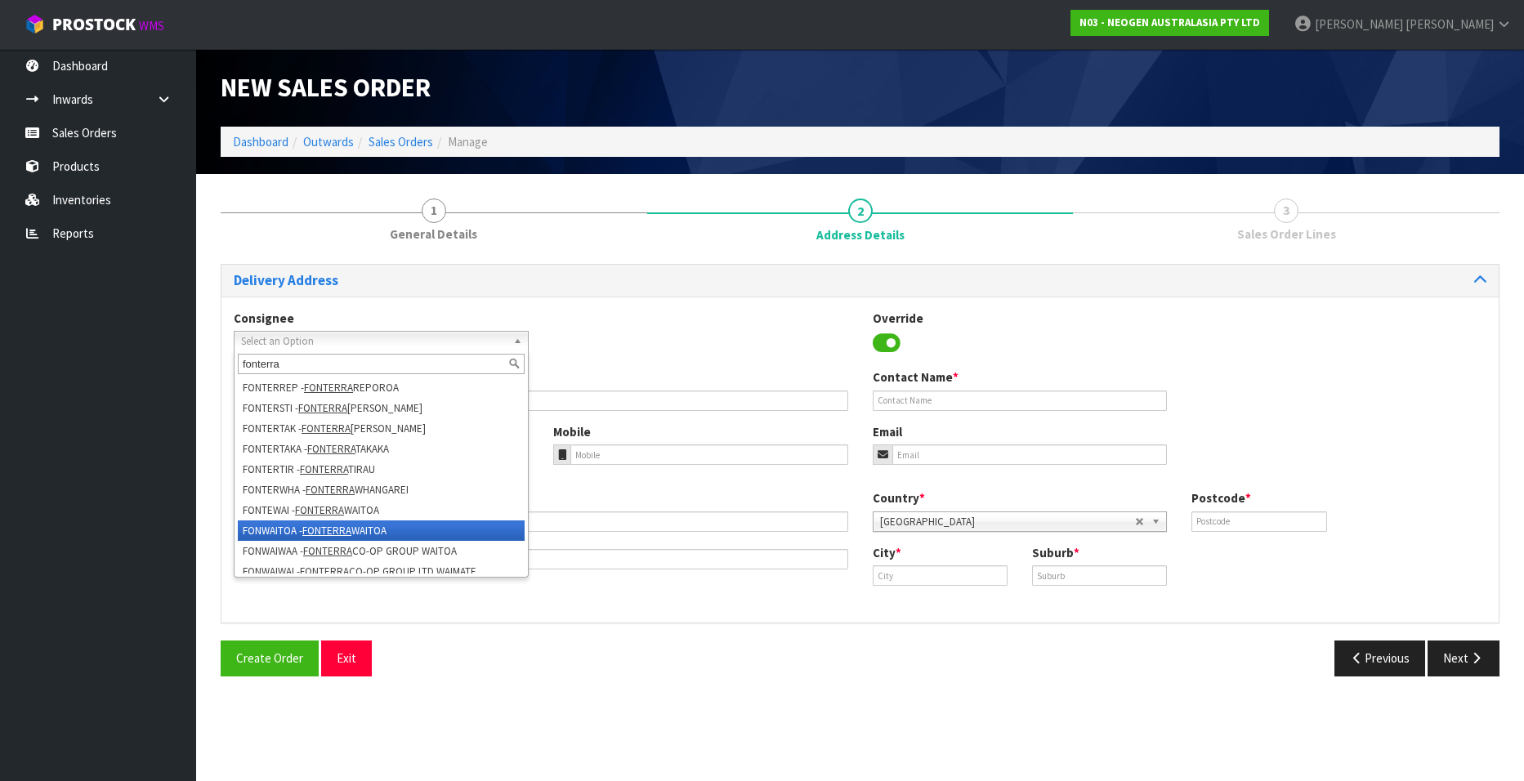
type input "fonterra"
click at [381, 525] on li "FONWAITOA - FONTERRA WAITOA" at bounding box center [381, 531] width 287 height 20
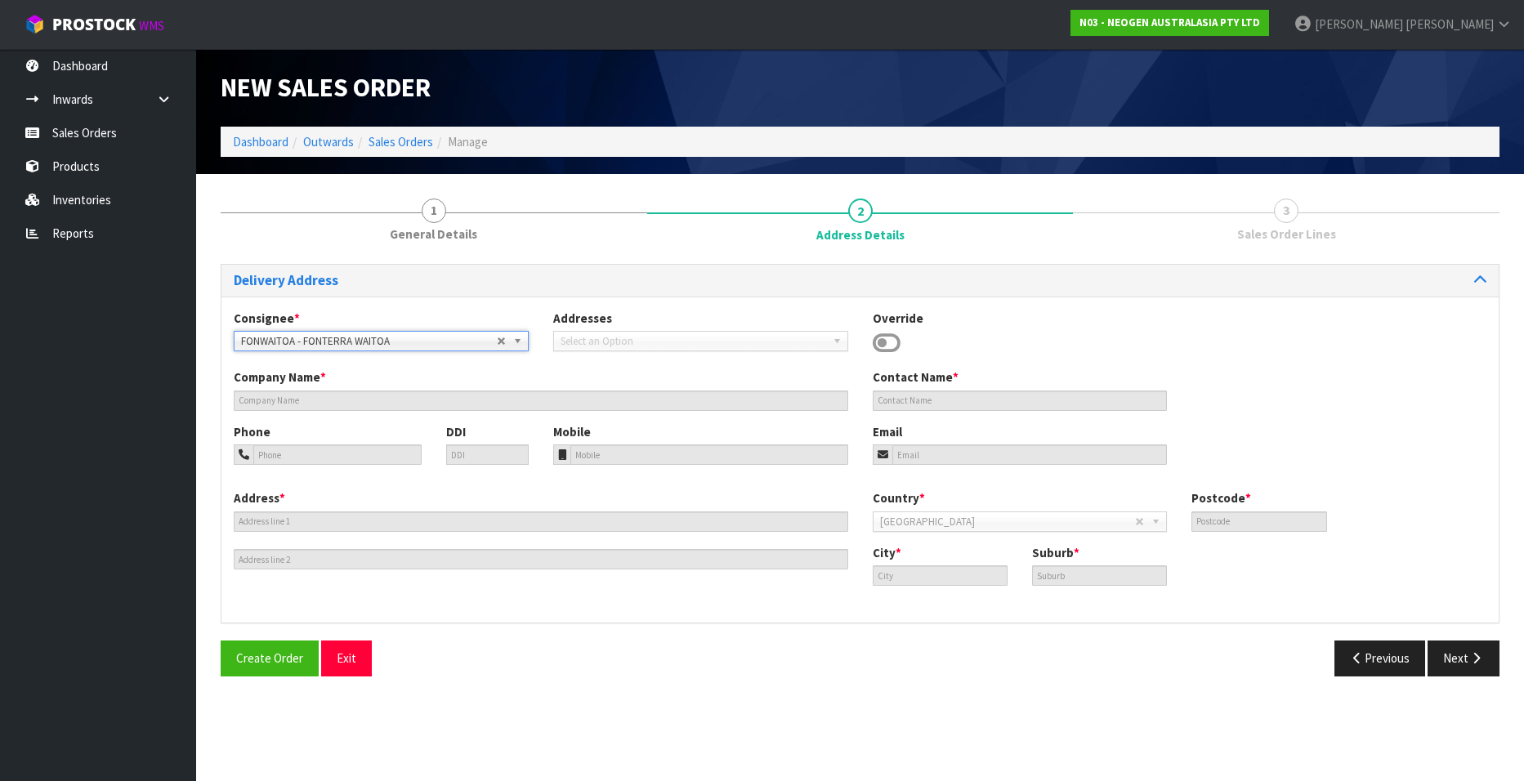
type input "FONTERRA WAITOA"
type input "CORNER NO. 1 ROAD & STATE HIGHWAY 26"
type input "3380"
type input "WAITOA"
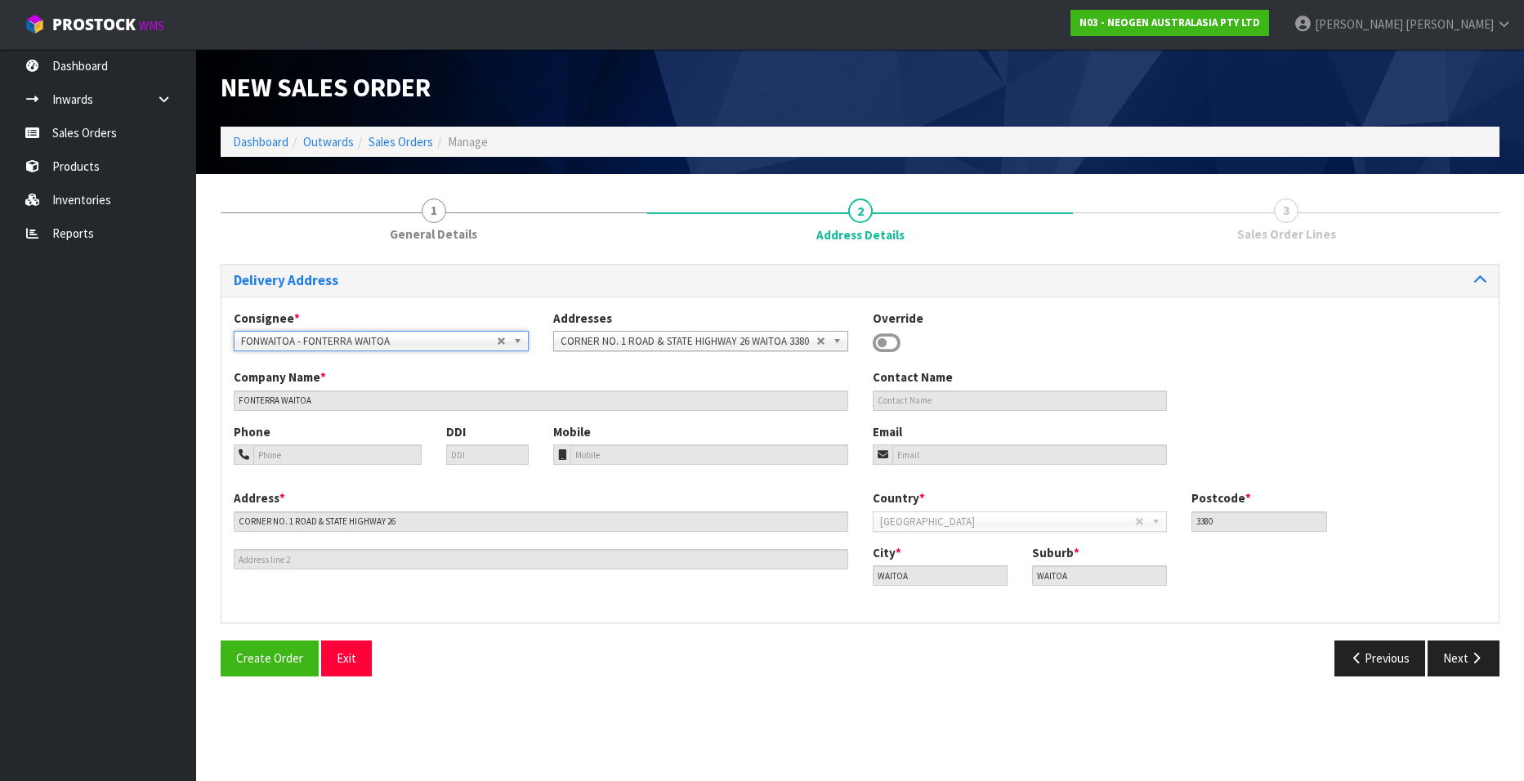
click at [514, 339] on b at bounding box center [520, 341] width 15 height 19
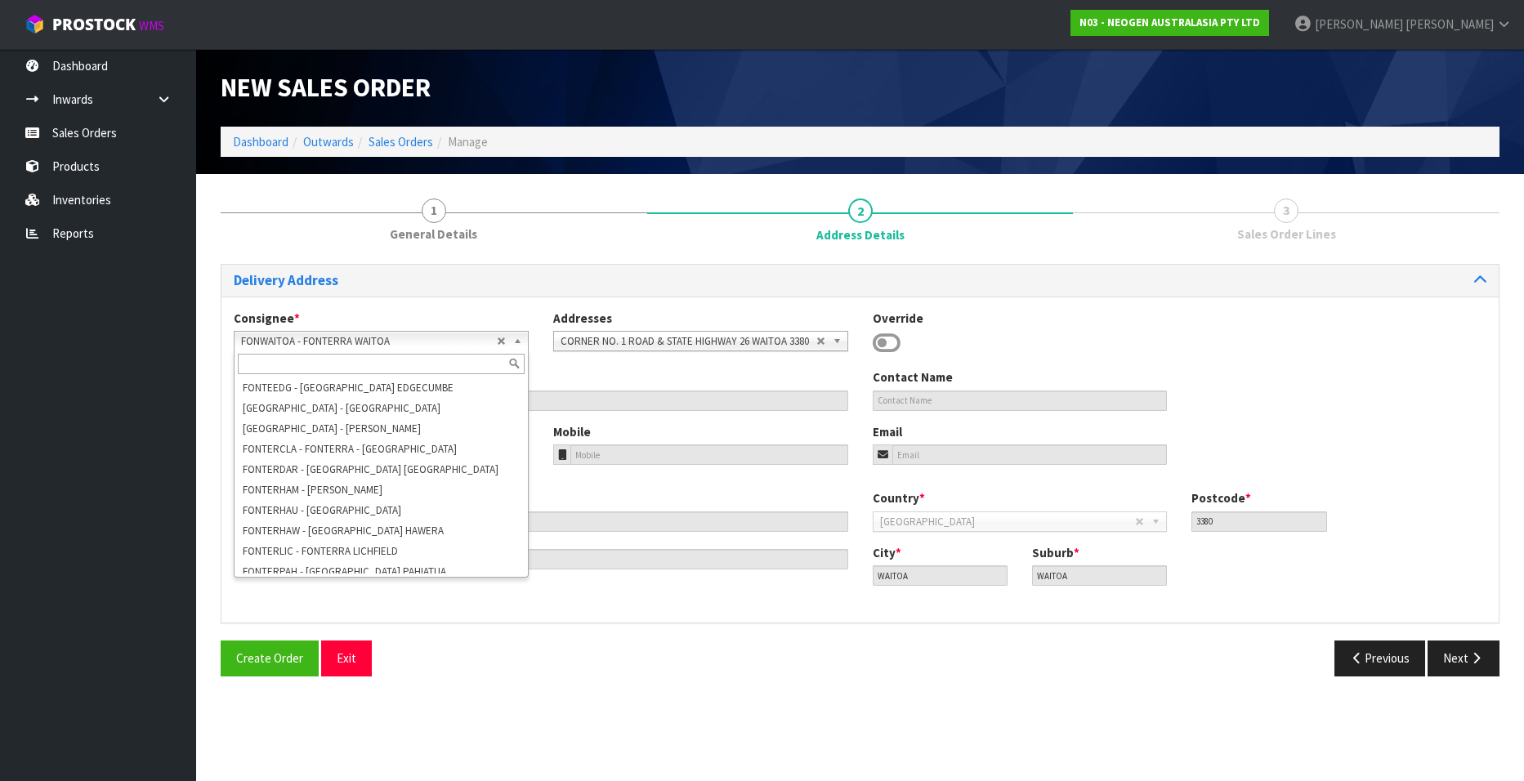
scroll to position [53168, 0]
click at [366, 758] on li "FONTEWAI - FONTERRA WAITOA" at bounding box center [381, 784] width 287 height 20
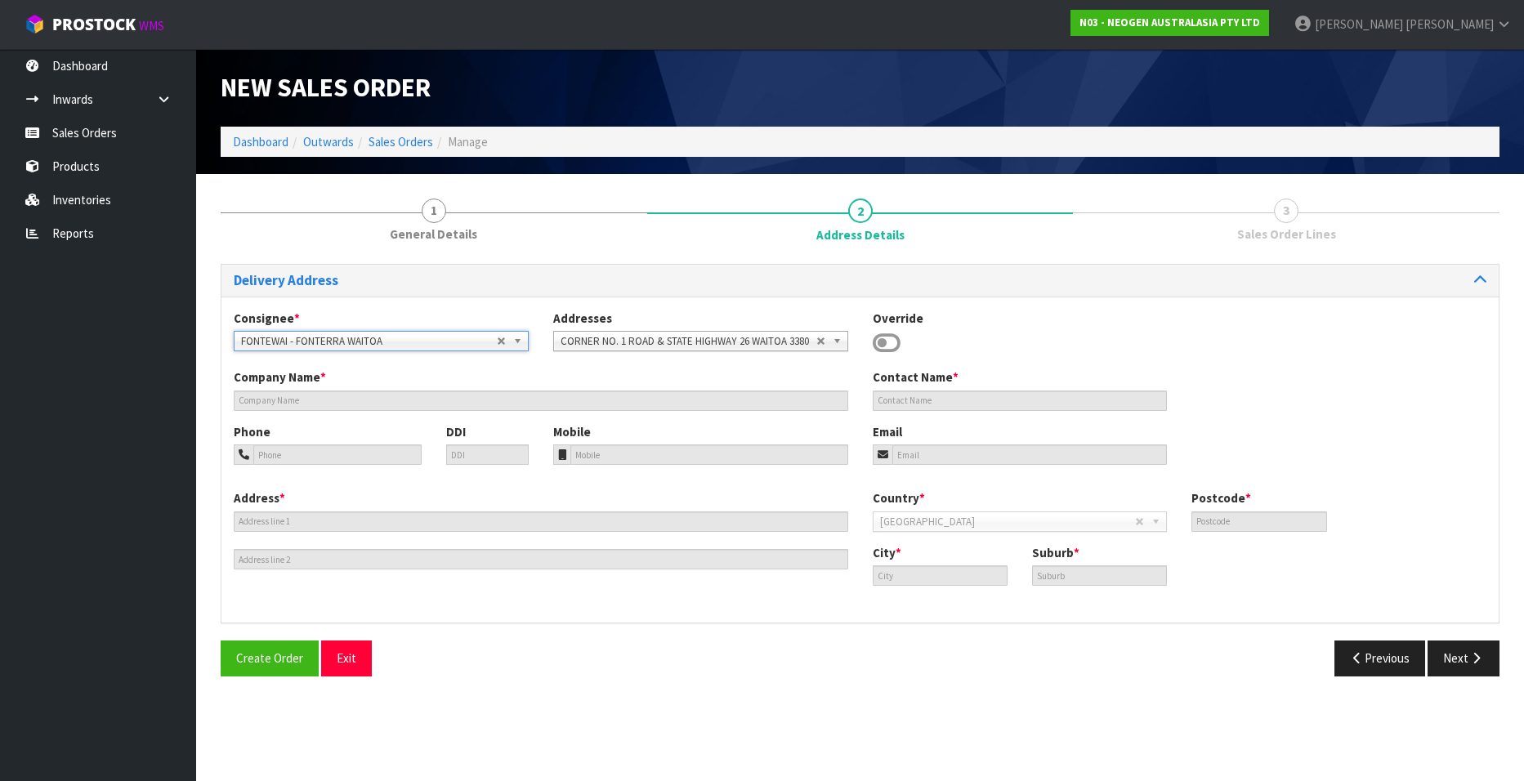
type input "FONTERRA WAITOA"
type input "CORNER OF NO.1 ROAD AND STATE HIGHWAY 26"
type input "3380"
type input "WAITOA"
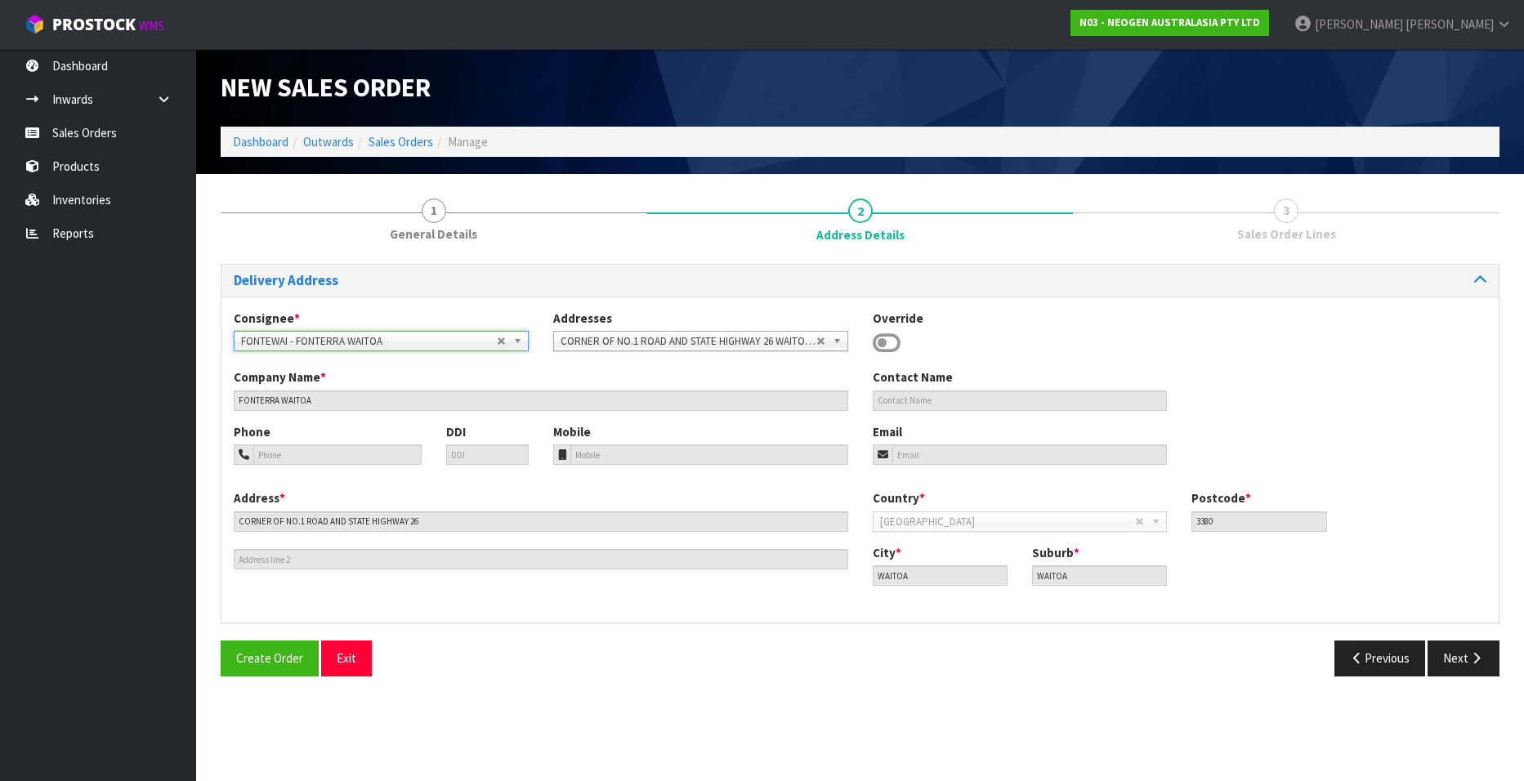
click at [516, 338] on b at bounding box center [520, 341] width 15 height 19
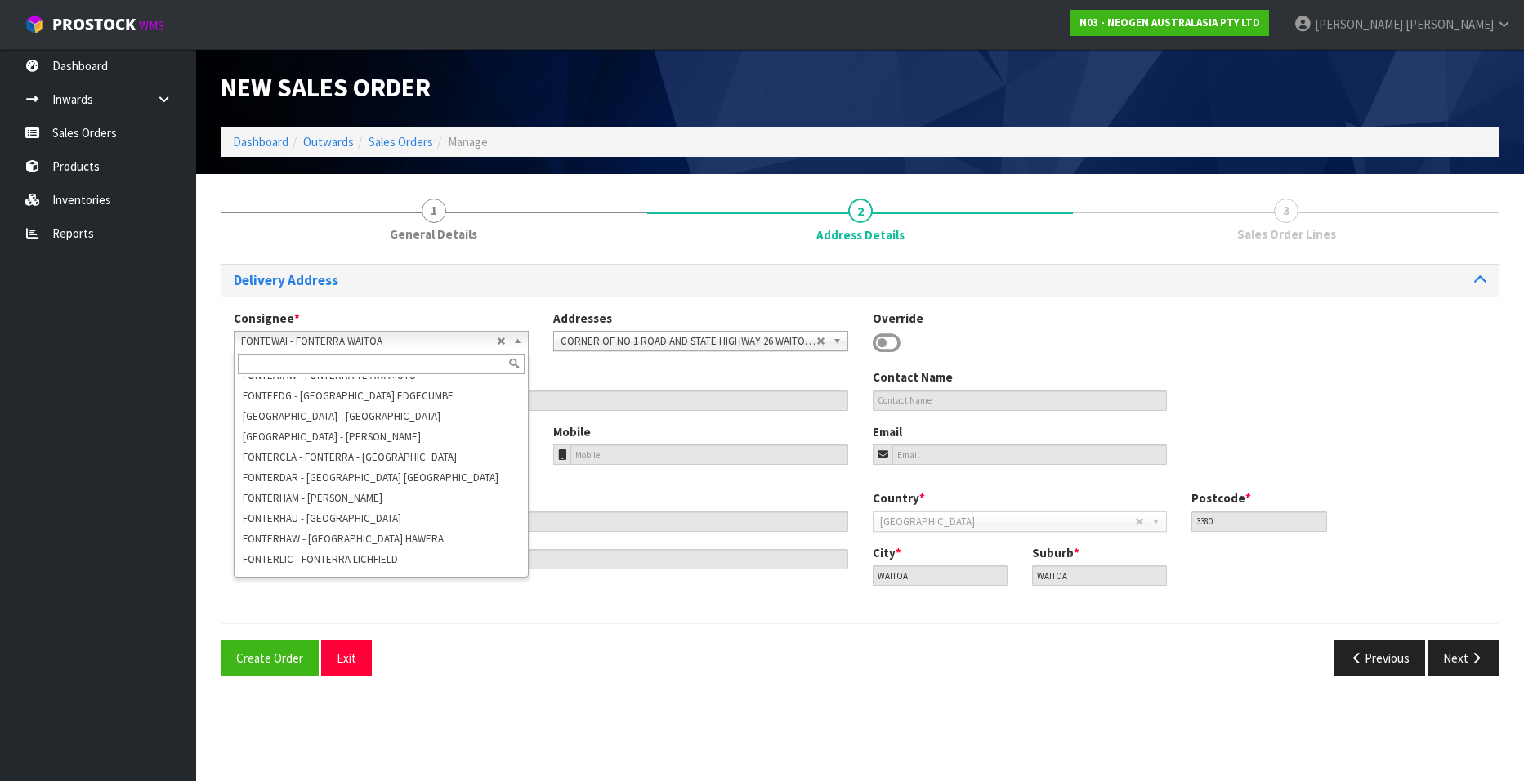
scroll to position [53176, 0]
click at [382, 758] on li "FONWAITOA - FONTERRA WAITOA" at bounding box center [381, 796] width 287 height 20
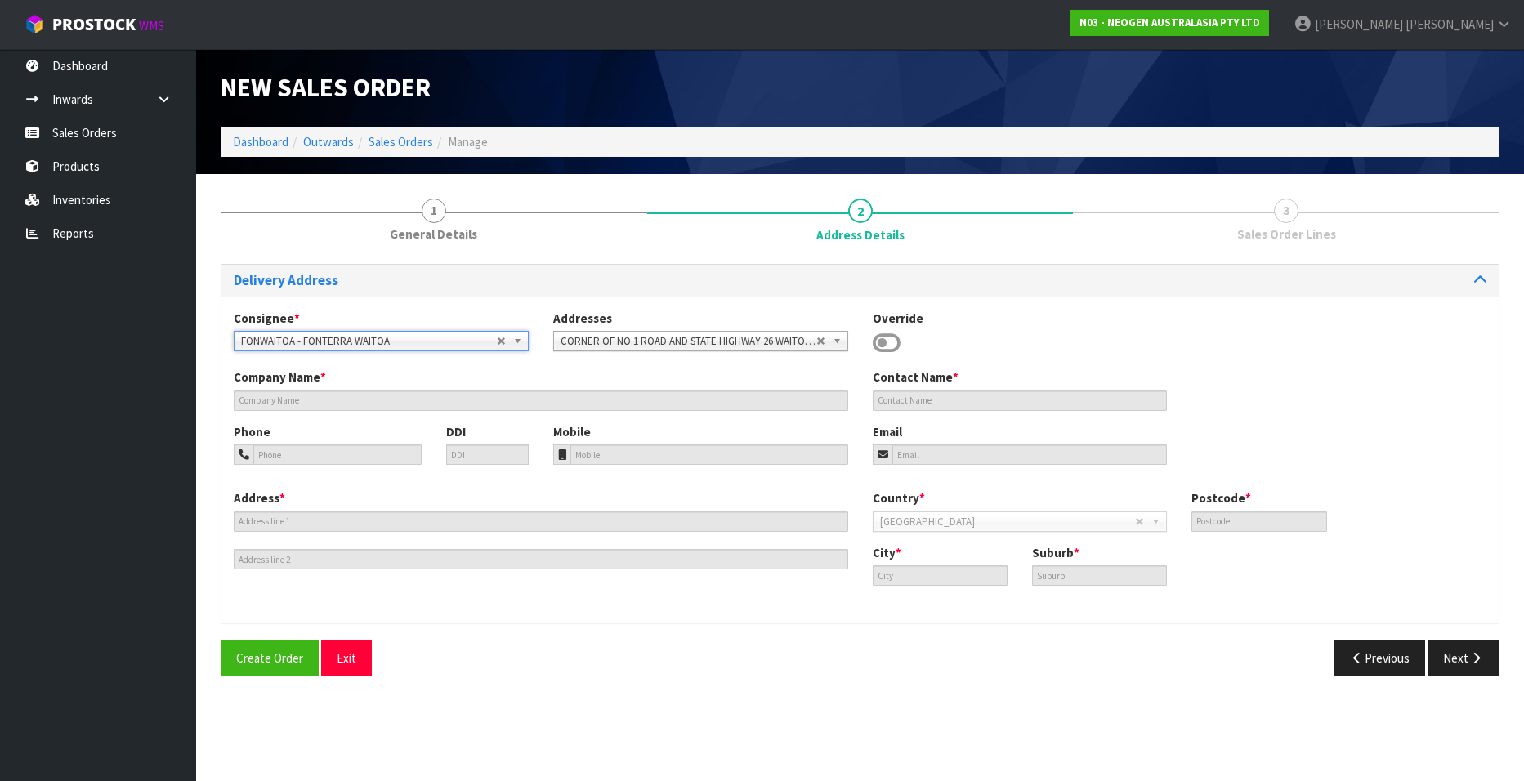
type input "FONTERRA WAITOA"
type input "CORNER NO. 1 ROAD & STATE HIGHWAY 26"
type input "3380"
type input "WAITOA"
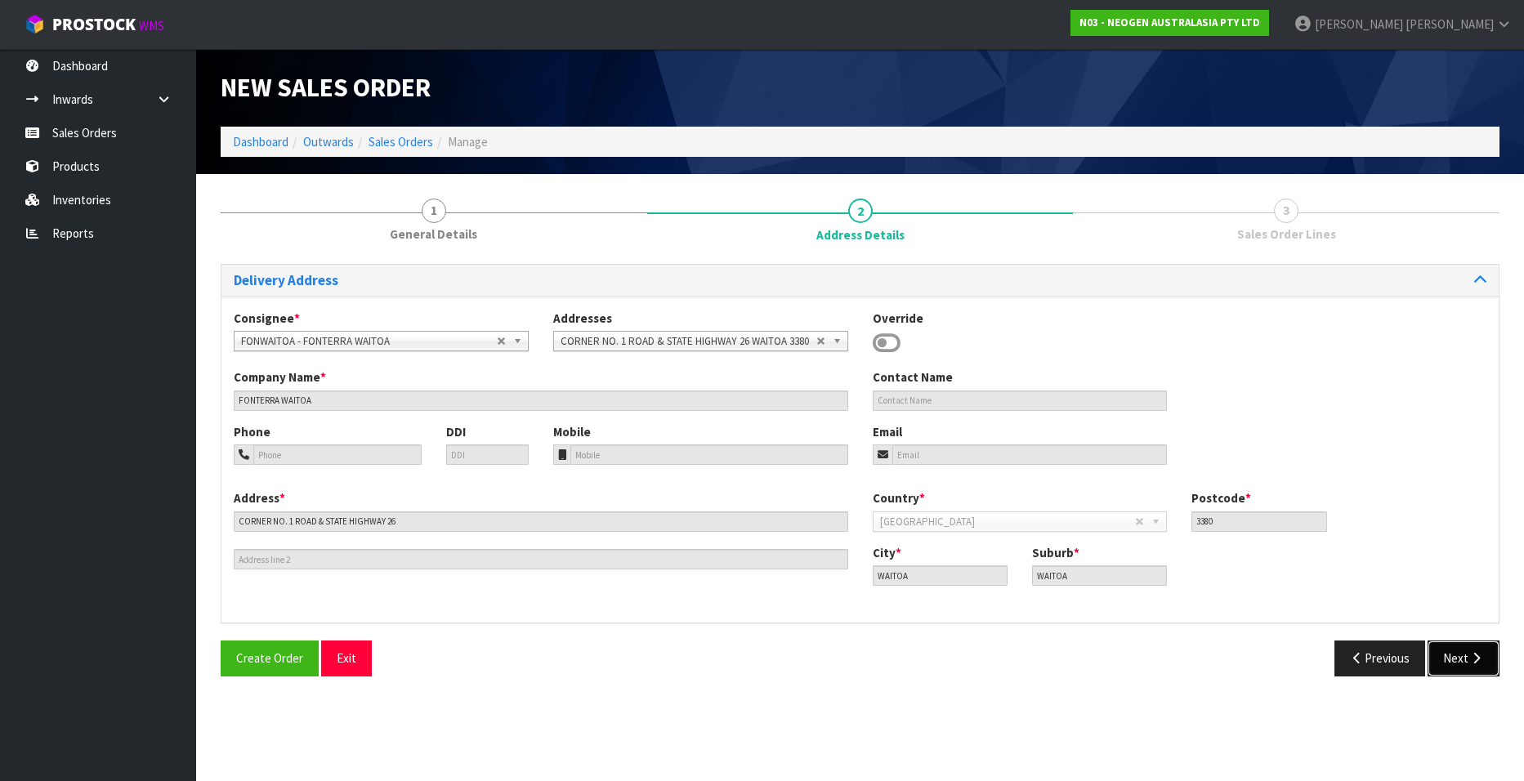
click at [1460, 656] on button "Next" at bounding box center [1464, 658] width 72 height 35
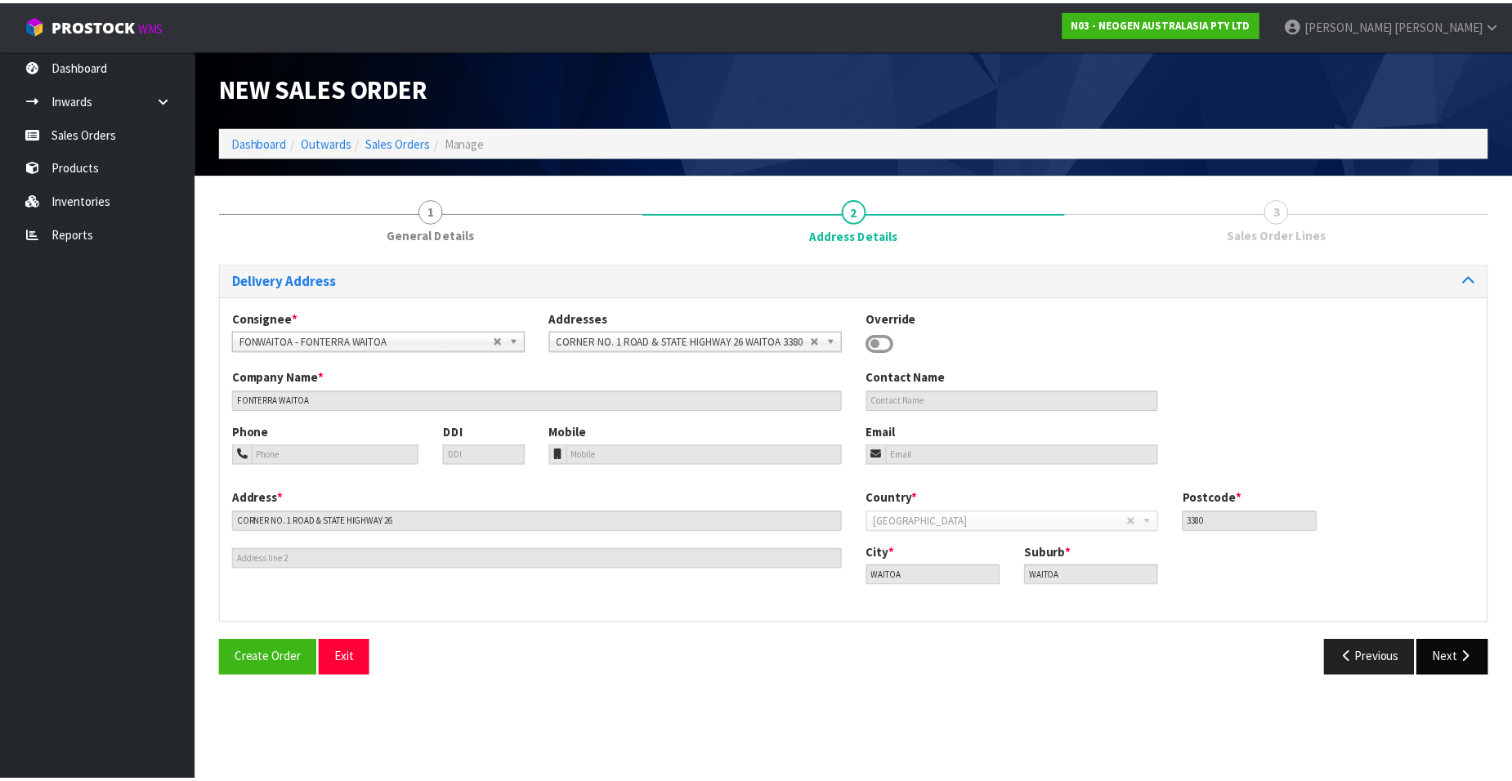
scroll to position [0, 0]
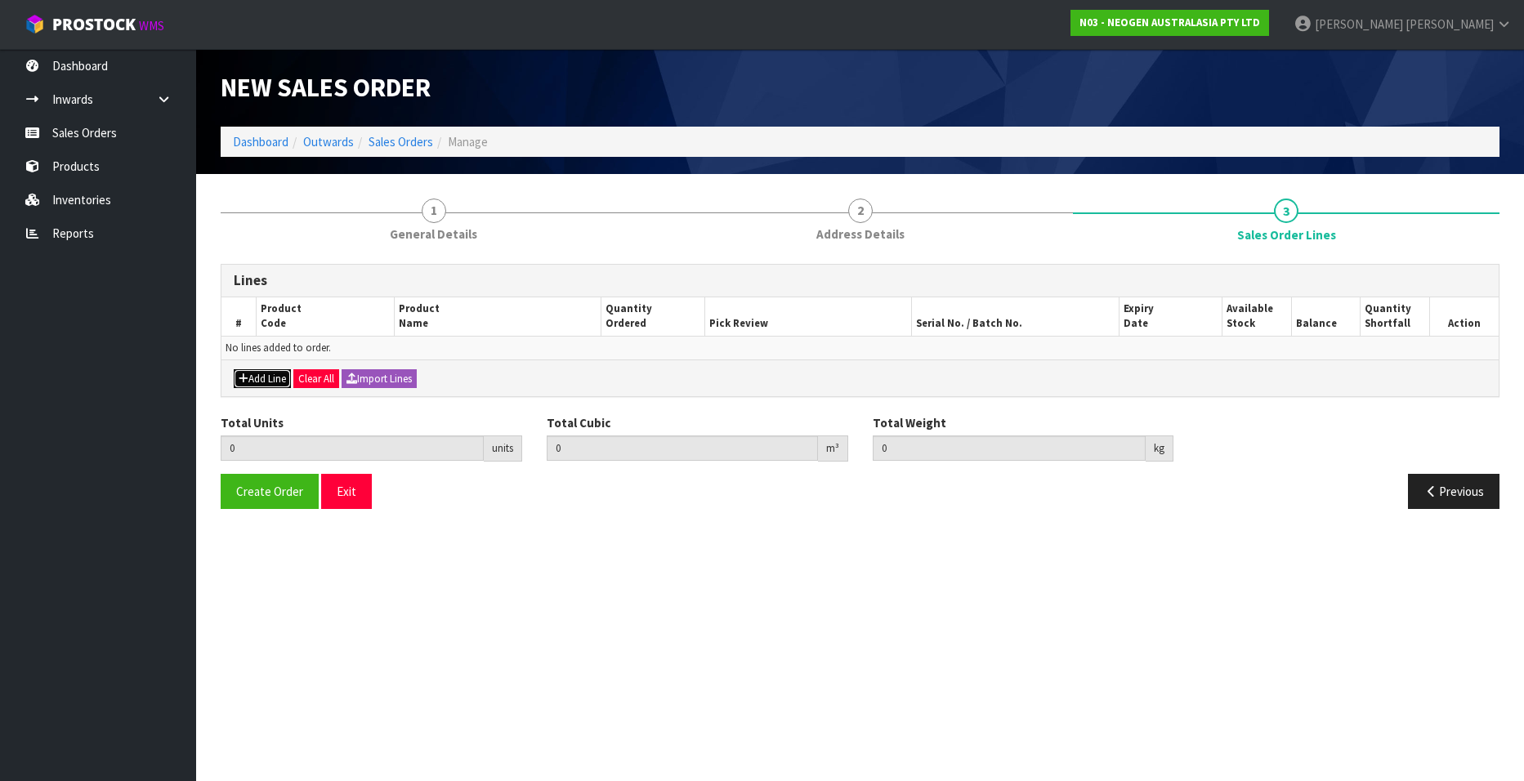
click at [261, 373] on button "Add Line" at bounding box center [262, 379] width 57 height 20
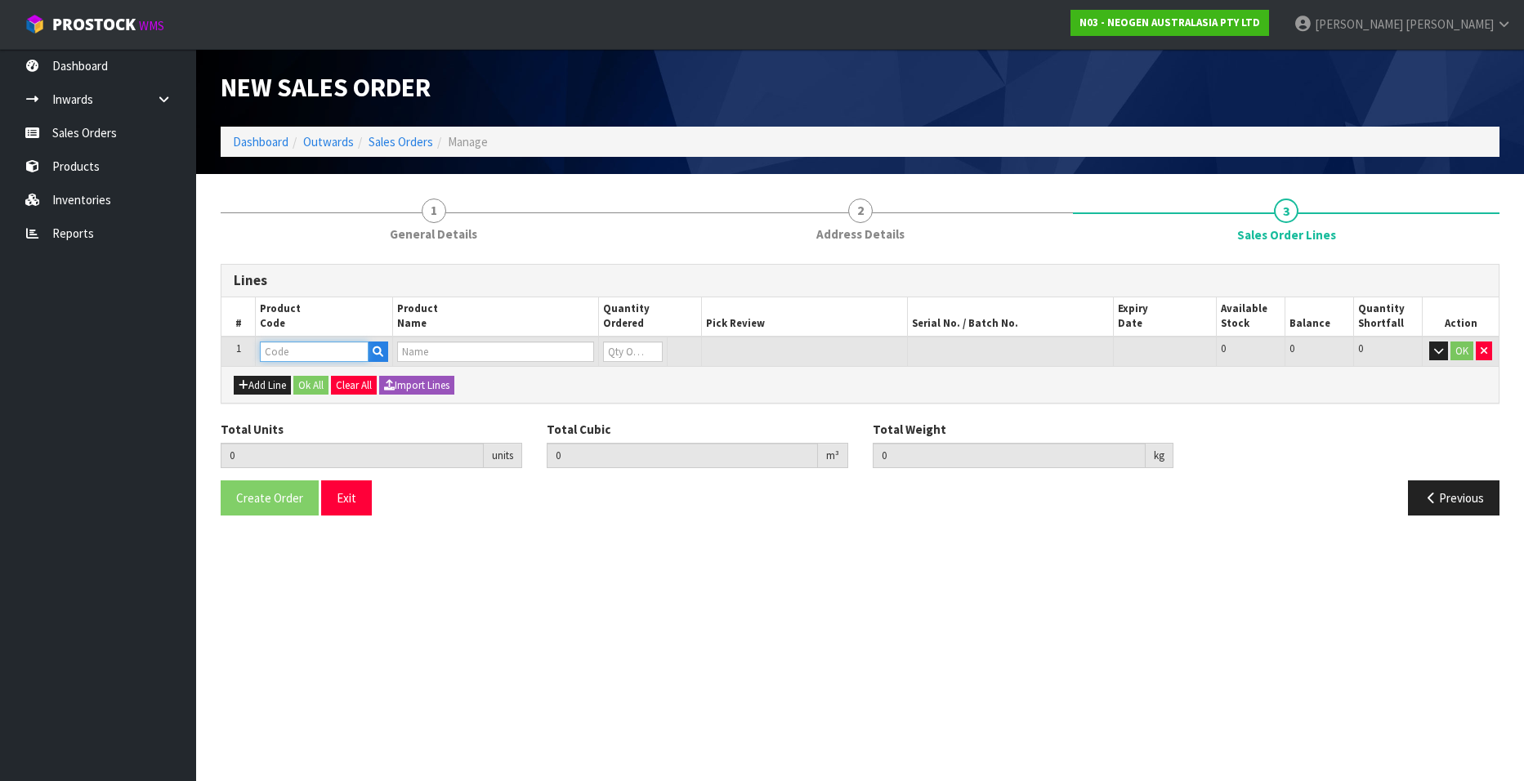
click at [283, 346] on input "text" at bounding box center [314, 352] width 109 height 20
paste input "700002022"
type input "700002022"
type input "0.000000"
type input "0.000"
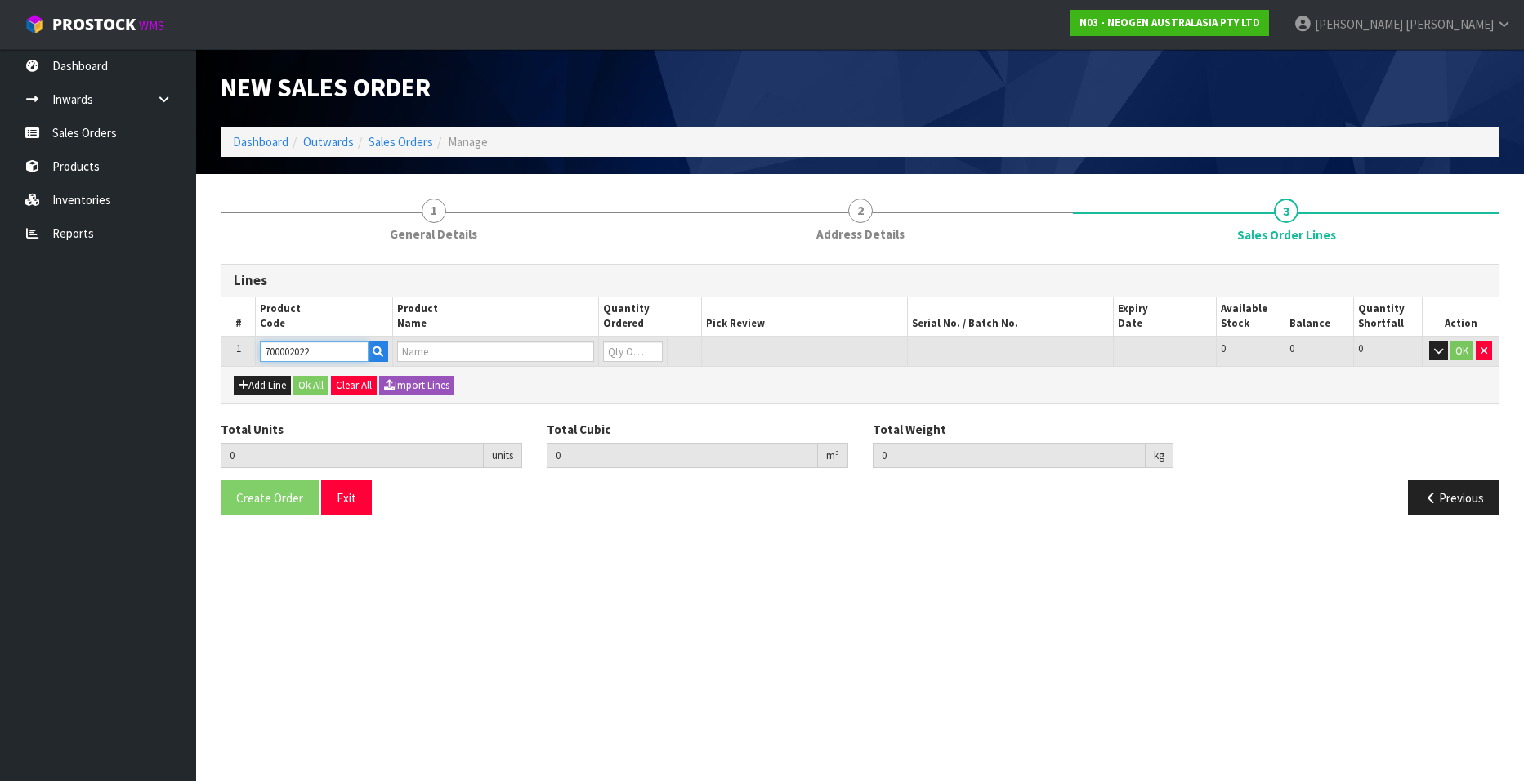
type input "7000034524 - 7000034524 3000DPQCOG MLS DAIRY SCREEN KIT"
type input "0"
type input "700002022"
type input "1"
type input "0.024624"
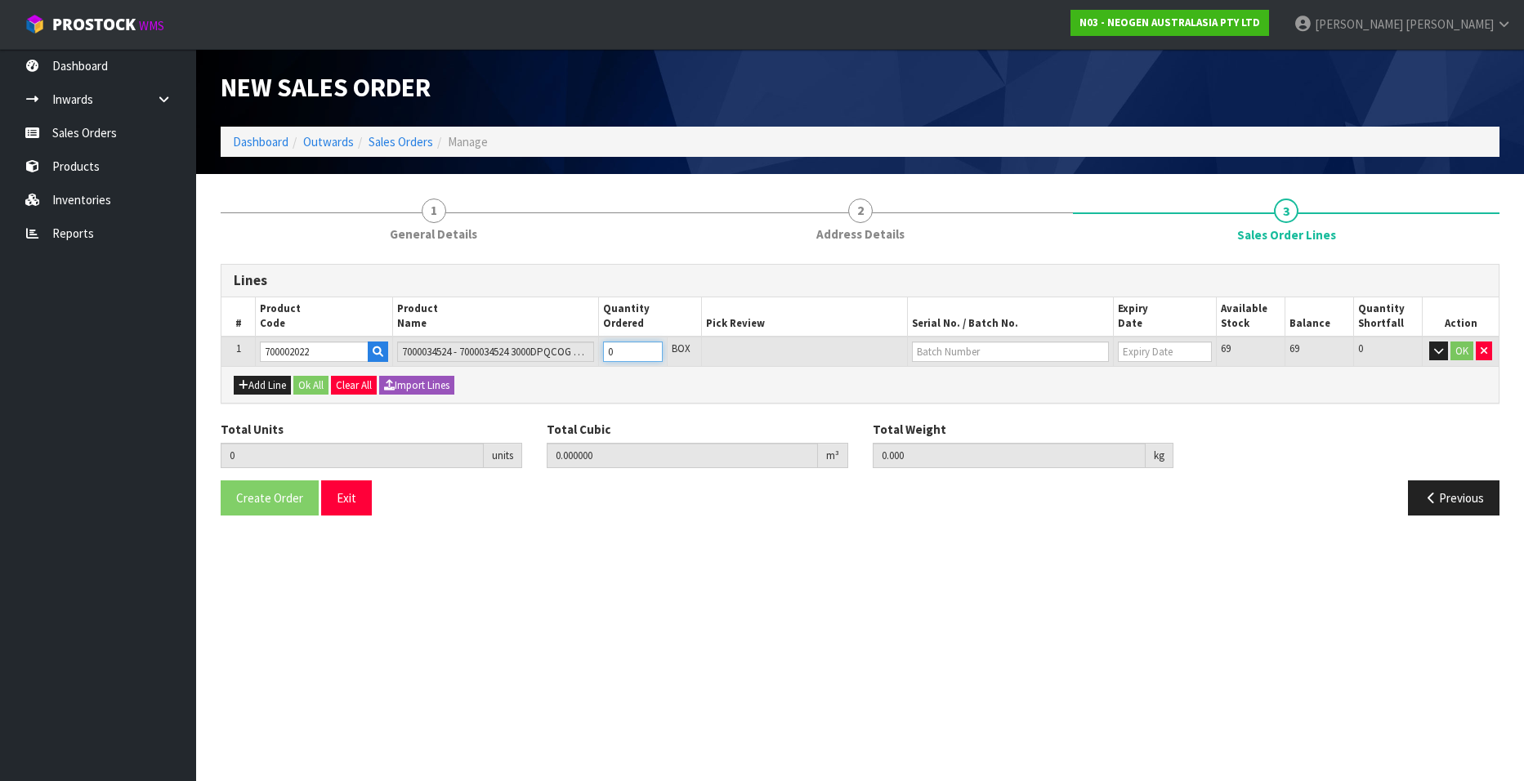
type input "3.58"
type input "1"
click at [650, 351] on input "1" at bounding box center [633, 352] width 60 height 20
type input "2"
type input "0.049248"
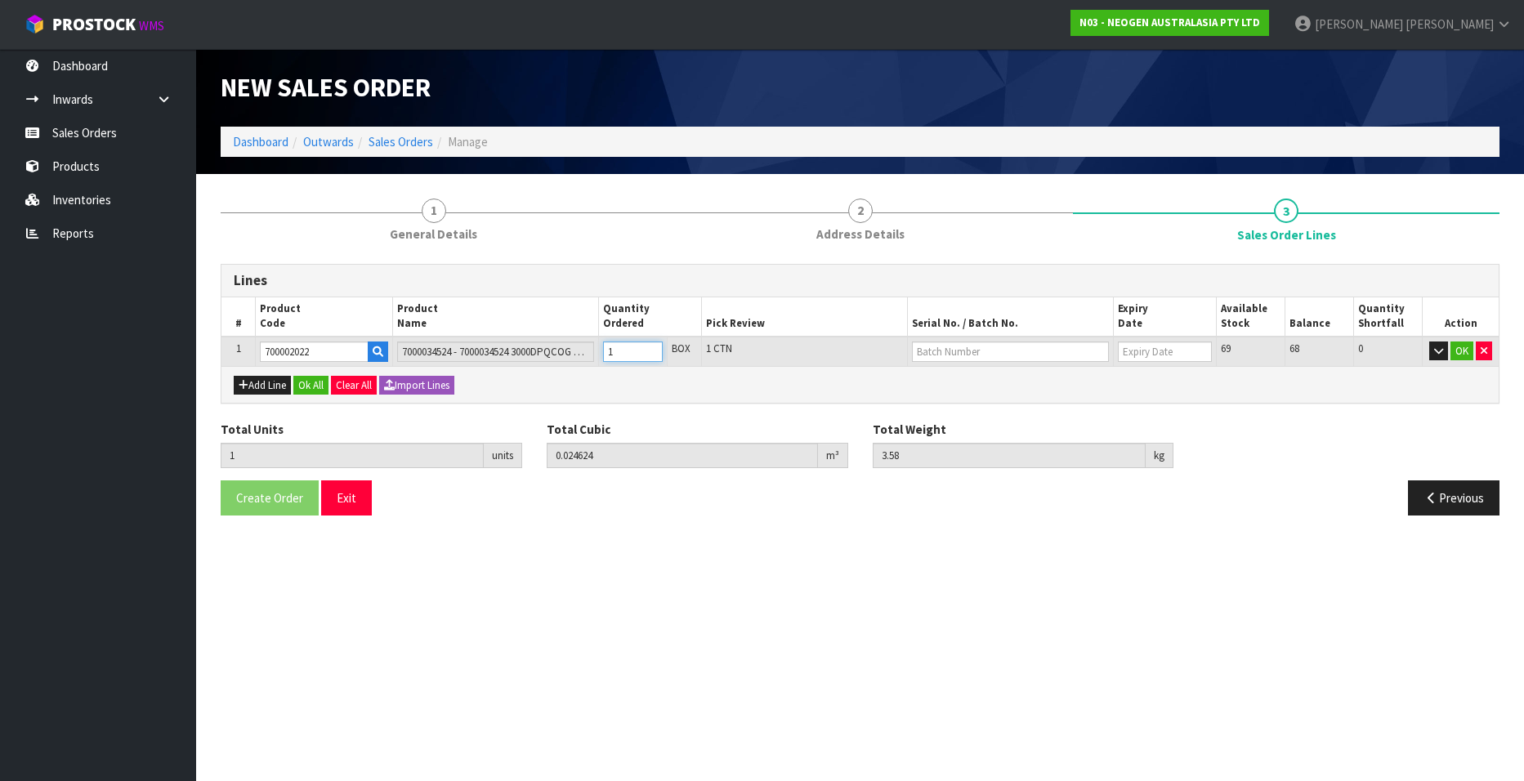
type input "7.16"
type input "2"
click at [650, 351] on input "2" at bounding box center [633, 352] width 60 height 20
type input "3"
type input "0.073872"
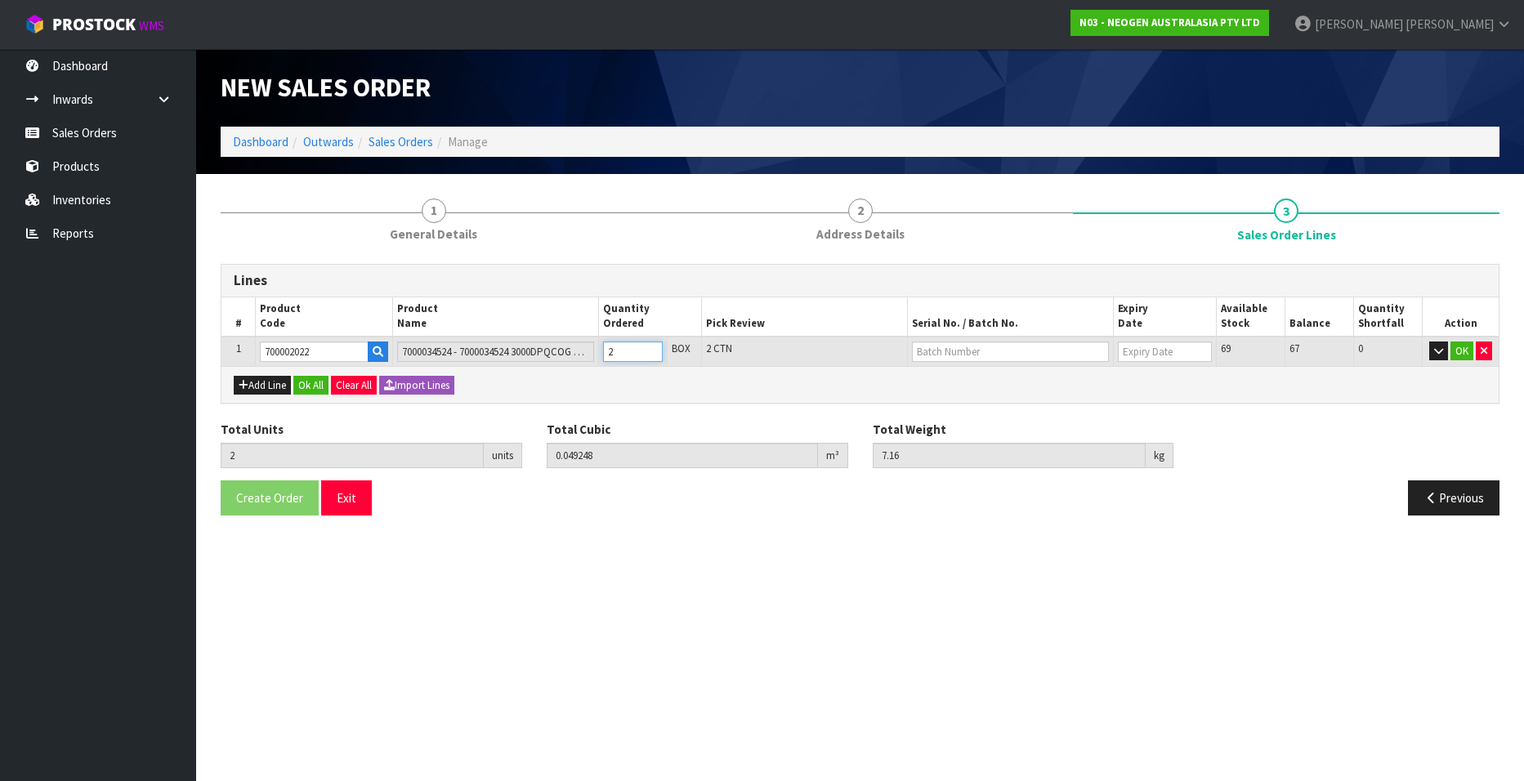
type input "10.74"
type input "3"
click at [650, 351] on input "3" at bounding box center [633, 352] width 60 height 20
type input "4"
type input "0.098496"
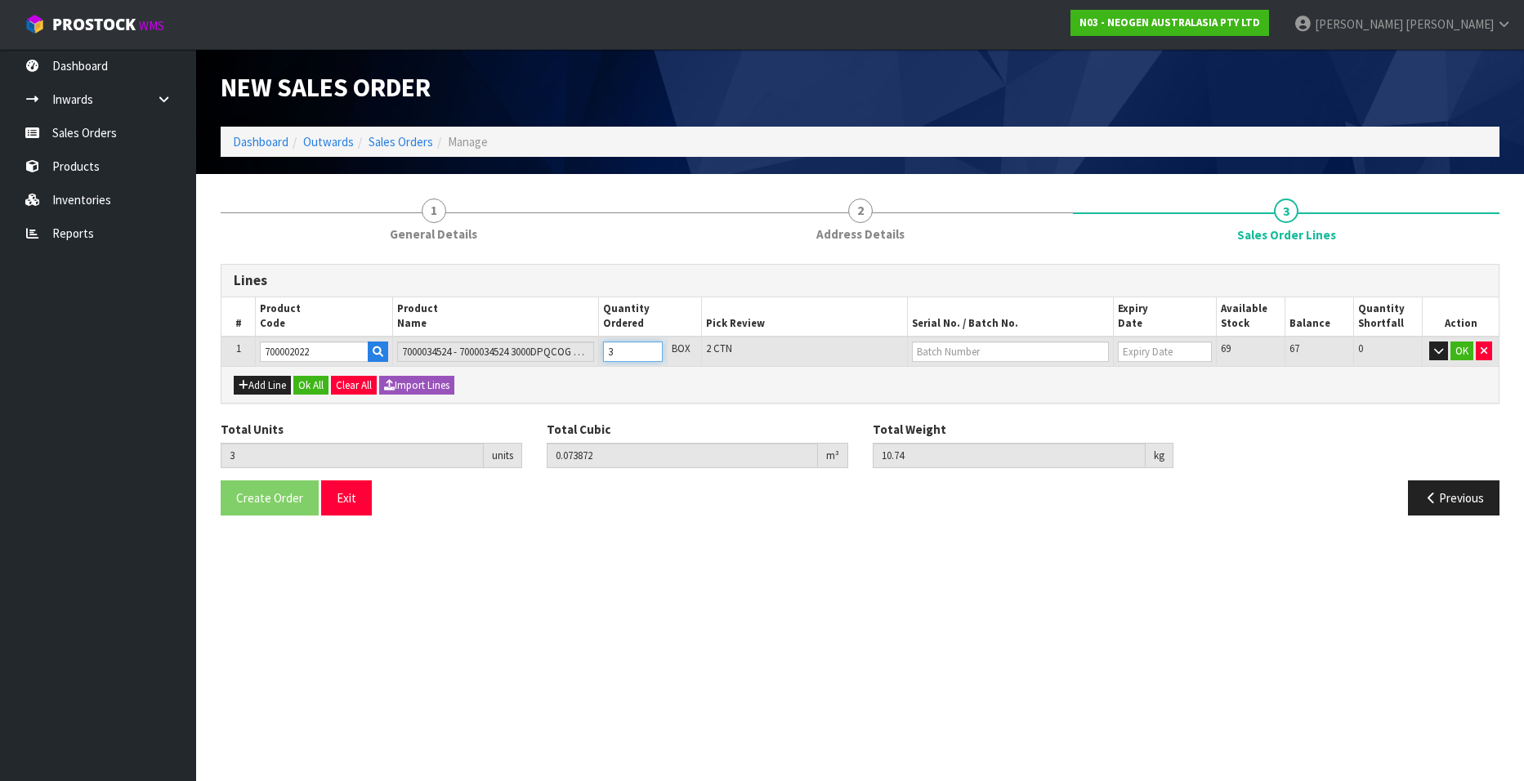
type input "14.32"
type input "4"
click at [650, 351] on input "4" at bounding box center [633, 352] width 60 height 20
type input "5"
type input "0.12312"
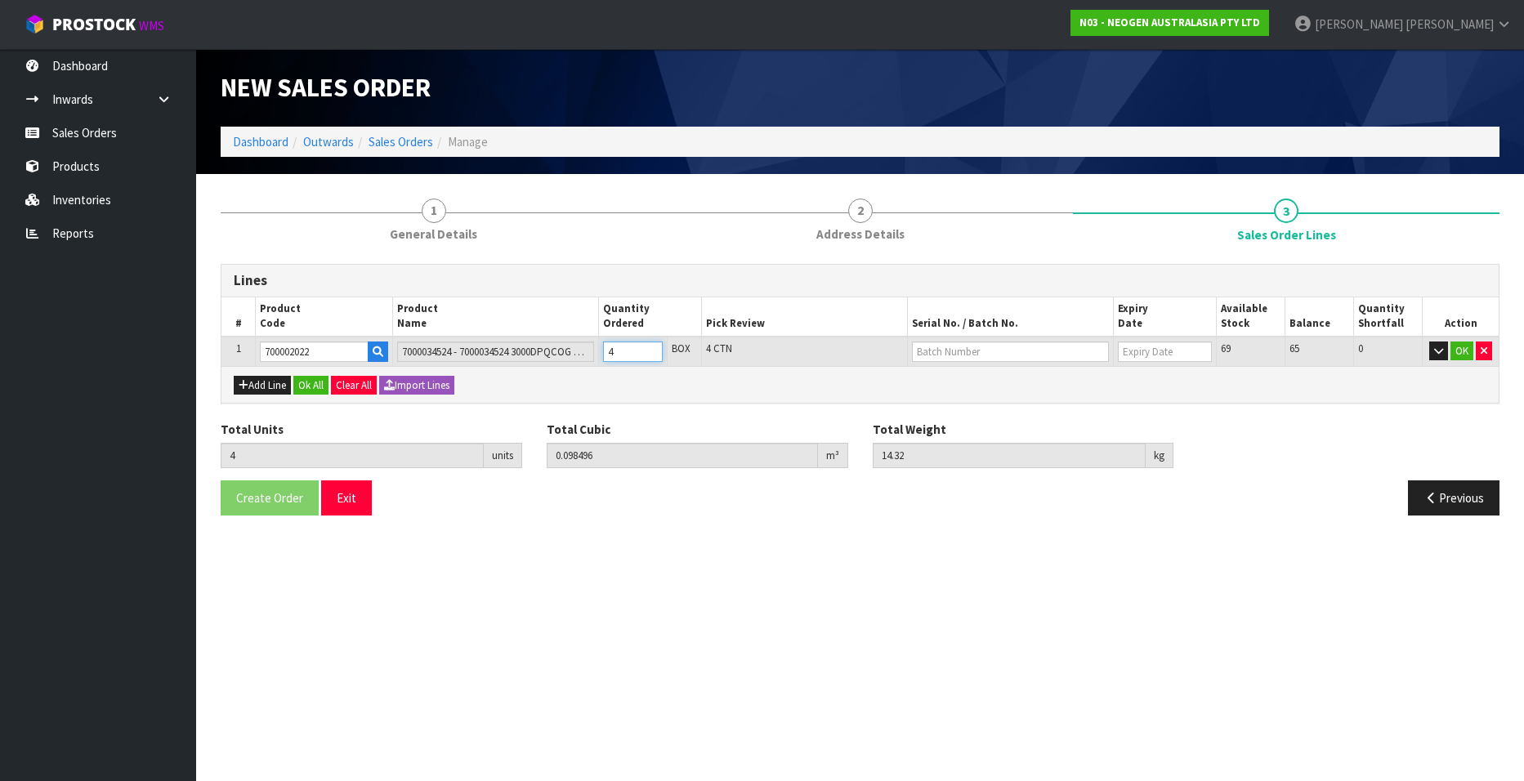
type input "17.9"
type input "5"
click at [650, 351] on input "5" at bounding box center [633, 352] width 60 height 20
click at [262, 385] on button "Add Line" at bounding box center [262, 386] width 57 height 20
type input "0"
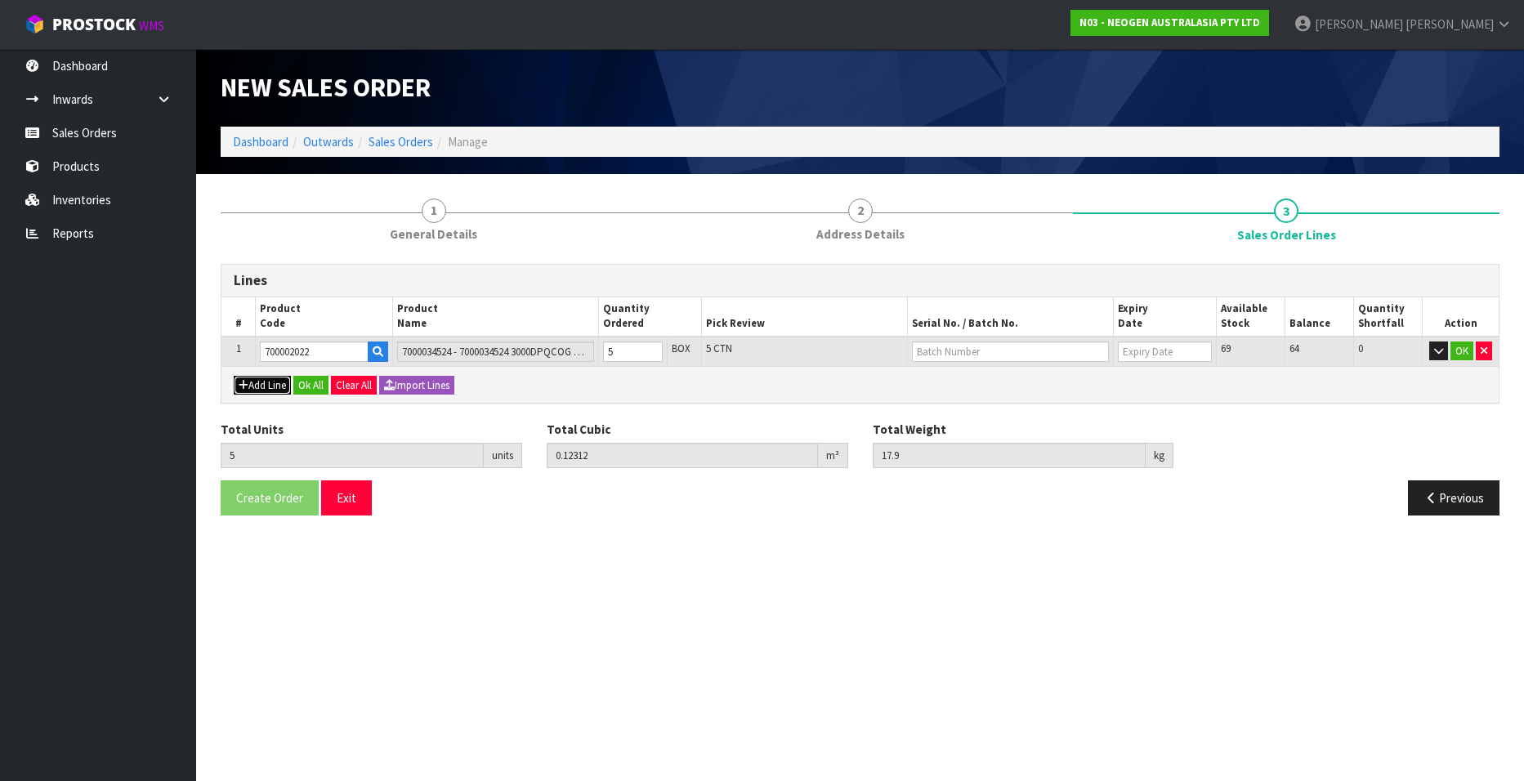
type input "0"
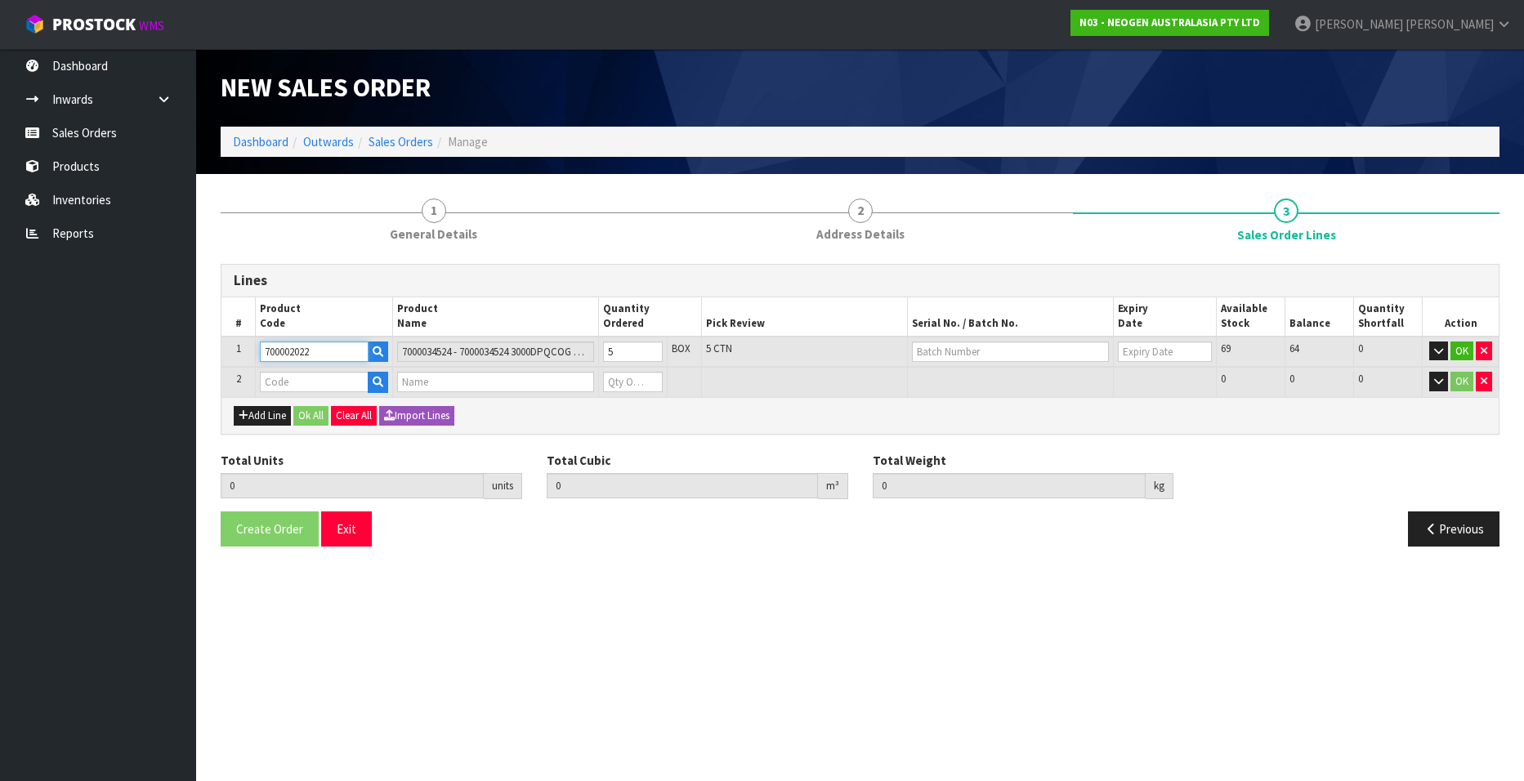
drag, startPoint x: 324, startPoint y: 348, endPoint x: 192, endPoint y: 344, distance: 132.5
click at [192, 344] on body "Toggle navigation ProStock WMS N03 - NEOGEN AUSTRALASIA PTY LTD [PERSON_NAME] L…" at bounding box center [762, 390] width 1524 height 781
click at [284, 378] on input "text" at bounding box center [314, 382] width 109 height 20
paste input "700002022"
type input "700002022"
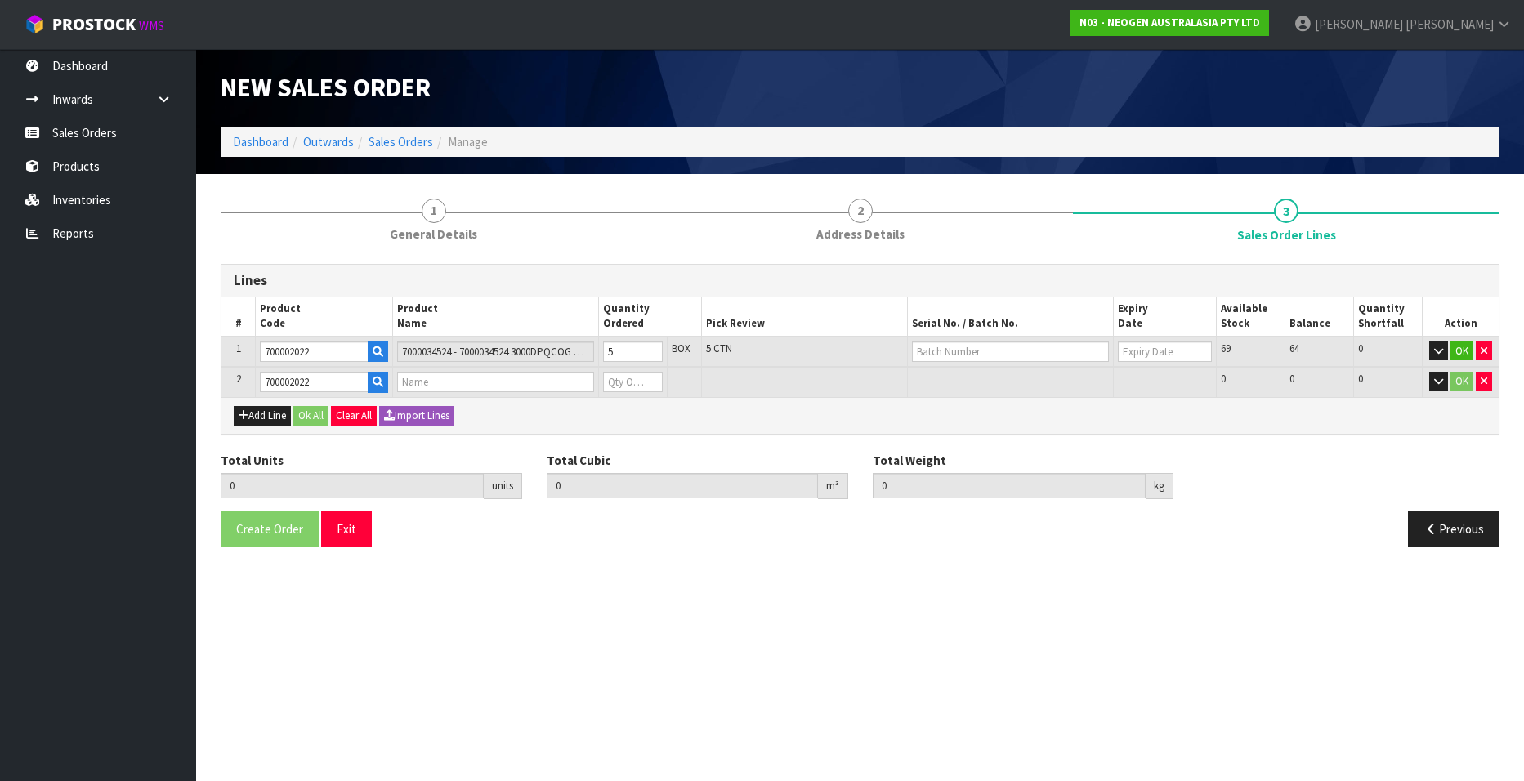
type input "5"
type input "0.12312"
type input "17.9"
type input "7000034524 - 7000034524 3000DPQCOG MLS DAIRY SCREEN KIT"
type input "0"
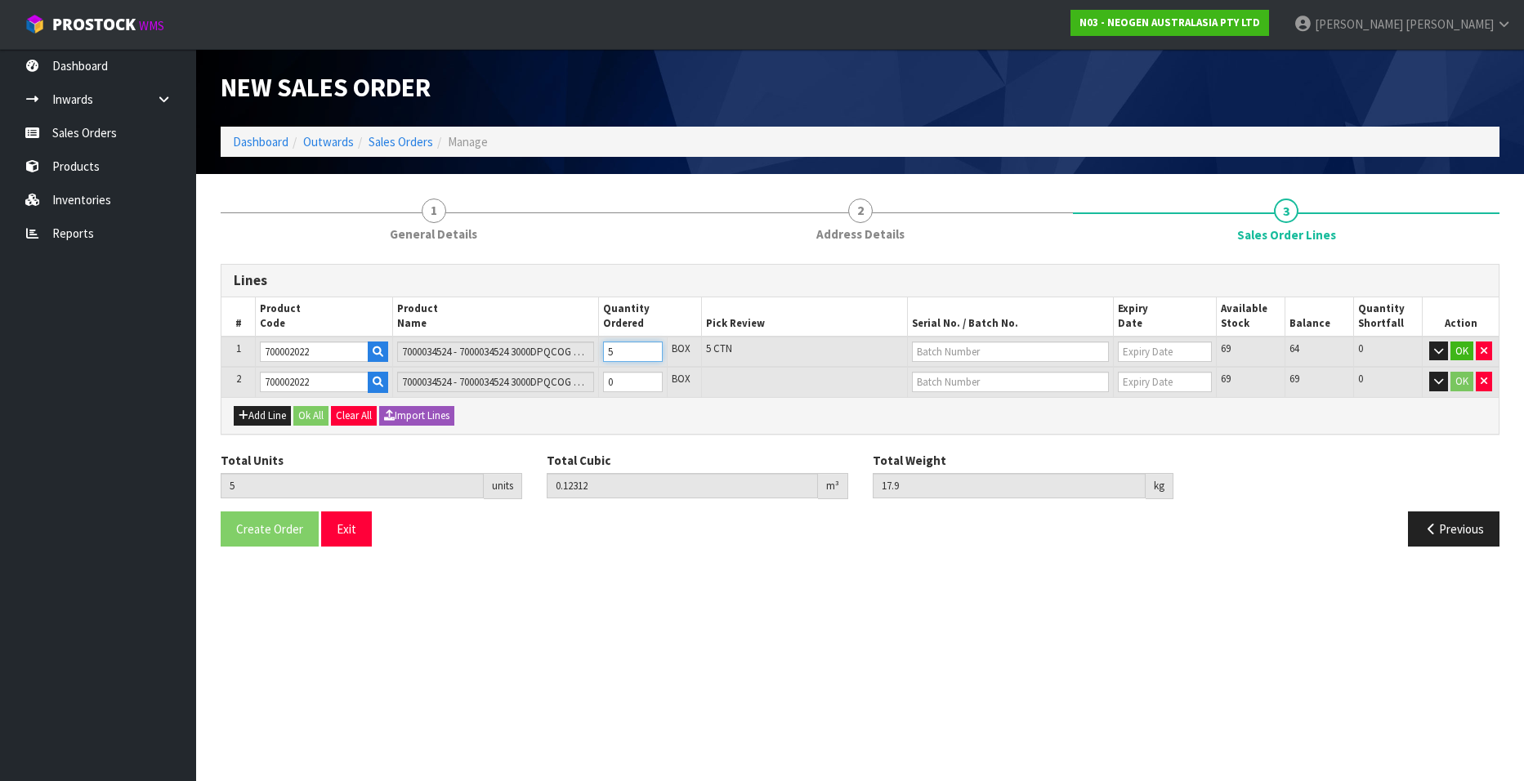
click at [628, 354] on input "5" at bounding box center [633, 352] width 60 height 20
type input "4"
type input "0.098496"
type input "14.32"
type input "4"
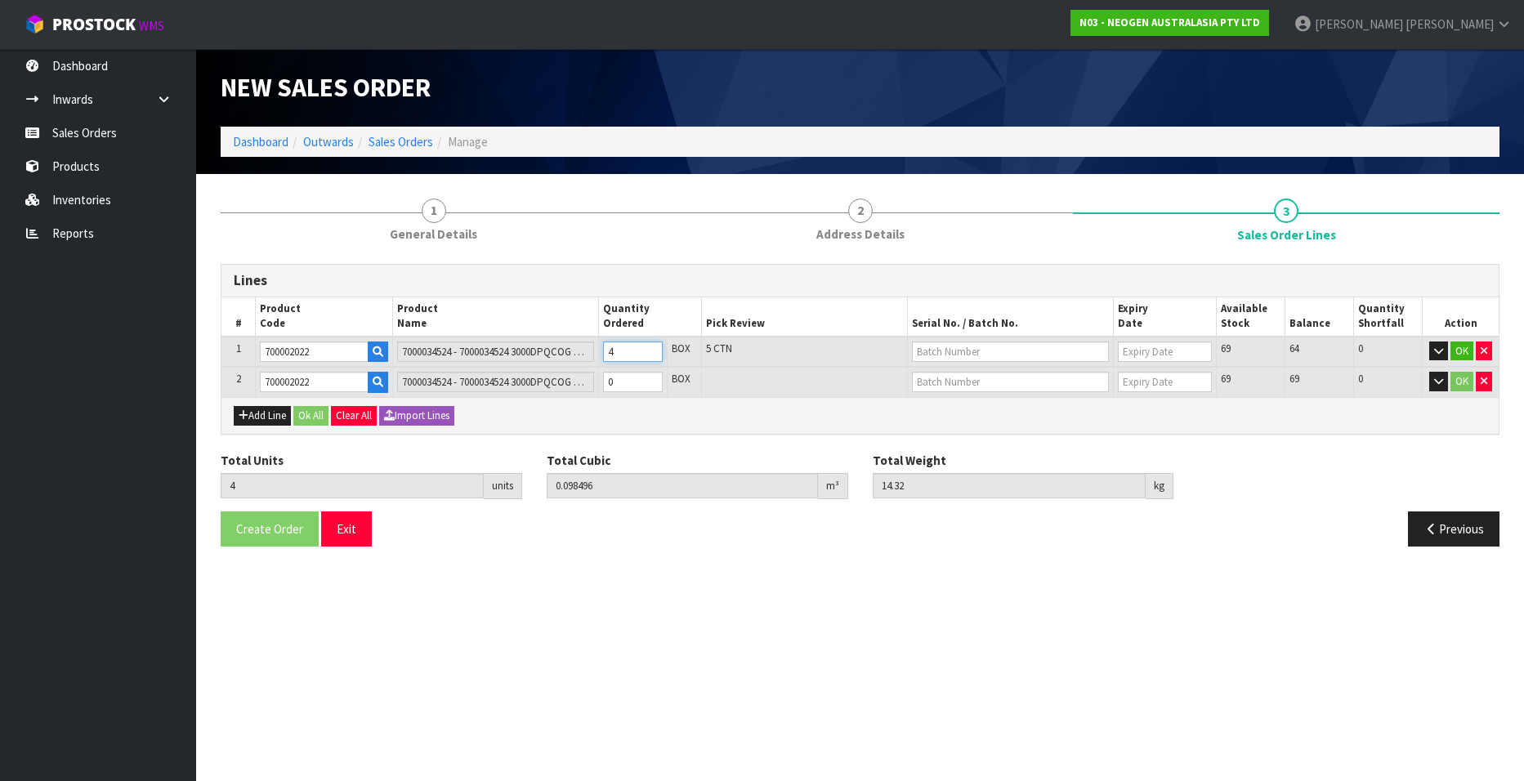
click at [650, 355] on input "4" at bounding box center [633, 352] width 60 height 20
type input "3"
type input "0.073872"
type input "10.74"
click at [650, 355] on input "3" at bounding box center [633, 352] width 60 height 20
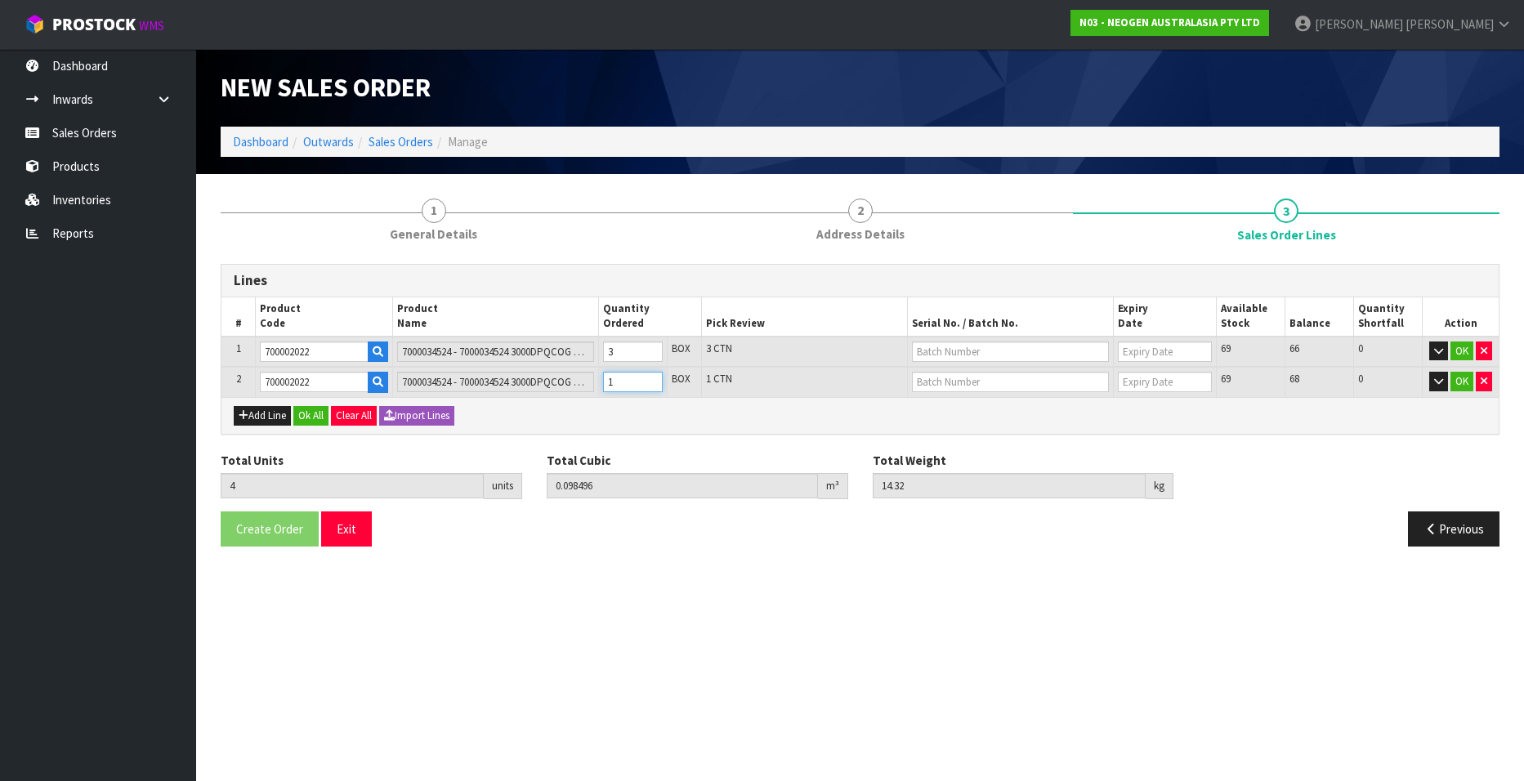
click at [650, 380] on input "1" at bounding box center [633, 382] width 60 height 20
click at [650, 380] on input "2" at bounding box center [633, 382] width 60 height 20
click at [1013, 346] on input "text" at bounding box center [1010, 352] width 197 height 20
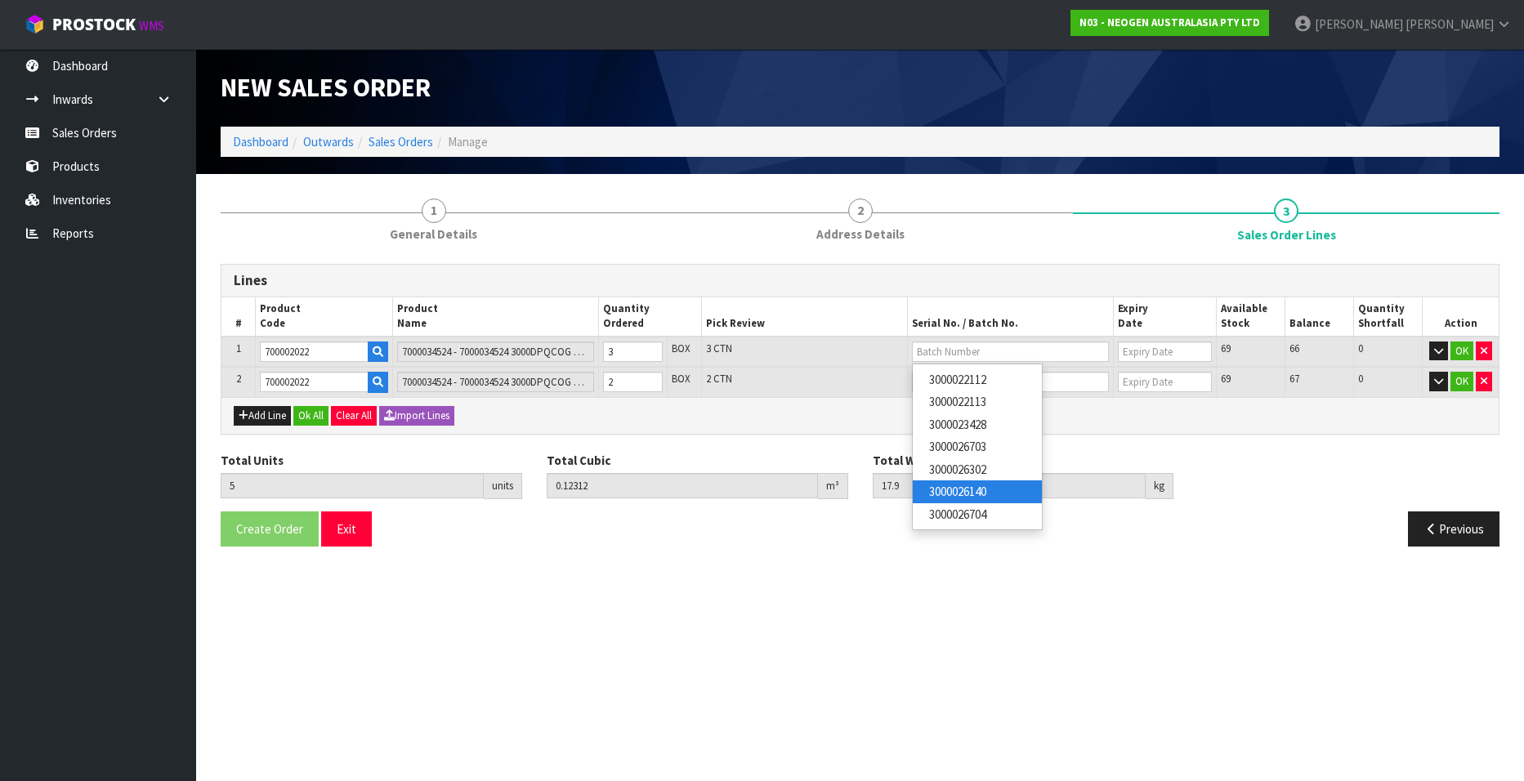
click at [991, 486] on link "3000026140" at bounding box center [977, 492] width 129 height 22
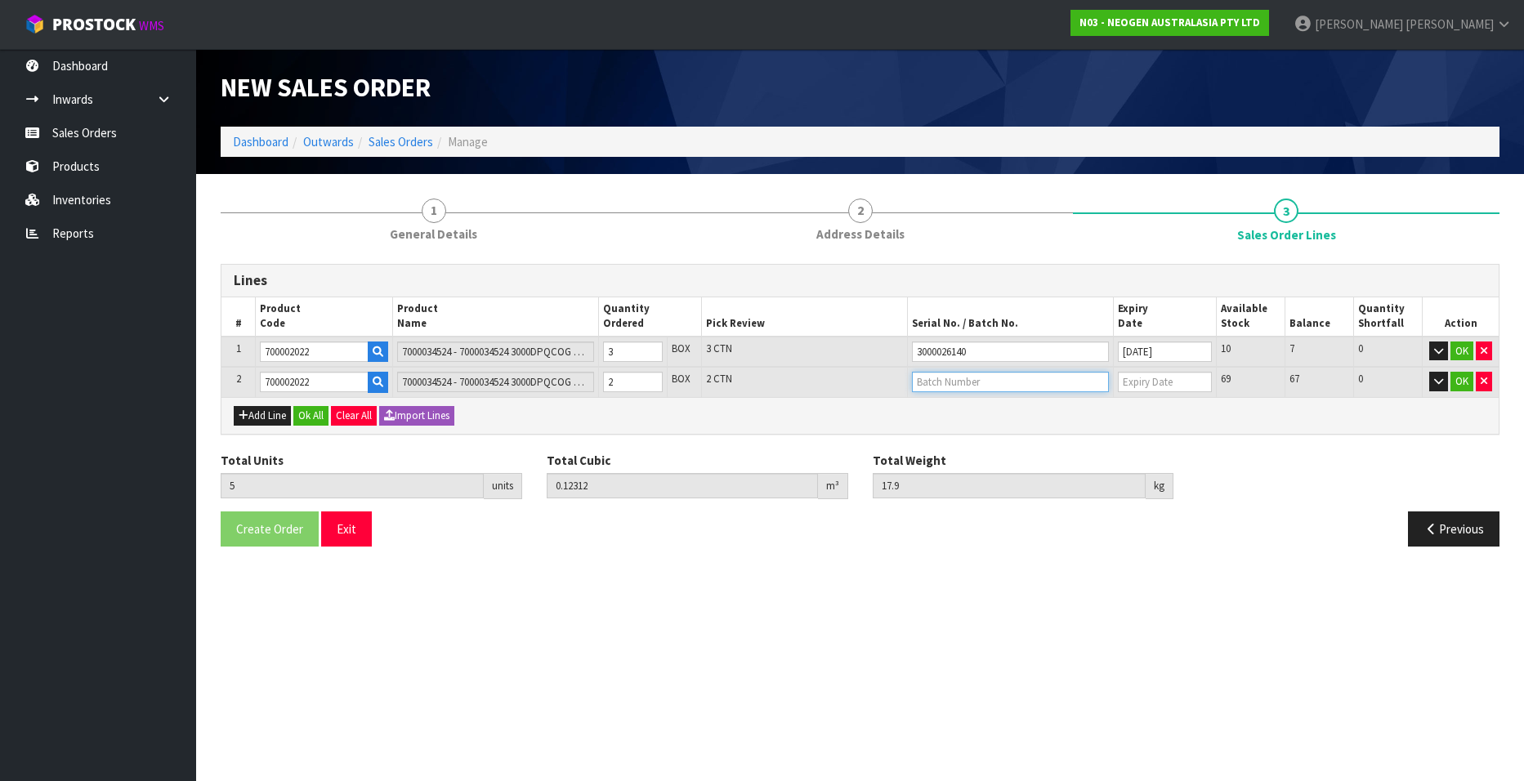
click at [976, 380] on input "text" at bounding box center [1010, 382] width 197 height 20
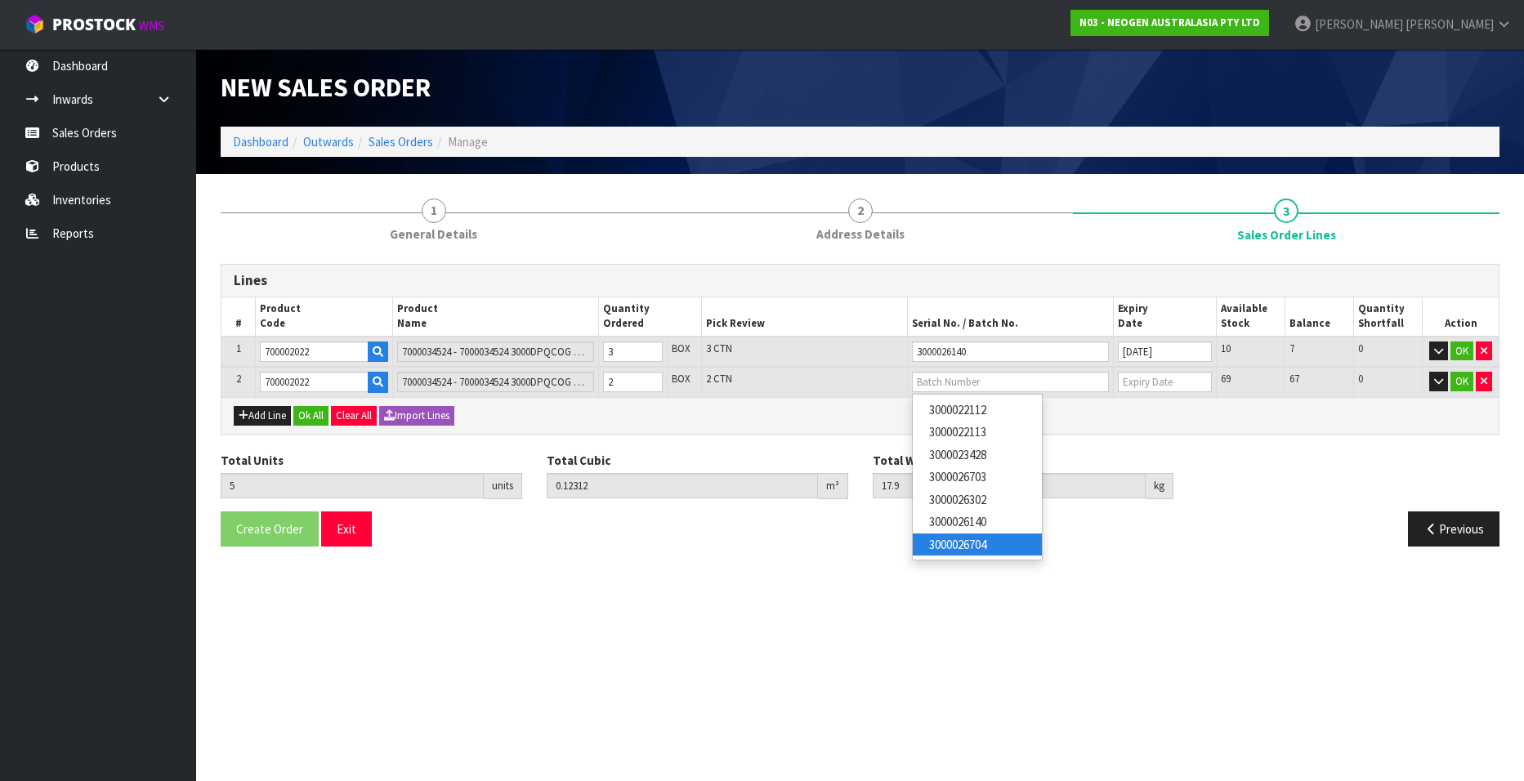
click at [999, 542] on link "3000026704" at bounding box center [977, 545] width 129 height 22
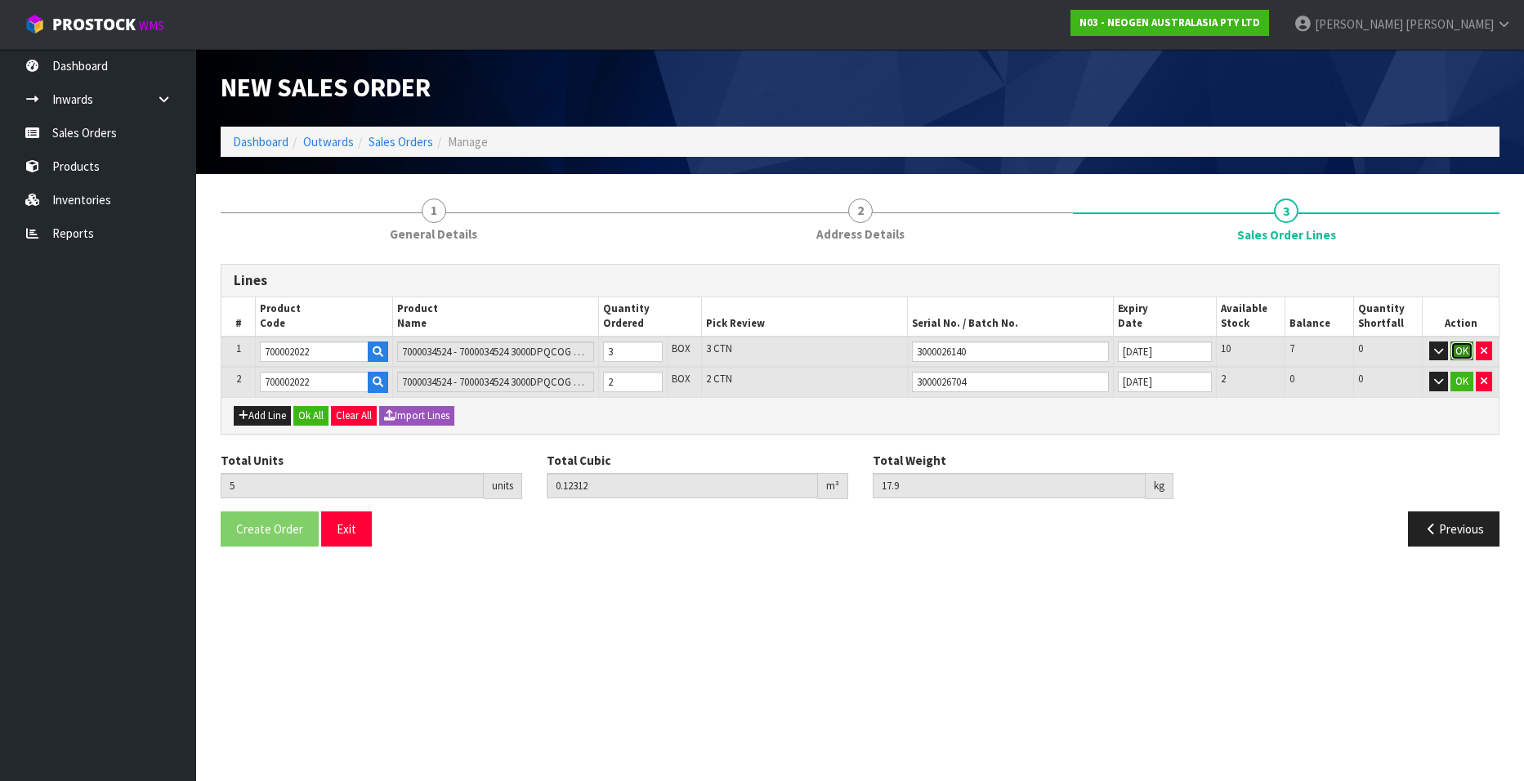
click at [1463, 342] on button "OK" at bounding box center [1462, 352] width 23 height 20
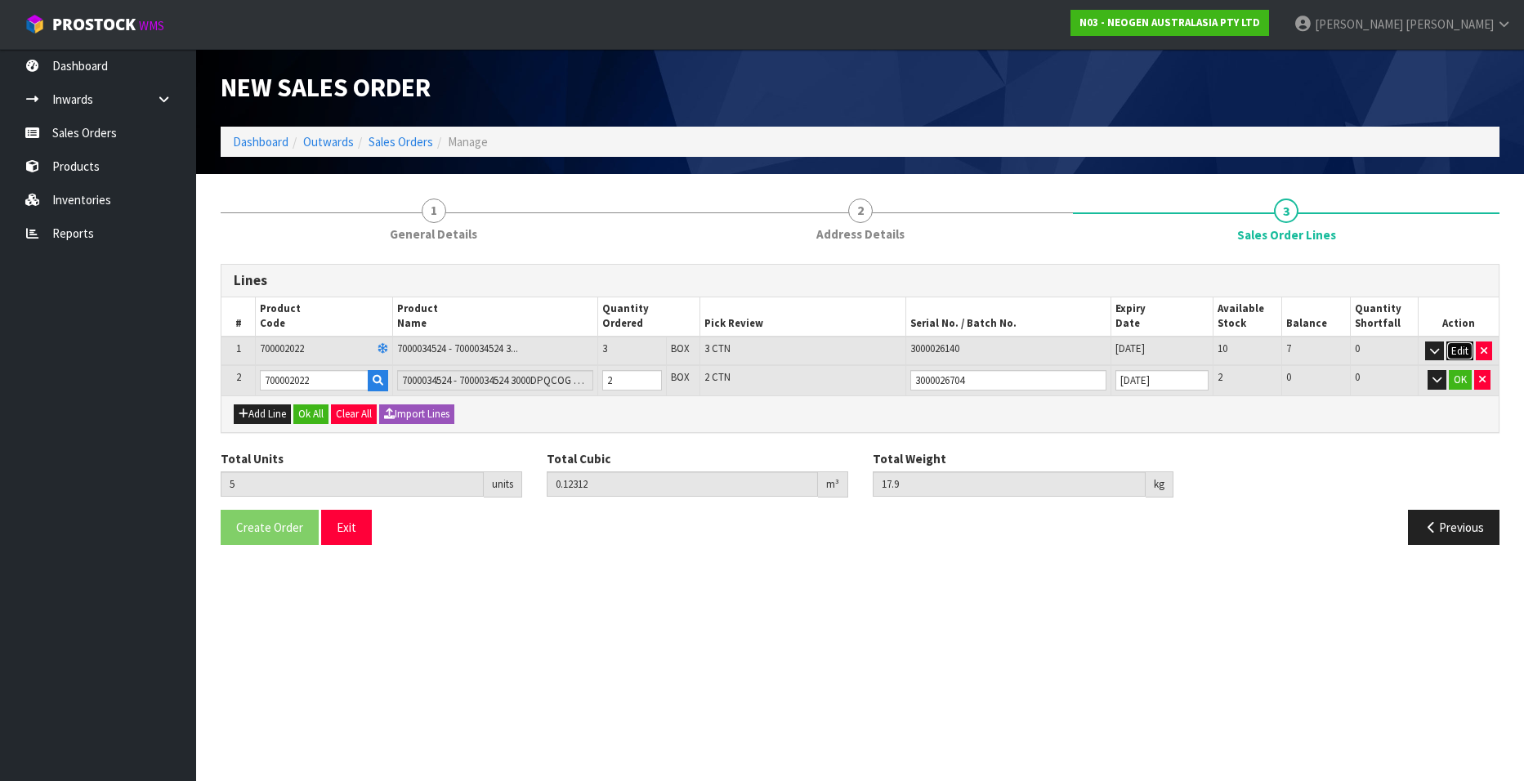
click at [1461, 348] on button "Edit" at bounding box center [1459, 352] width 27 height 20
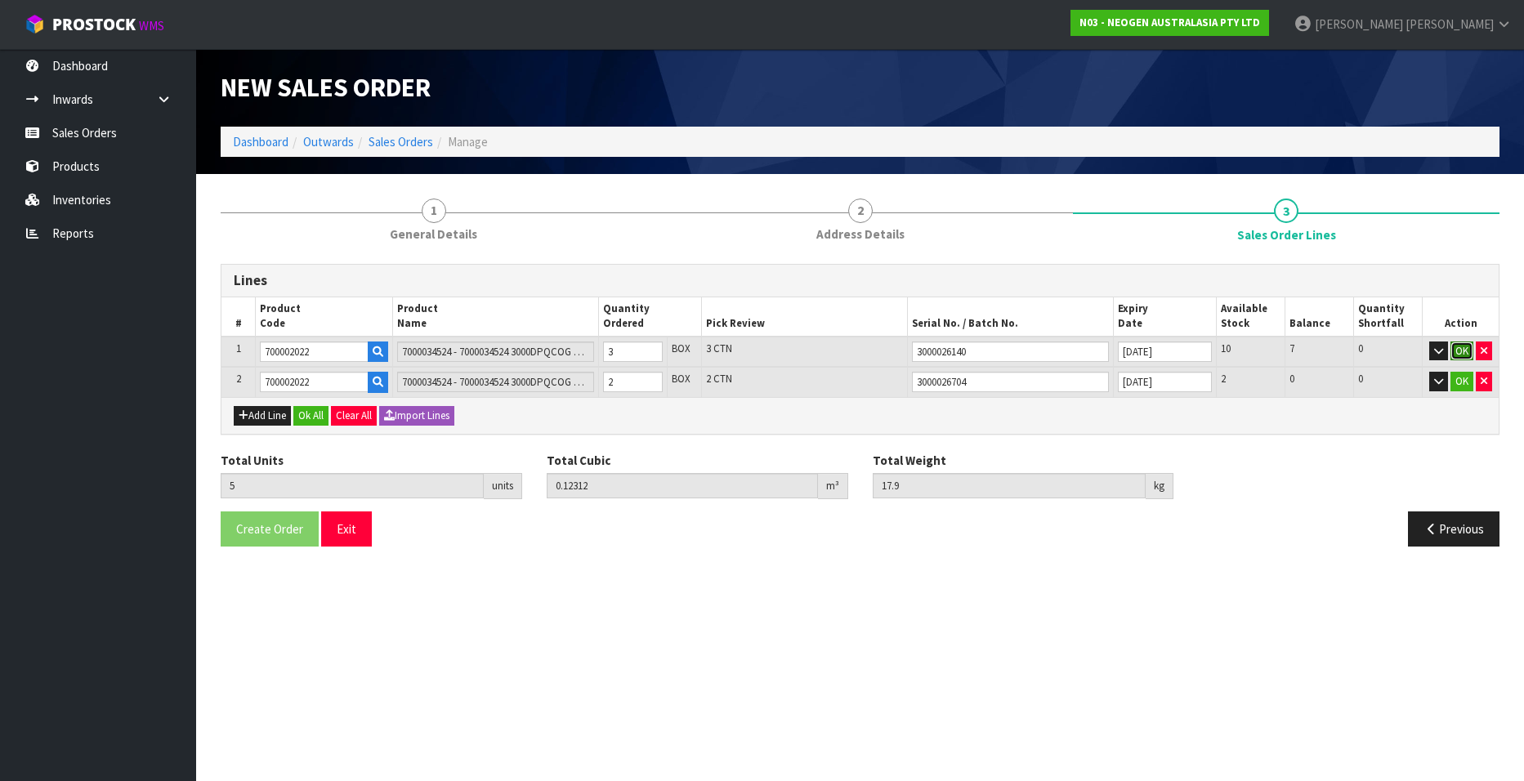
click at [1463, 348] on button "OK" at bounding box center [1462, 352] width 23 height 20
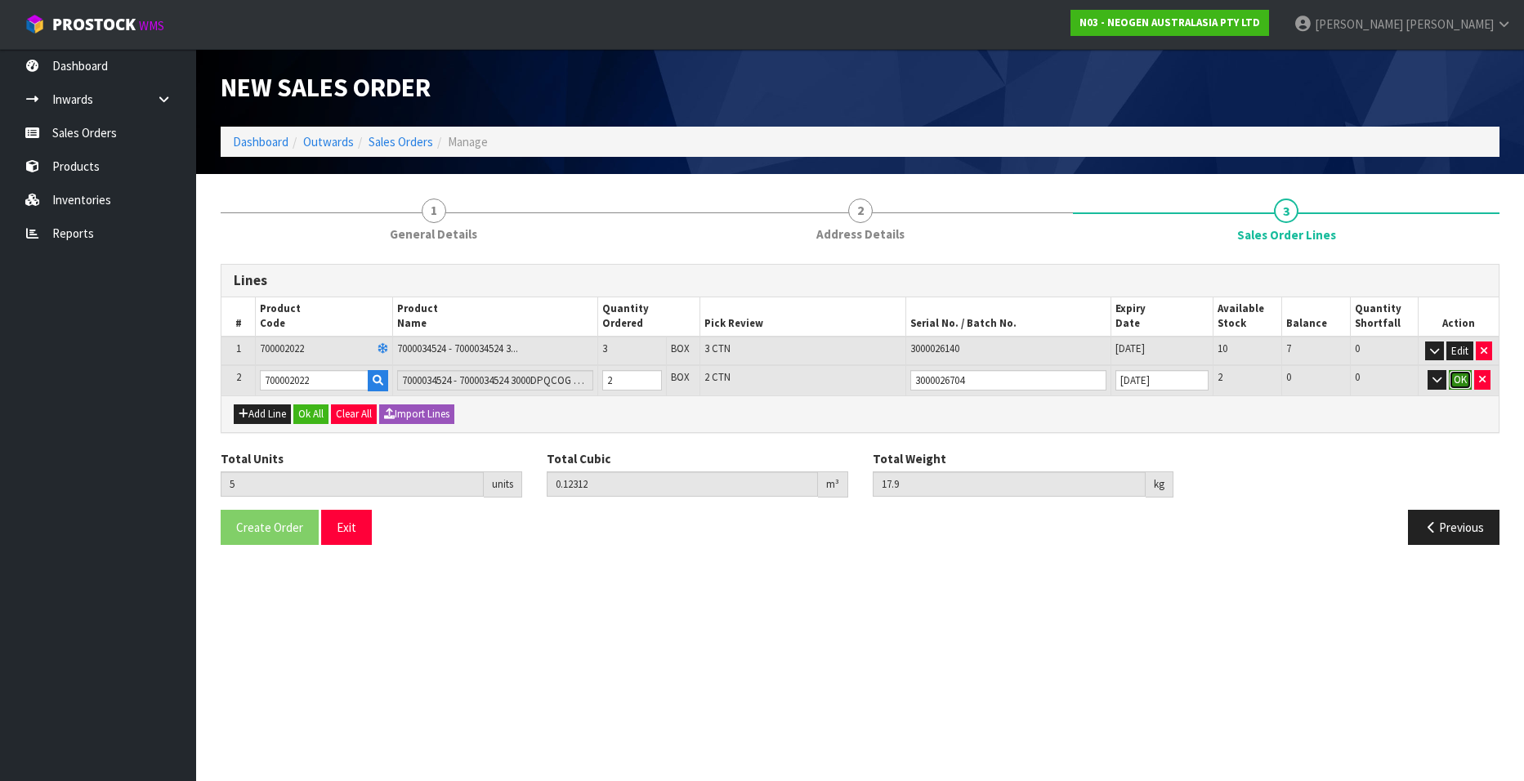
click at [1458, 379] on button "OK" at bounding box center [1460, 380] width 23 height 20
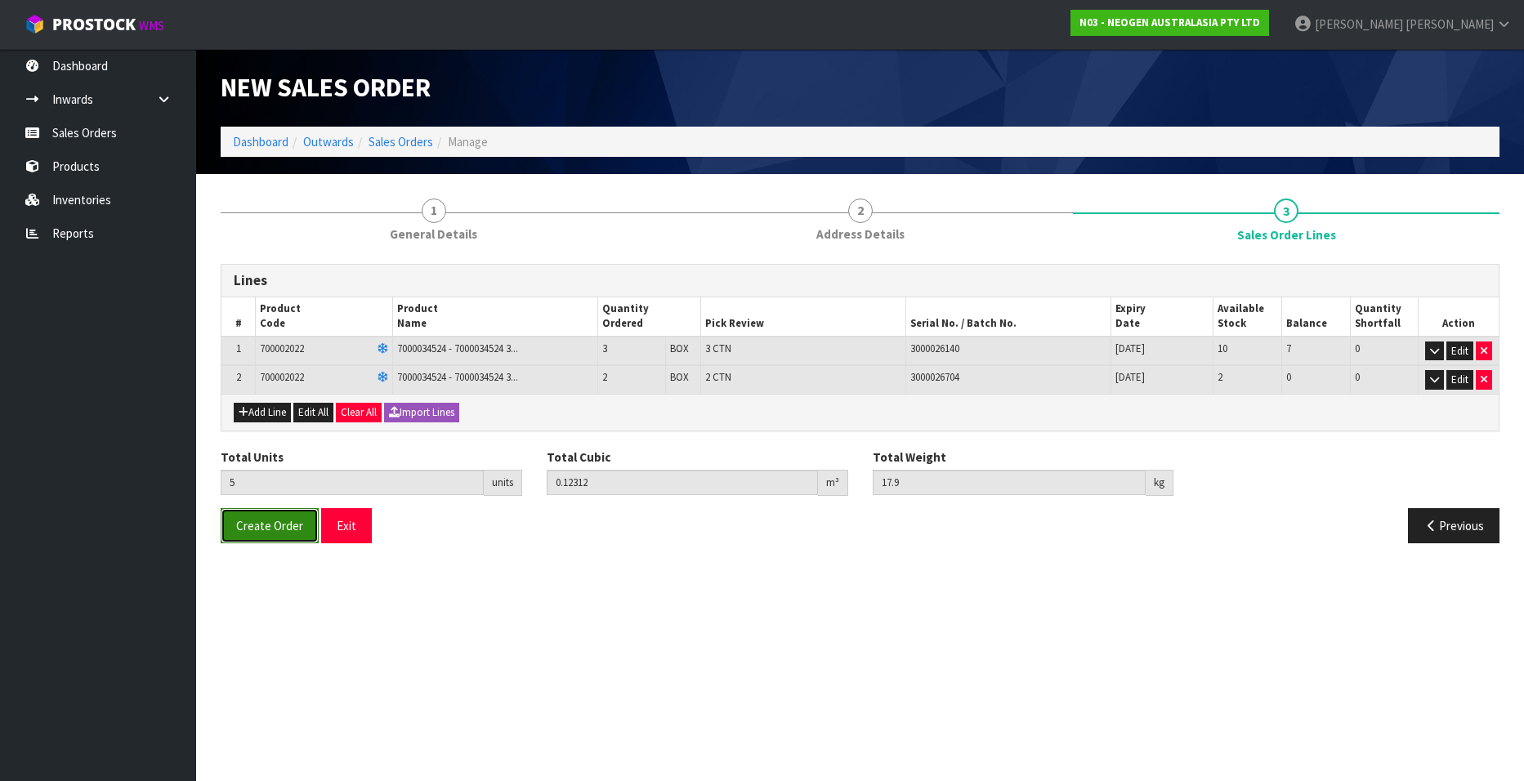
click at [266, 521] on span "Create Order" at bounding box center [269, 526] width 67 height 16
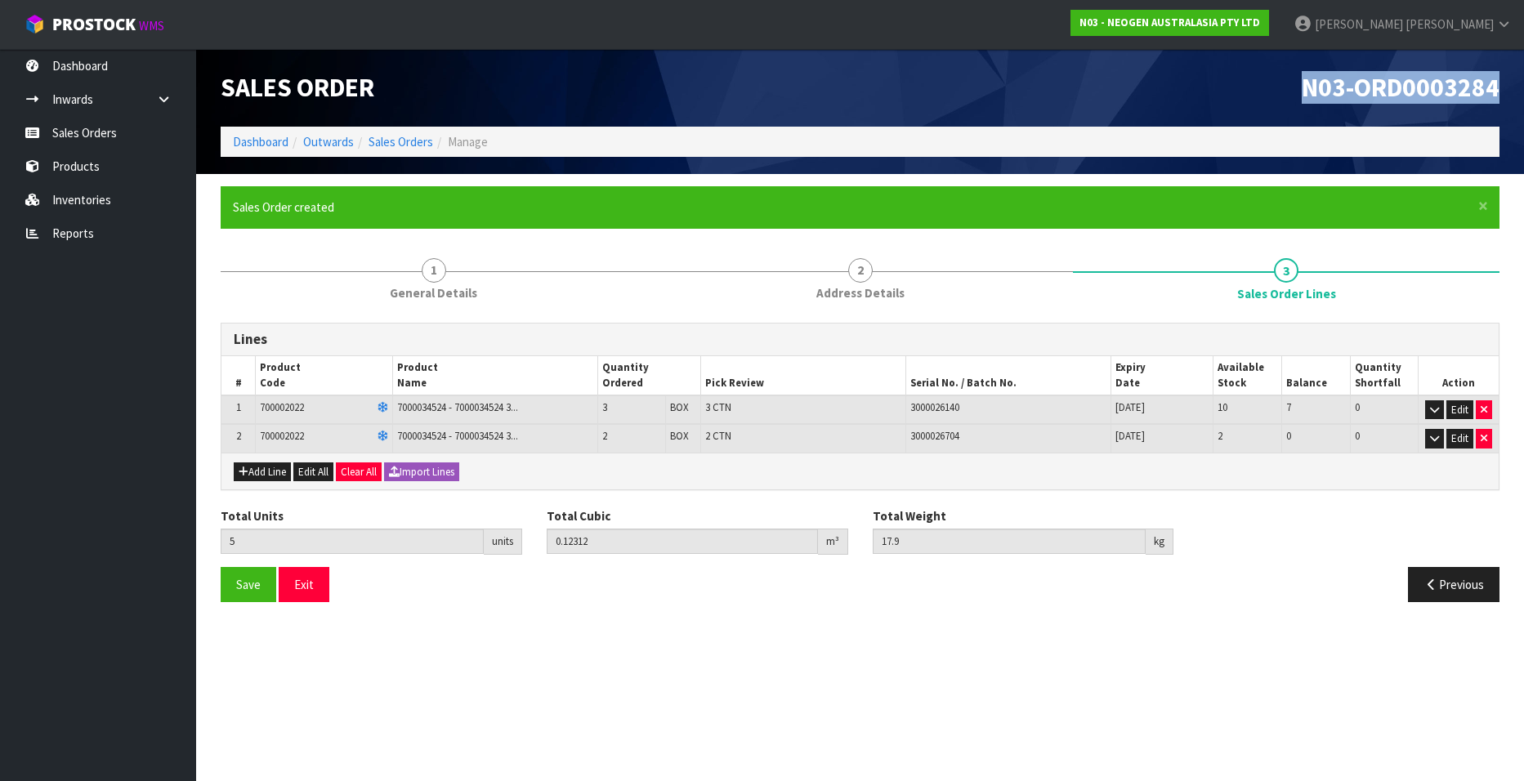
drag, startPoint x: 1304, startPoint y: 87, endPoint x: 1505, endPoint y: 85, distance: 201.0
click at [1505, 85] on div "N03-ORD0003284" at bounding box center [1187, 88] width 652 height 78
copy span "N03-ORD0003284"
click at [584, 592] on div "Save Exit" at bounding box center [534, 584] width 652 height 35
click at [713, 648] on section "Edit Sales Order N03-ORD0003284 Dashboard Outwards Sales Orders Manage Sales Or…" at bounding box center [762, 390] width 1524 height 781
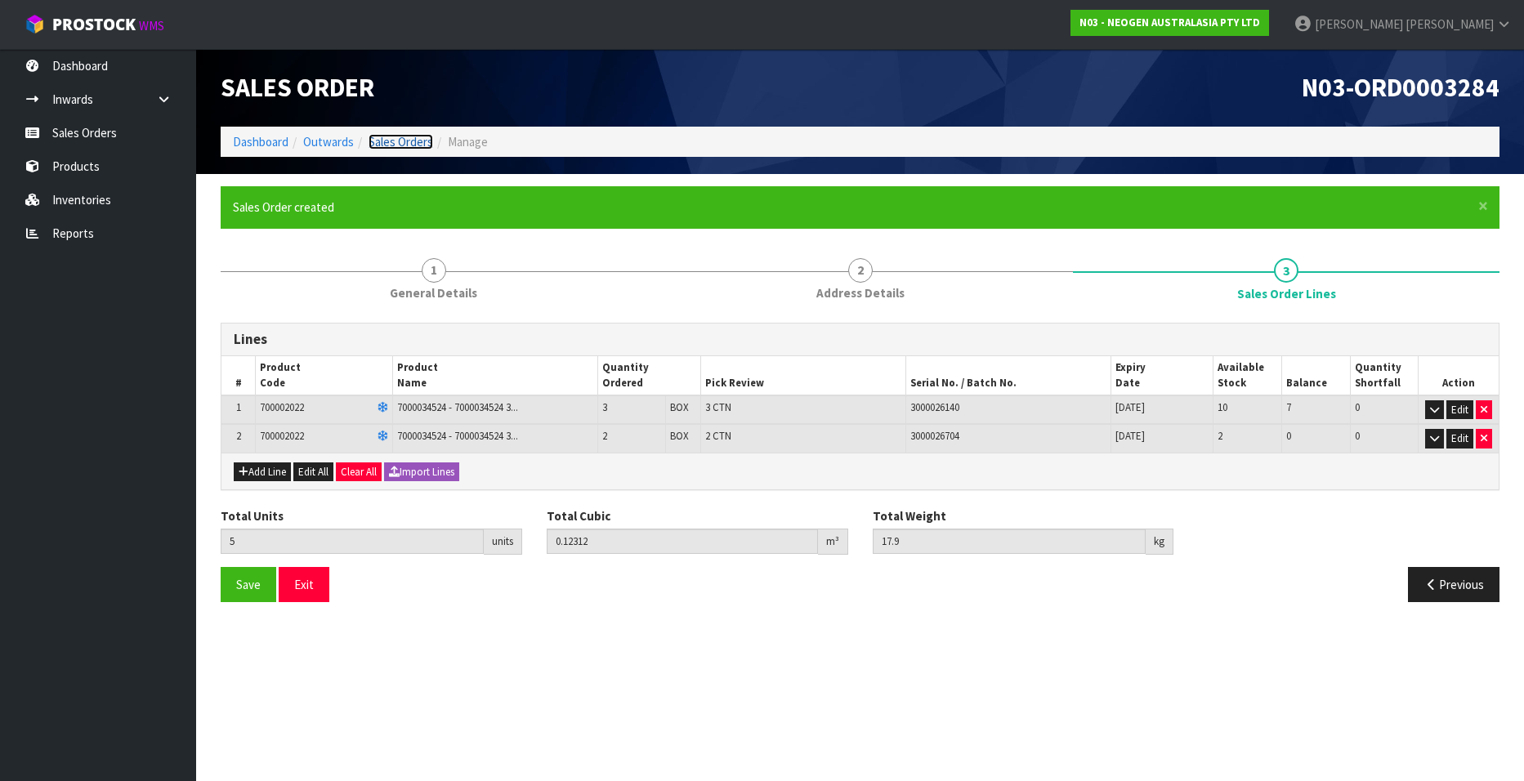
click at [405, 137] on link "Sales Orders" at bounding box center [401, 142] width 65 height 16
